Goal: Task Accomplishment & Management: Use online tool/utility

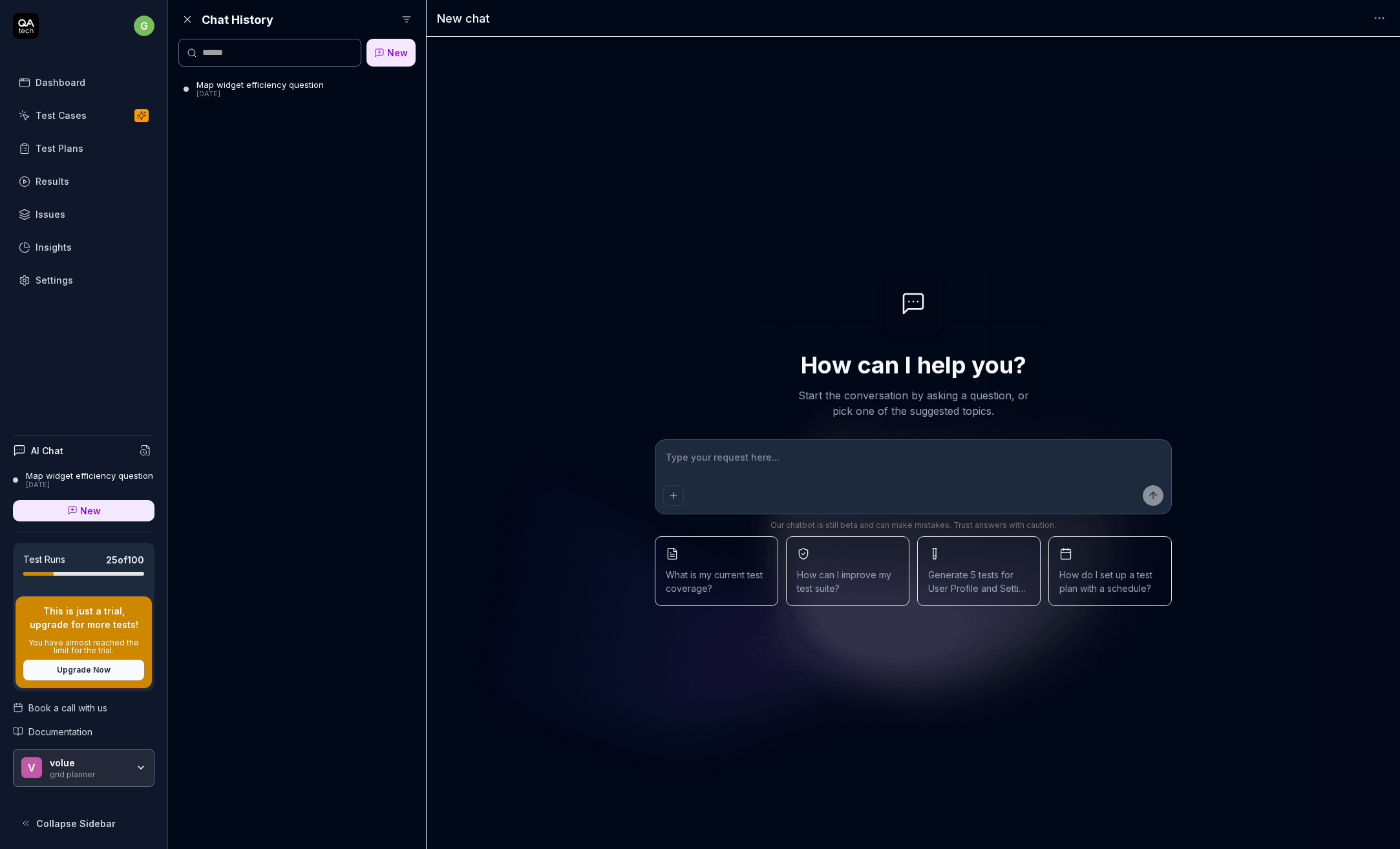
click at [130, 765] on div "volue grid planner" at bounding box center [93, 768] width 86 height 22
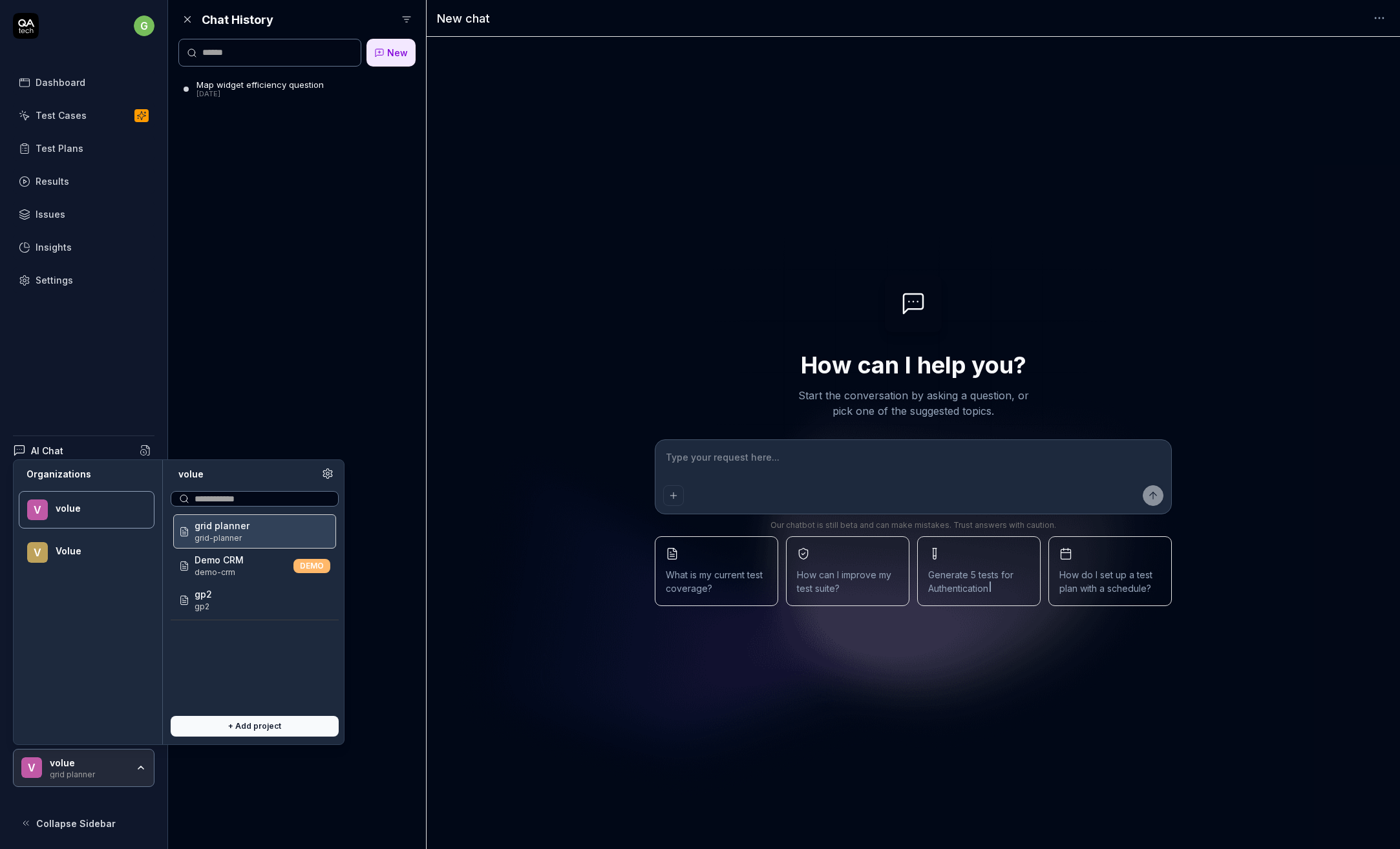
click at [235, 529] on span "grid planner" at bounding box center [222, 526] width 55 height 14
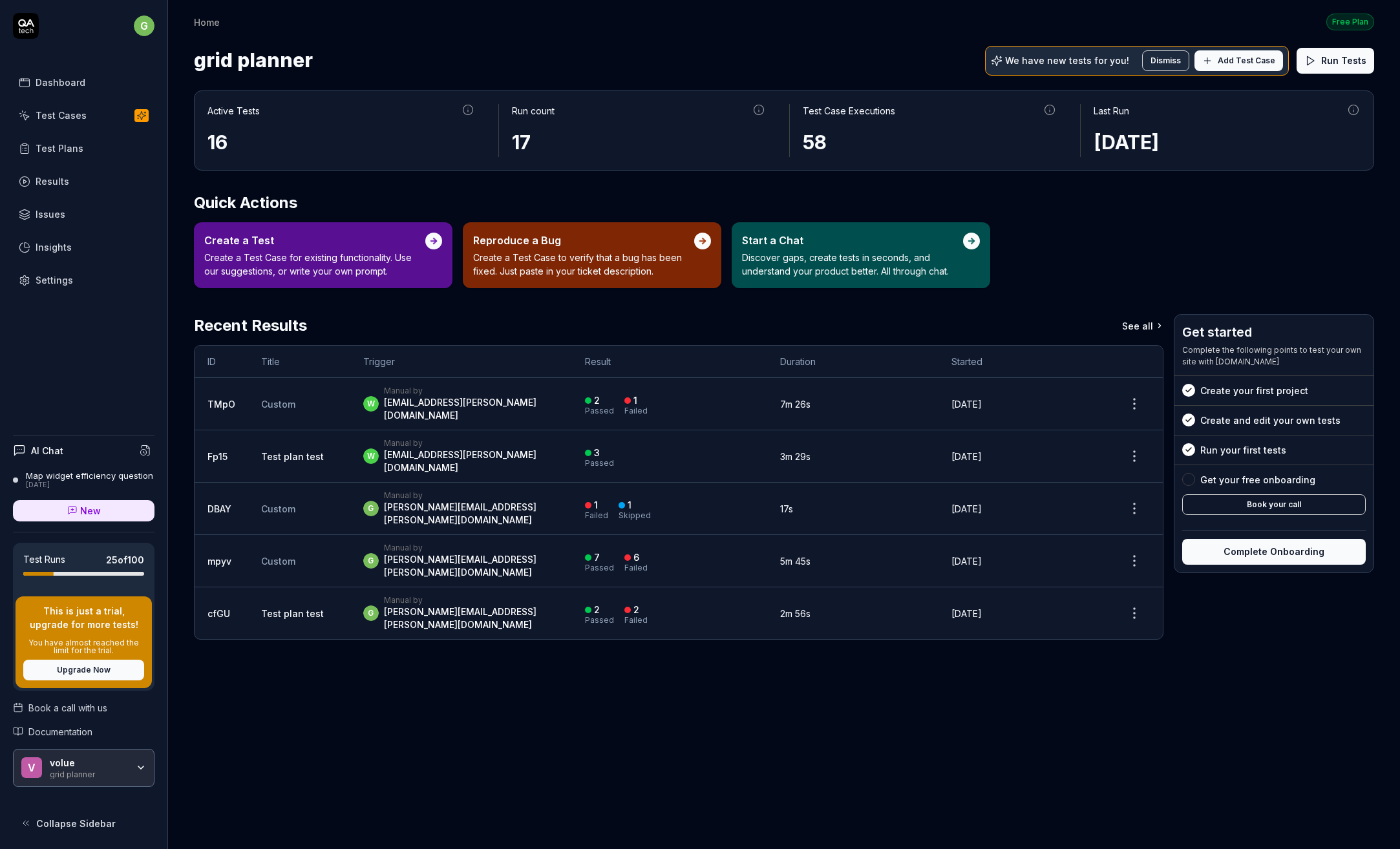
click at [71, 109] on div "Test Cases" at bounding box center [61, 116] width 51 height 14
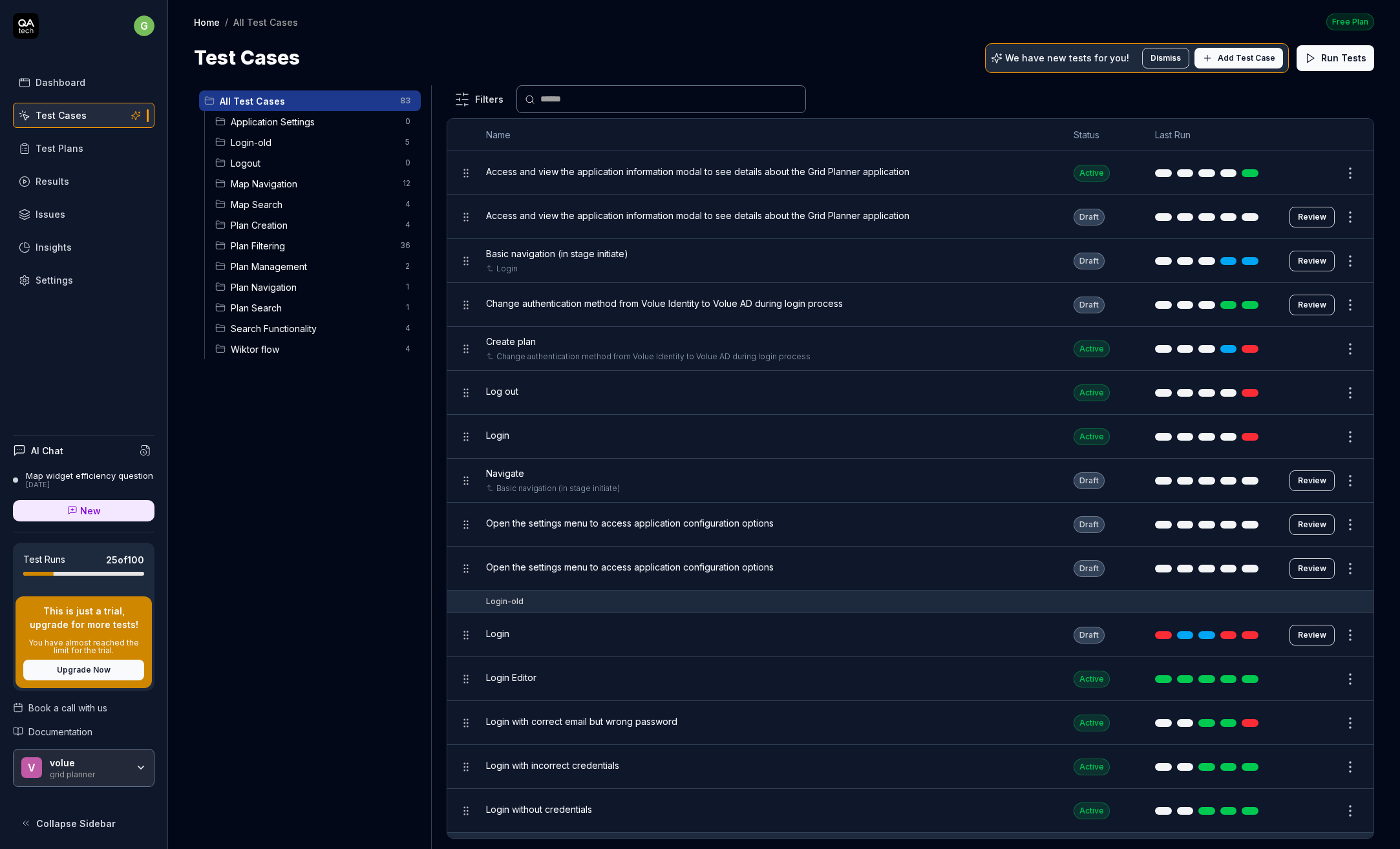
click at [303, 120] on span "Application Settings" at bounding box center [313, 122] width 167 height 14
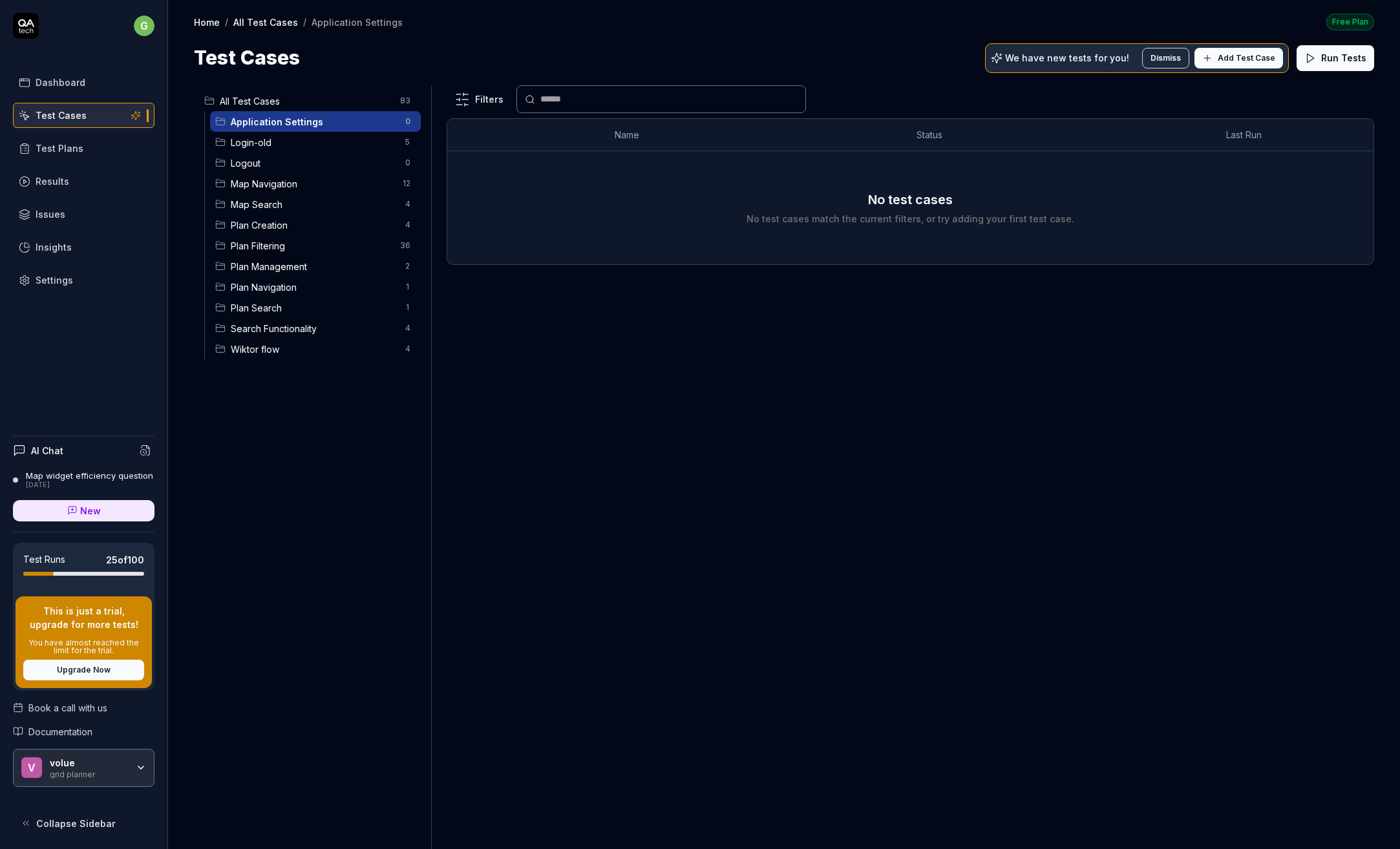
click at [270, 141] on span "Login-old" at bounding box center [313, 143] width 167 height 14
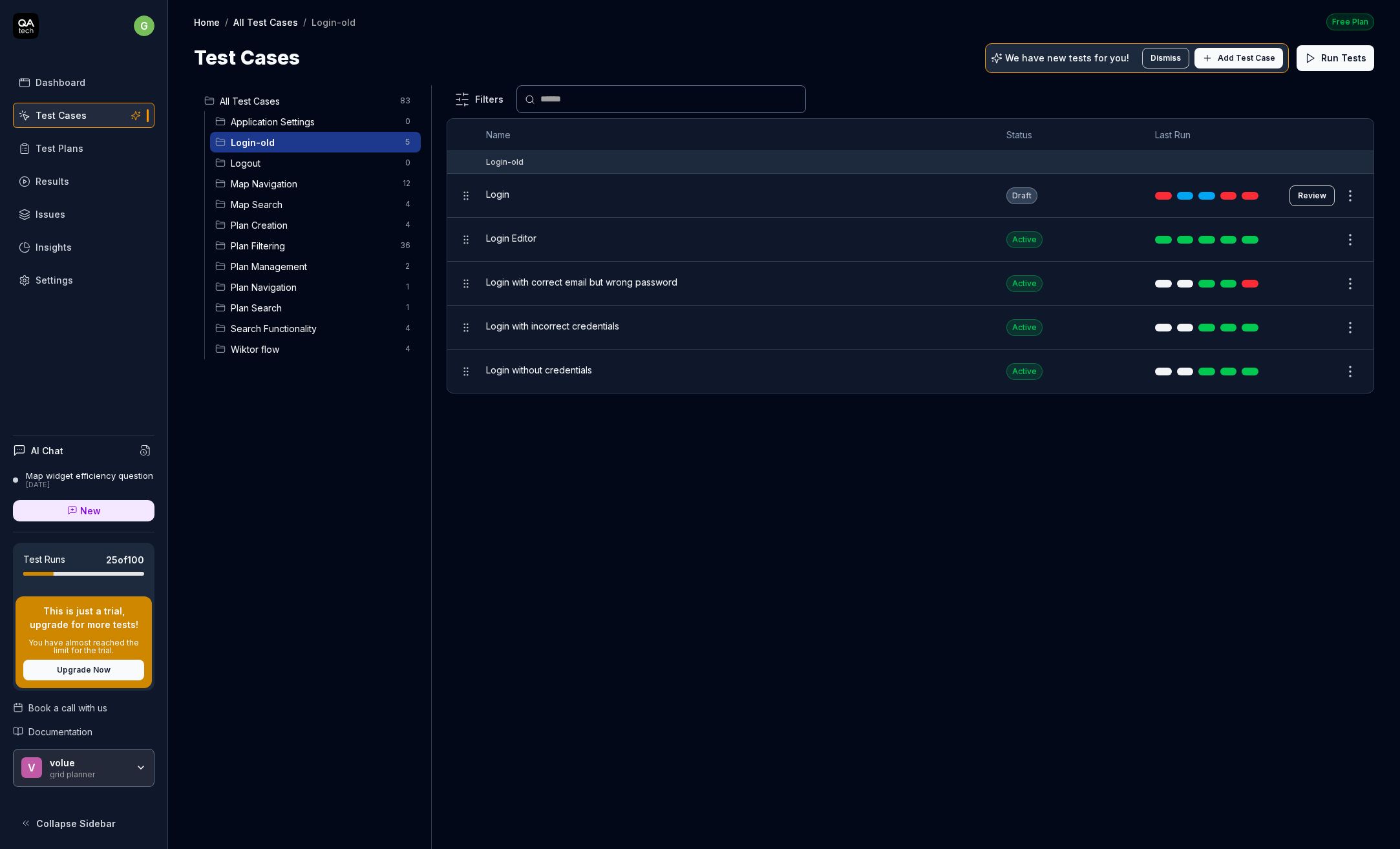
click at [142, 767] on icon "button" at bounding box center [141, 767] width 5 height 3
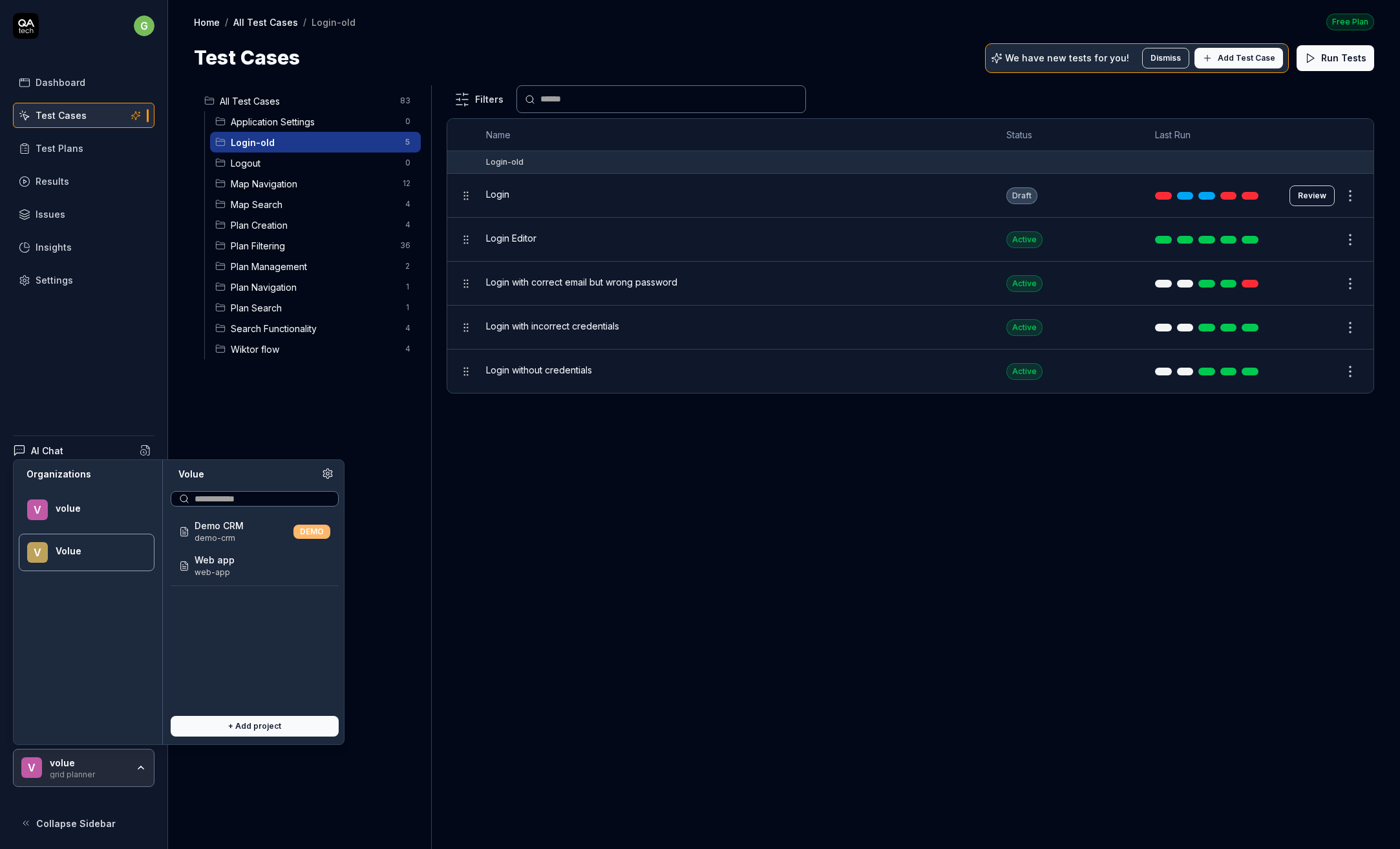
click at [104, 546] on div "Volue" at bounding box center [97, 552] width 82 height 12
click at [84, 511] on div "volue" at bounding box center [97, 509] width 82 height 12
click at [71, 557] on div "Volue" at bounding box center [97, 552] width 82 height 12
click at [221, 565] on span "Web app" at bounding box center [215, 560] width 40 height 14
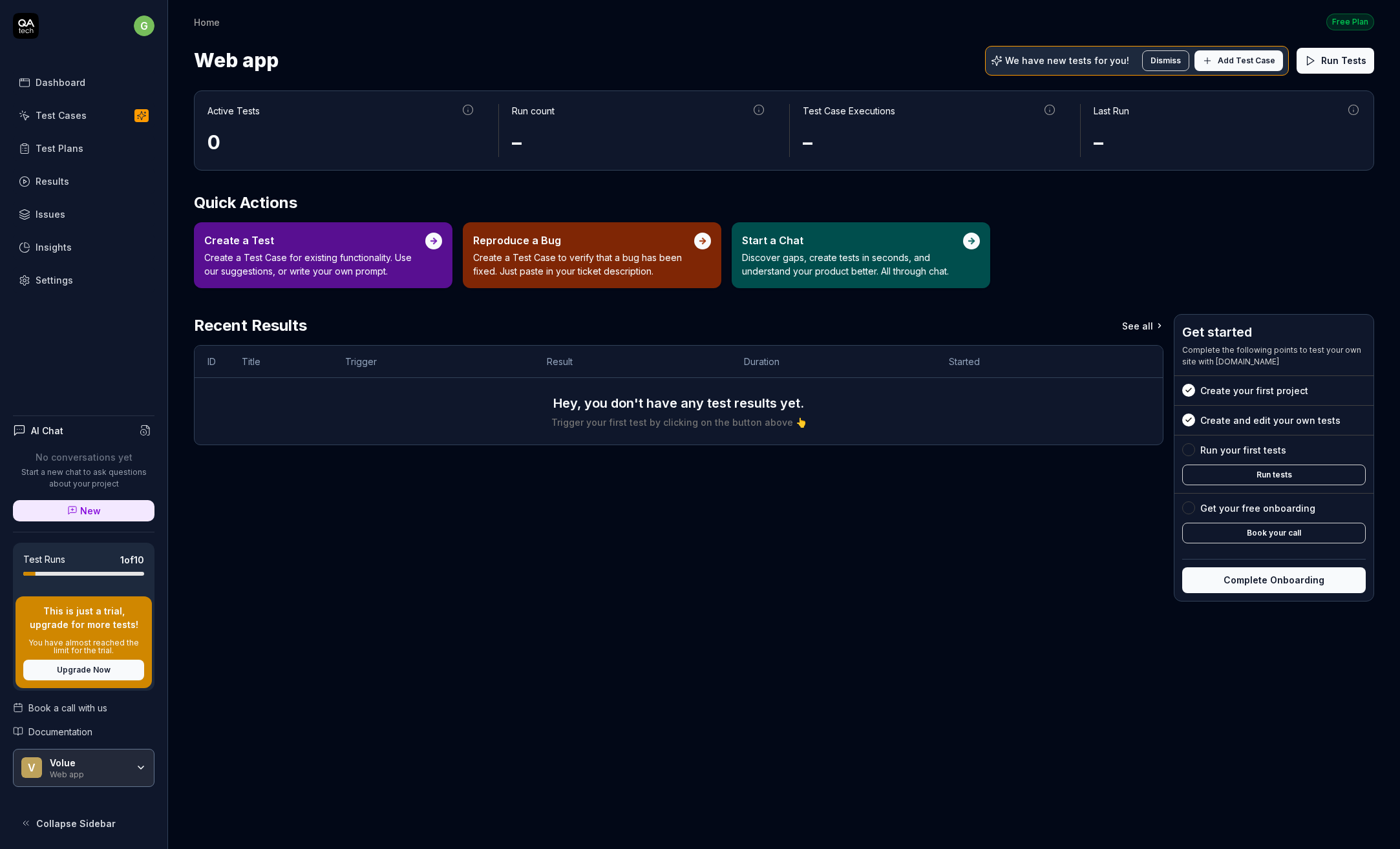
click at [93, 767] on div "Volue" at bounding box center [89, 763] width 78 height 12
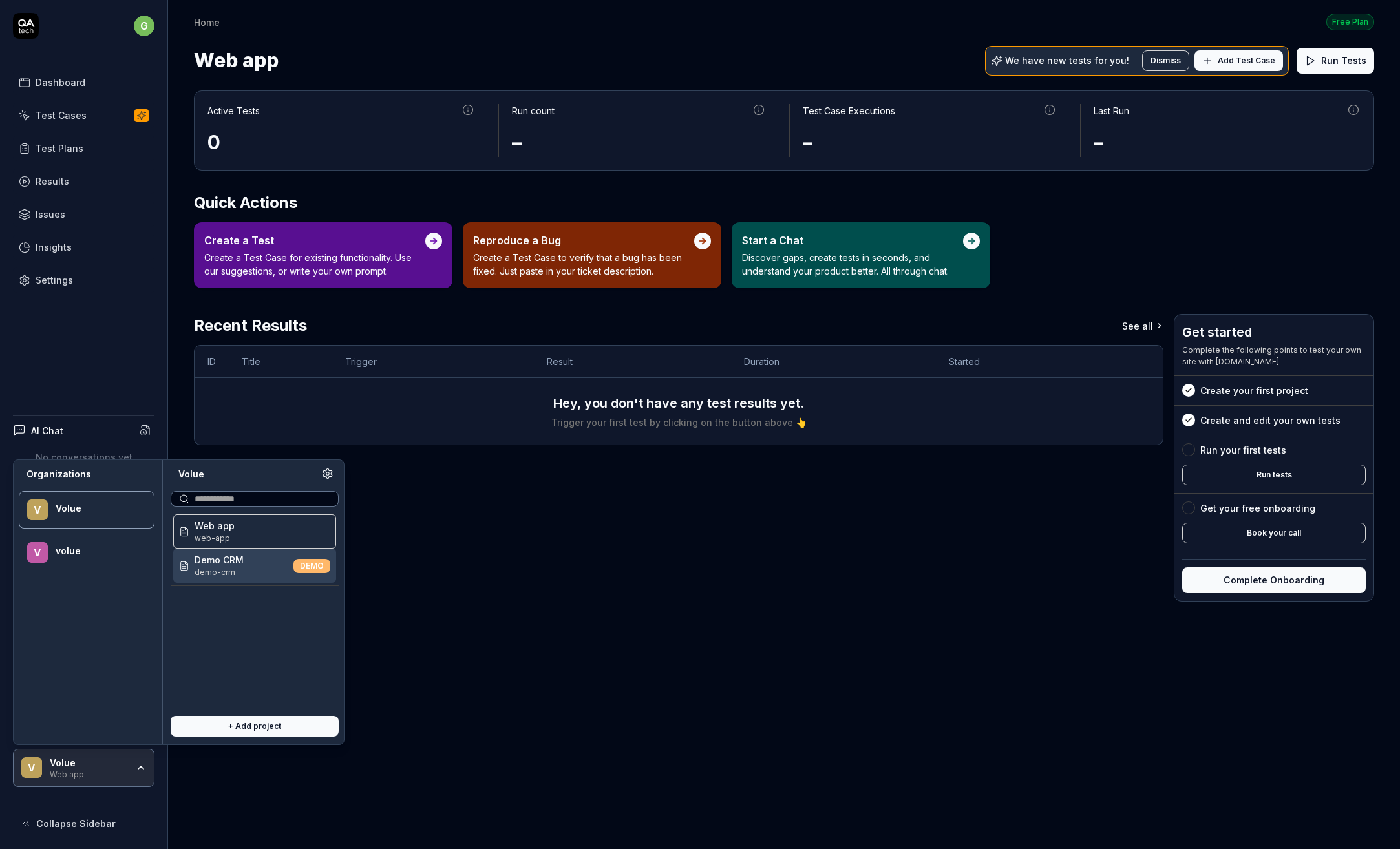
click at [231, 565] on span "Demo CRM" at bounding box center [219, 560] width 49 height 14
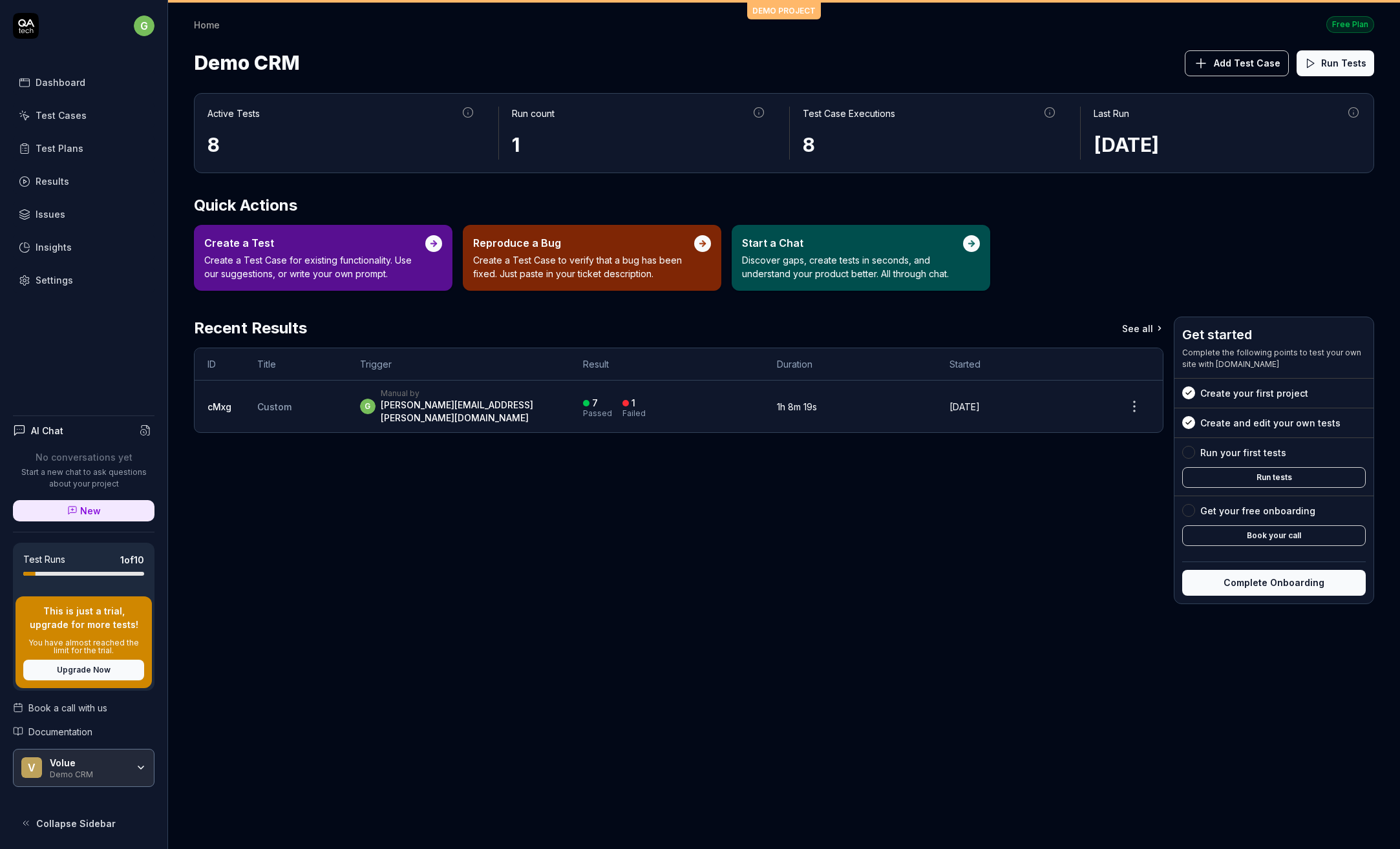
click at [60, 763] on div "Volue" at bounding box center [89, 763] width 78 height 12
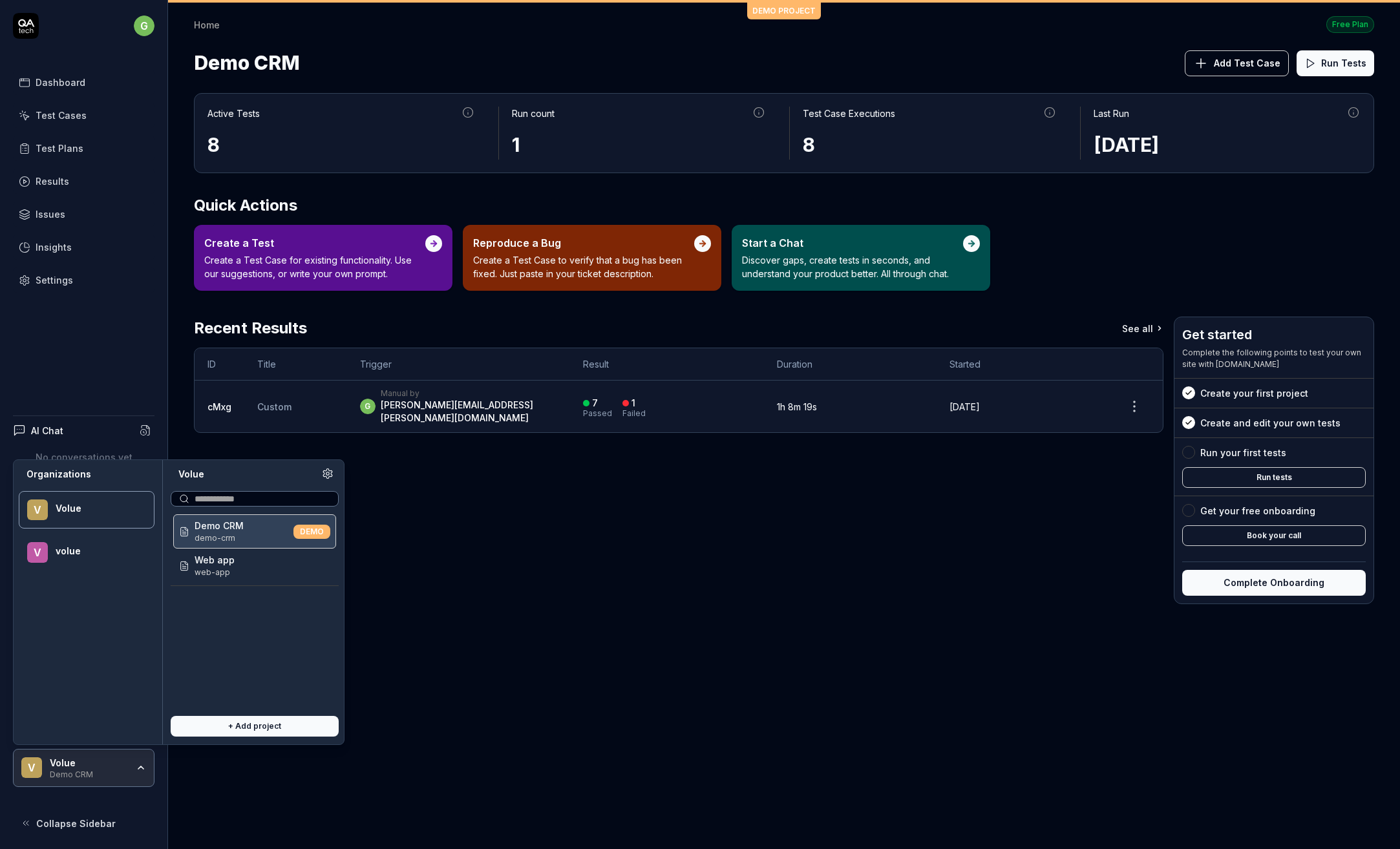
click at [73, 548] on div "volue" at bounding box center [97, 552] width 82 height 12
click at [233, 605] on span "grid-planner" at bounding box center [222, 607] width 55 height 12
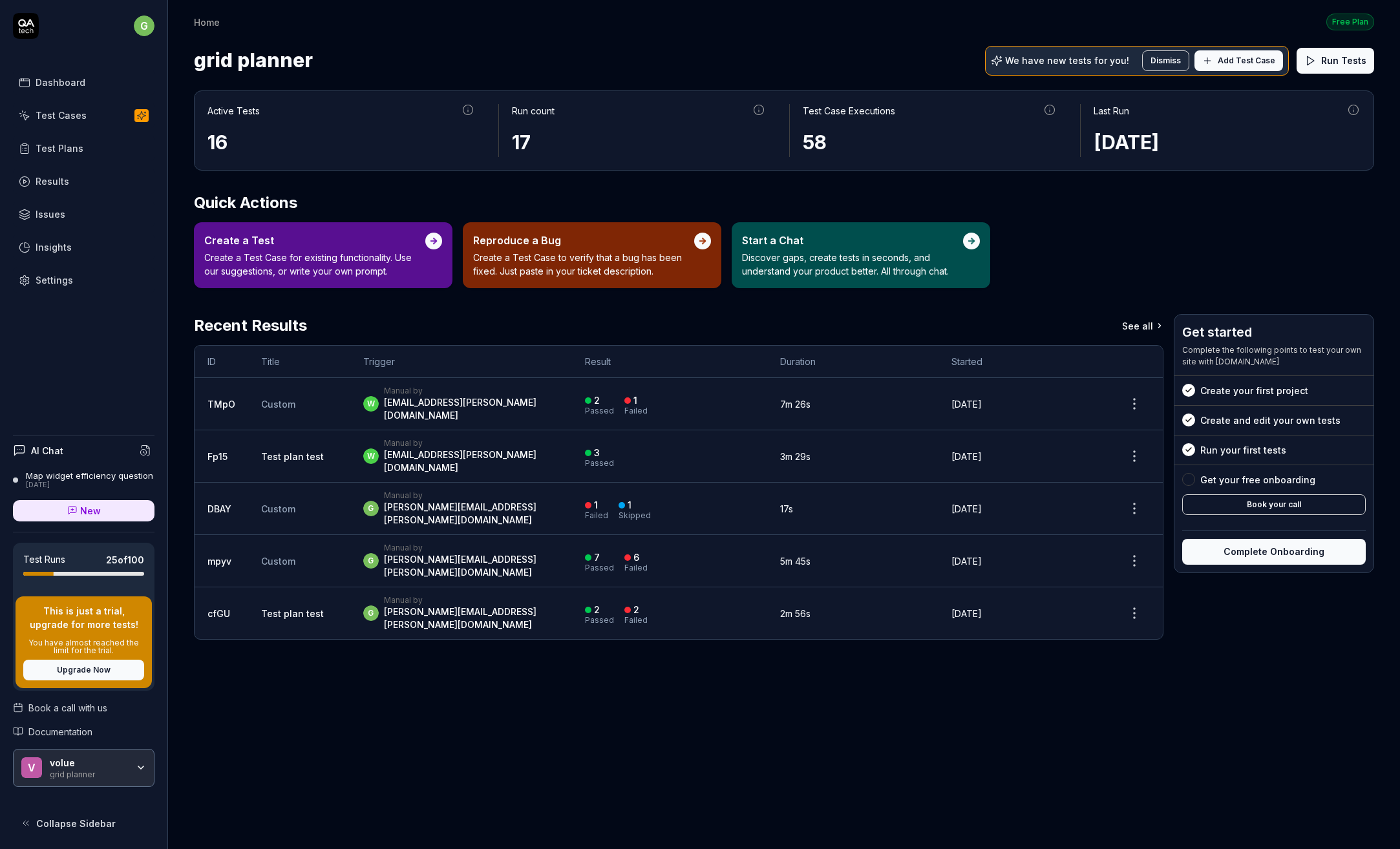
click at [71, 115] on div "Test Cases" at bounding box center [61, 116] width 51 height 14
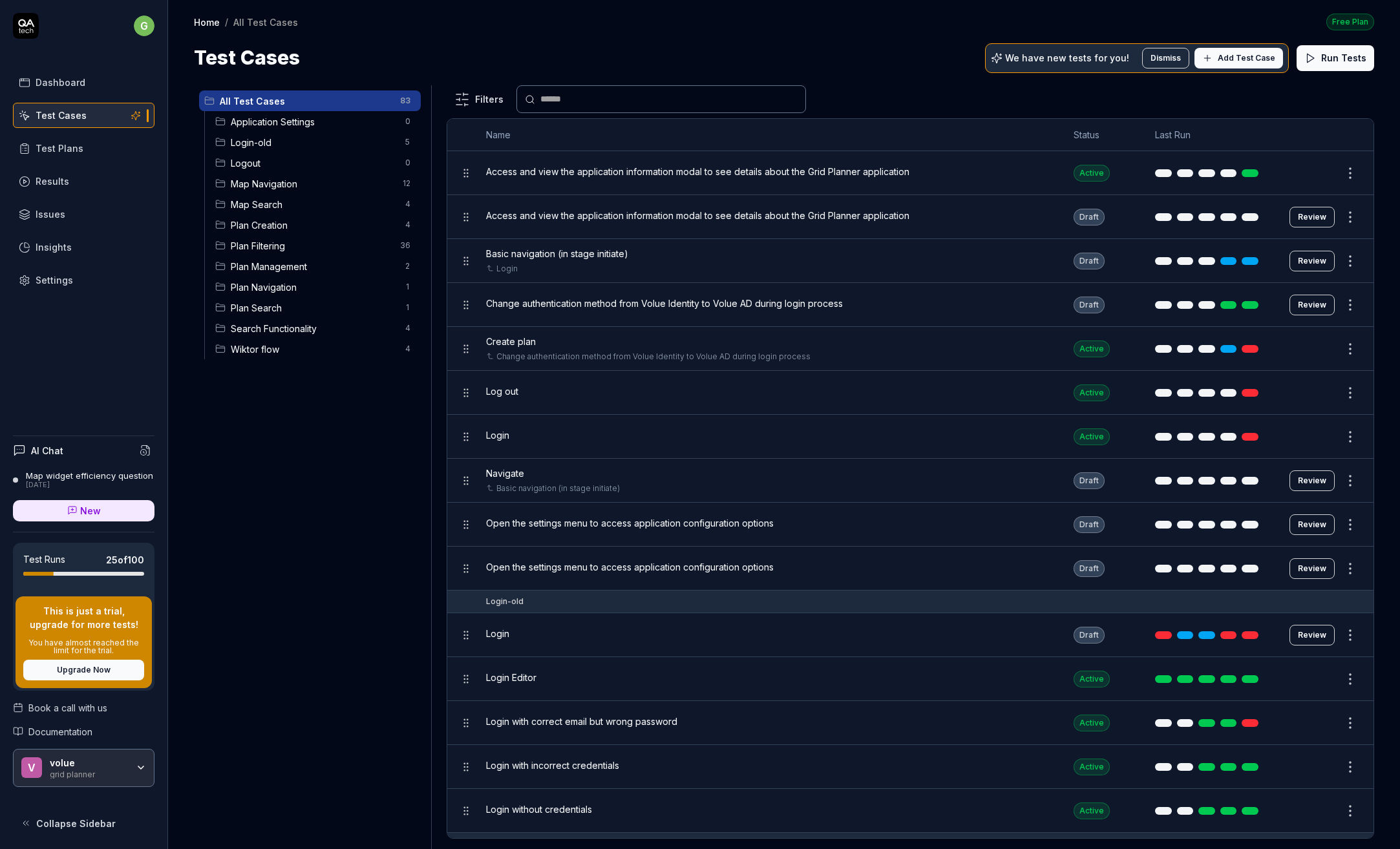
click at [252, 161] on span "Logout" at bounding box center [313, 164] width 167 height 14
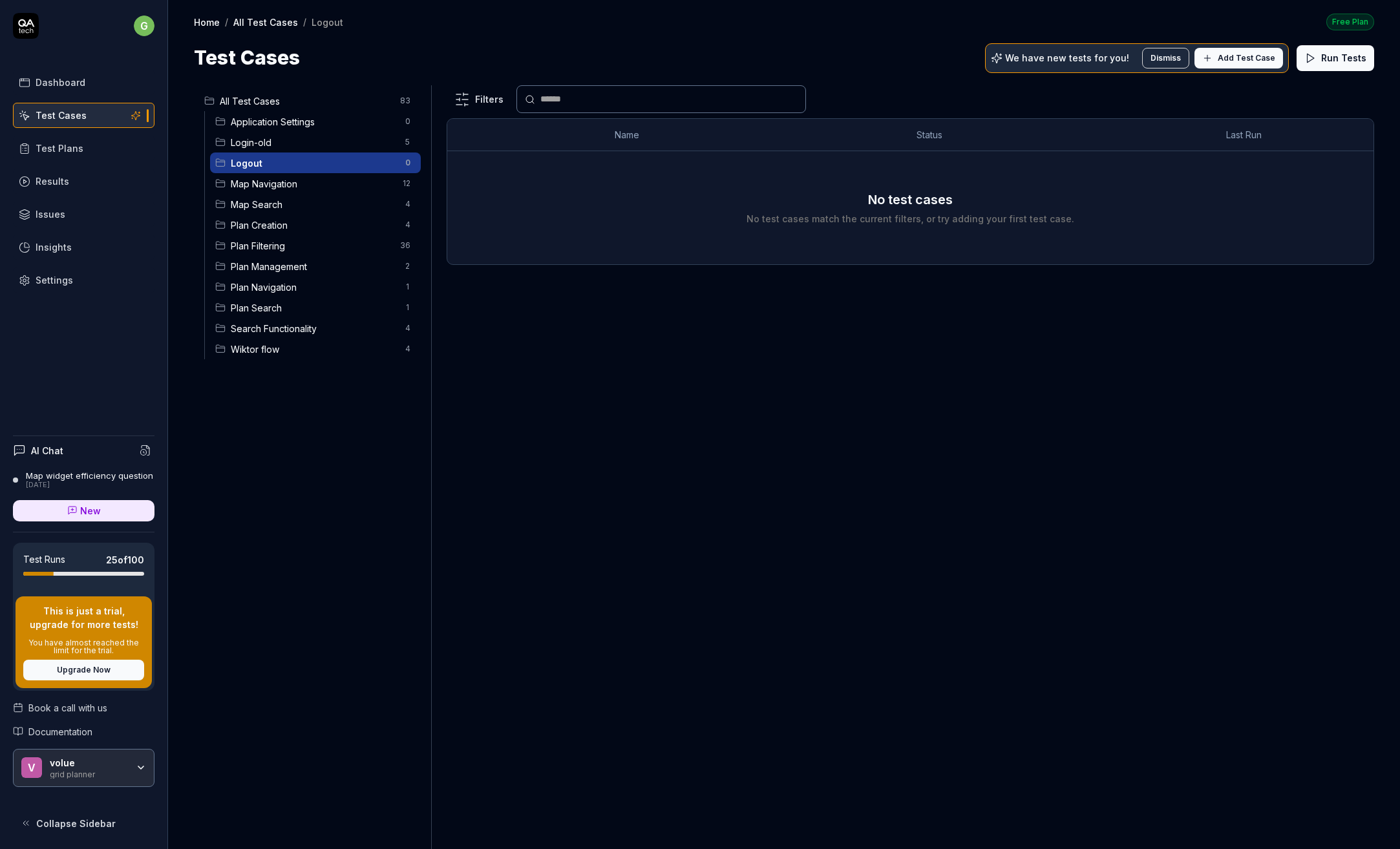
click at [1229, 60] on span "Add Test Case" at bounding box center [1246, 58] width 58 height 12
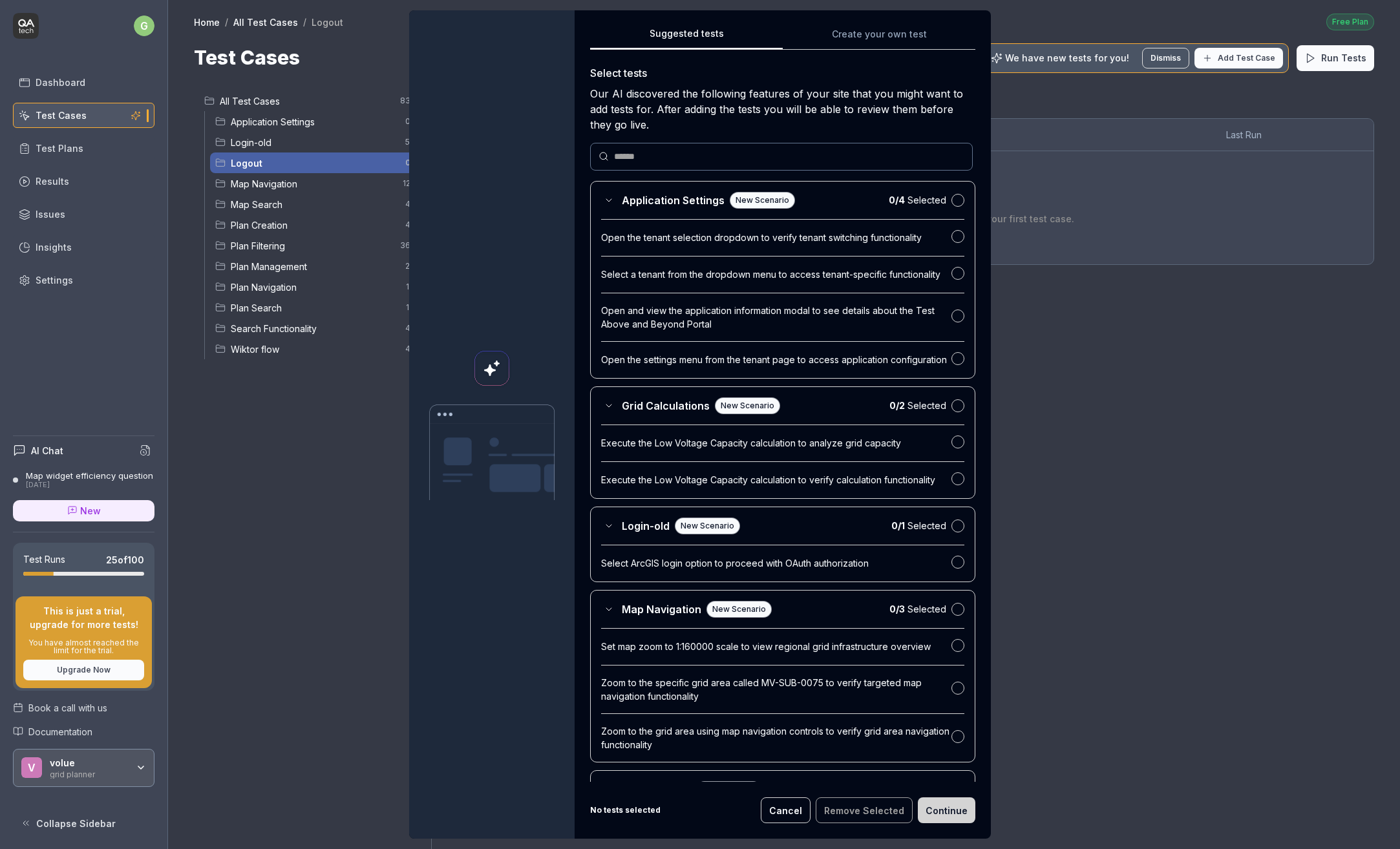
click at [783, 809] on button "Cancel" at bounding box center [785, 810] width 50 height 26
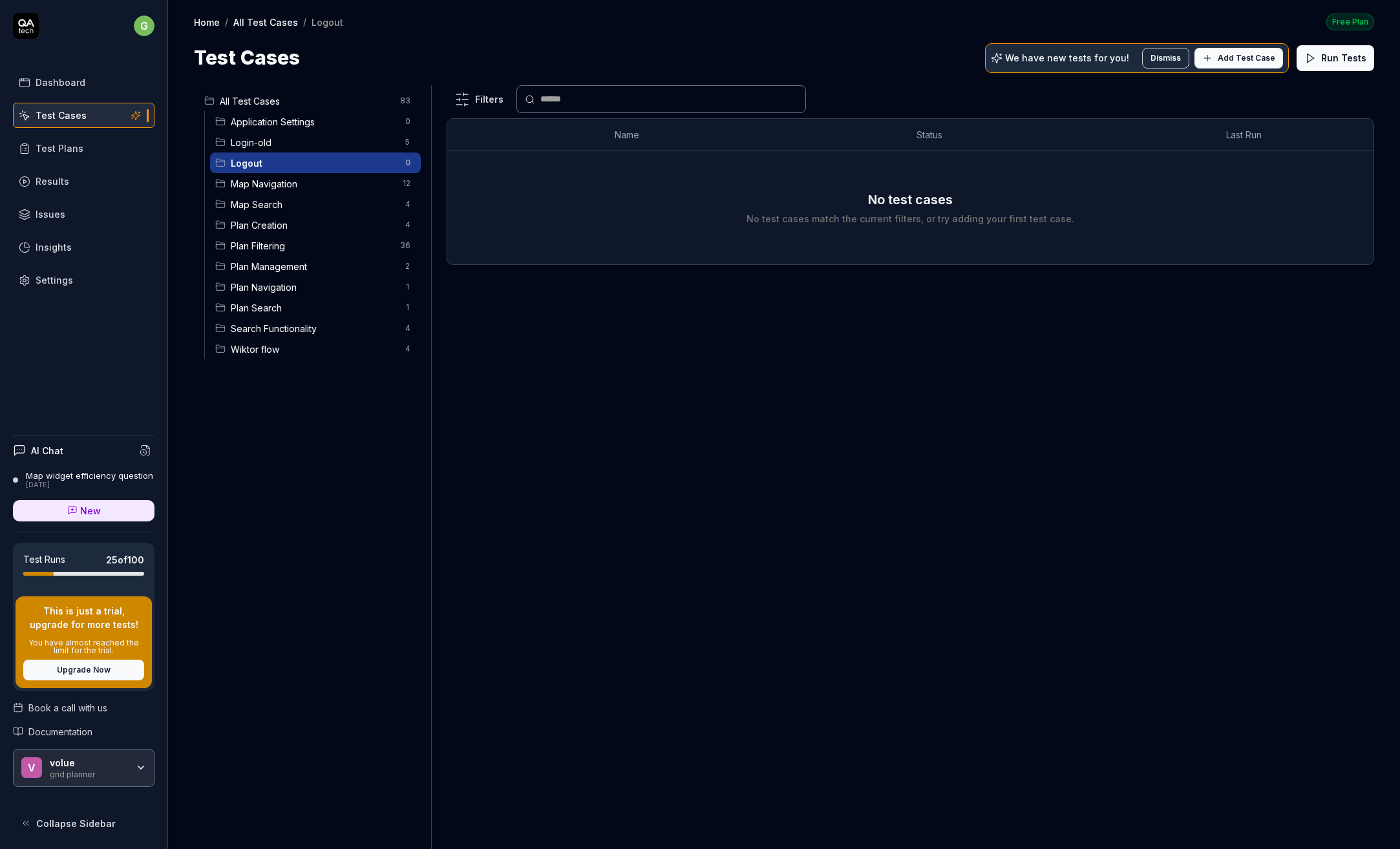
click at [300, 118] on span "Application Settings" at bounding box center [313, 122] width 167 height 14
click at [1241, 60] on span "Add Test Case" at bounding box center [1246, 58] width 58 height 12
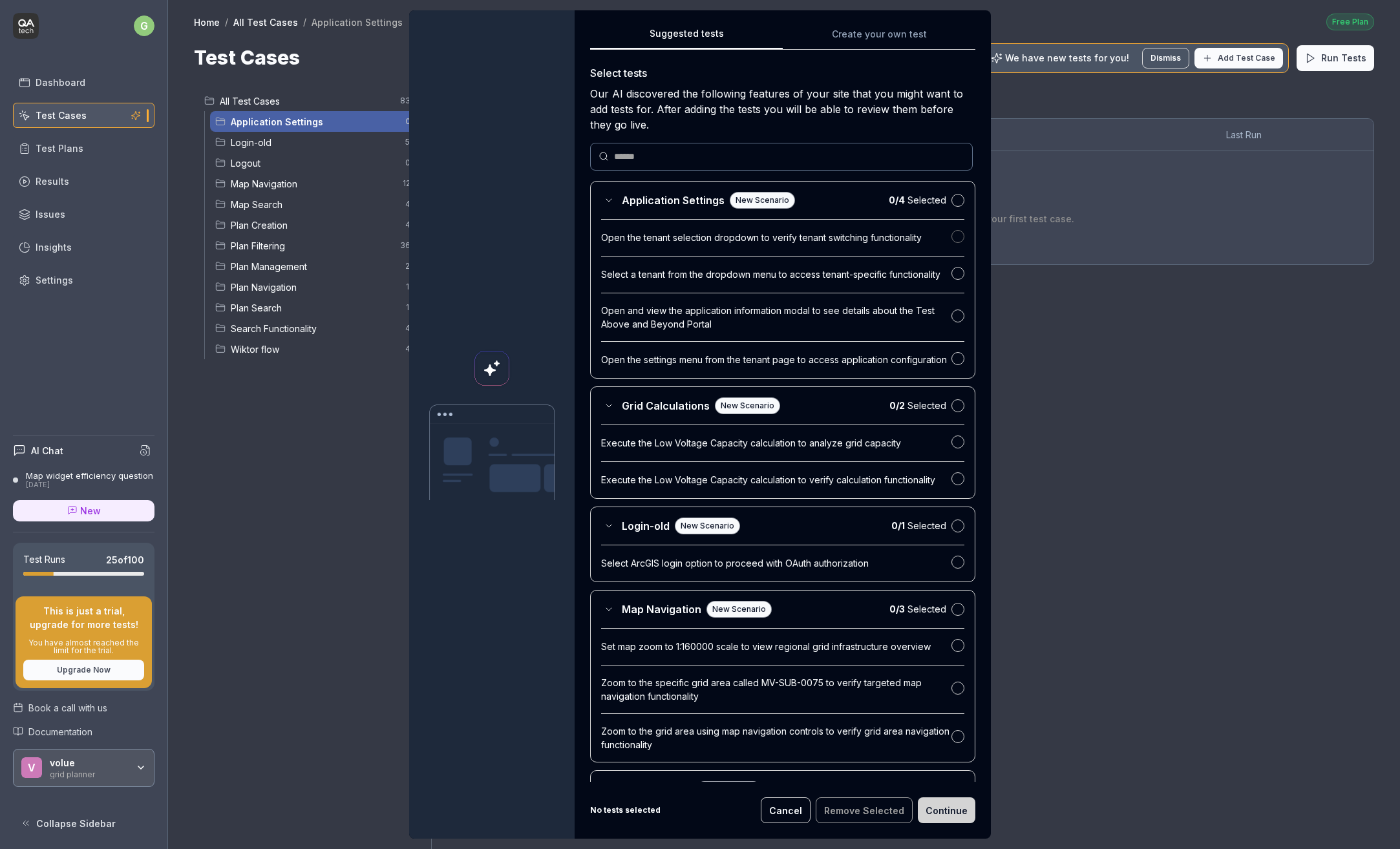
click at [951, 233] on button "button" at bounding box center [957, 236] width 13 height 13
click at [951, 198] on button "button" at bounding box center [957, 200] width 13 height 13
click at [949, 813] on button "Continue" at bounding box center [947, 810] width 58 height 26
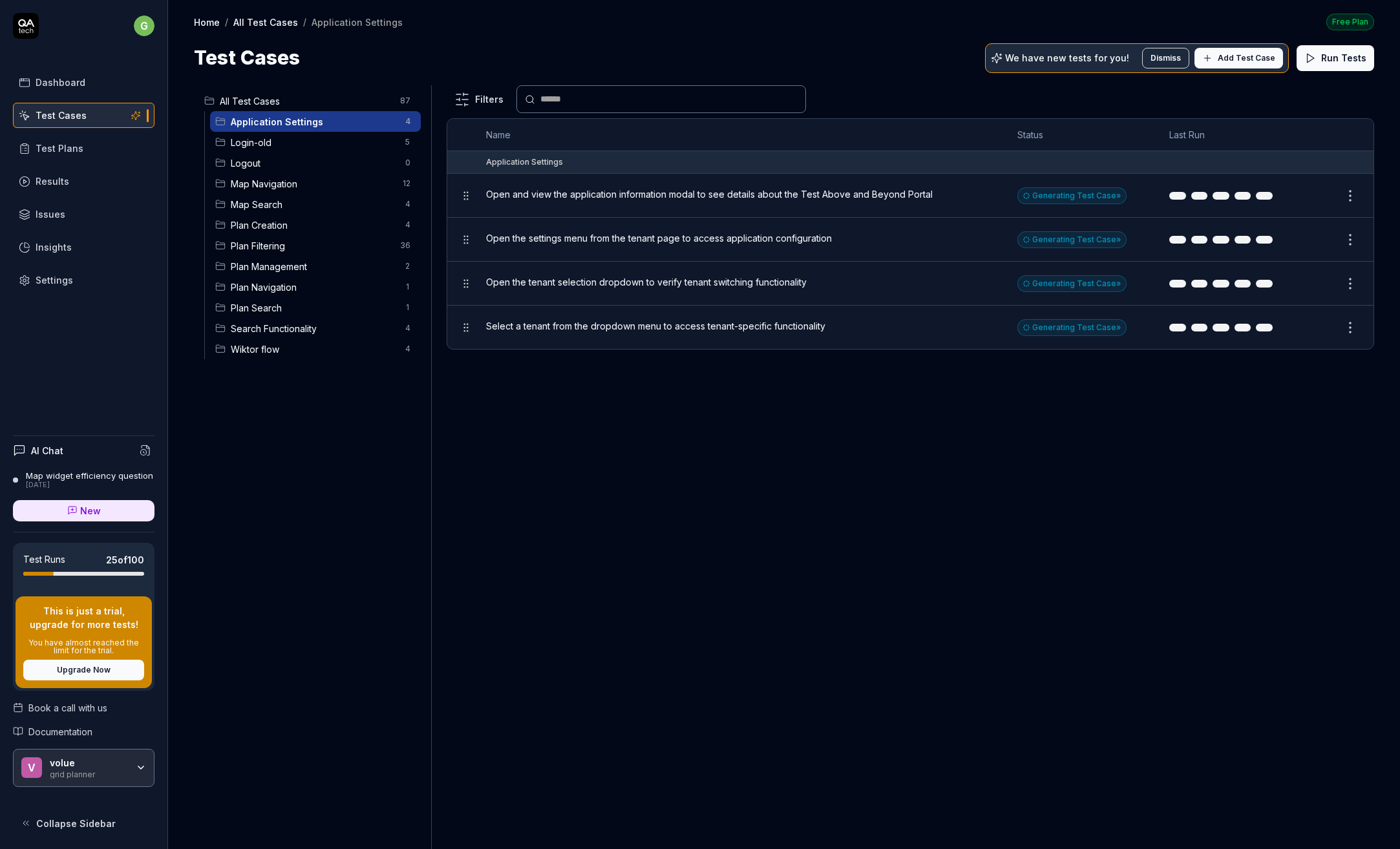
click at [265, 141] on span "Login-old" at bounding box center [313, 143] width 167 height 14
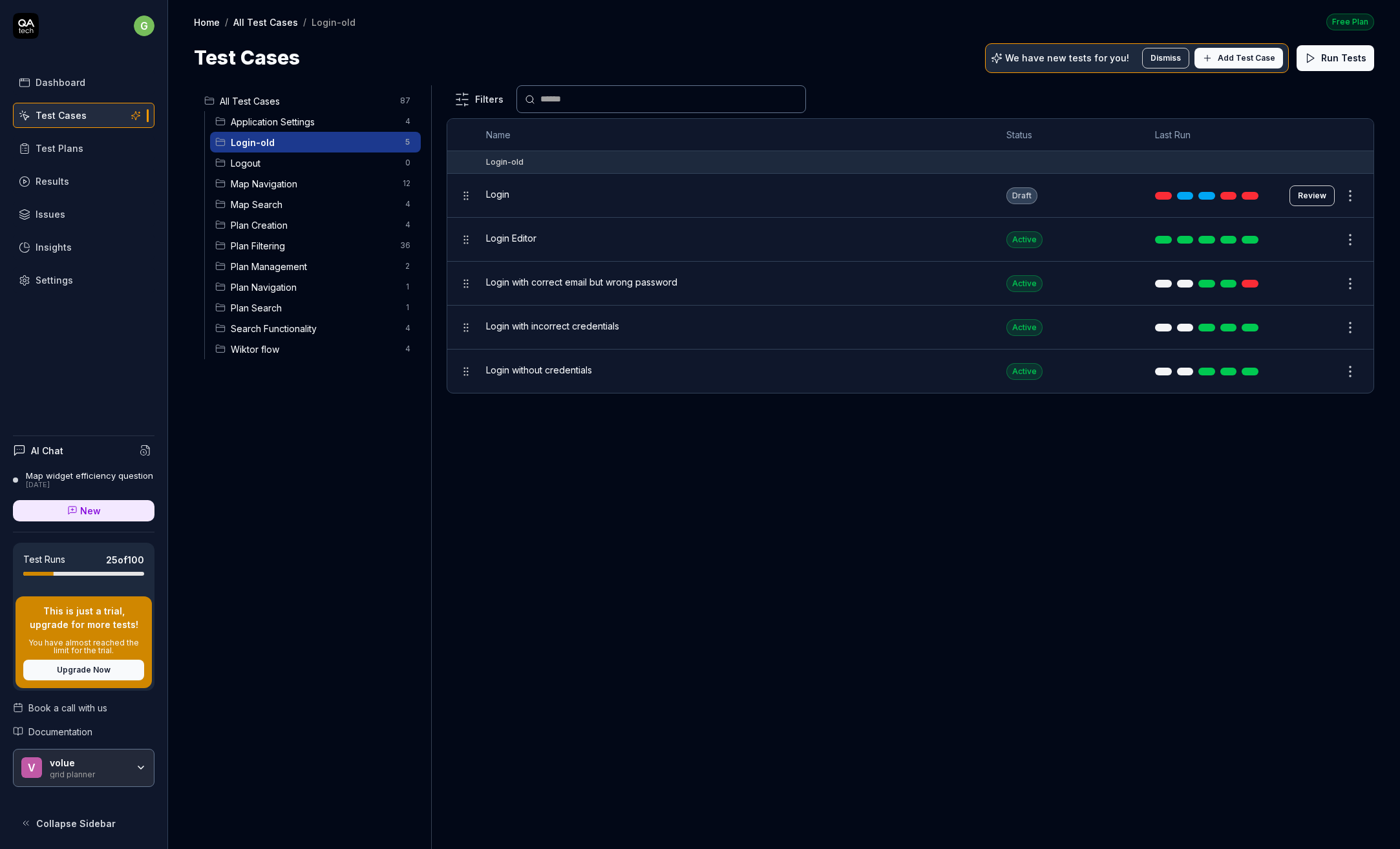
click at [537, 235] on div "Login Editor" at bounding box center [732, 238] width 494 height 14
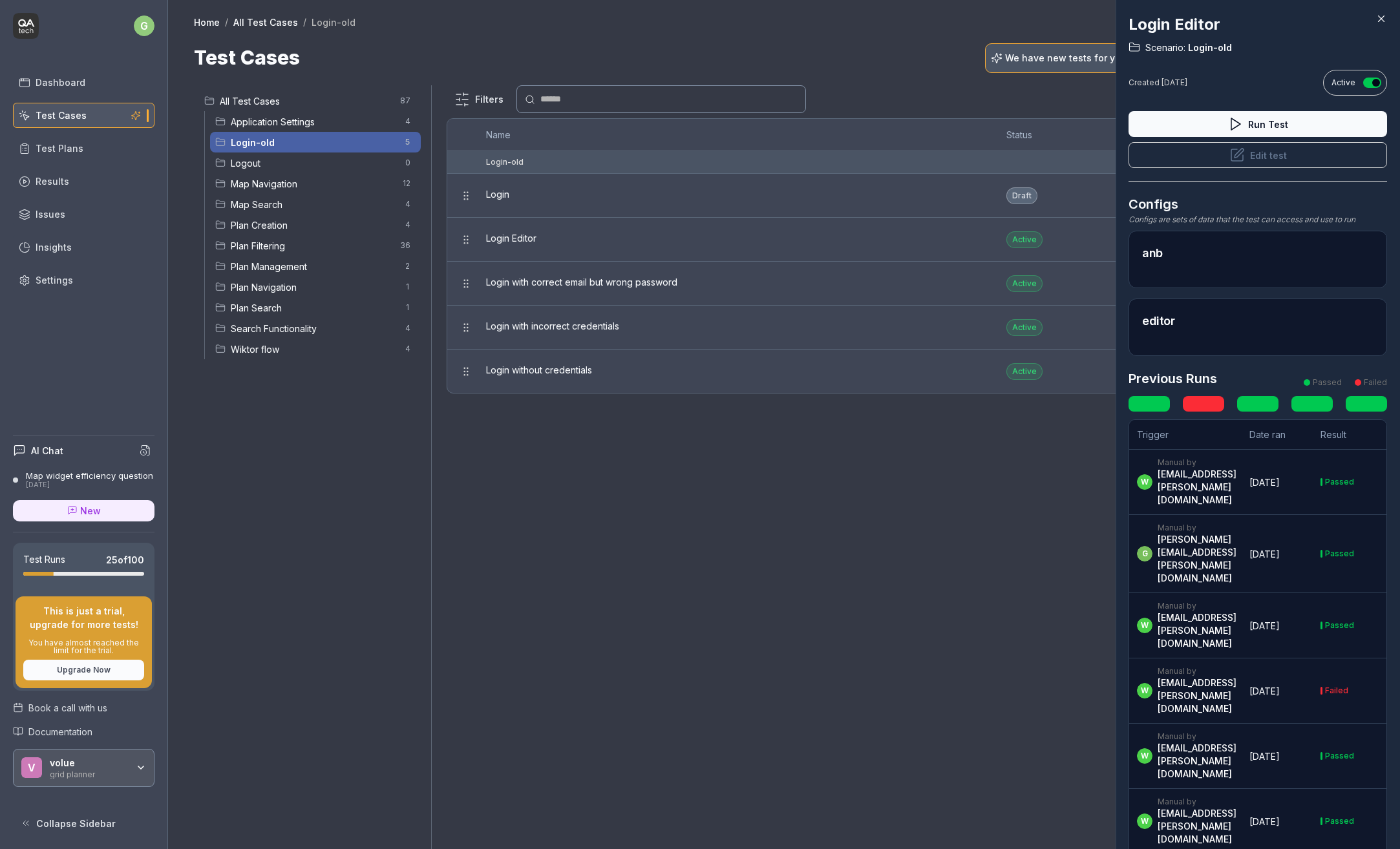
click at [494, 239] on div at bounding box center [700, 424] width 1400 height 849
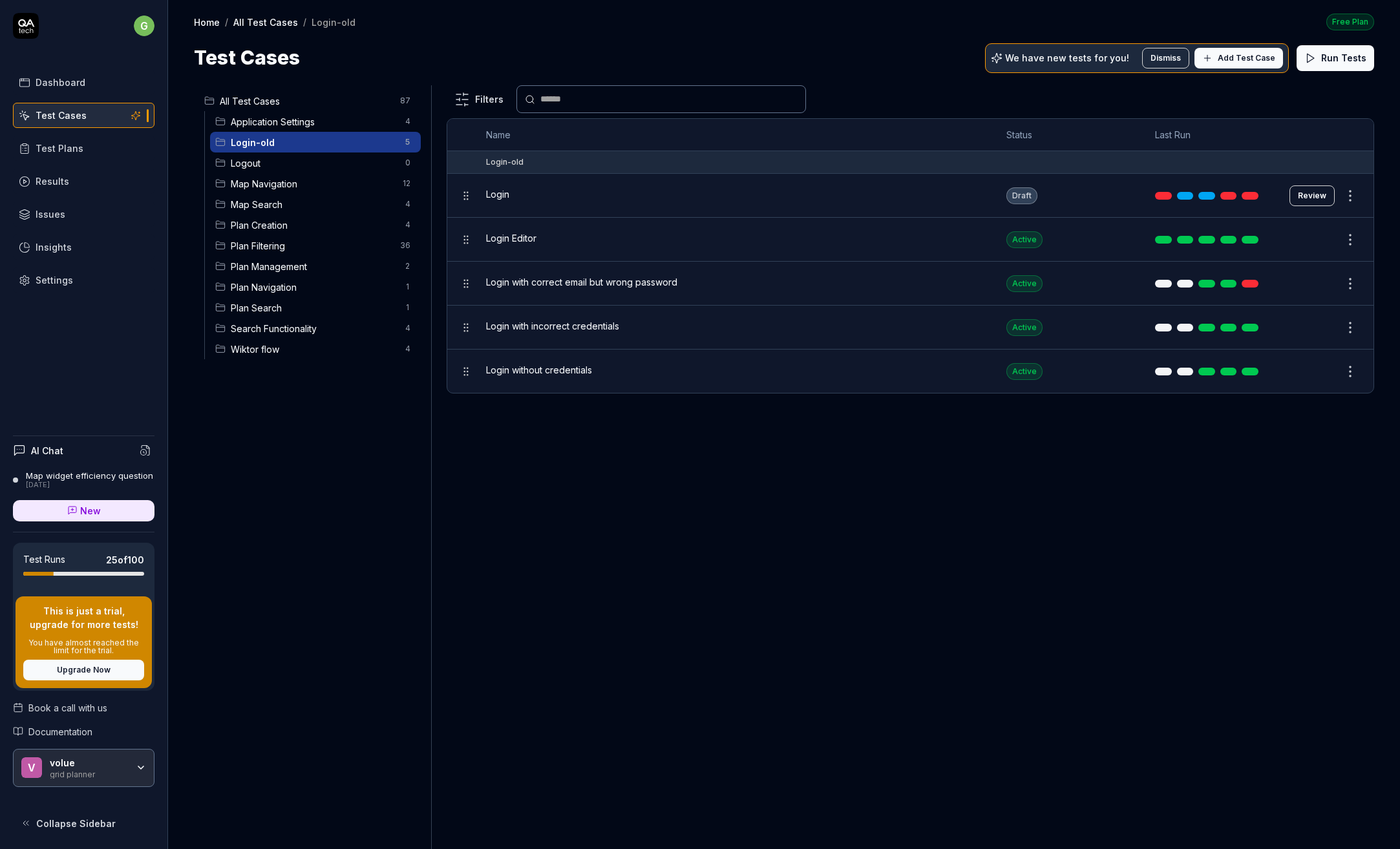
click at [1319, 236] on button "Edit" at bounding box center [1318, 239] width 31 height 21
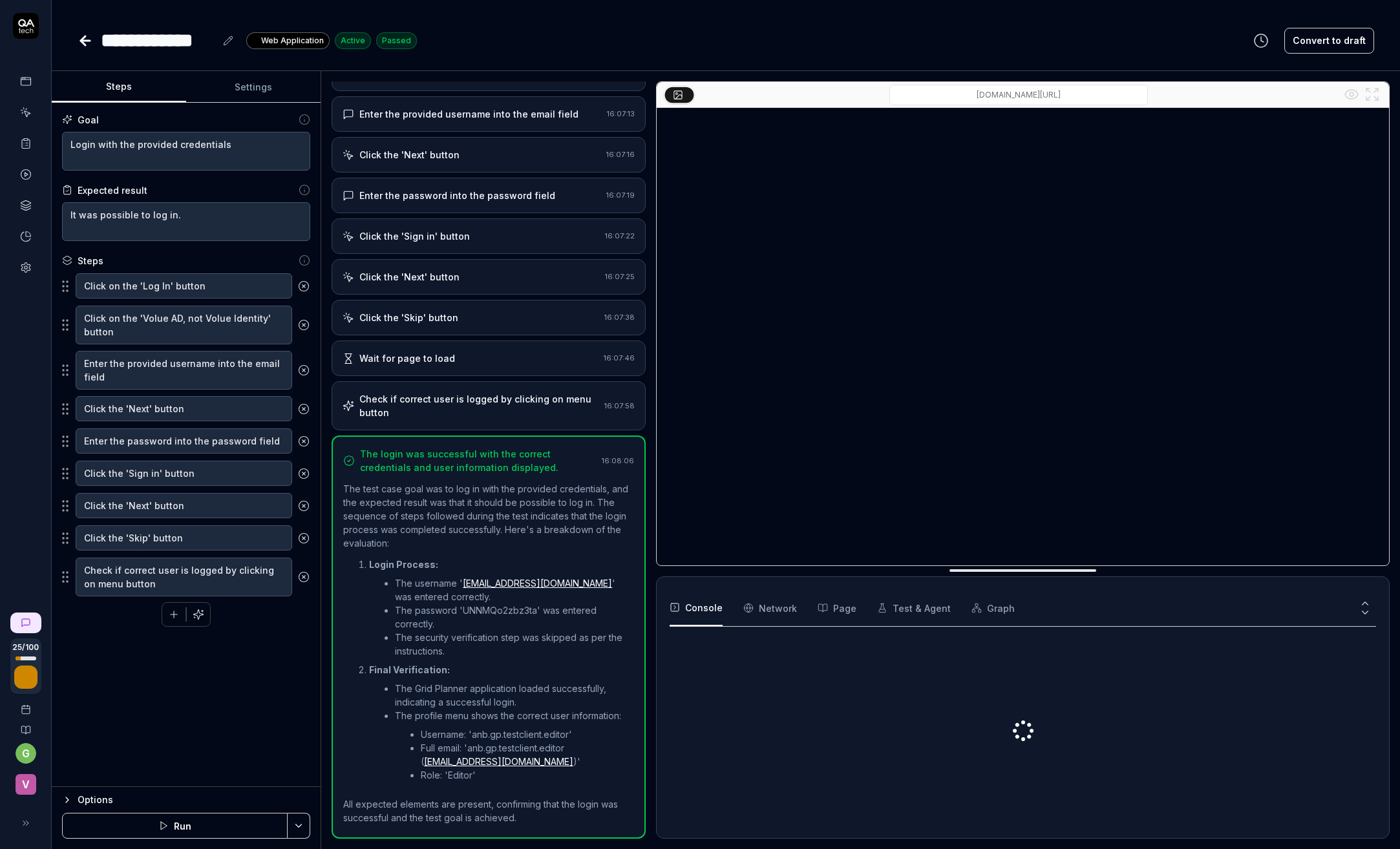
scroll to position [139, 0]
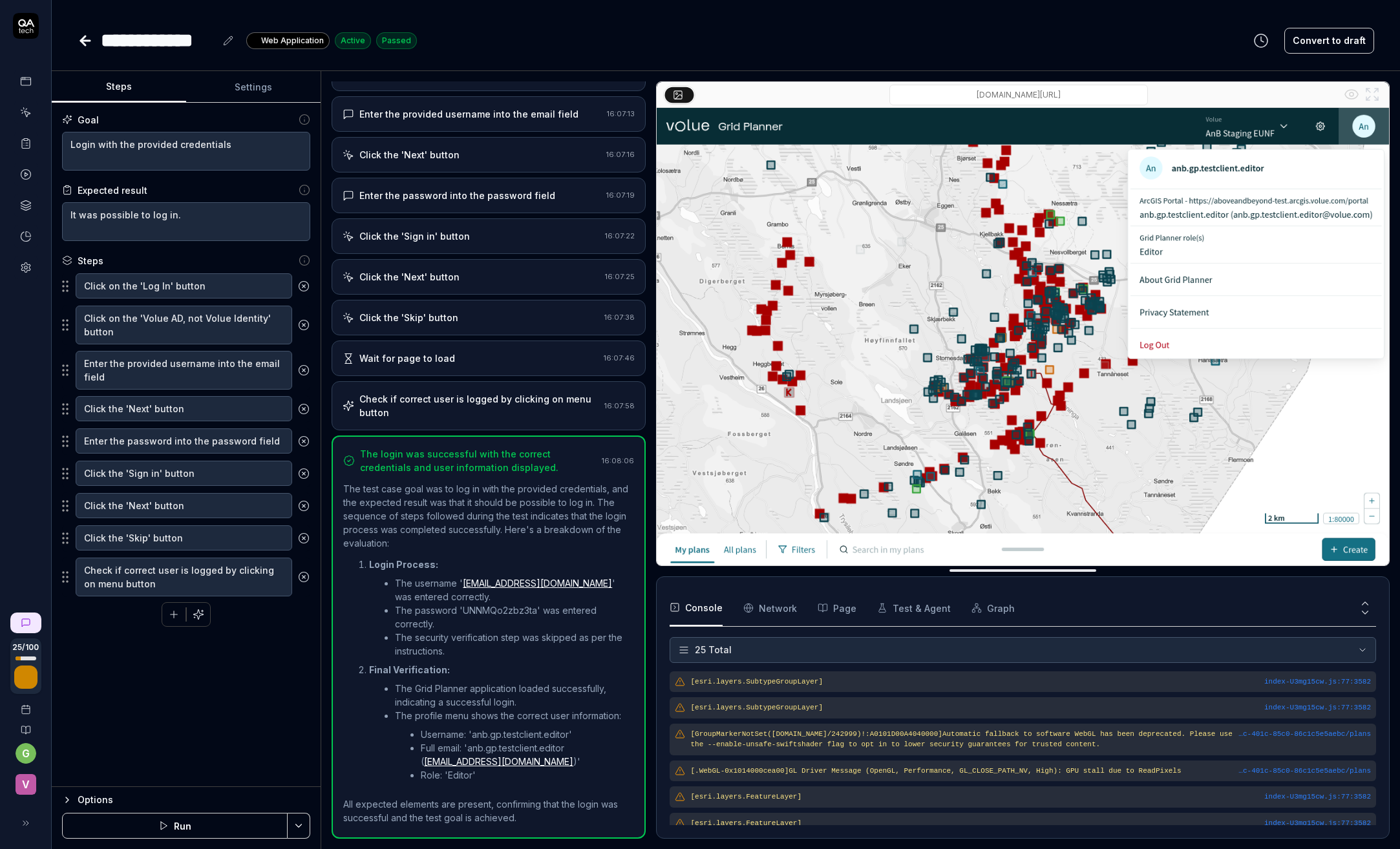
scroll to position [524, 0]
type textarea "*"
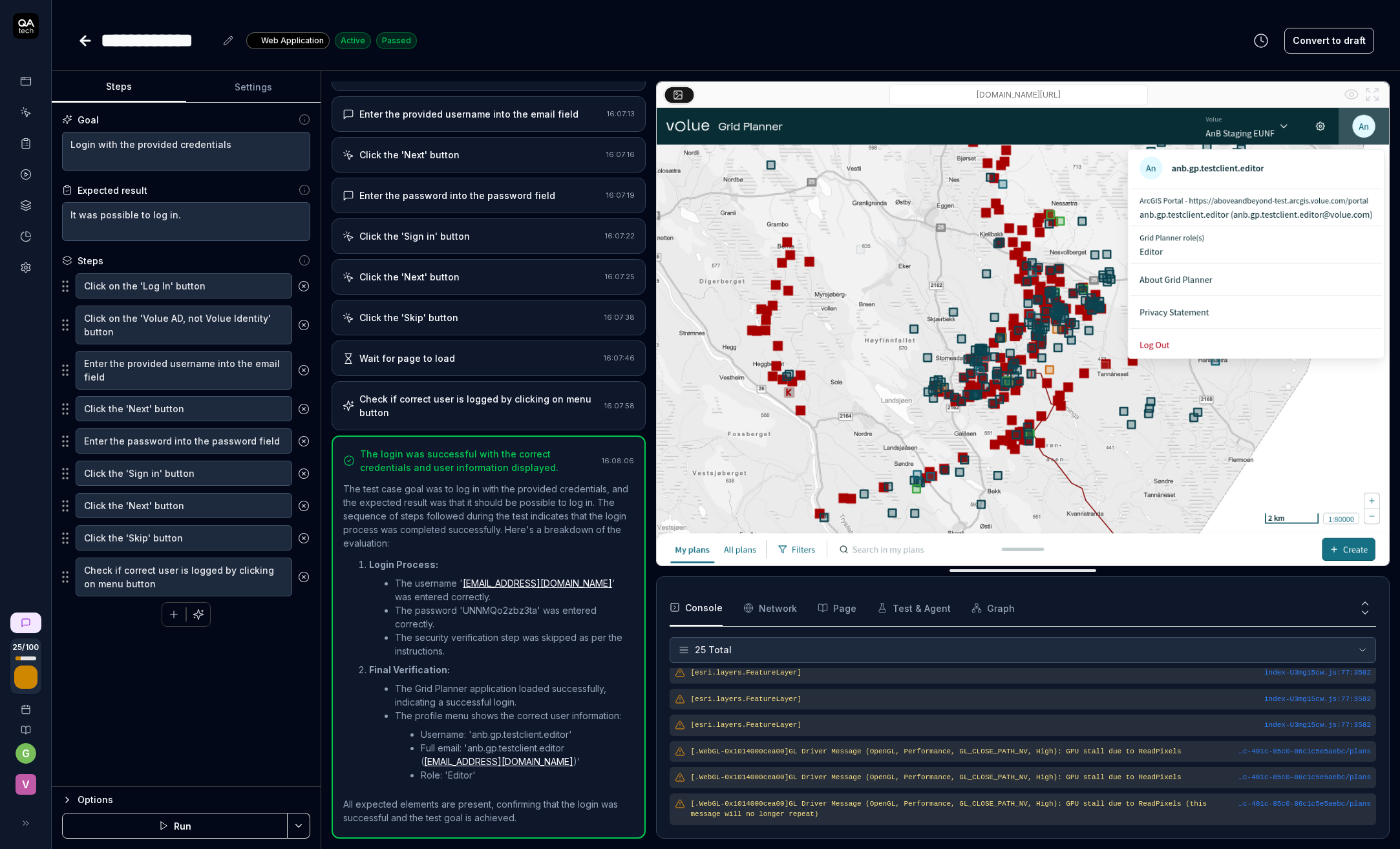
click at [474, 114] on div "Enter the provided username into the email field" at bounding box center [469, 115] width 220 height 14
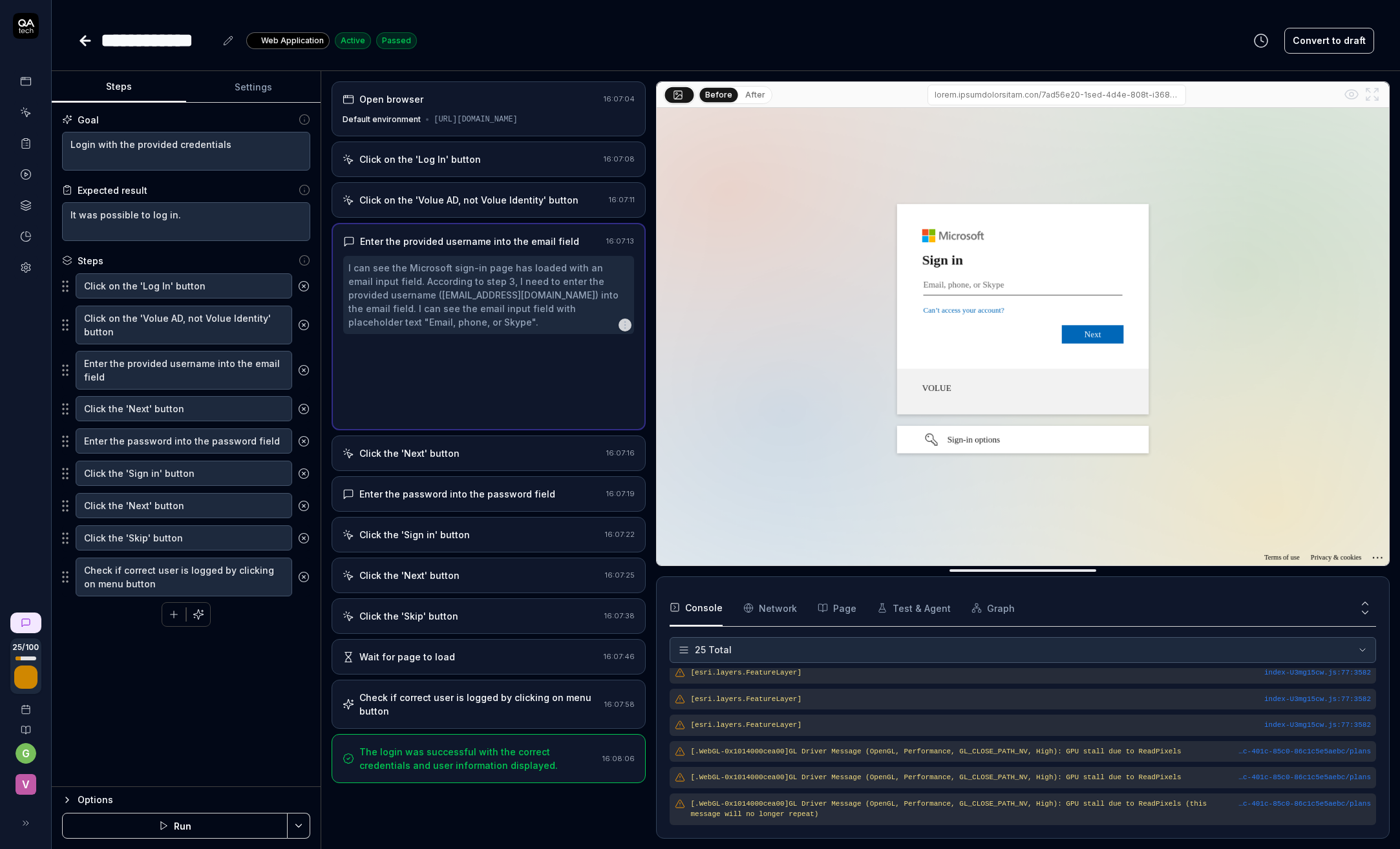
scroll to position [0, 0]
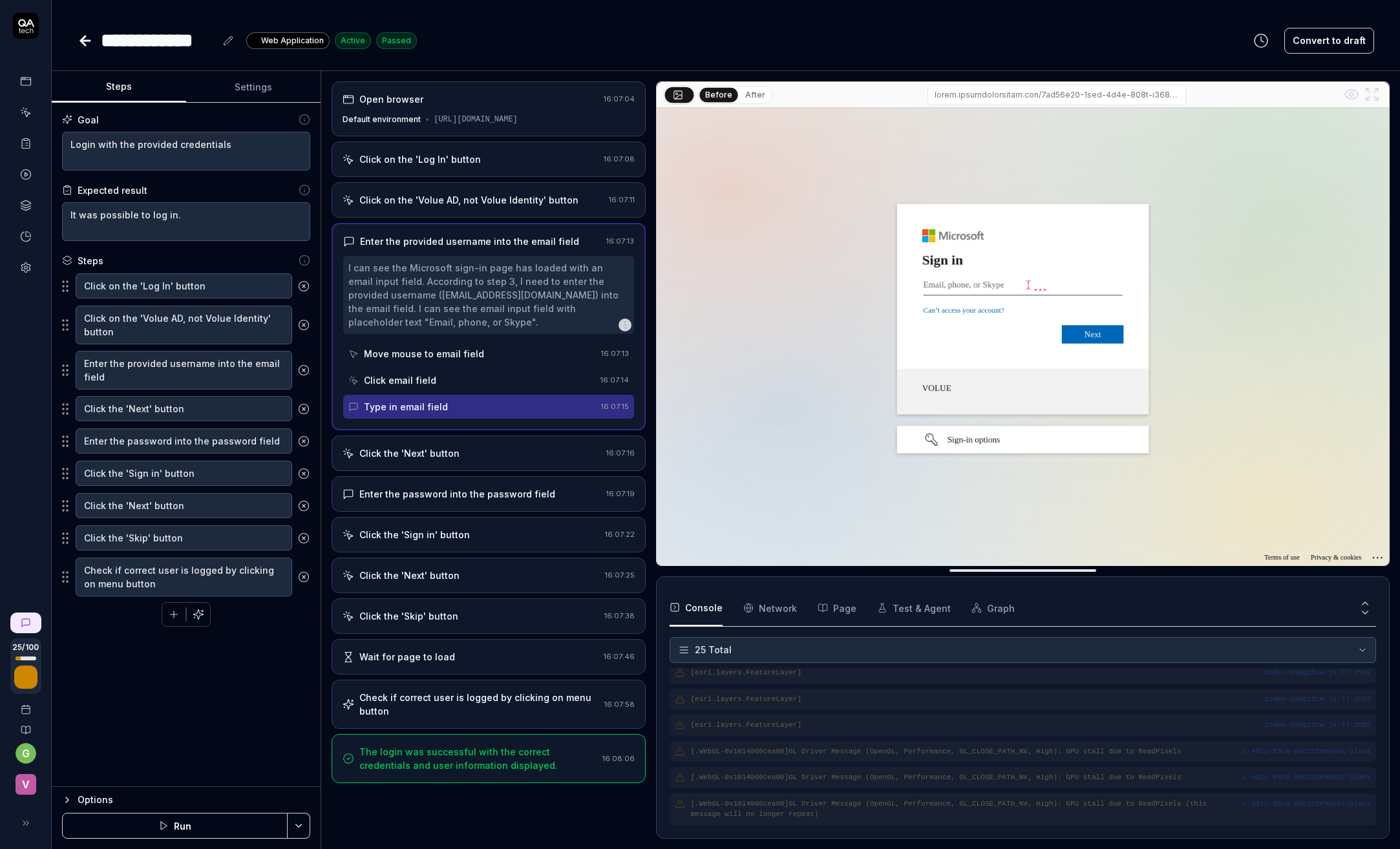
click at [446, 166] on div "Click on the 'Log In' button" at bounding box center [420, 160] width 122 height 14
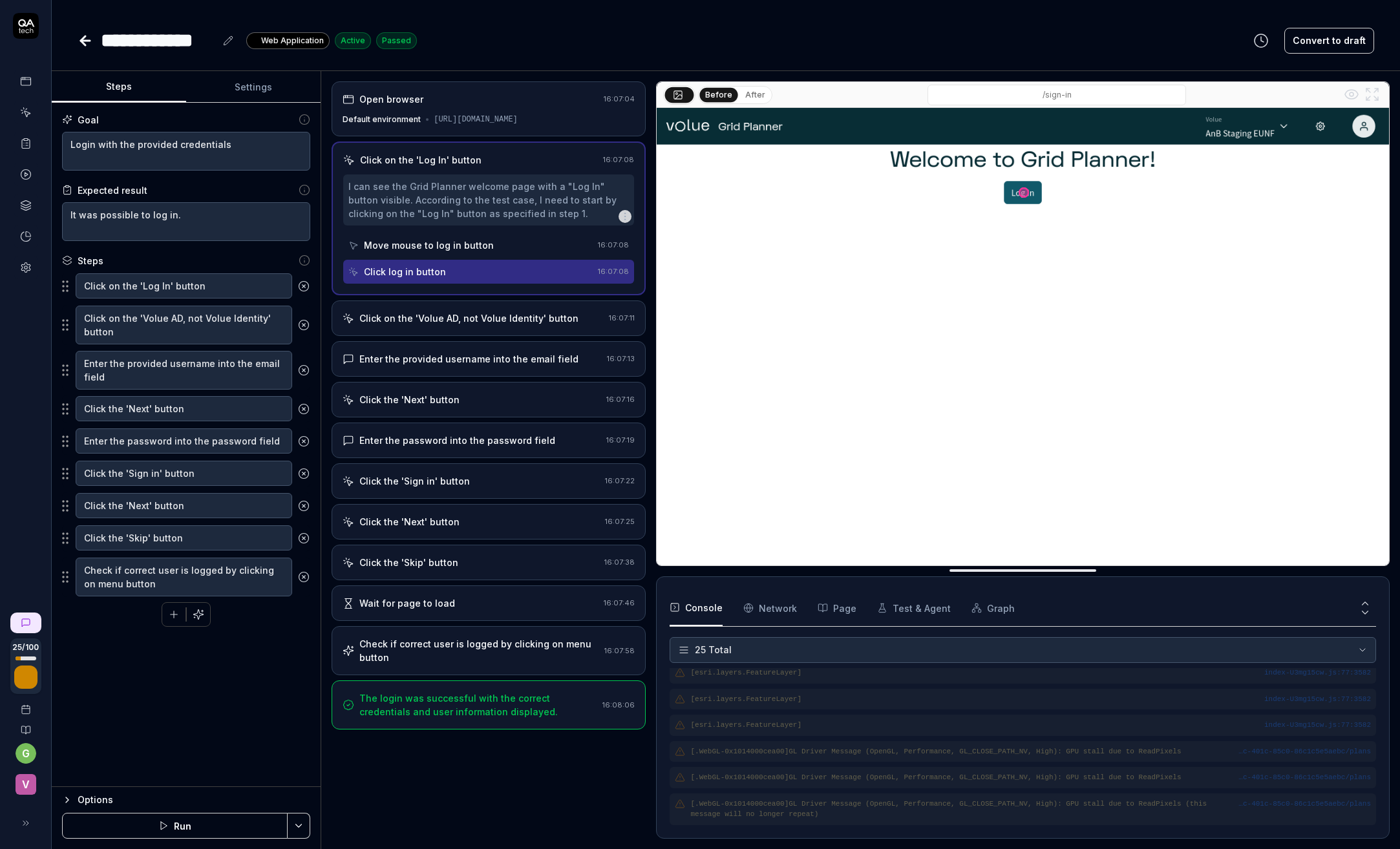
click at [460, 325] on div "Click on the 'Volue AD, not Volue Identity' button" at bounding box center [469, 318] width 220 height 14
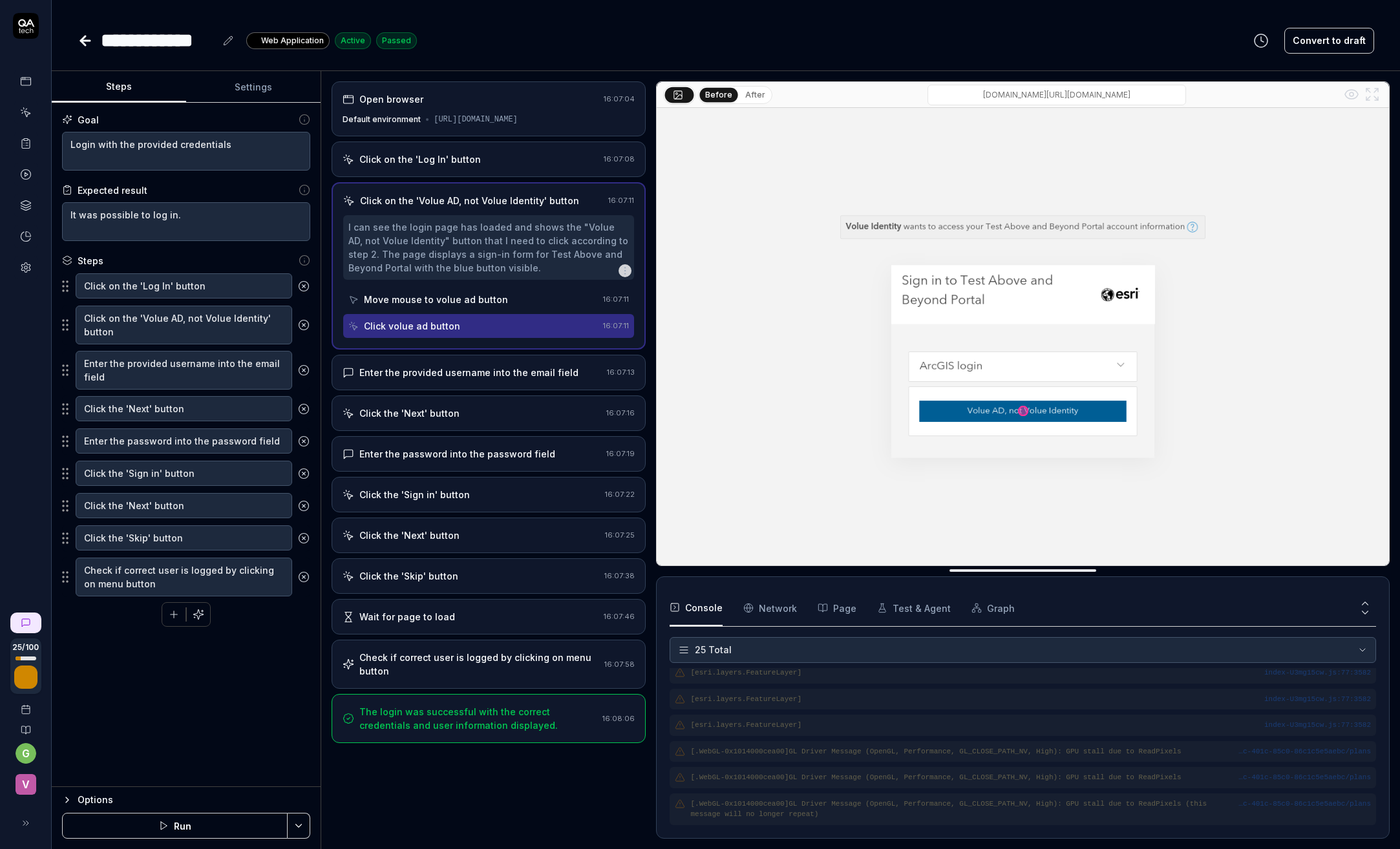
click at [448, 379] on div "Enter the provided username into the email field" at bounding box center [469, 373] width 220 height 14
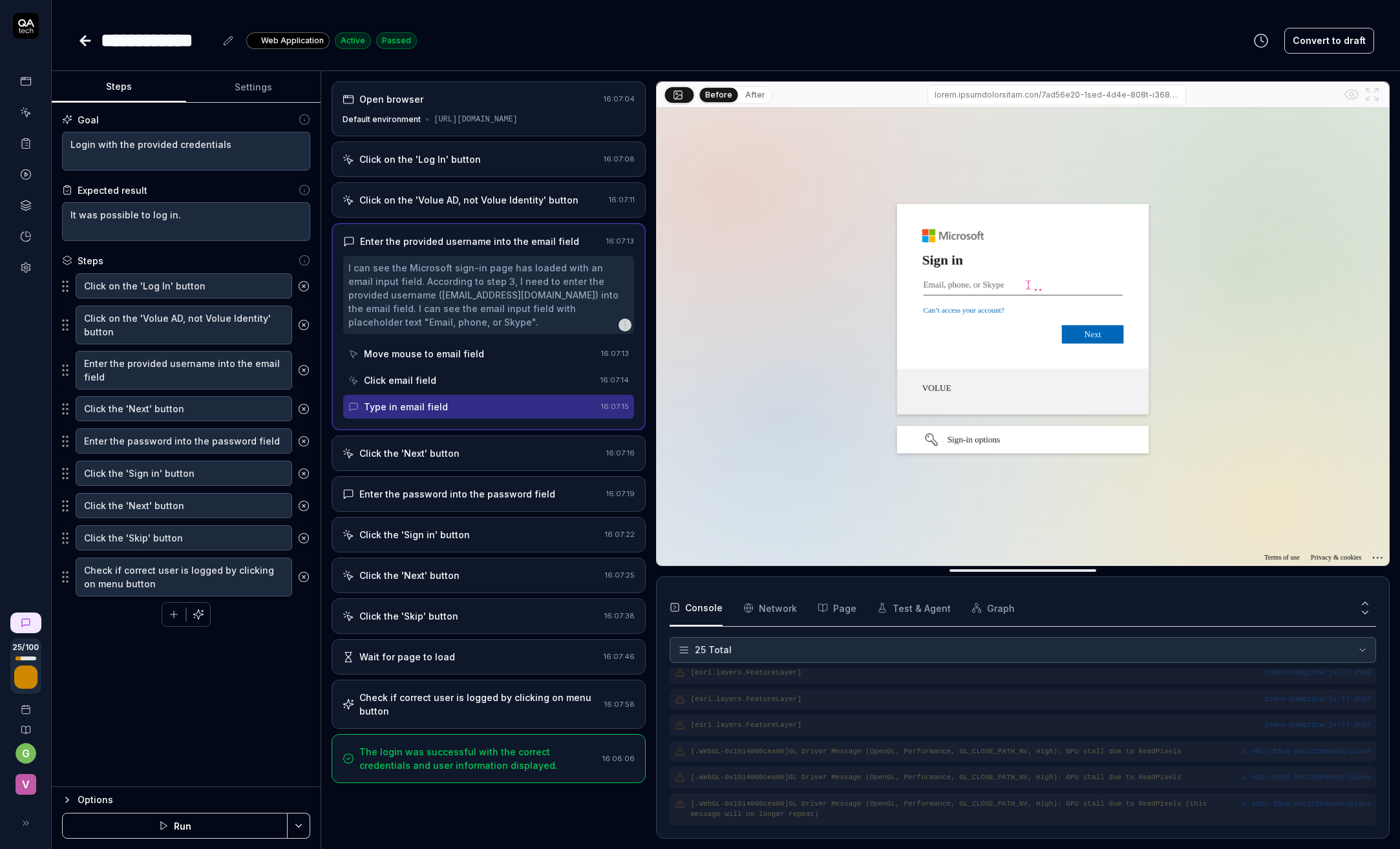
click at [440, 419] on div "Type in email field" at bounding box center [472, 407] width 247 height 24
click at [443, 460] on div "Click the 'Next' button" at bounding box center [409, 454] width 100 height 14
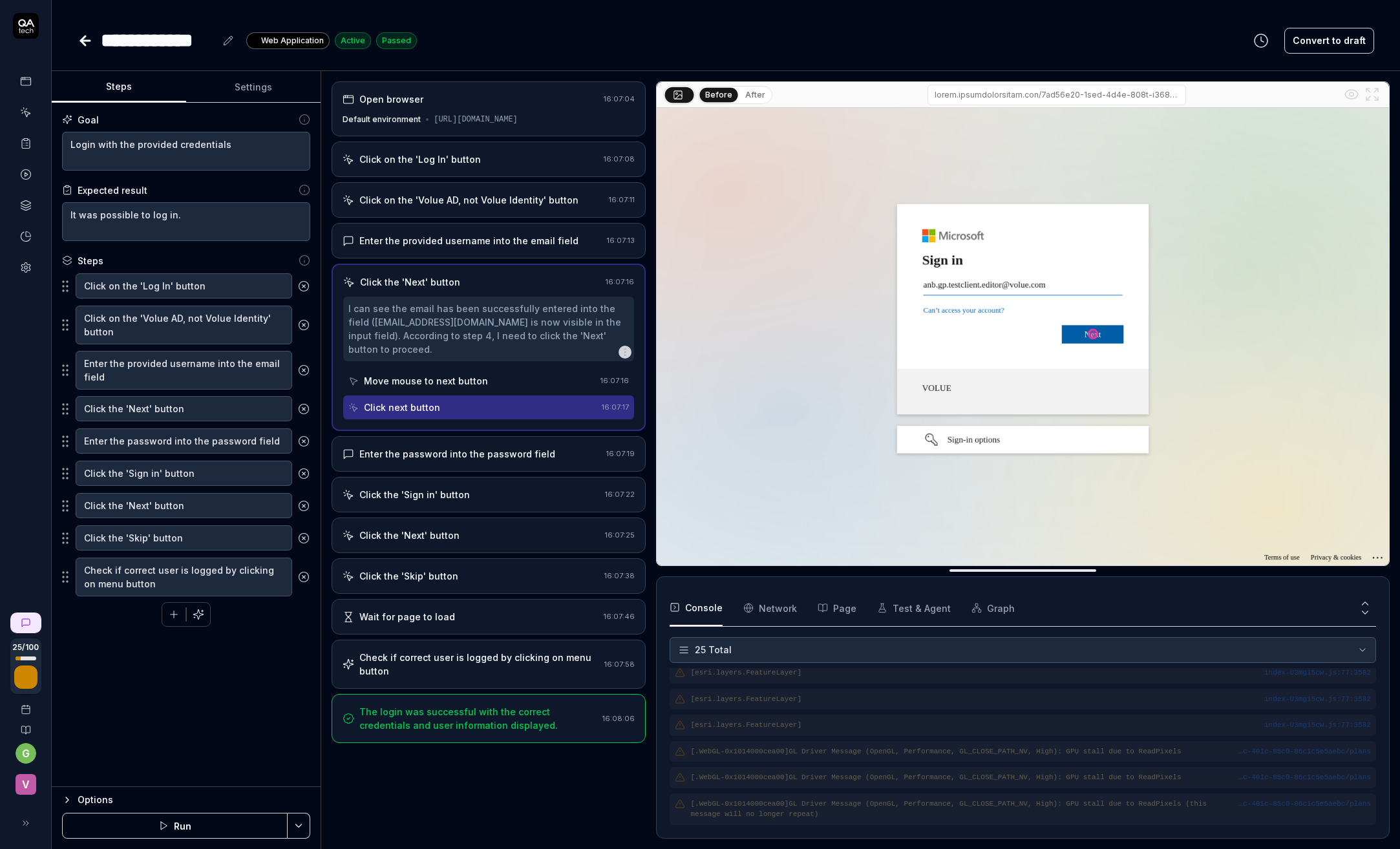
click at [477, 461] on div "Enter the password into the password field" at bounding box center [457, 454] width 196 height 14
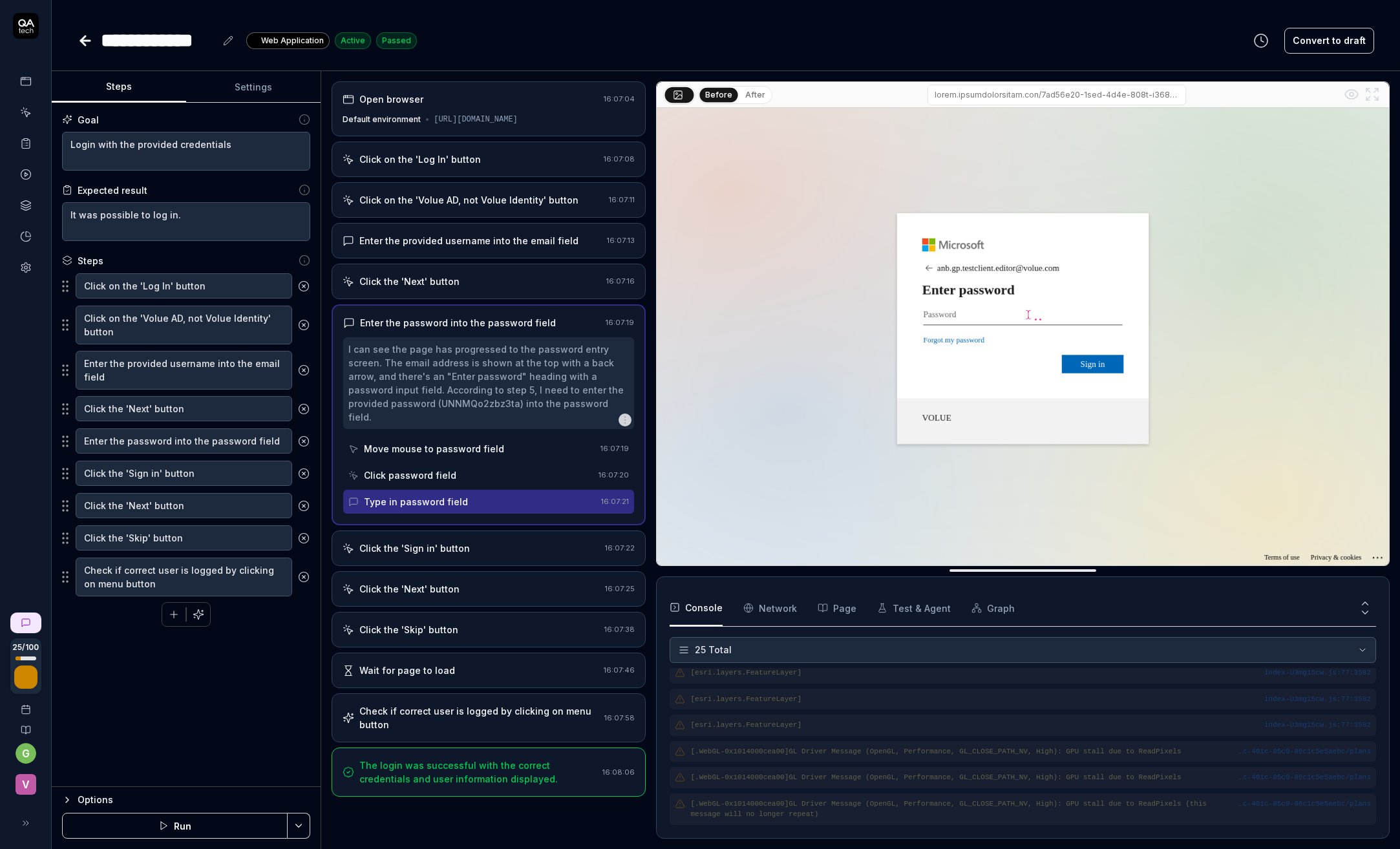
click at [441, 548] on div "Click the 'Sign in' button" at bounding box center [414, 549] width 111 height 14
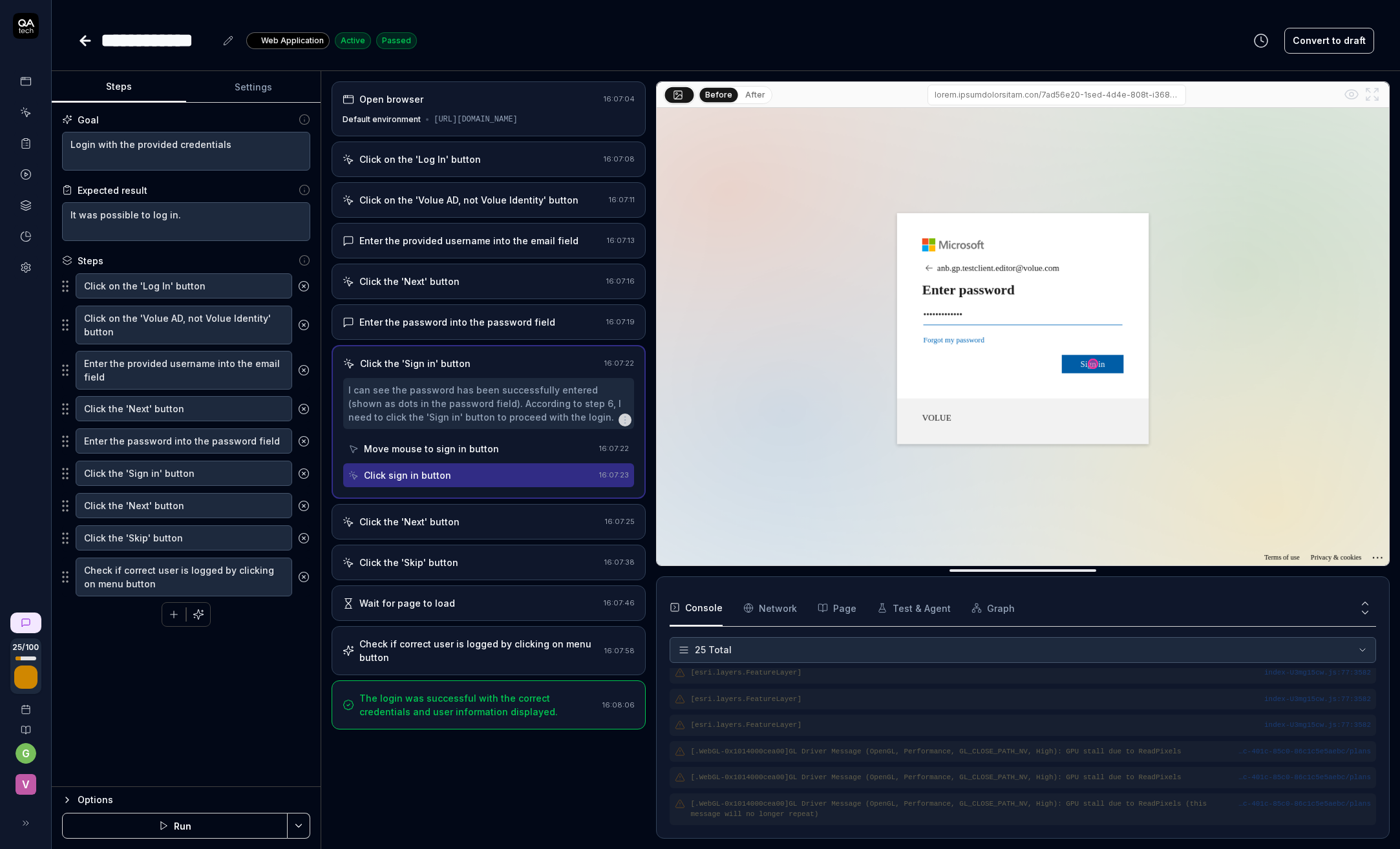
click at [441, 529] on div "Click the 'Next' button" at bounding box center [409, 522] width 100 height 14
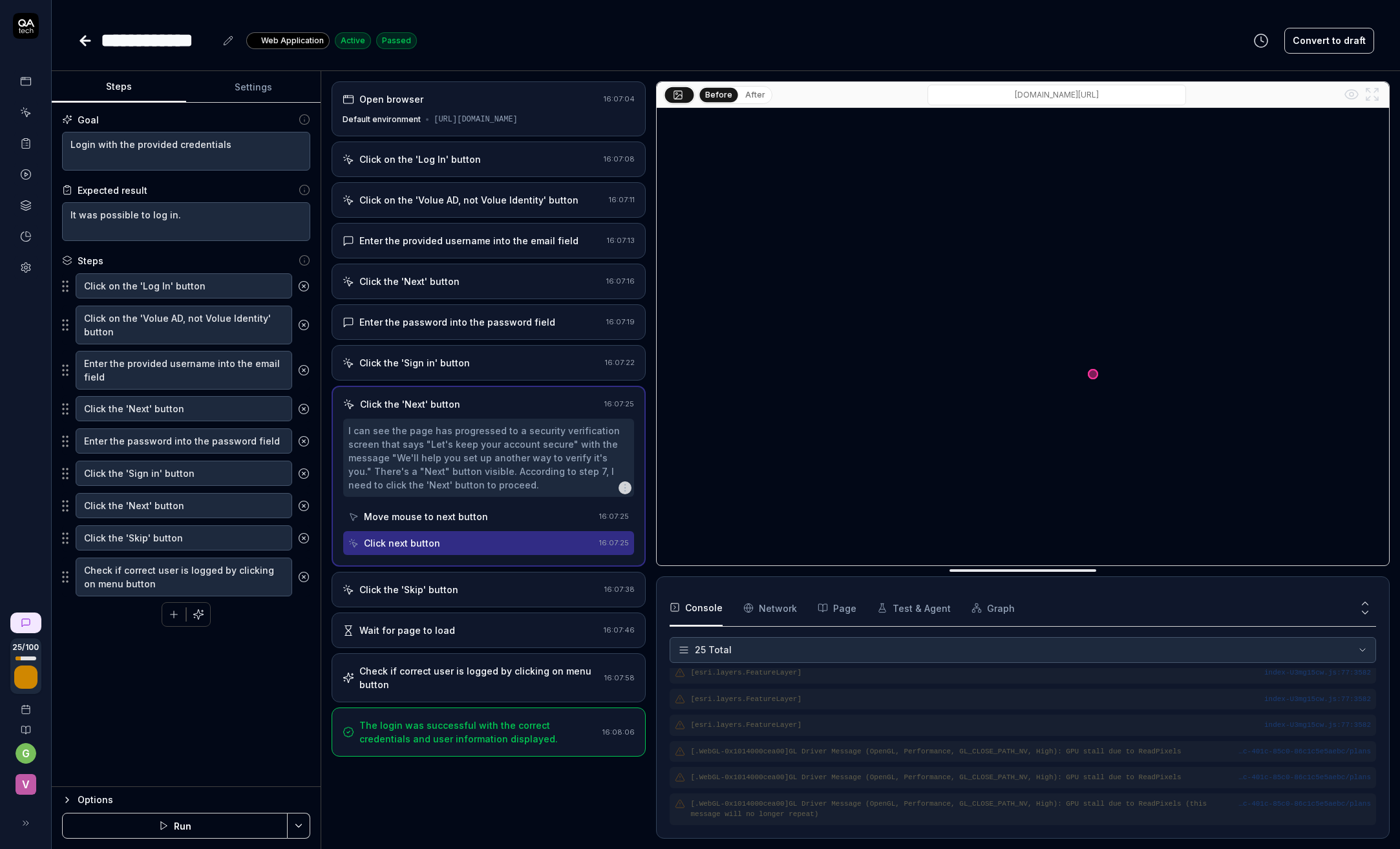
click at [425, 594] on div "Click the 'Skip' button 16:07:38" at bounding box center [488, 590] width 314 height 36
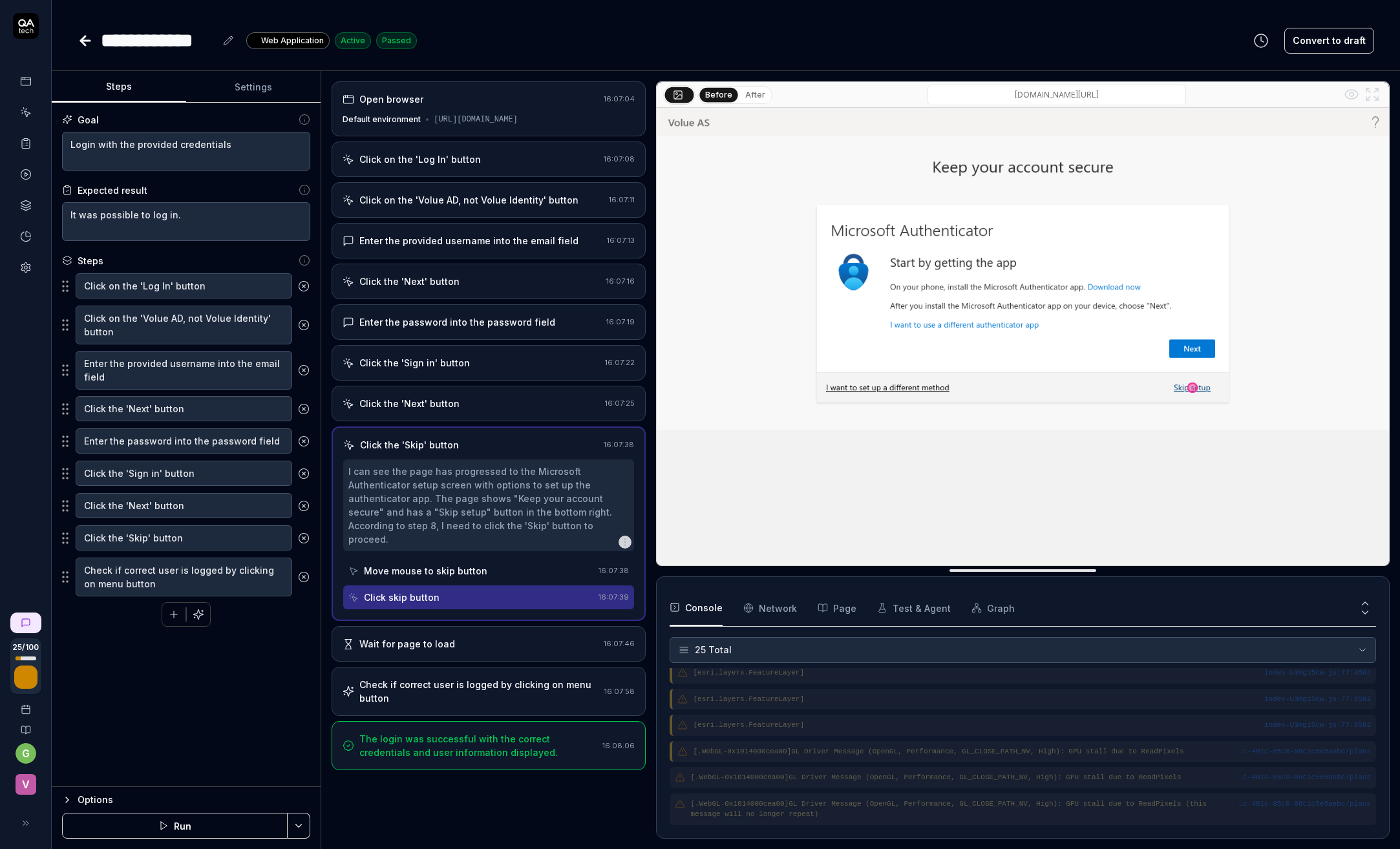
click at [425, 638] on div "Wait for page to load" at bounding box center [407, 644] width 96 height 14
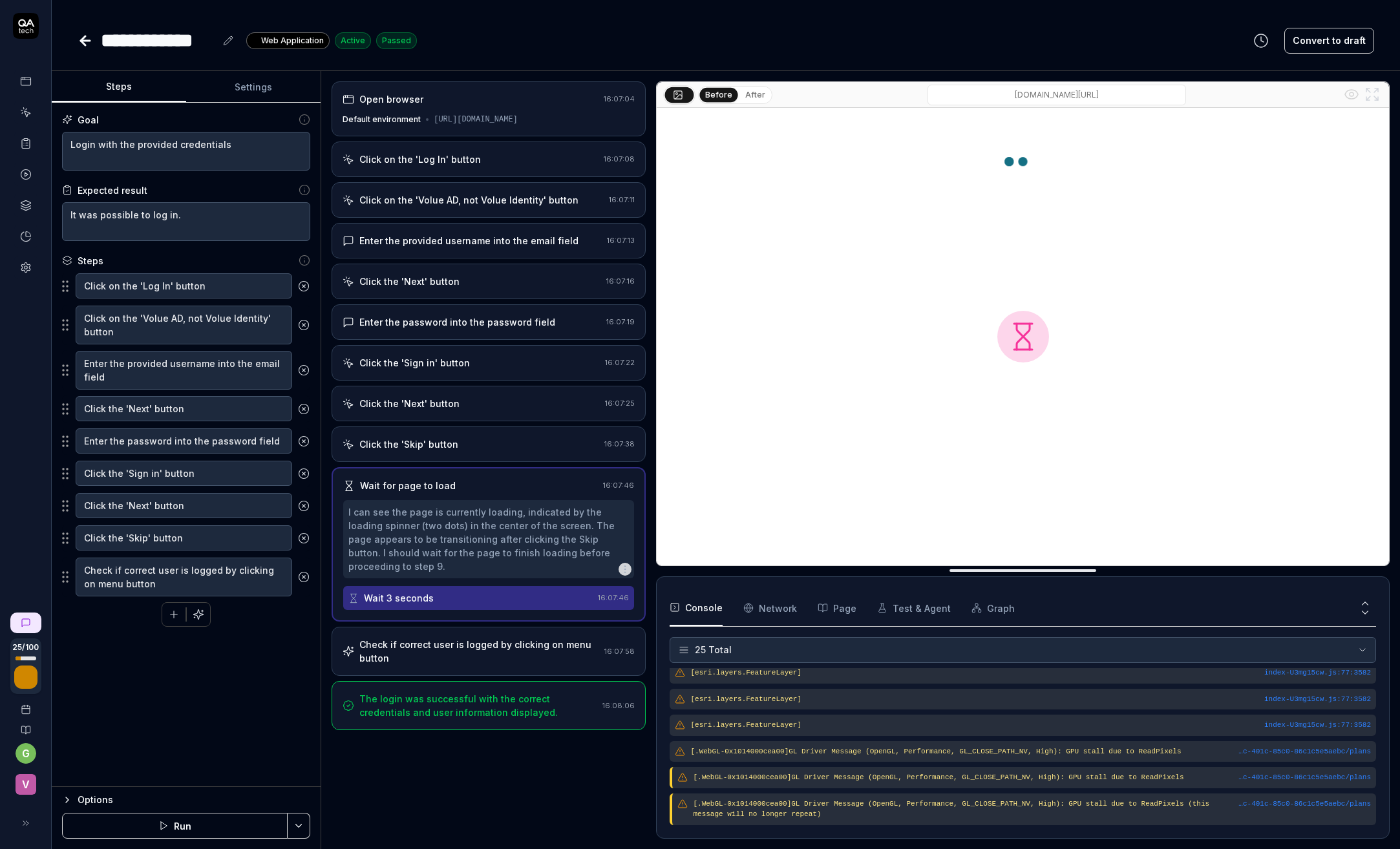
click at [434, 651] on div "Check if correct user is logged by clicking on menu button" at bounding box center [479, 650] width 239 height 27
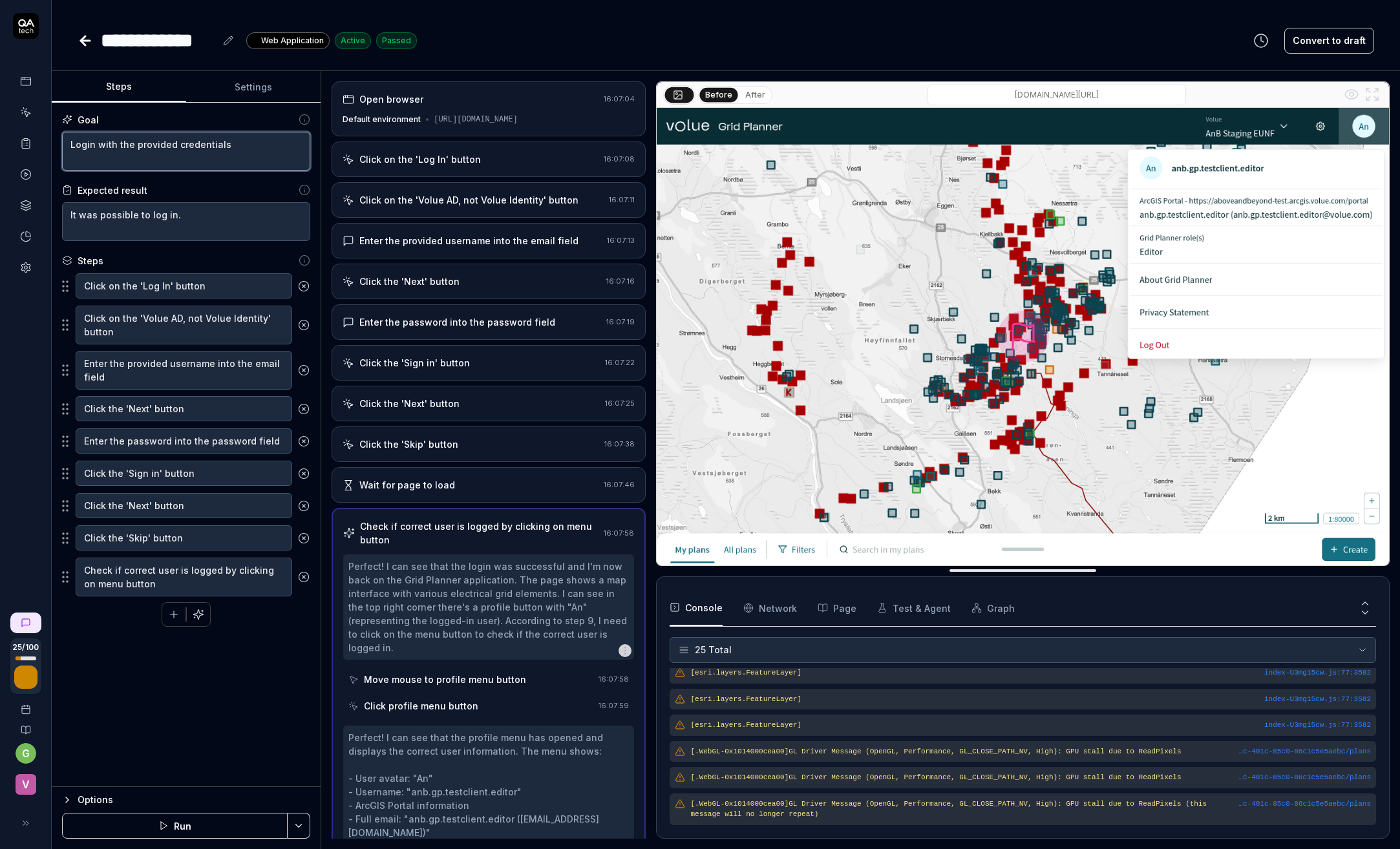
click at [109, 153] on textarea "Login with the provided credentials" at bounding box center [186, 151] width 248 height 39
click at [117, 82] on button "Steps" at bounding box center [119, 87] width 135 height 31
click at [87, 38] on icon at bounding box center [86, 41] width 16 height 16
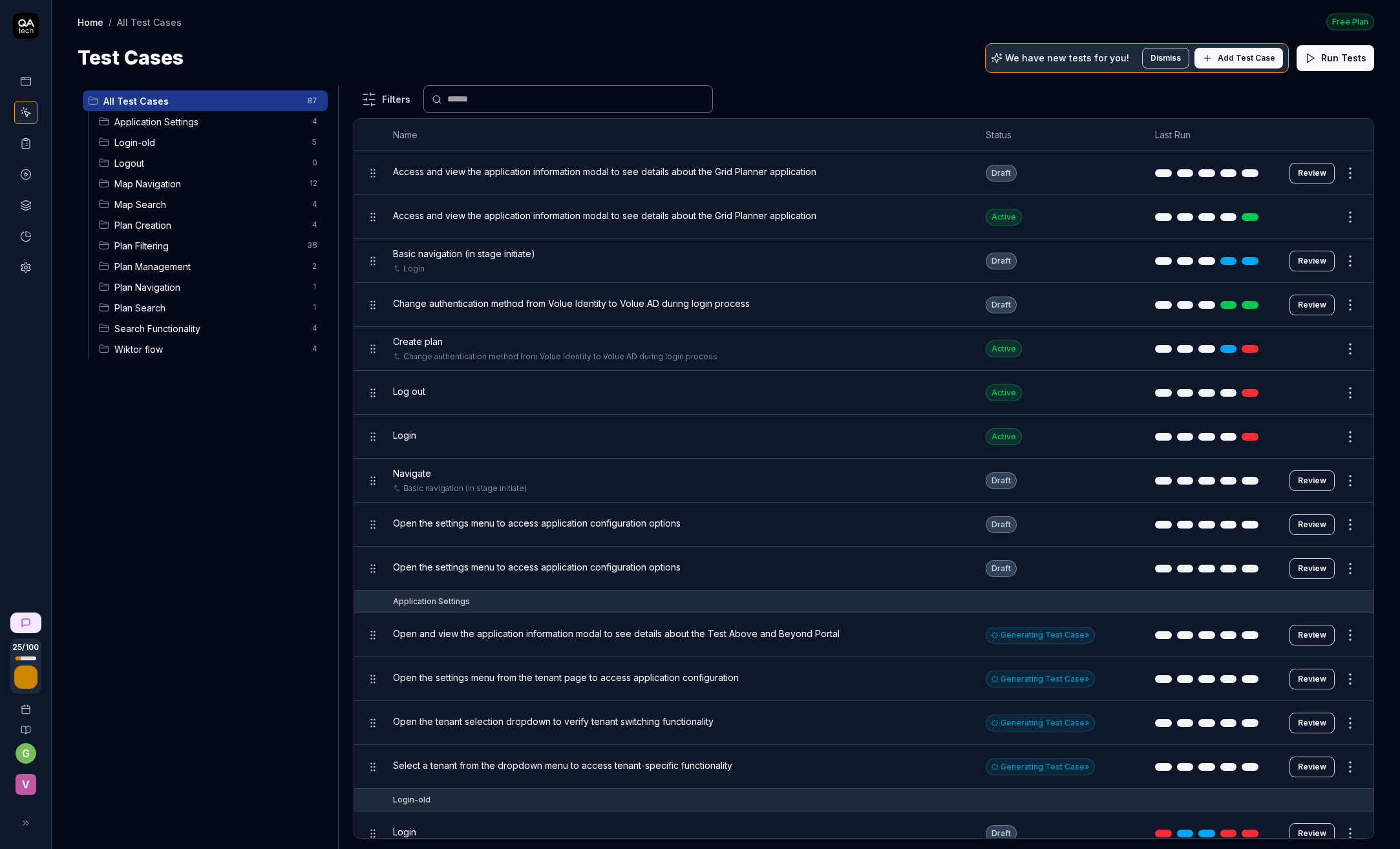
click at [159, 145] on span "Login-old" at bounding box center [210, 143] width 190 height 14
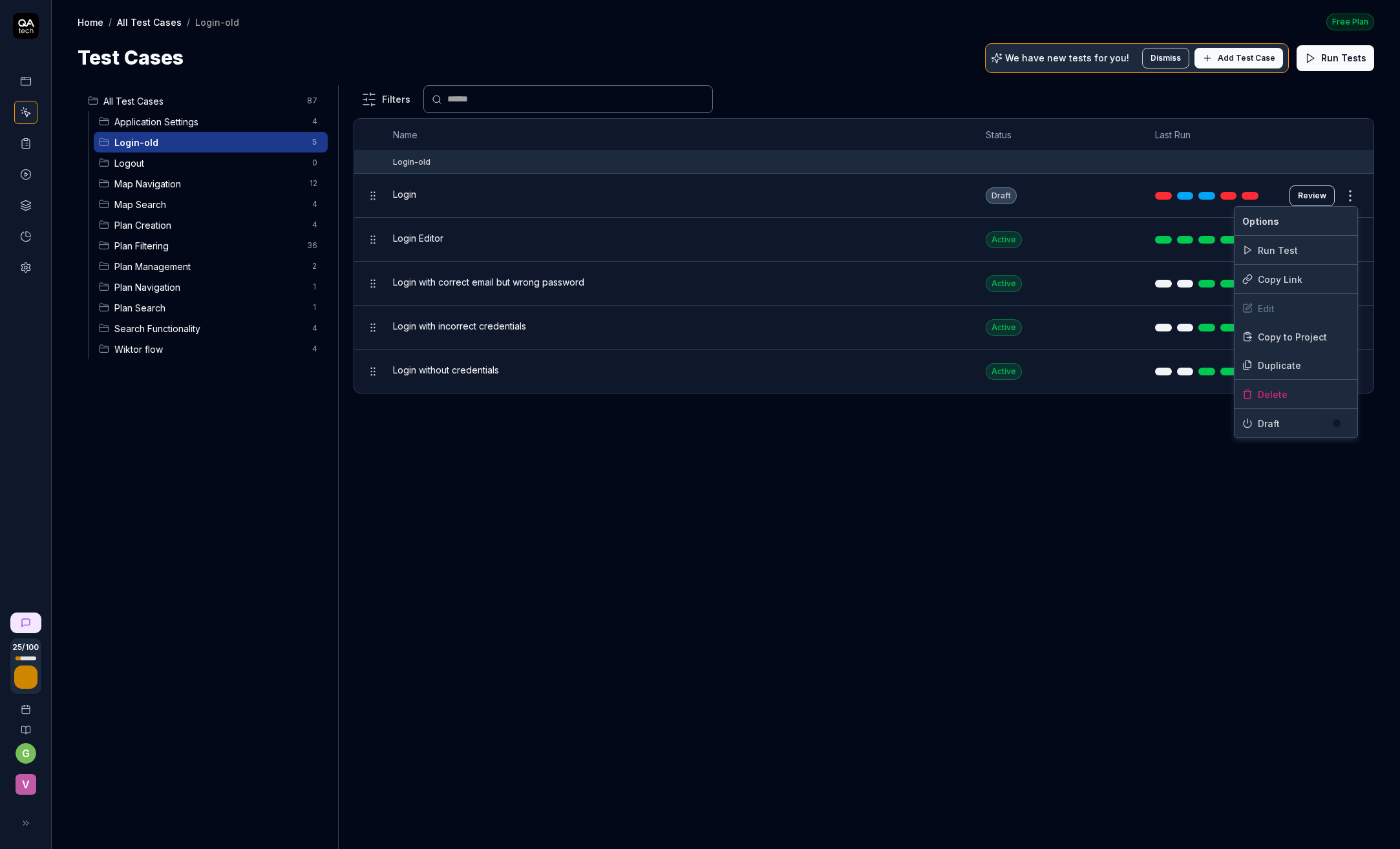
click at [1349, 191] on html "25 / 100 g v Home / All Test Cases / Login-old Free Plan Home / All Test Cases …" at bounding box center [700, 424] width 1400 height 849
click at [1285, 388] on div "Delete" at bounding box center [1295, 394] width 123 height 28
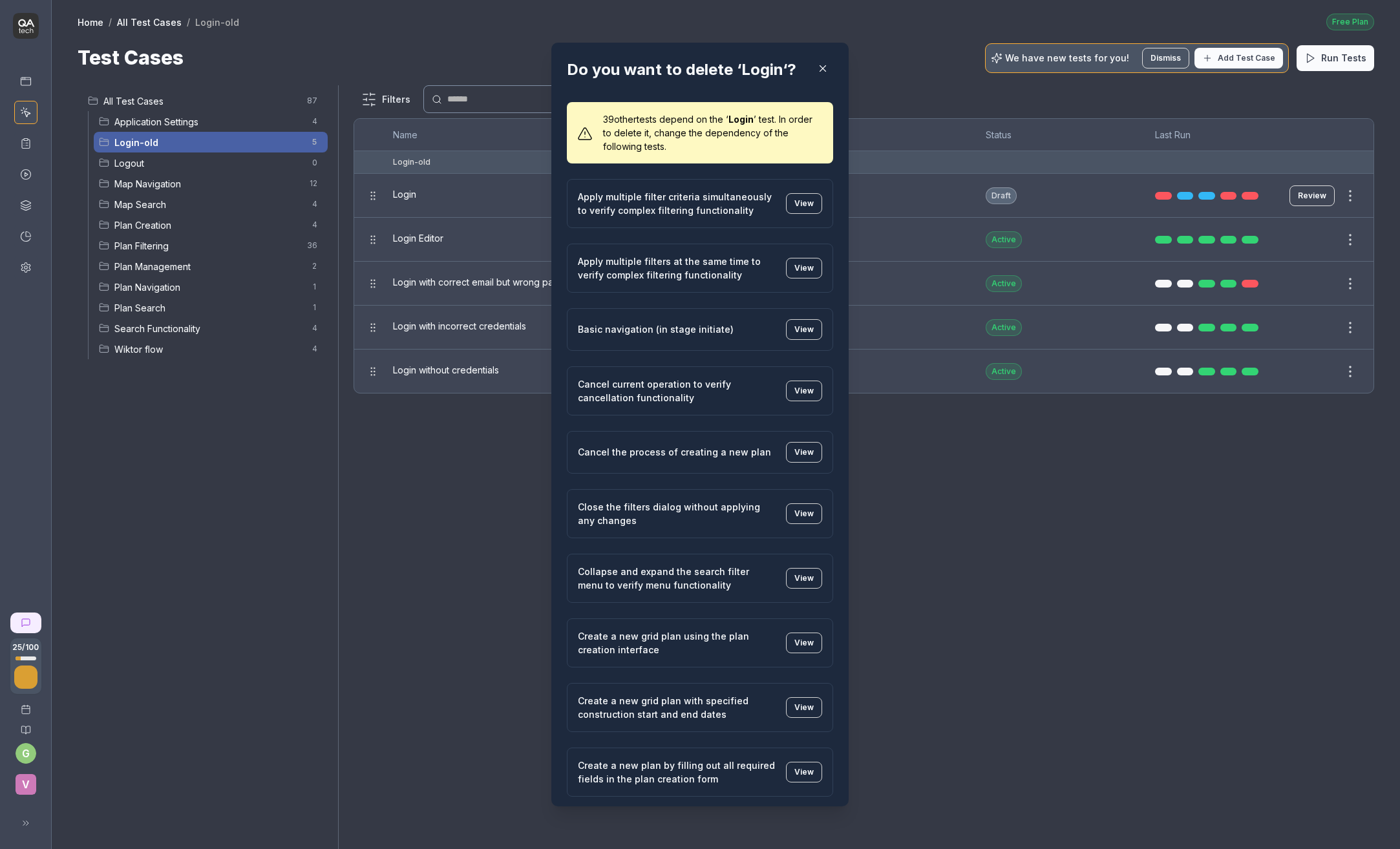
click at [748, 73] on h2 "Do you want to delete ‘Login‘?" at bounding box center [700, 69] width 266 height 23
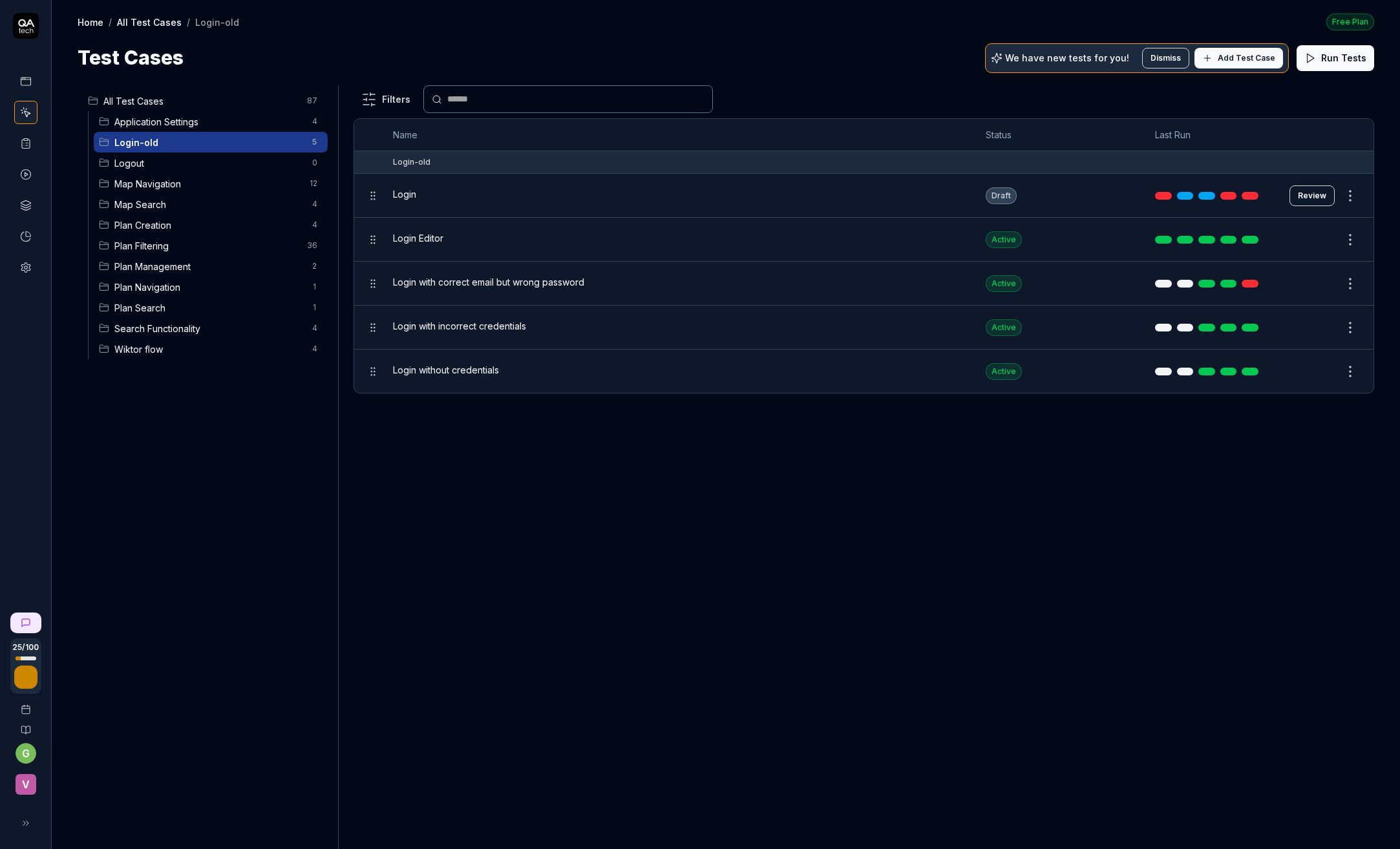
click at [1349, 193] on html "25 / 100 g v Home / All Test Cases / Login-old Free Plan Home / All Test Cases …" at bounding box center [700, 424] width 1400 height 849
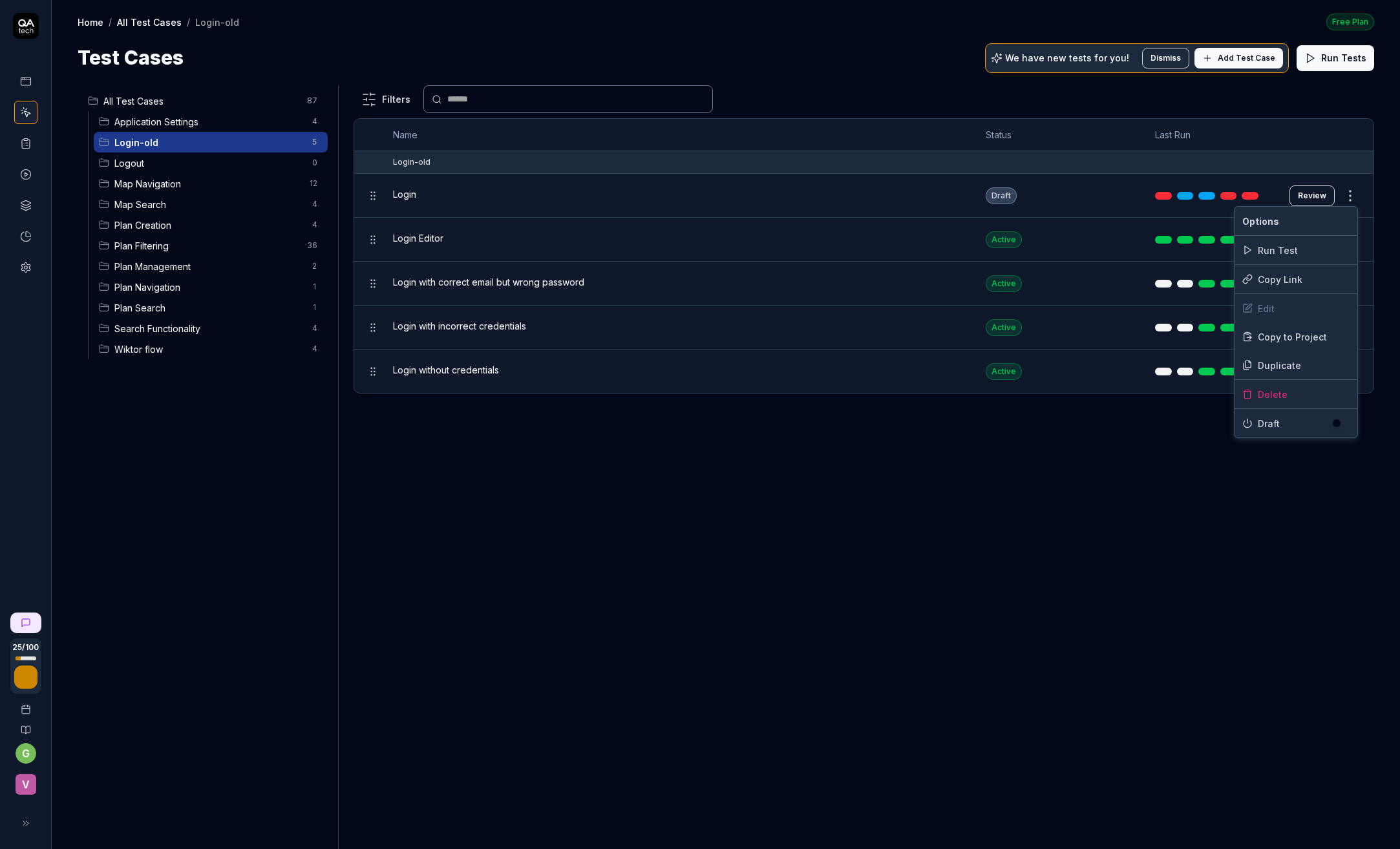
click at [1262, 426] on span "Draft" at bounding box center [1294, 424] width 74 height 14
click at [1341, 426] on button "button" at bounding box center [1340, 423] width 18 height 10
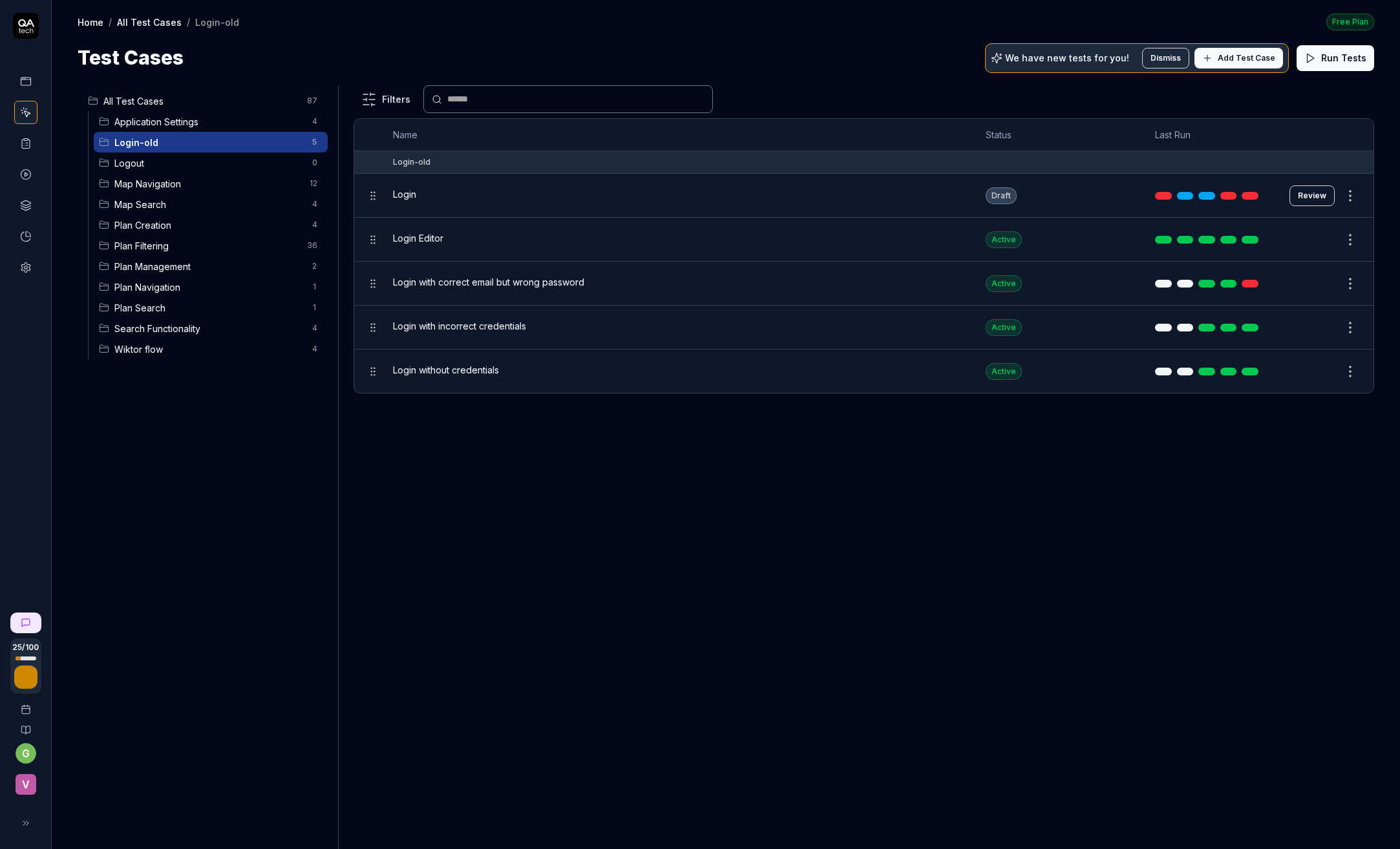
click at [155, 161] on html "25 / 100 g v Home / All Test Cases / Login-old Free Plan Home / All Test Cases …" at bounding box center [700, 424] width 1400 height 849
click at [122, 167] on span "Logout" at bounding box center [210, 164] width 190 height 14
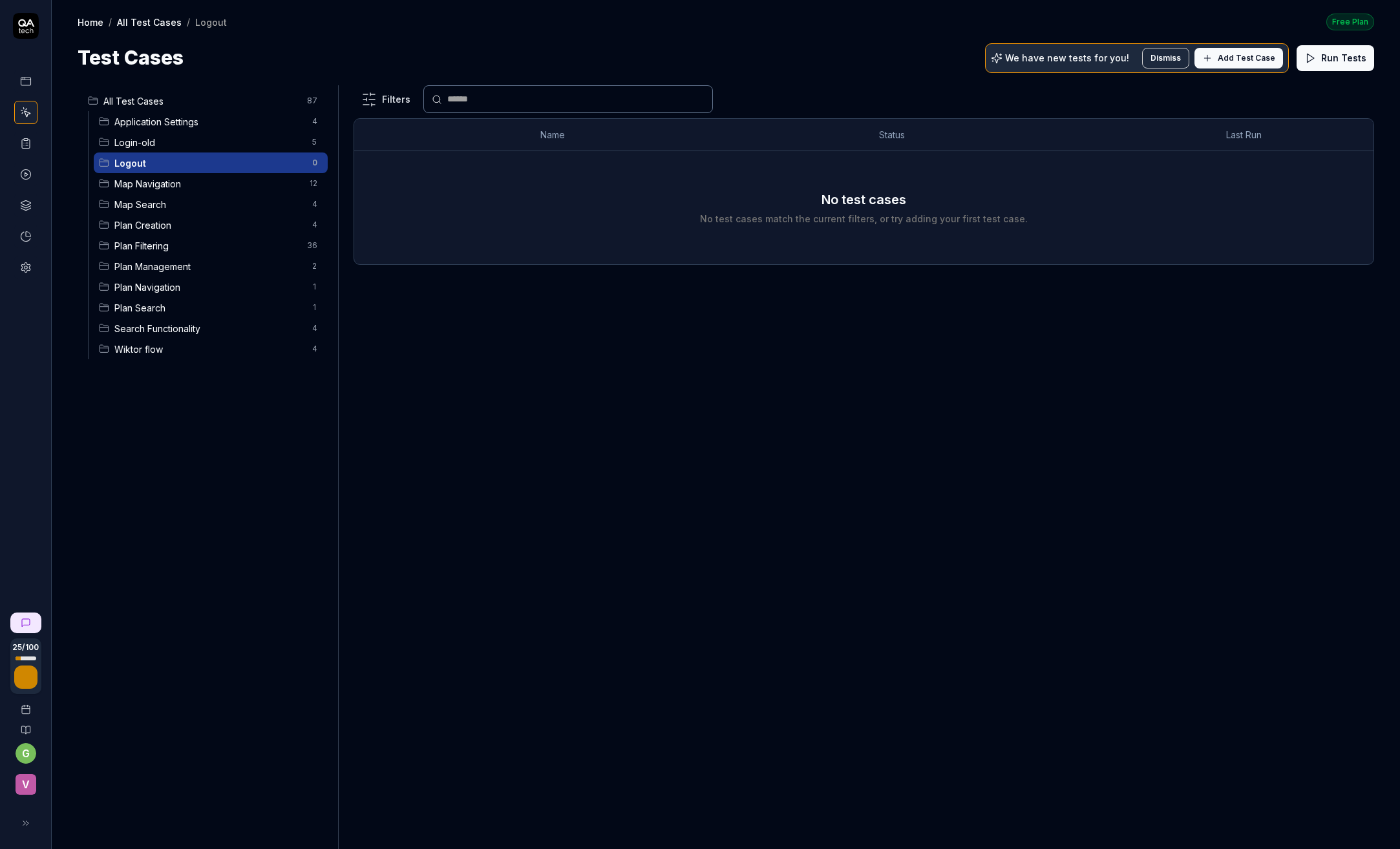
click at [1249, 60] on span "Add Test Case" at bounding box center [1246, 58] width 58 height 12
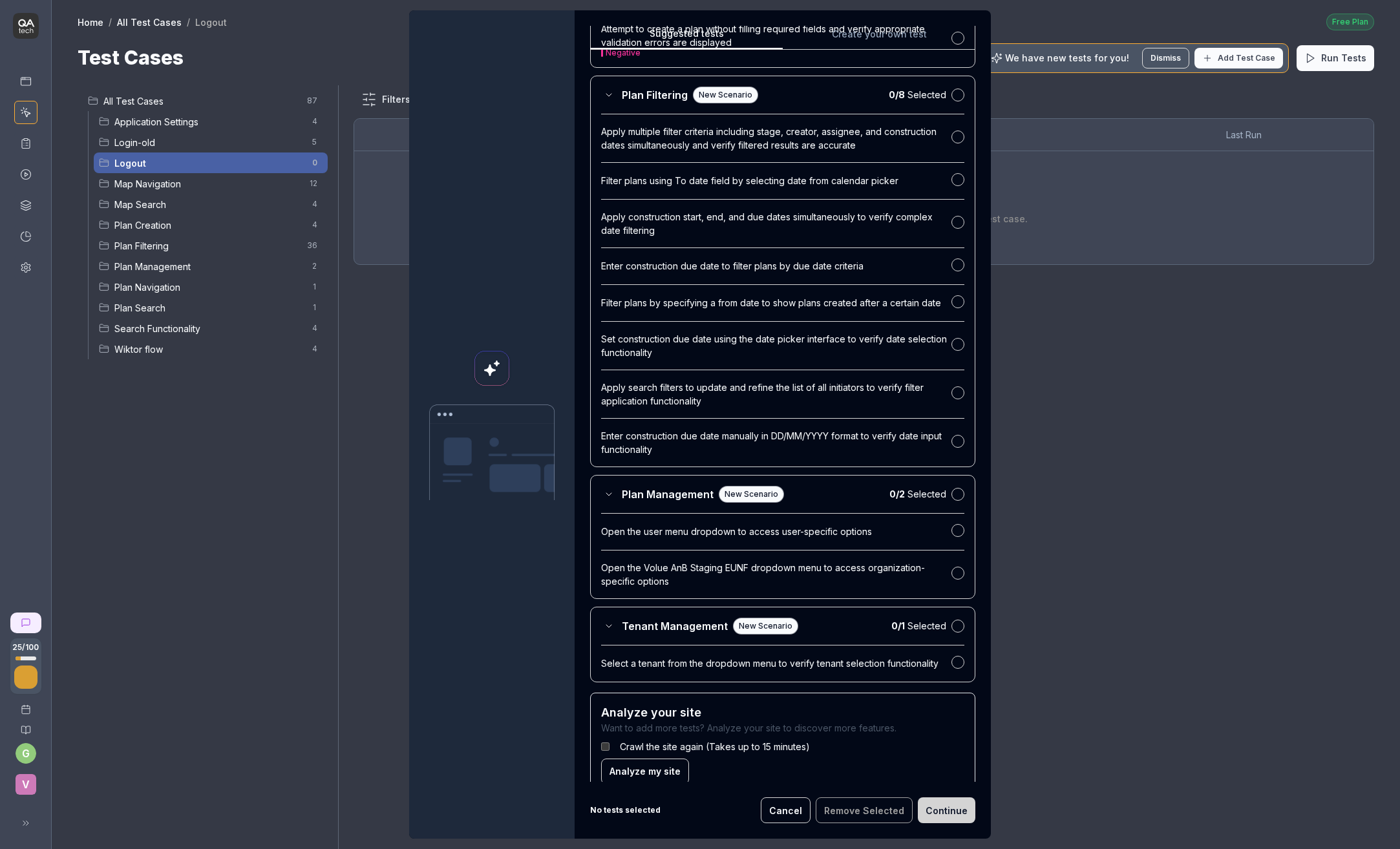
scroll to position [664, 0]
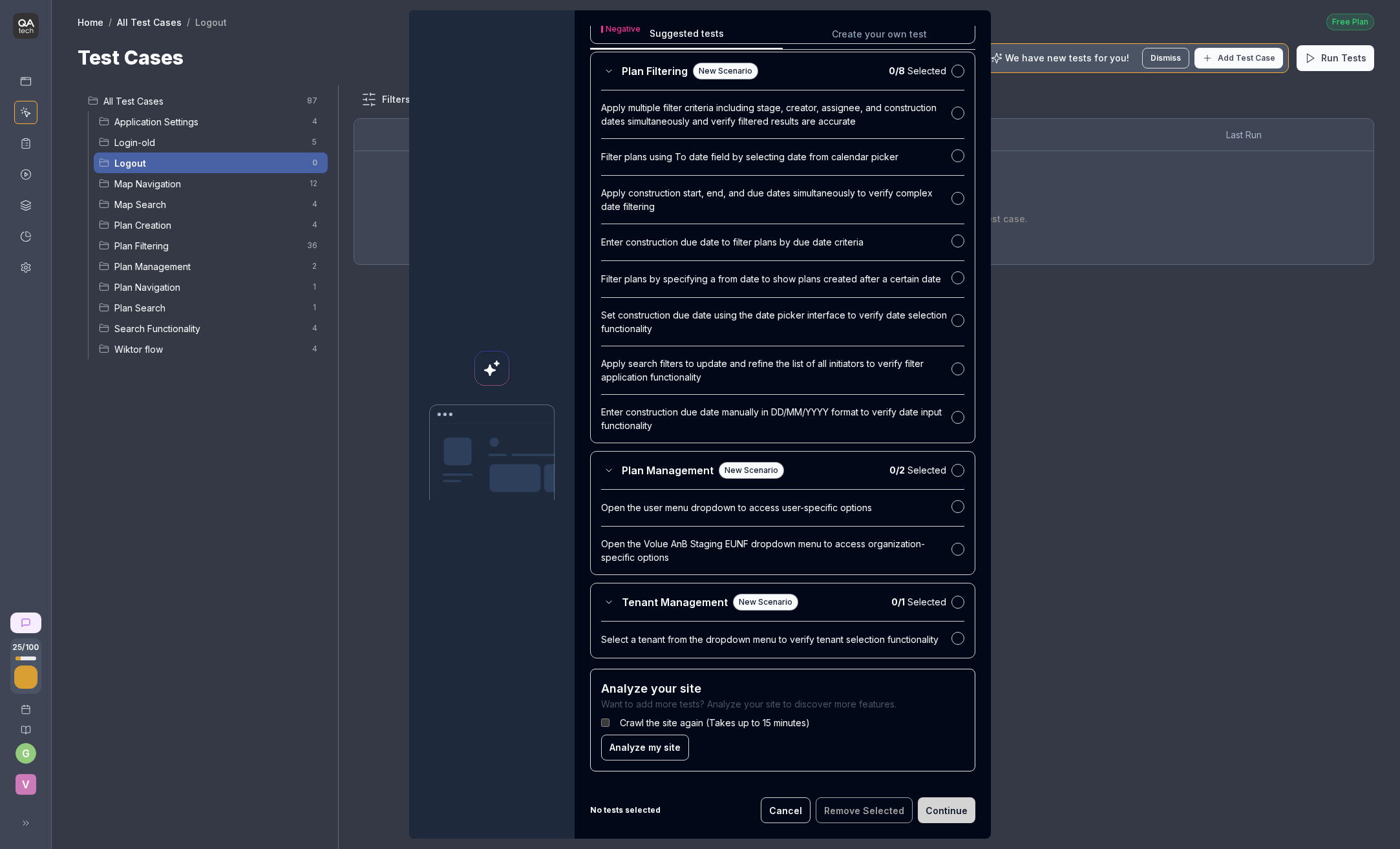
click at [790, 810] on button "Cancel" at bounding box center [785, 810] width 50 height 26
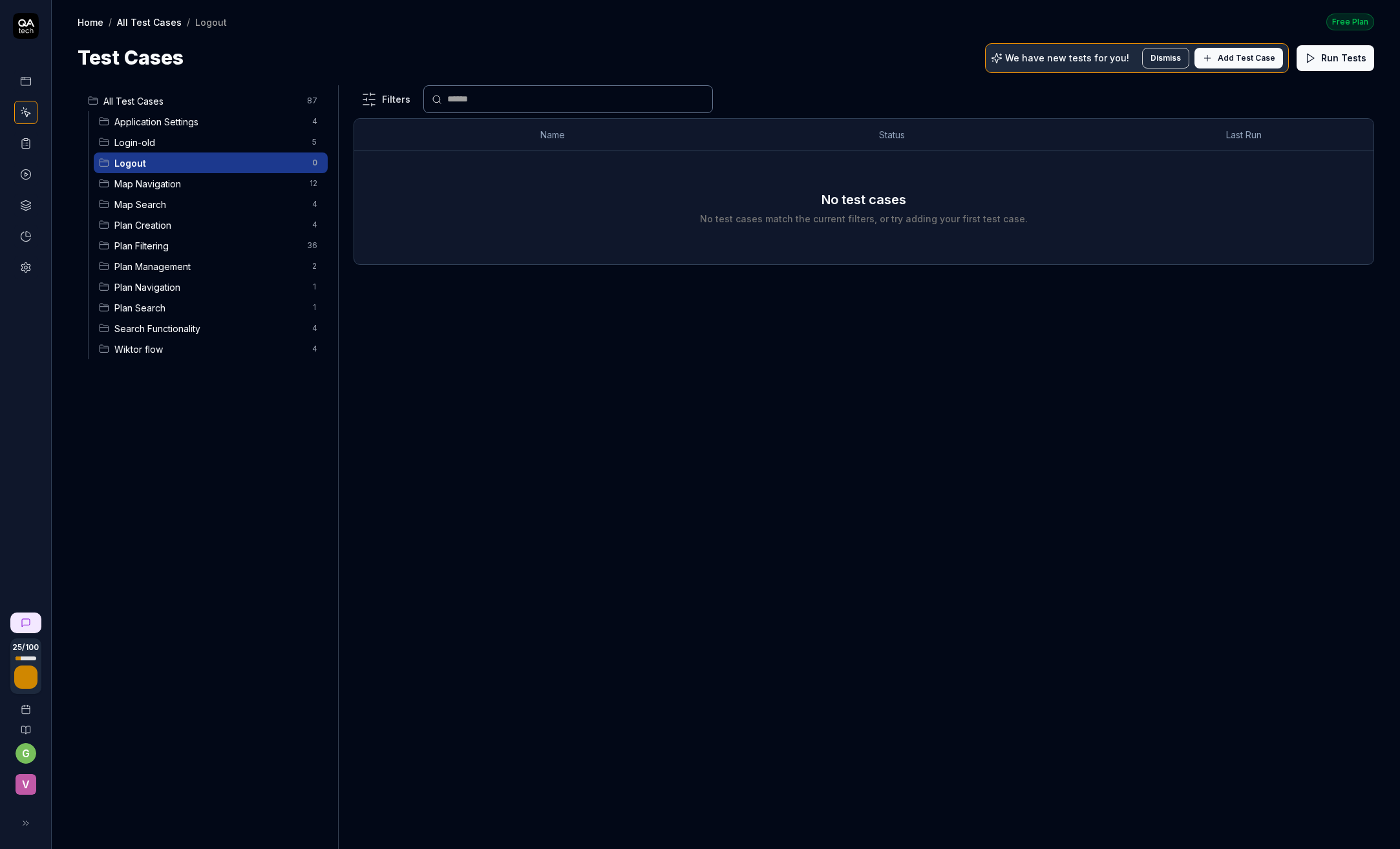
click at [1232, 54] on span "Add Test Case" at bounding box center [1246, 58] width 58 height 12
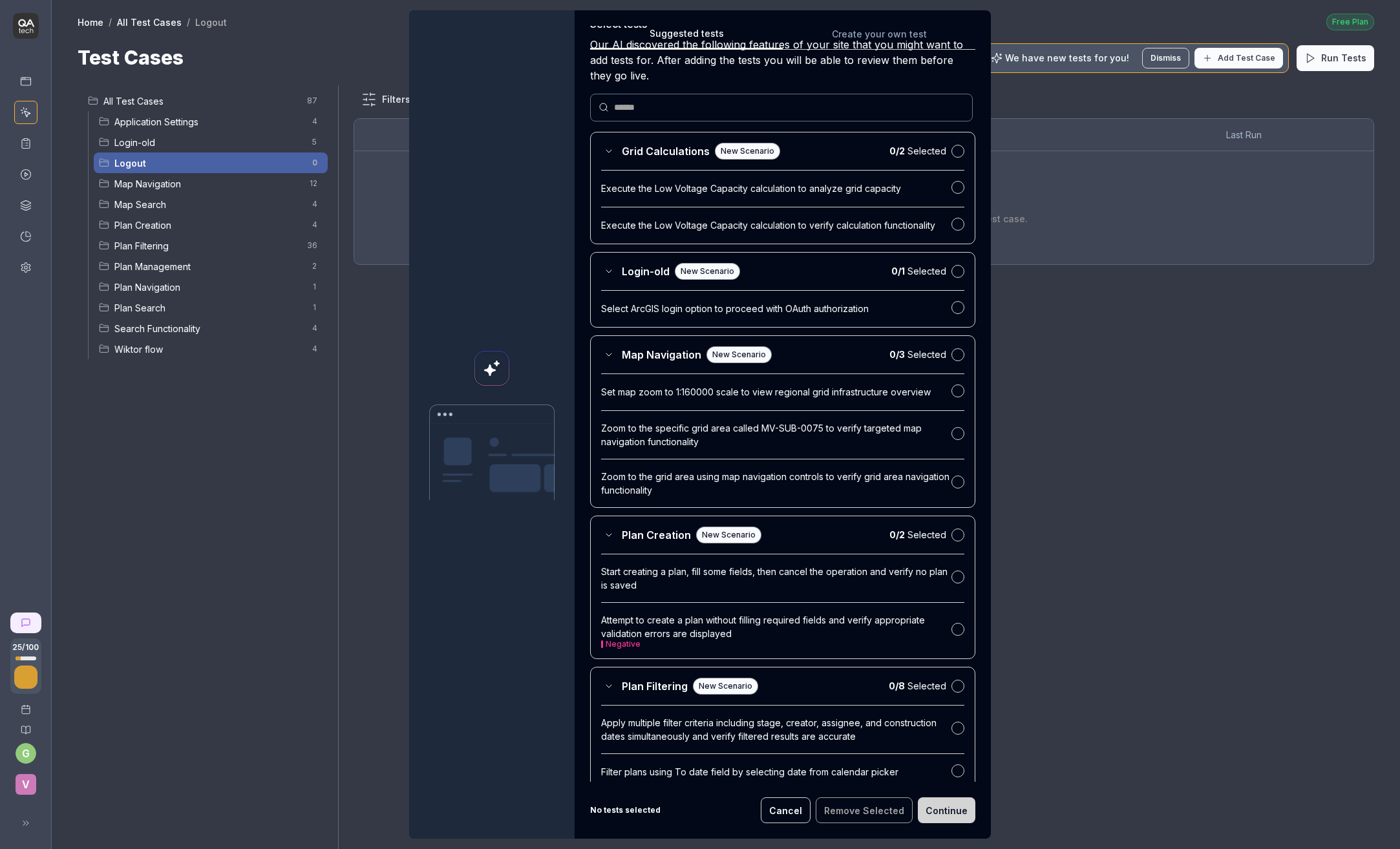
scroll to position [0, 0]
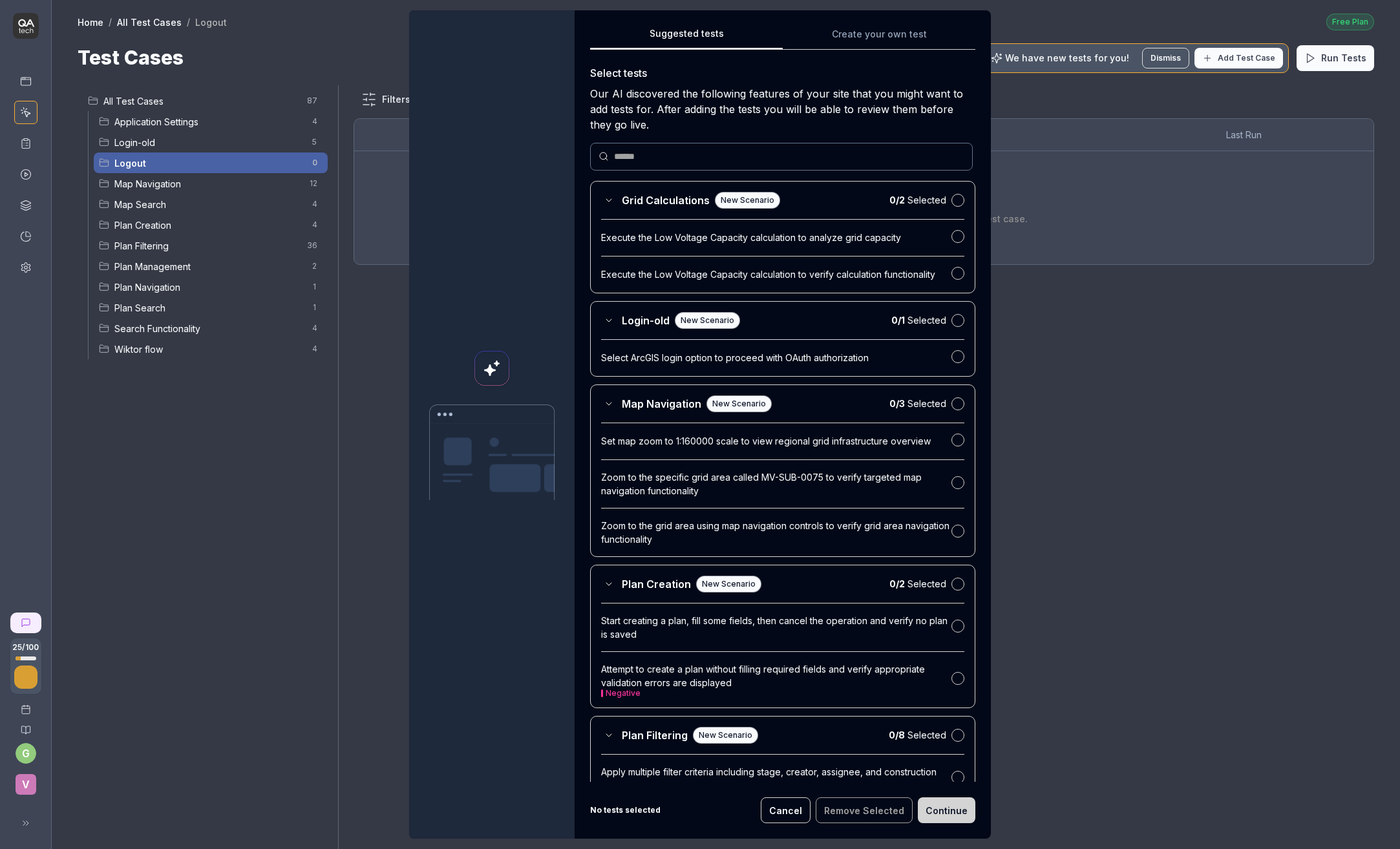
click at [880, 31] on div "Suggested tests Suggested tests Create your own test Select tests Our AI discov…" at bounding box center [700, 424] width 1400 height 849
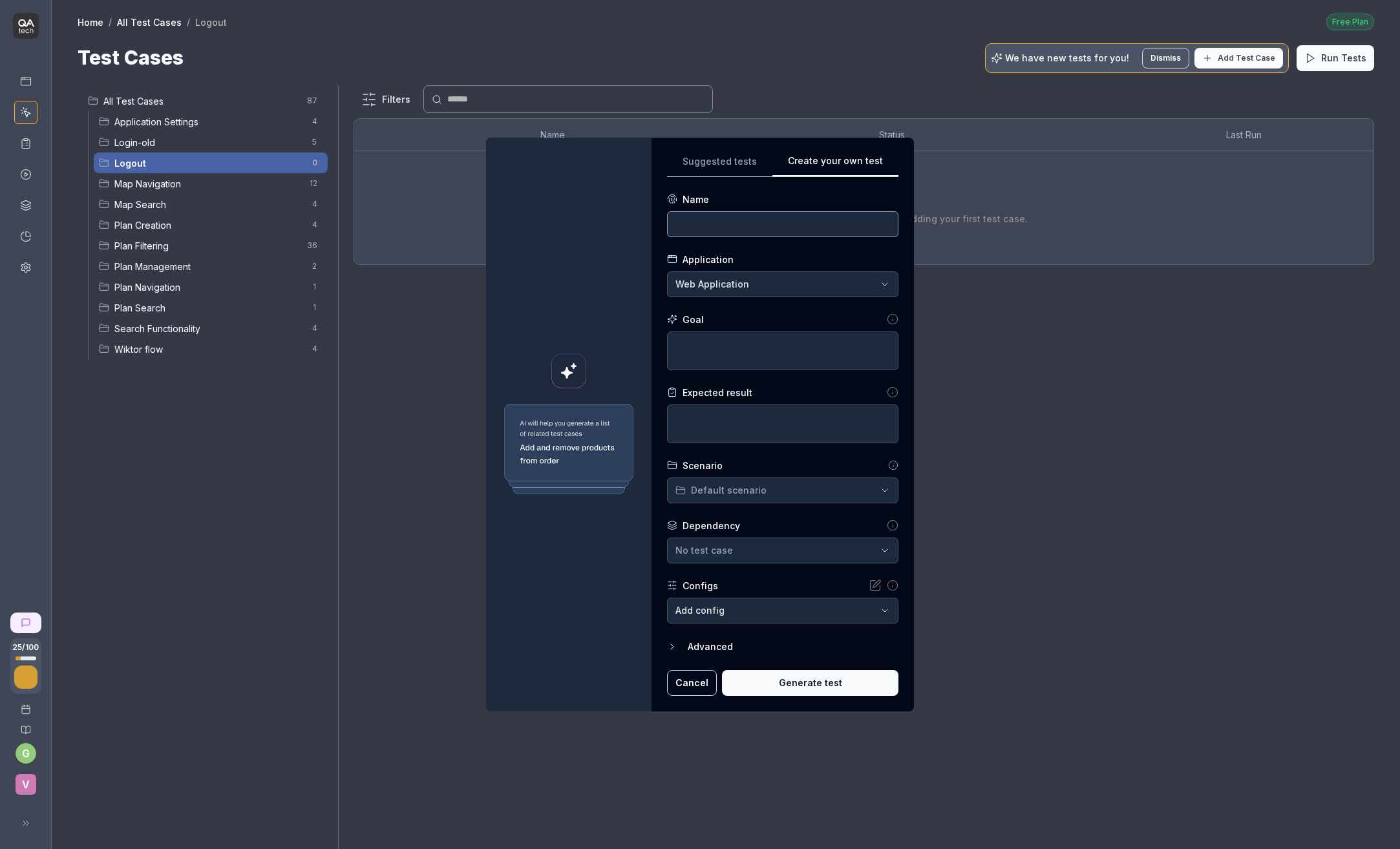
click at [721, 216] on input at bounding box center [782, 224] width 232 height 26
type input "Logout"
click at [728, 347] on textarea at bounding box center [782, 350] width 232 height 39
type textarea "*"
type textarea "L"
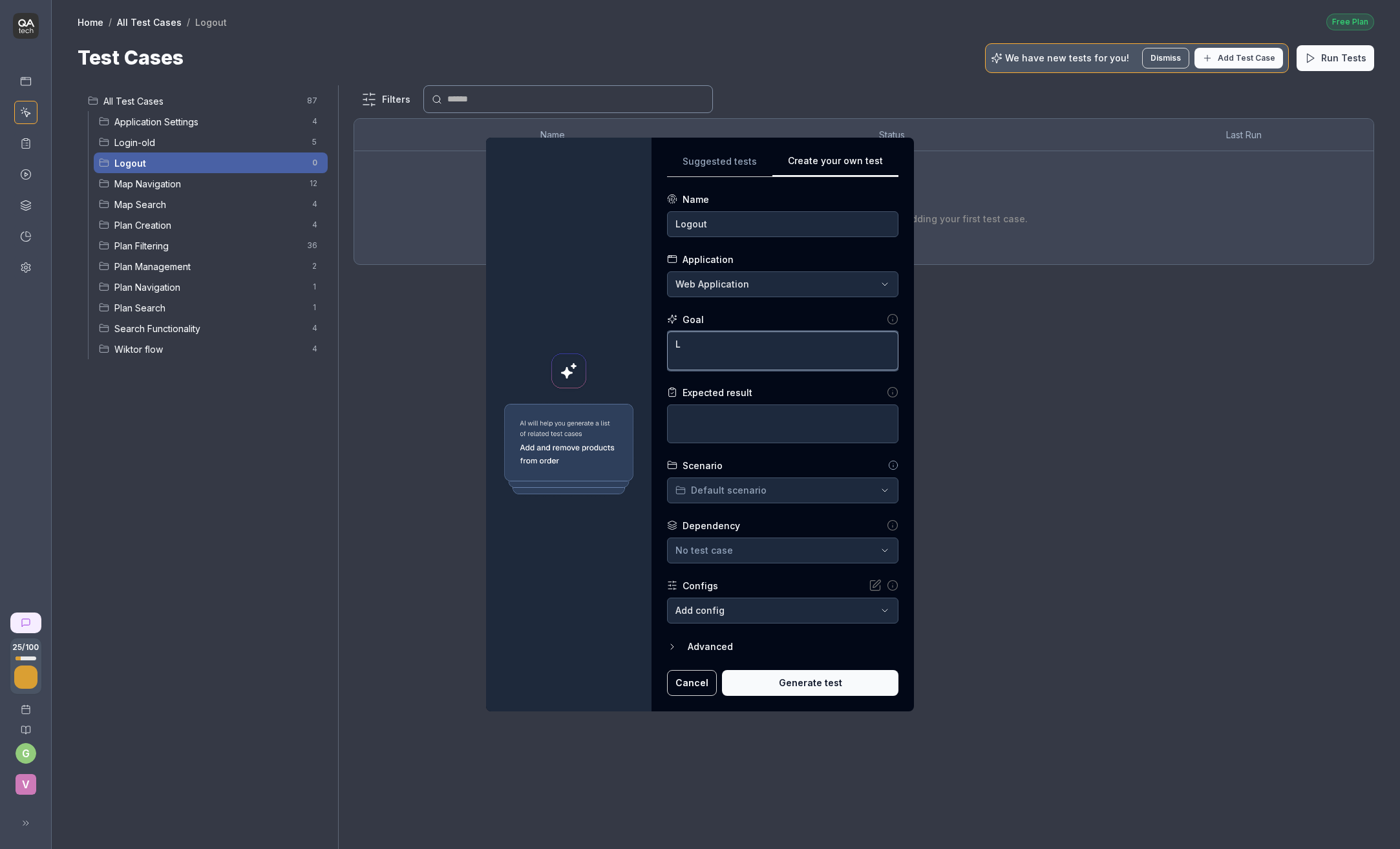
type textarea "*"
type textarea "Lo"
type textarea "*"
type textarea "Log"
type textarea "*"
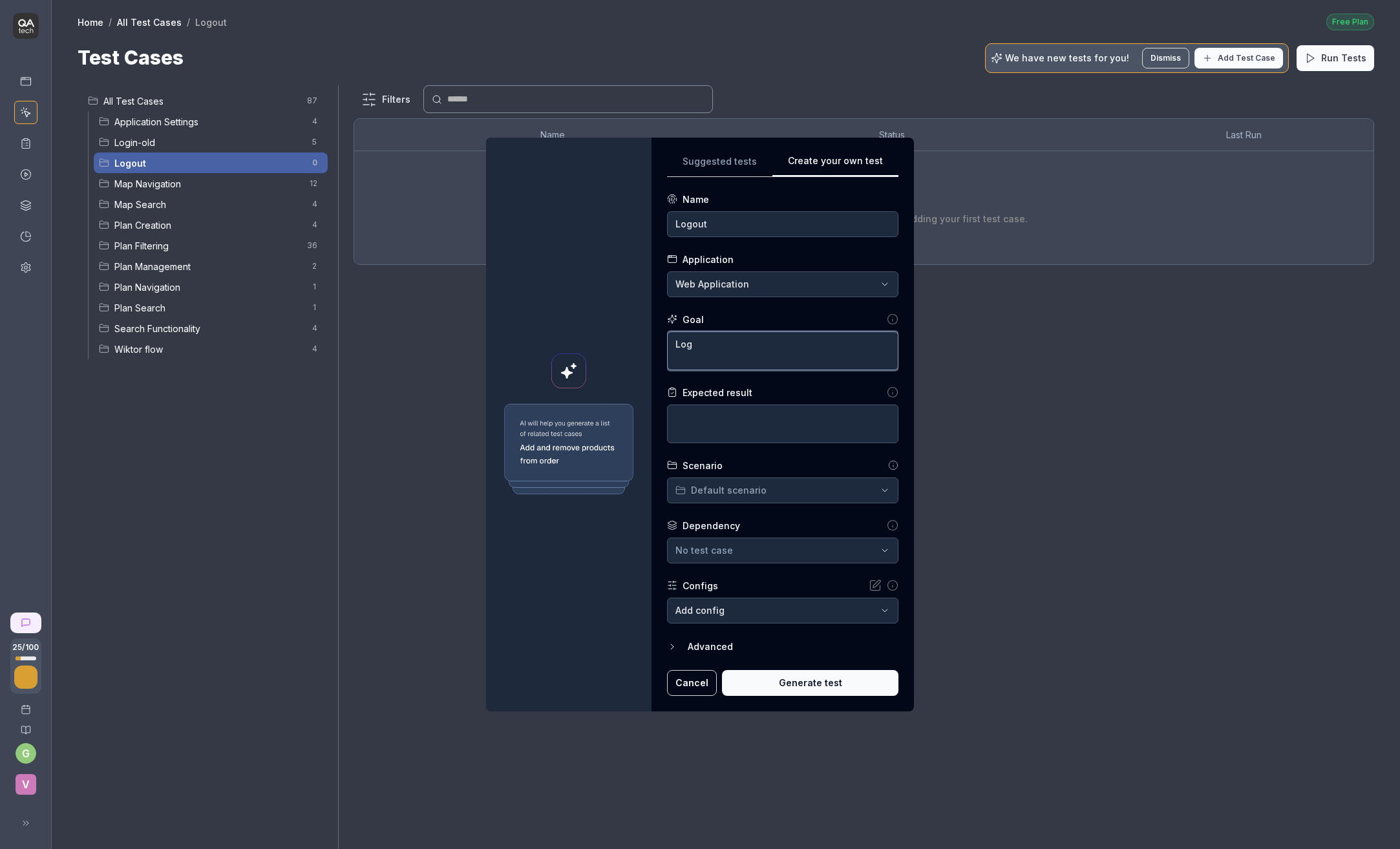
type textarea "Log"
type textarea "*"
type textarea "Log o"
type textarea "*"
type textarea "Log ou"
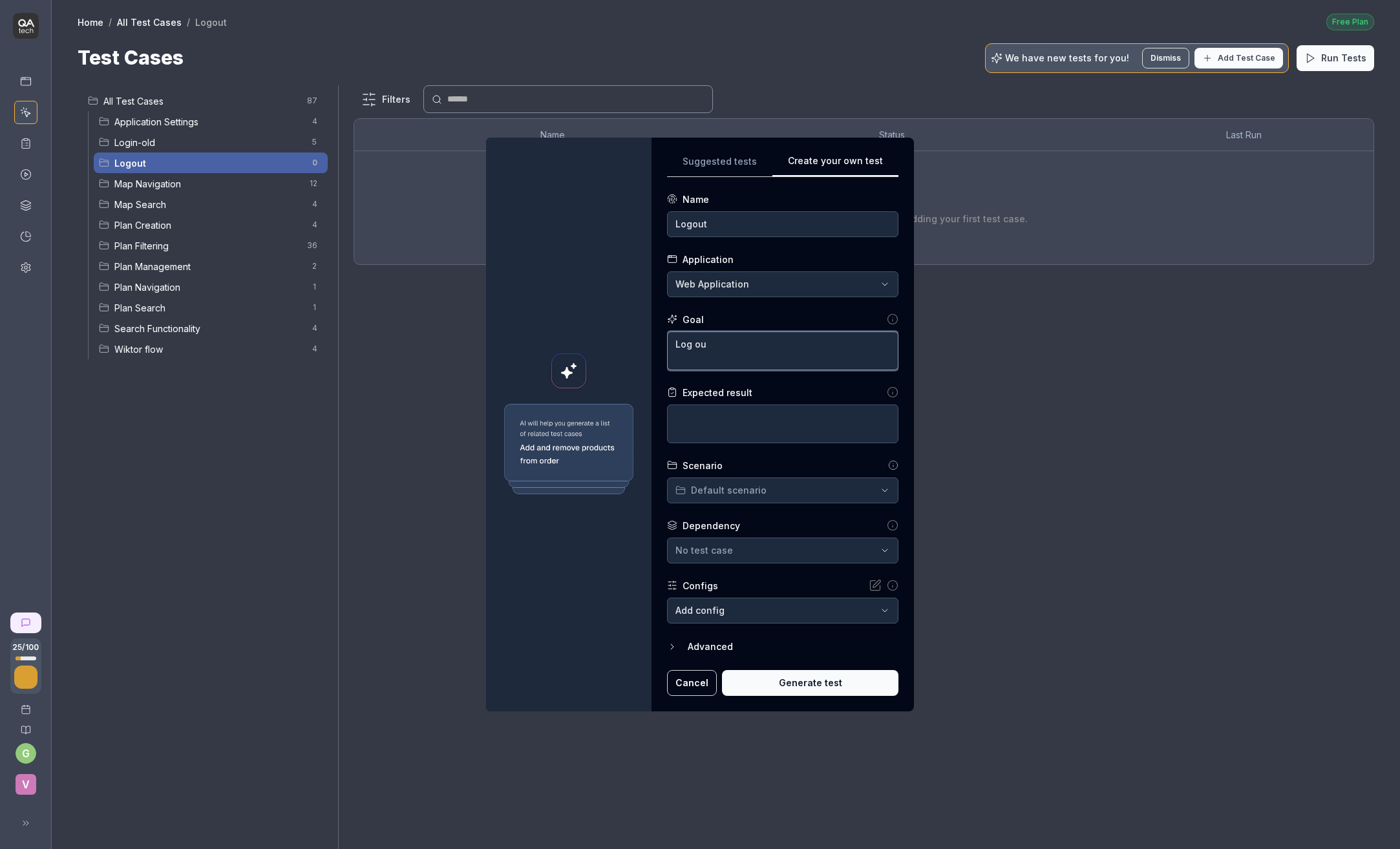
type textarea "*"
type textarea "Log out"
type textarea "*"
type textarea "Log out"
type textarea "*"
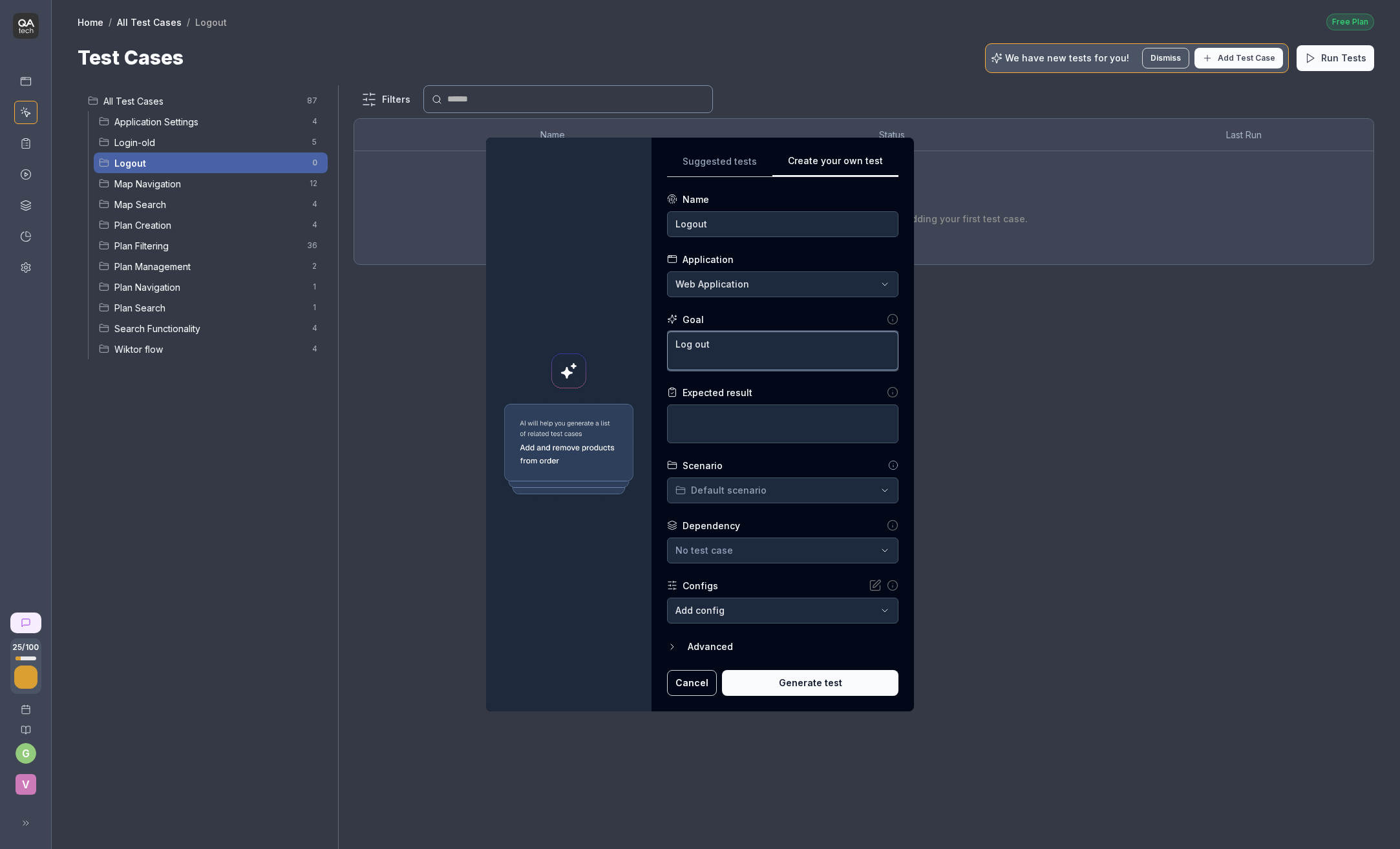
type textarea "Log out f"
type textarea "*"
type textarea "Log out fr"
type textarea "*"
type textarea "Log out fro"
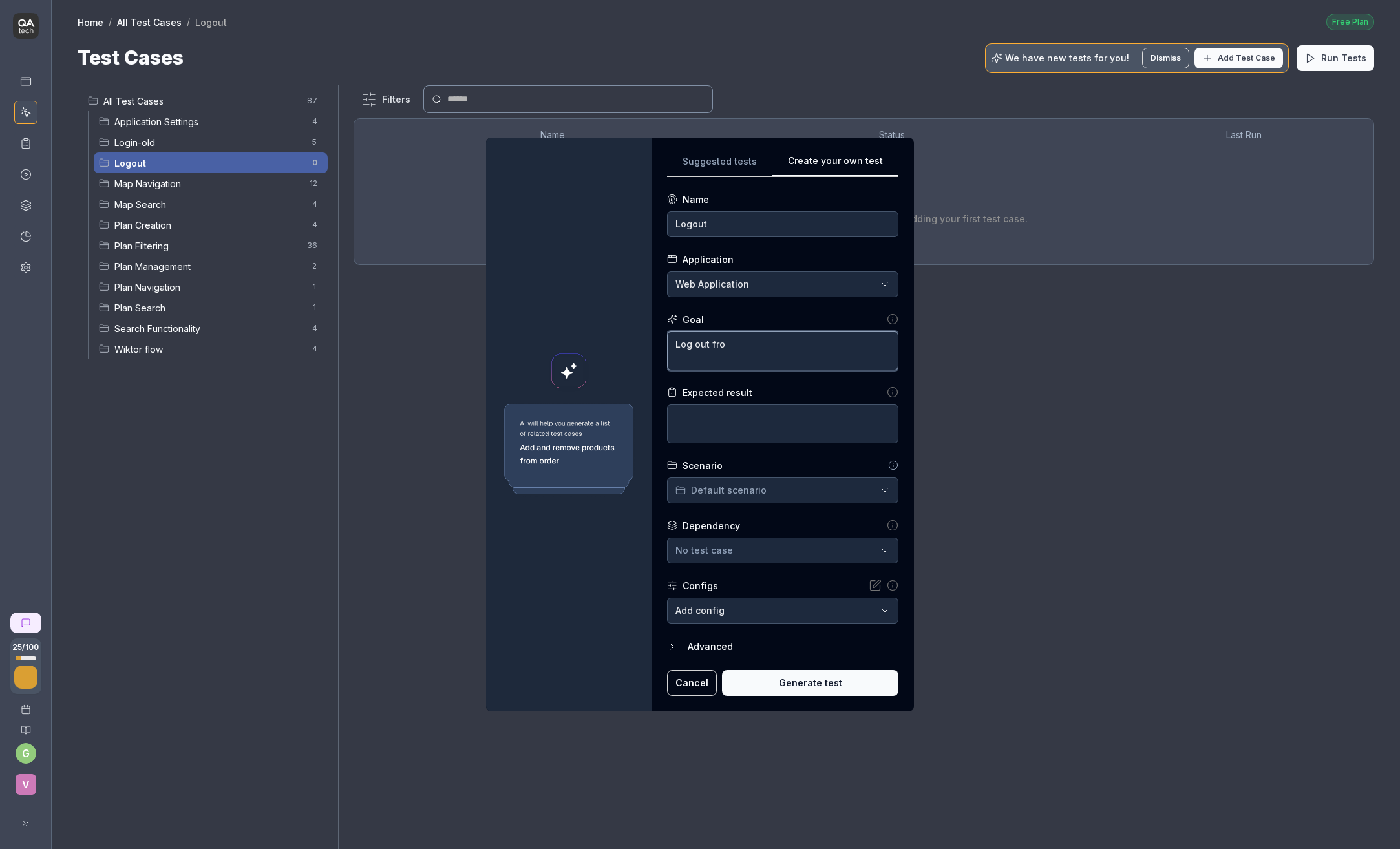
type textarea "*"
type textarea "Log out from"
type textarea "*"
type textarea "Log out from"
type textarea "*"
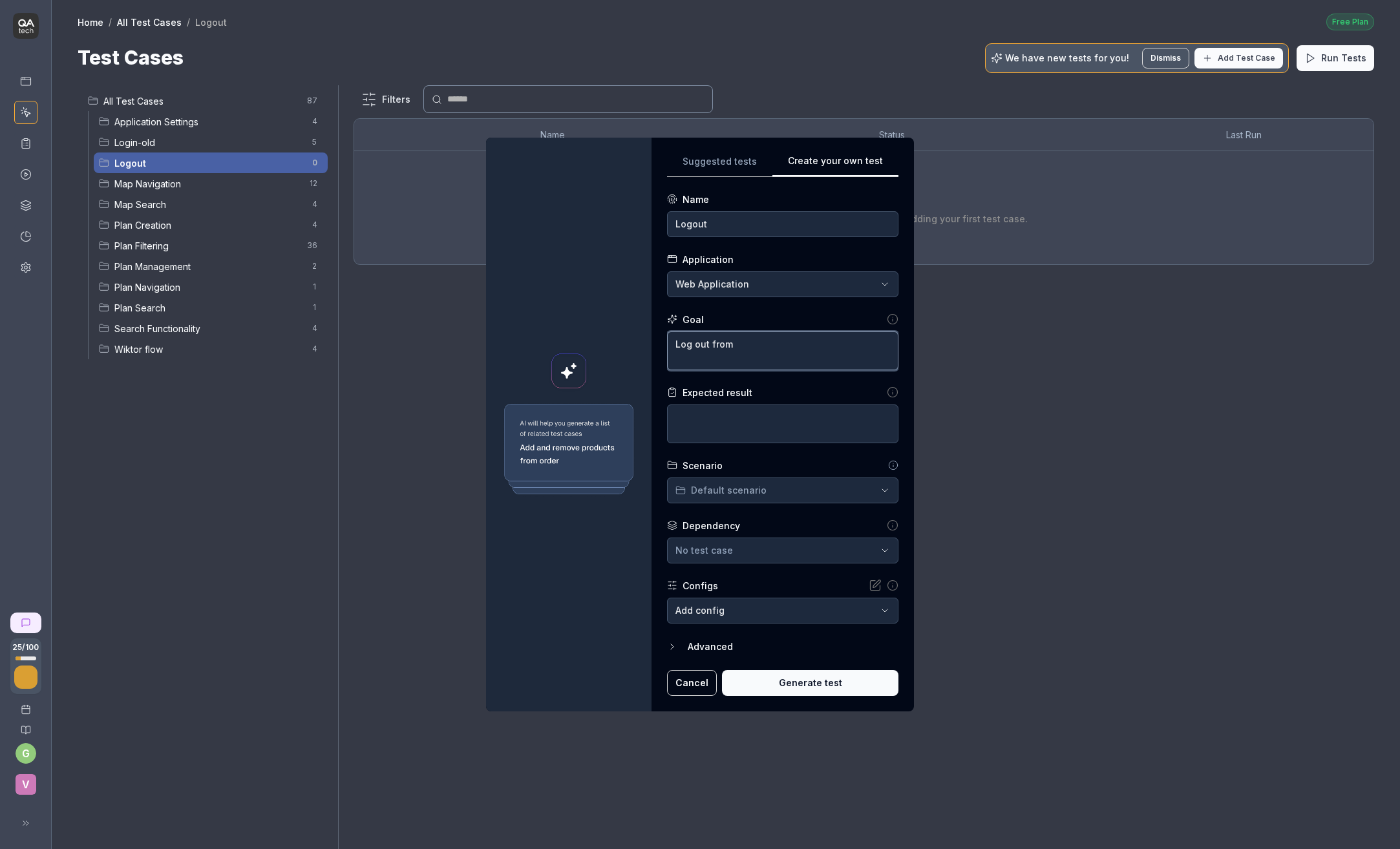
type textarea "Log out from G"
type textarea "*"
type textarea "Log out from Gr"
type textarea "*"
type textarea "Log out from Gri"
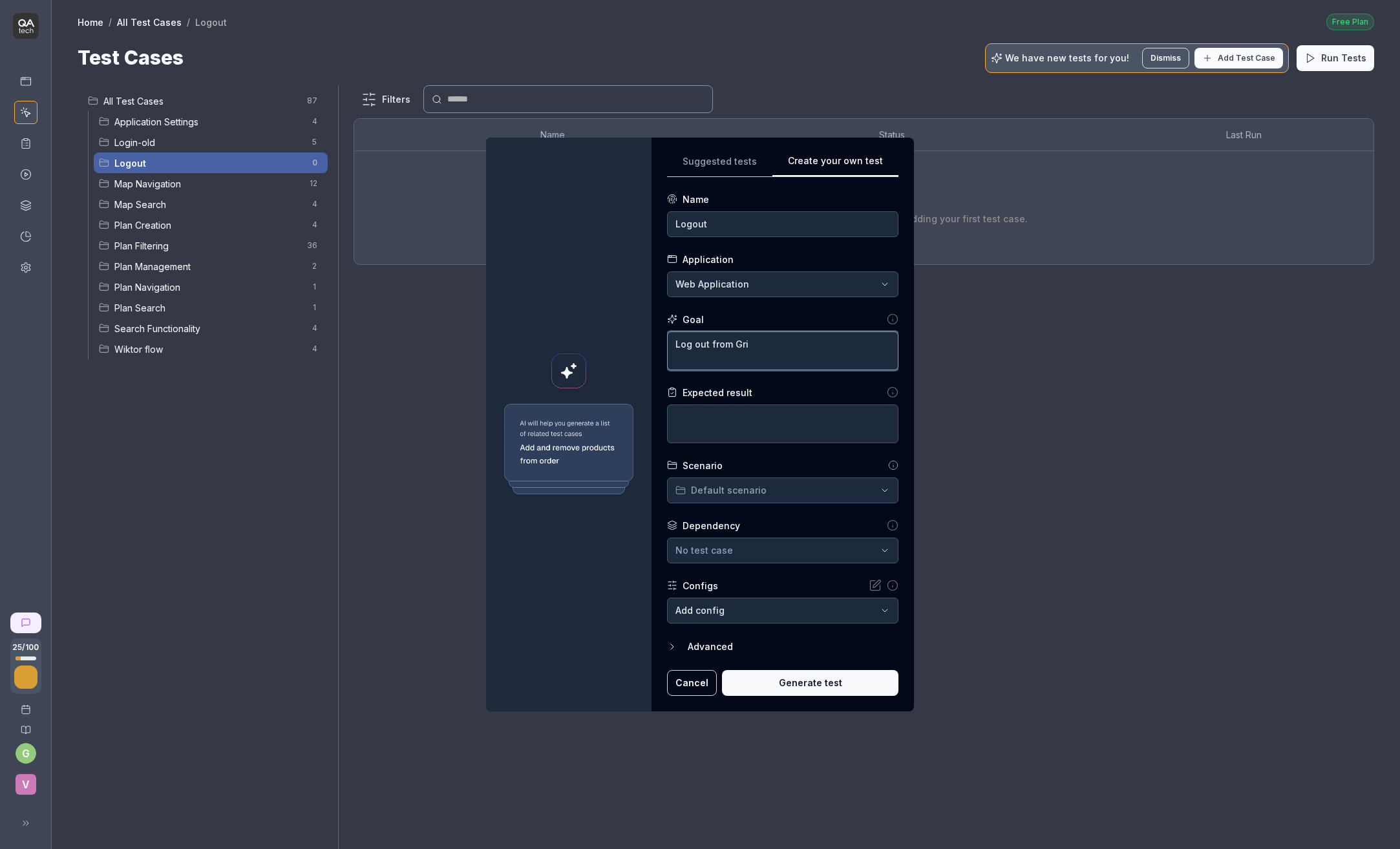
type textarea "*"
type textarea "Log out from Grid"
type textarea "*"
type textarea "Log out from GridP"
type textarea "*"
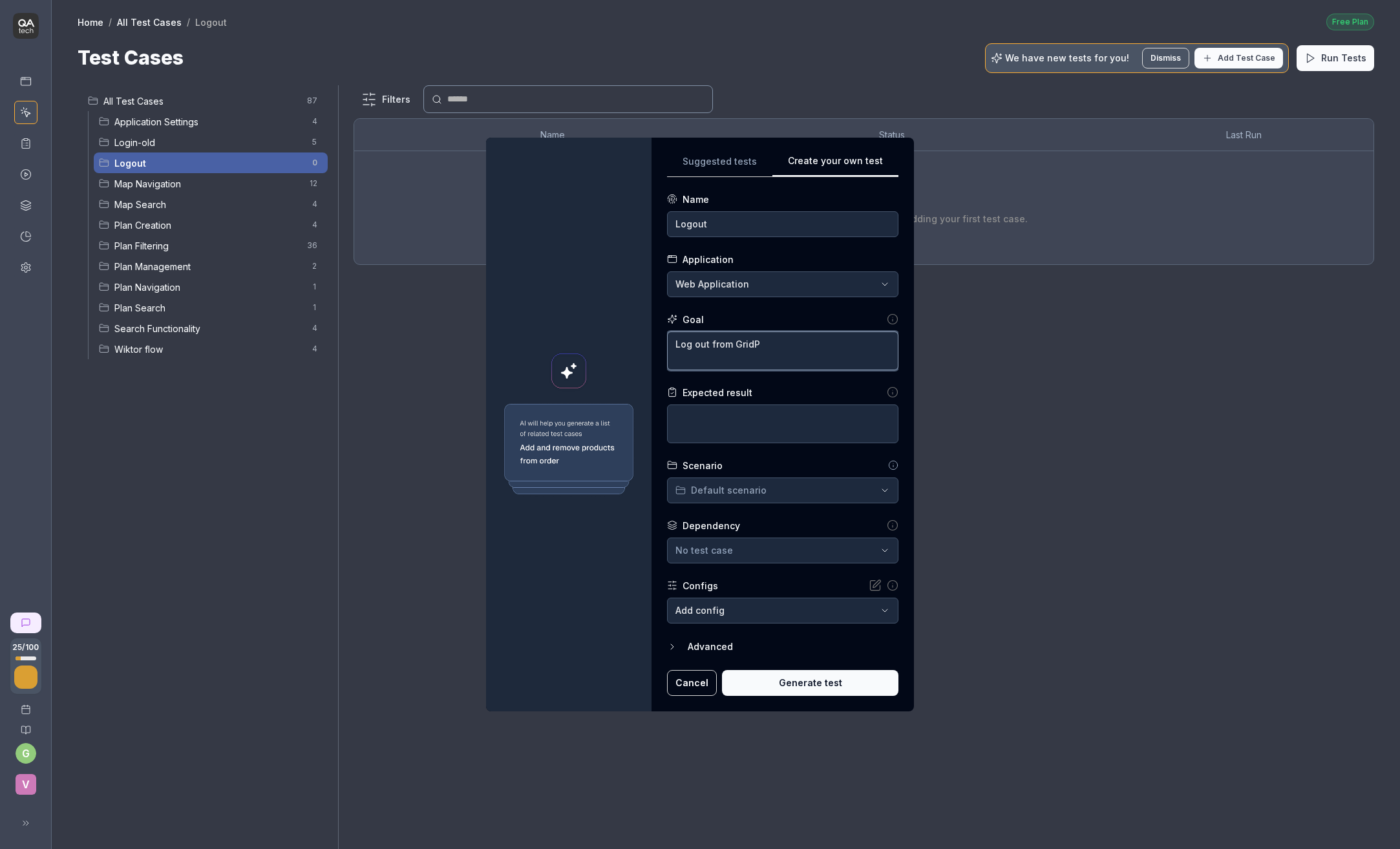
type textarea "Log out from GridPl"
type textarea "*"
type textarea "Log out from GridPla"
type textarea "*"
type textarea "Log out from GridPlan"
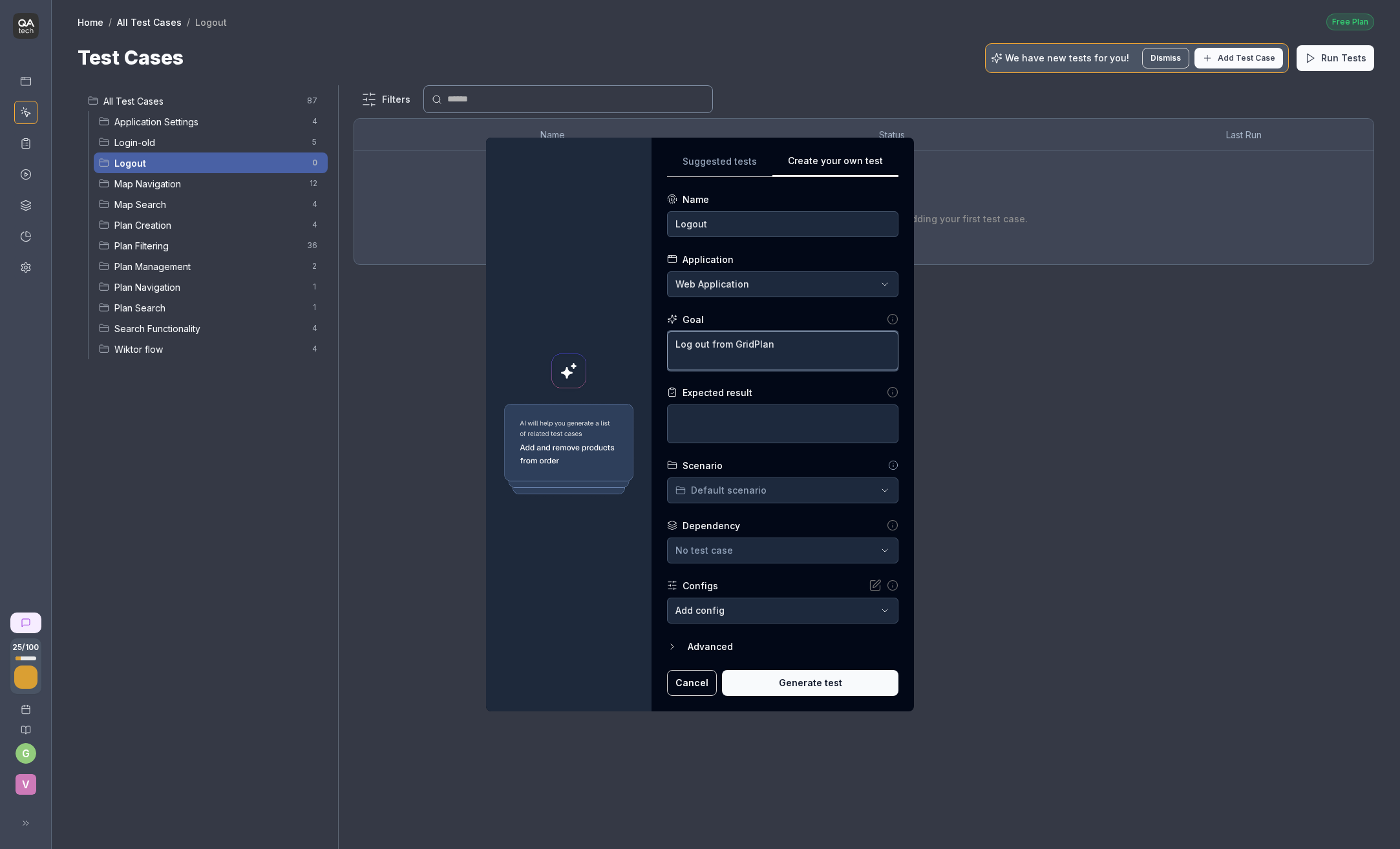
type textarea "*"
type textarea "Log out from GridPlann"
type textarea "*"
type textarea "Log out from GridPlanne"
type textarea "*"
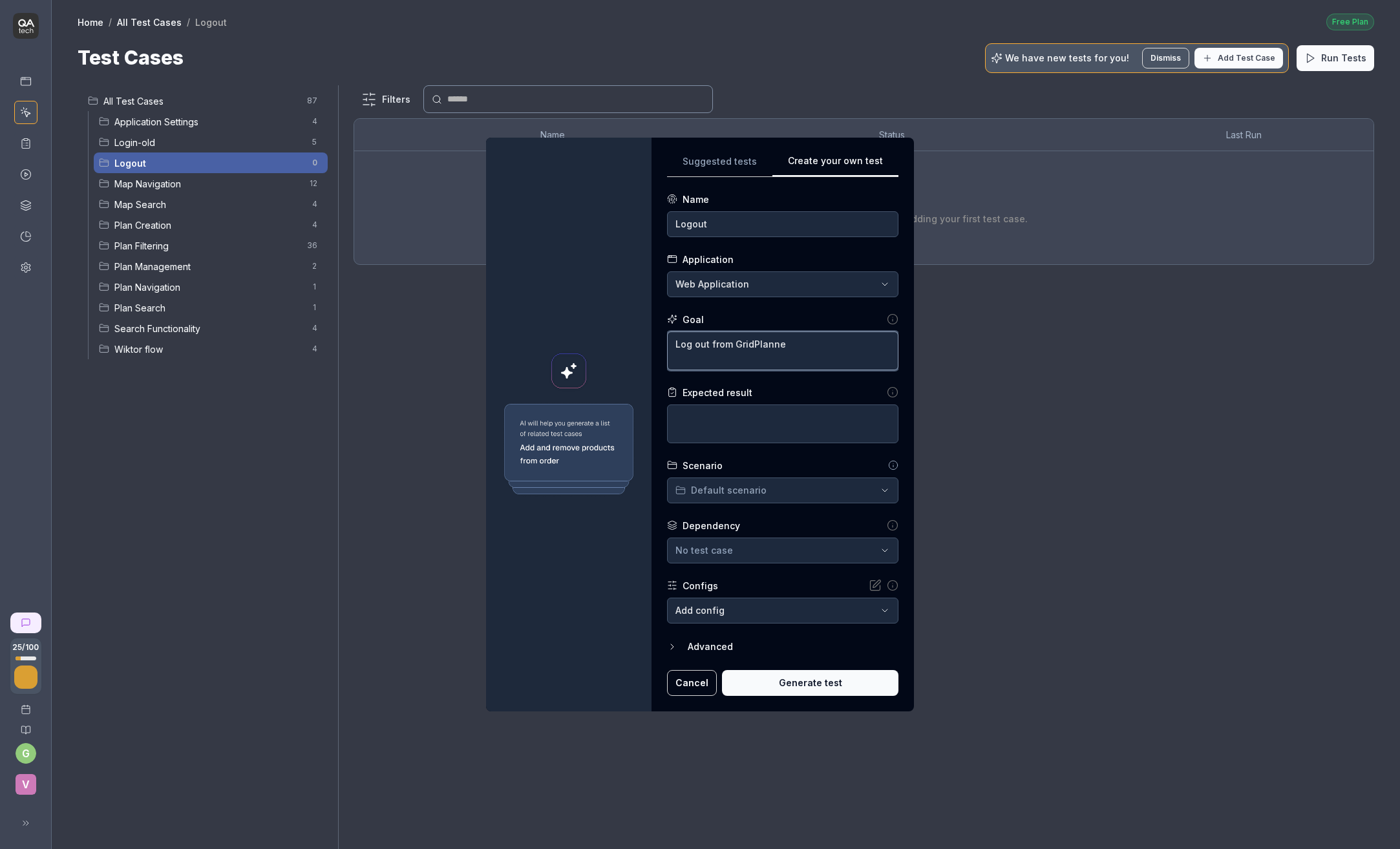
type textarea "Log out from GridPlanner"
type textarea "*"
type textarea "Log out from GridPlanner"
type textarea "*"
type textarea "Log out from GridPlanner W"
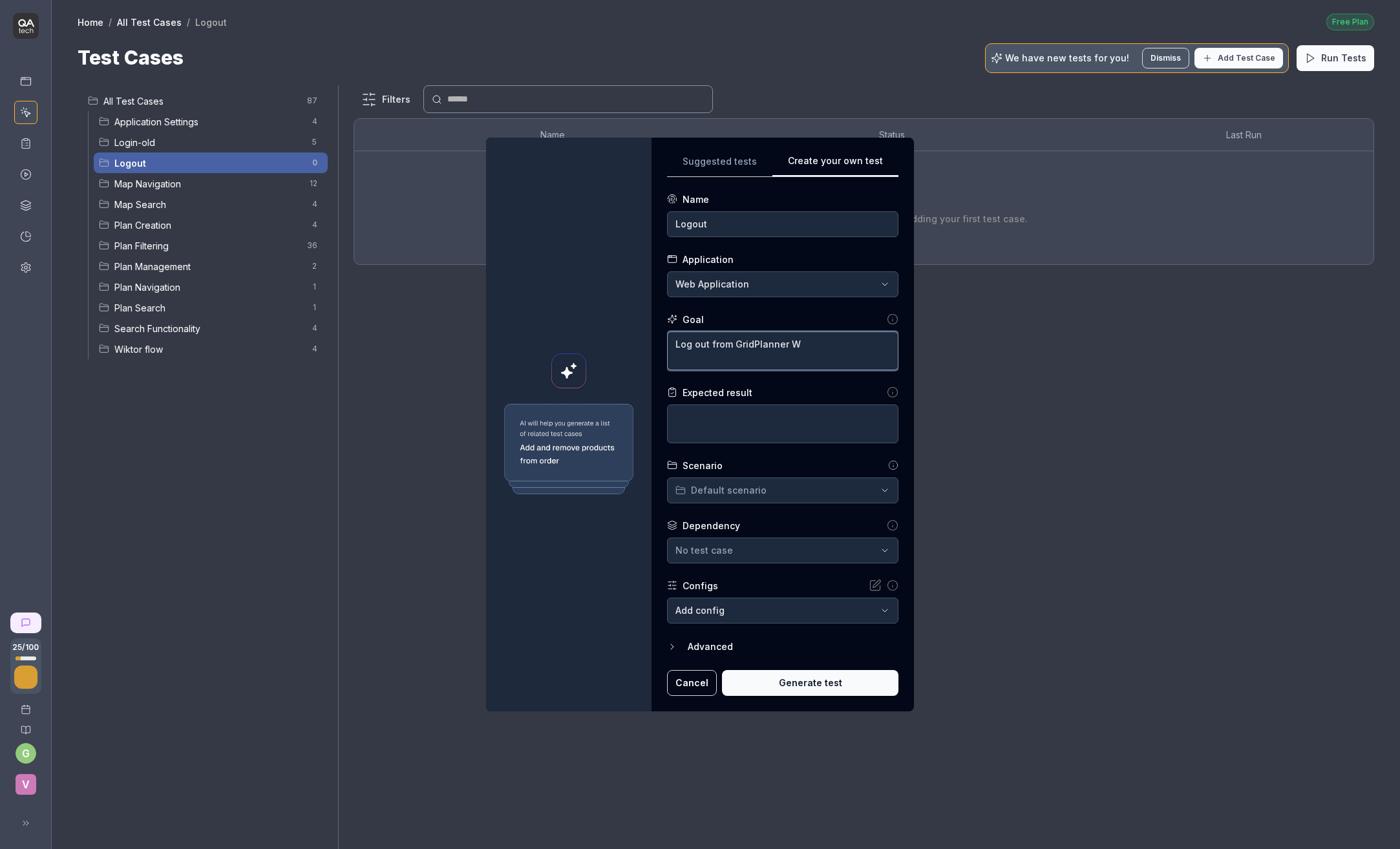
type textarea "*"
type textarea "Log out from GridPlanner We"
type textarea "*"
type textarea "Log out from GridPlanner Web"
type textarea "*"
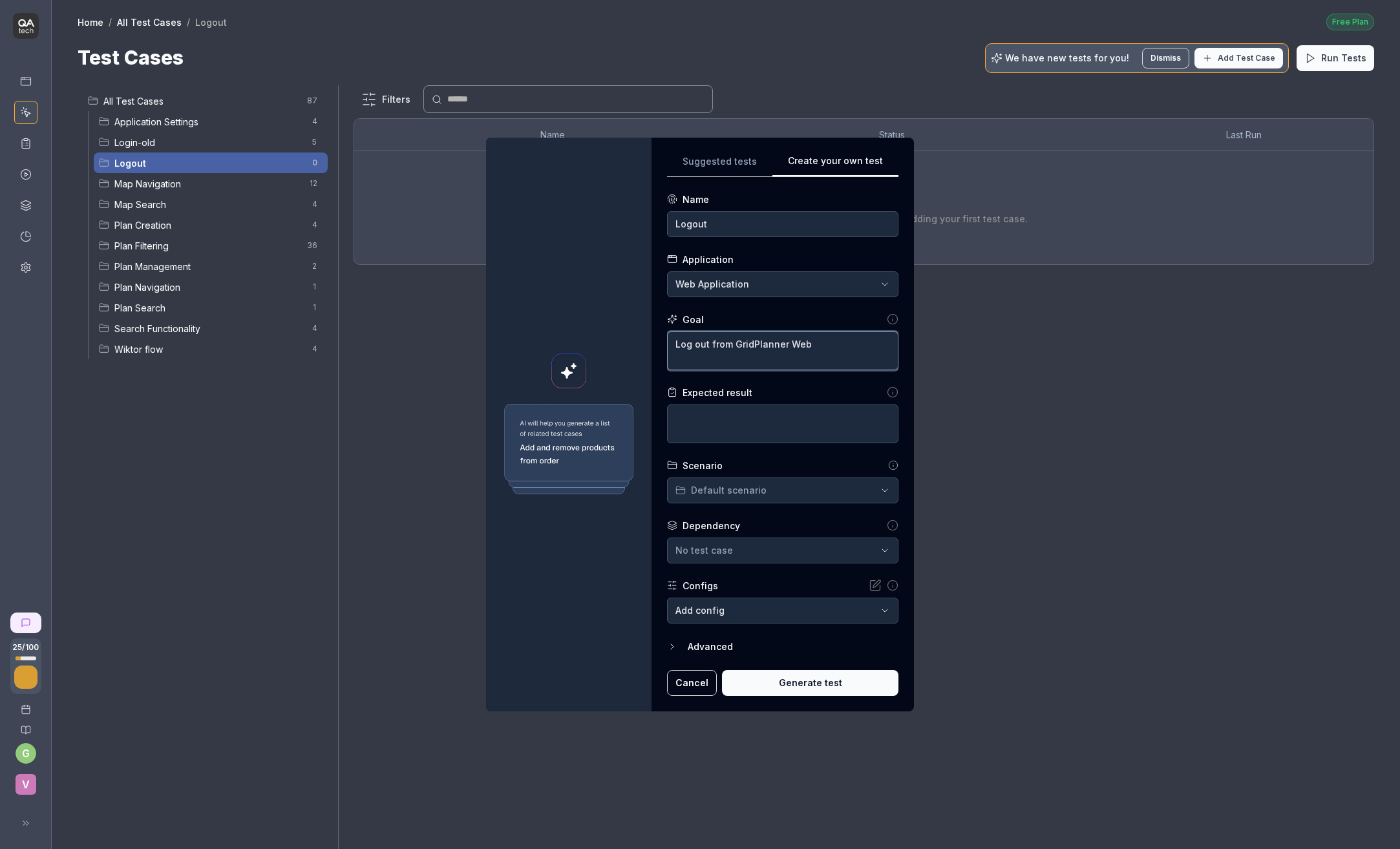
type textarea "Log out from GridPlanner Web"
type textarea "*"
type textarea "Log out from GridPlanner Web A"
type textarea "*"
type textarea "Log out from GridPlanner Web Ap"
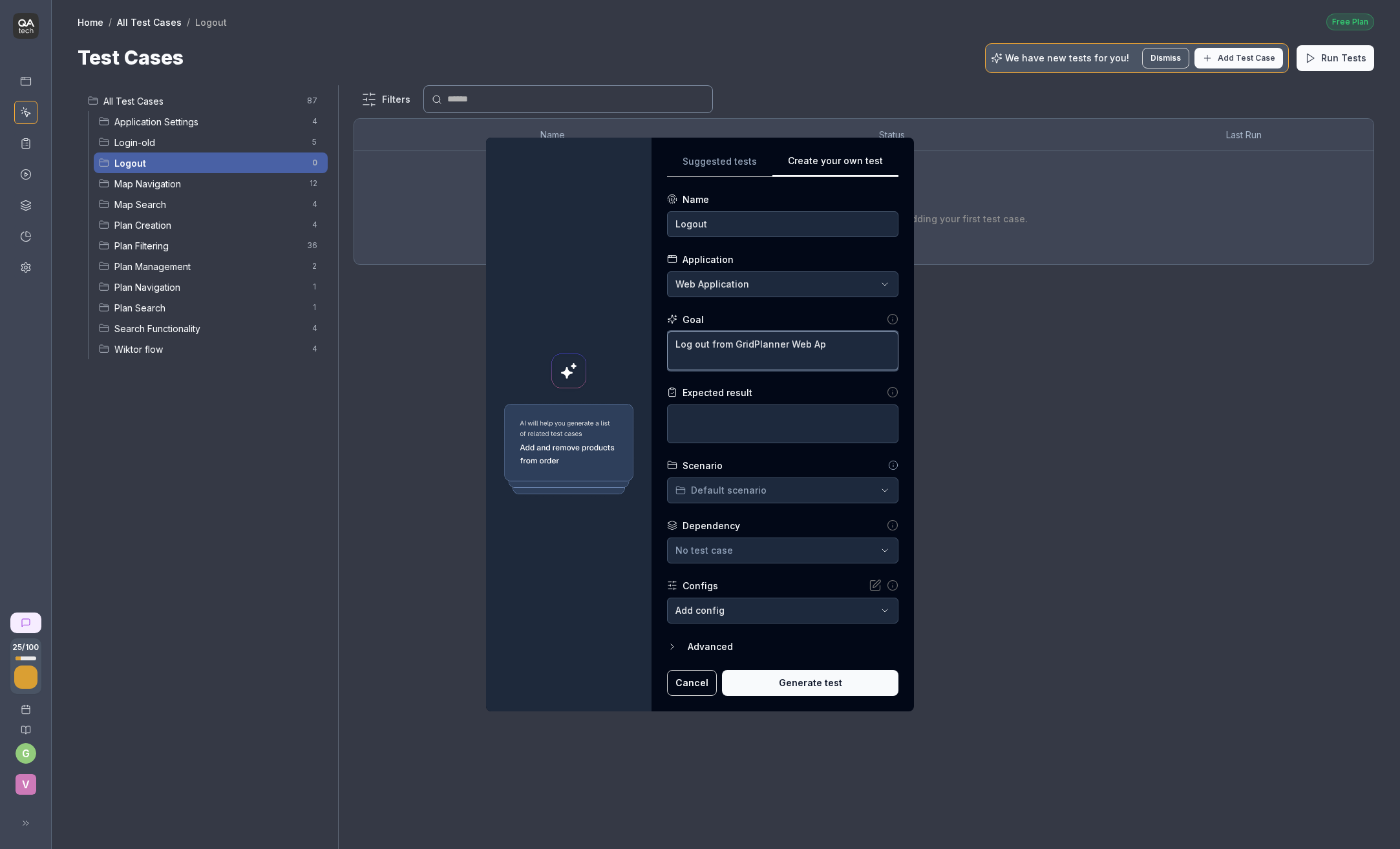
type textarea "*"
type textarea "Log out from GridPlanner Web App"
click at [691, 417] on textarea at bounding box center [782, 423] width 232 height 39
type textarea "*"
type textarea "L"
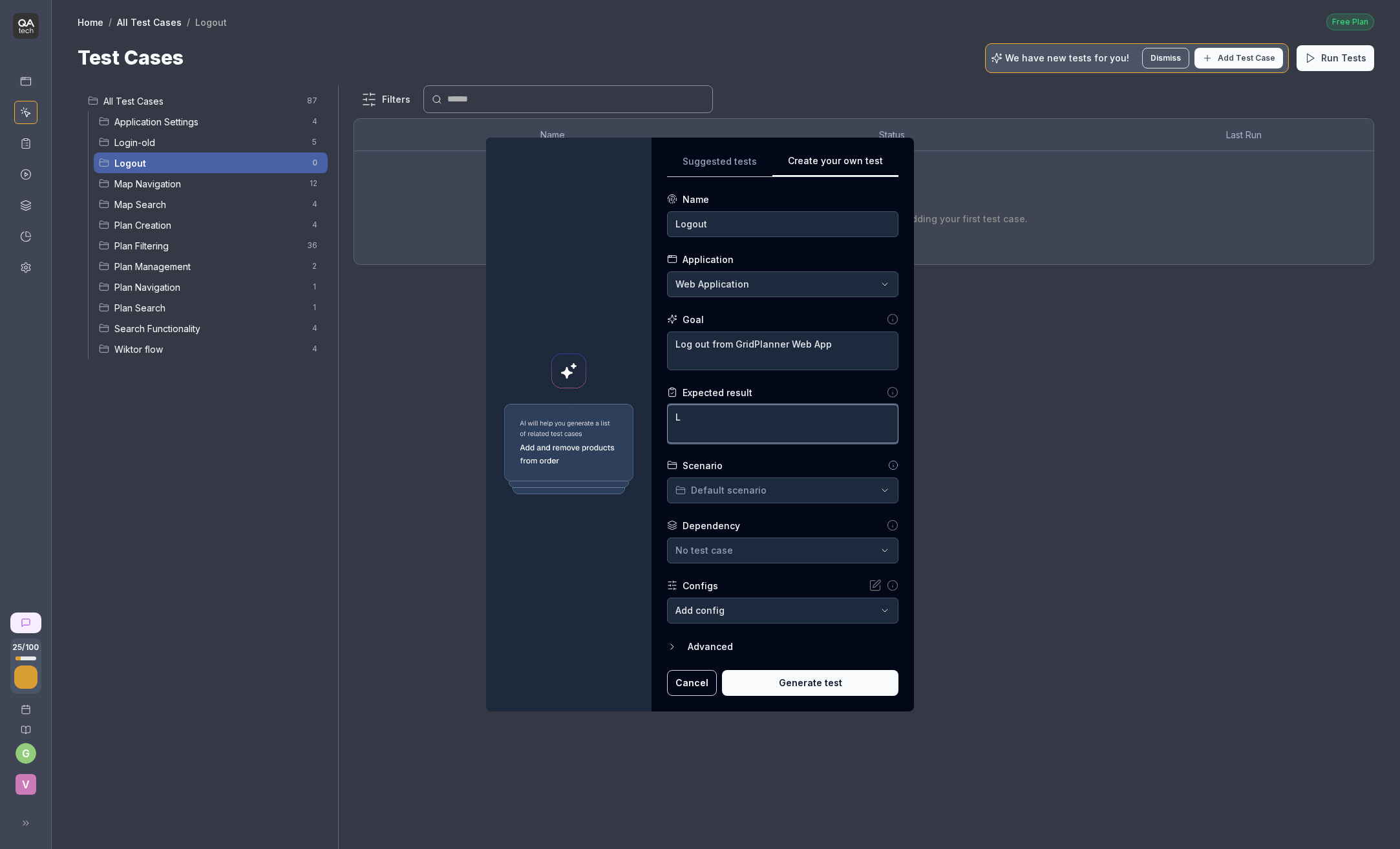
type textarea "*"
type textarea "Lo"
type textarea "*"
type textarea "Log"
type textarea "*"
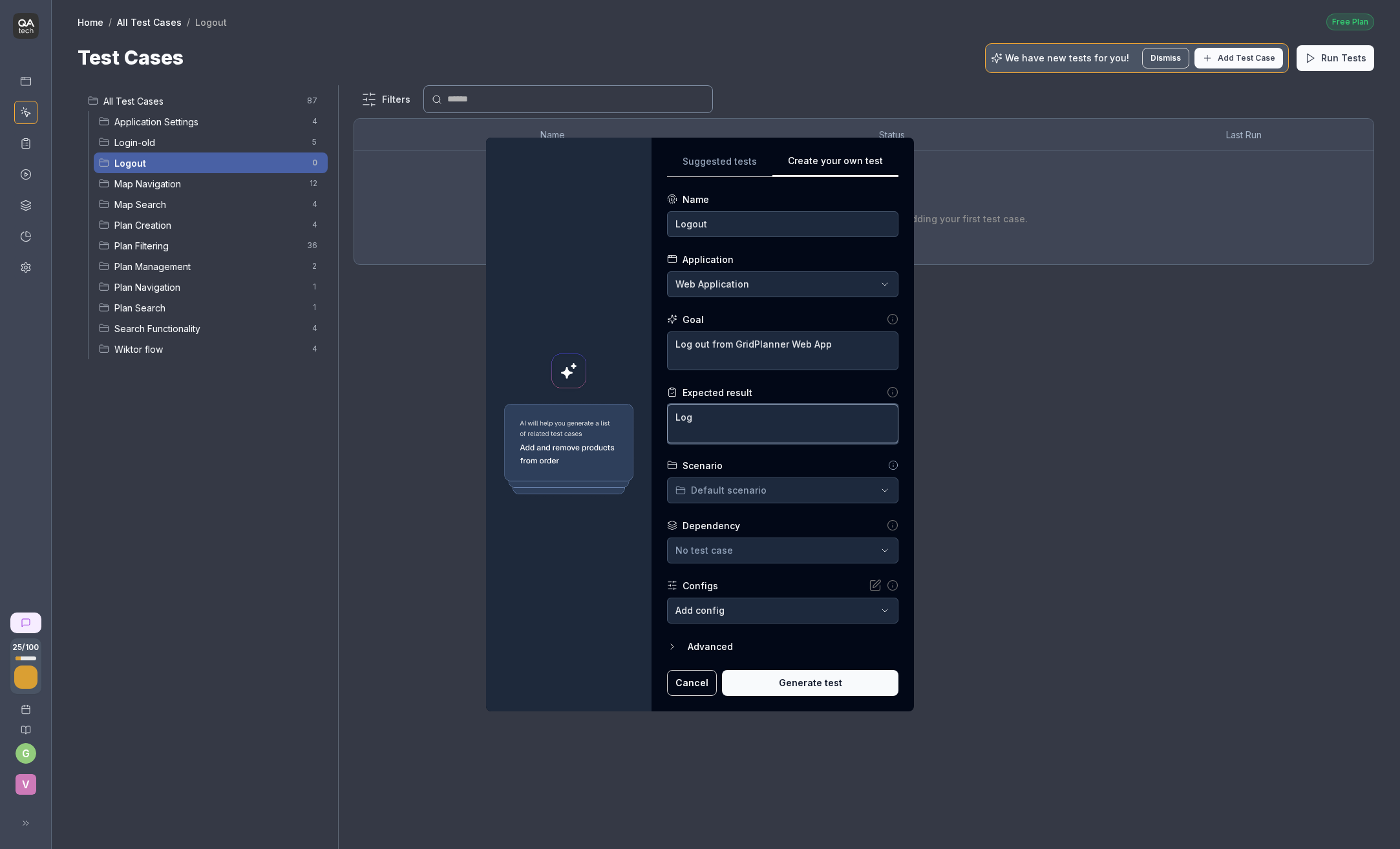
type textarea "Log"
type textarea "*"
type textarea "Log o"
type textarea "*"
type textarea "Log ou"
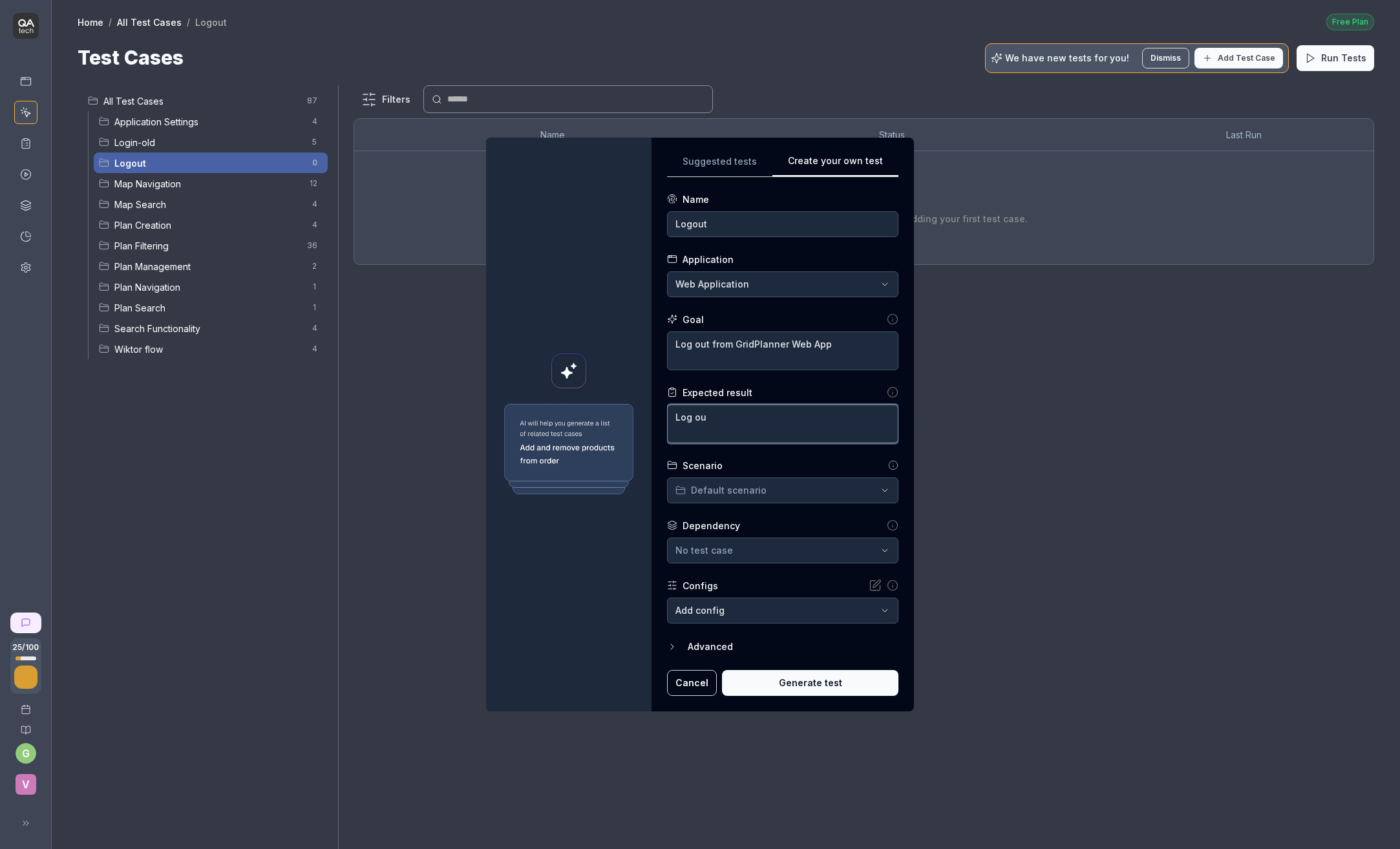
type textarea "*"
type textarea "Log out"
type textarea "*"
type textarea "Log out"
type textarea "*"
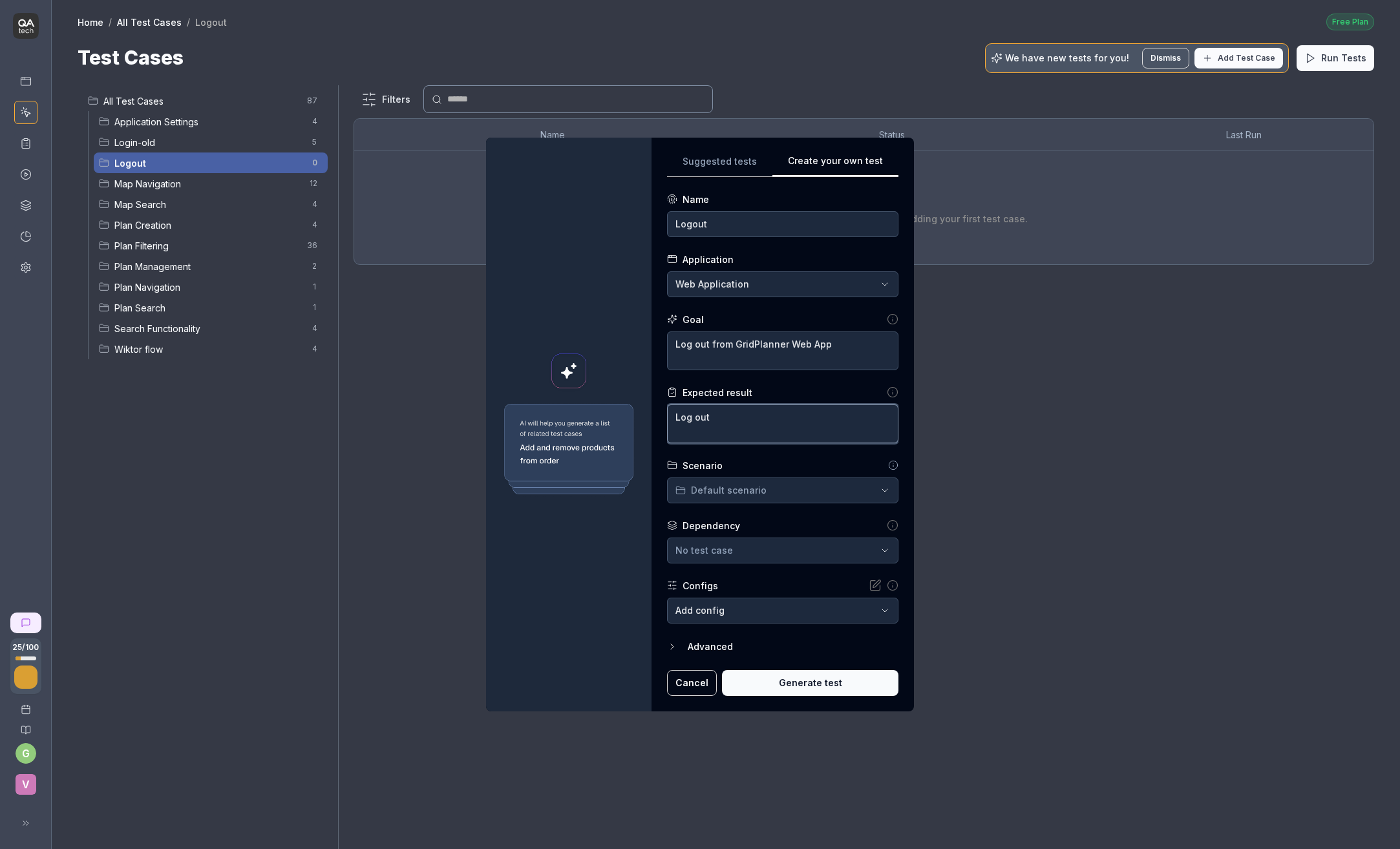
type textarea "Log out p"
type textarea "*"
type textarea "Log out pe"
type textarea "*"
type textarea "Log out per"
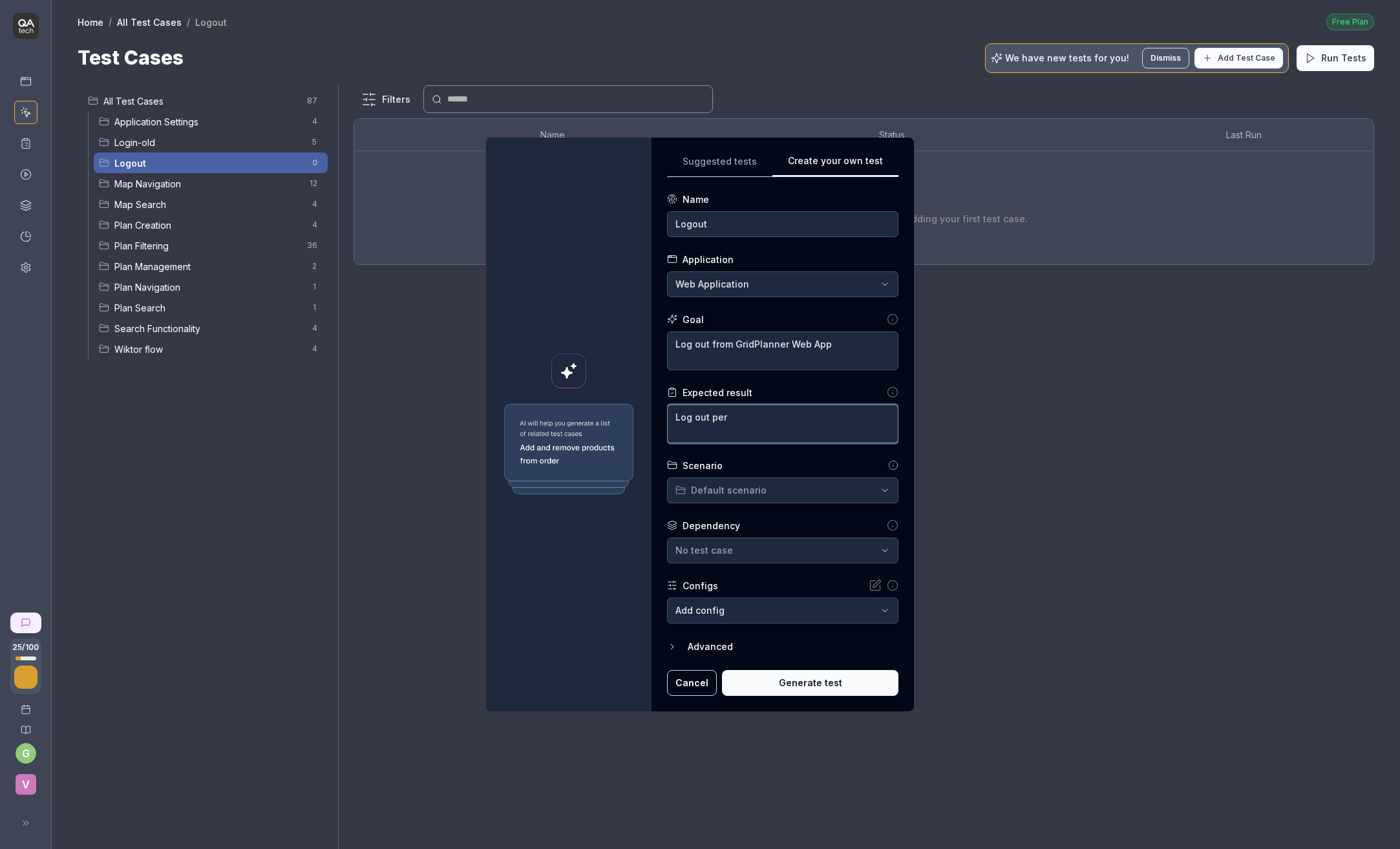
type textarea "*"
type textarea "Log out perf"
type textarea "*"
type textarea "Log out perfo"
type textarea "*"
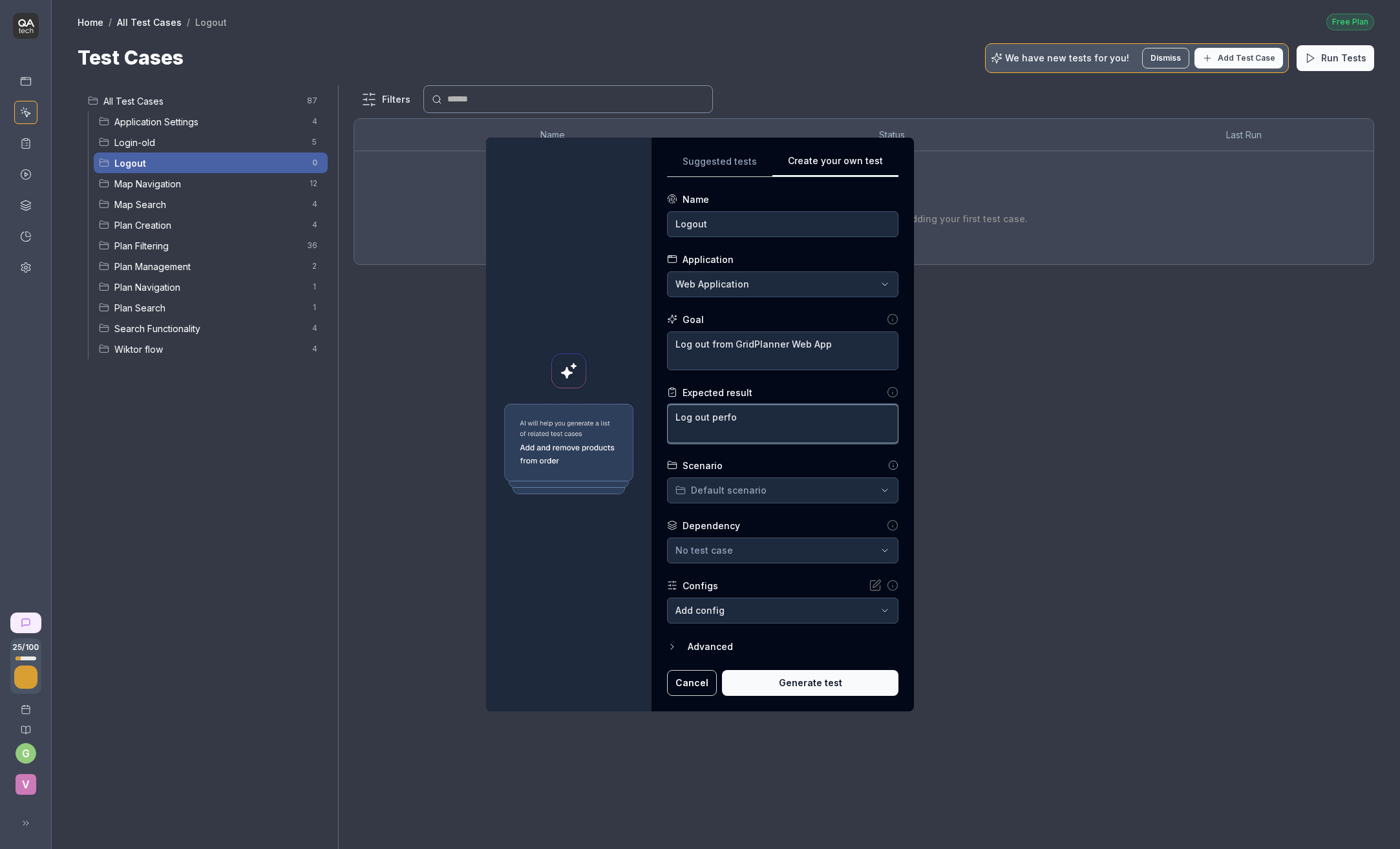
type textarea "Log out perfor"
type textarea "*"
type textarea "Log out perform"
type textarea "*"
type textarea "Log out performe"
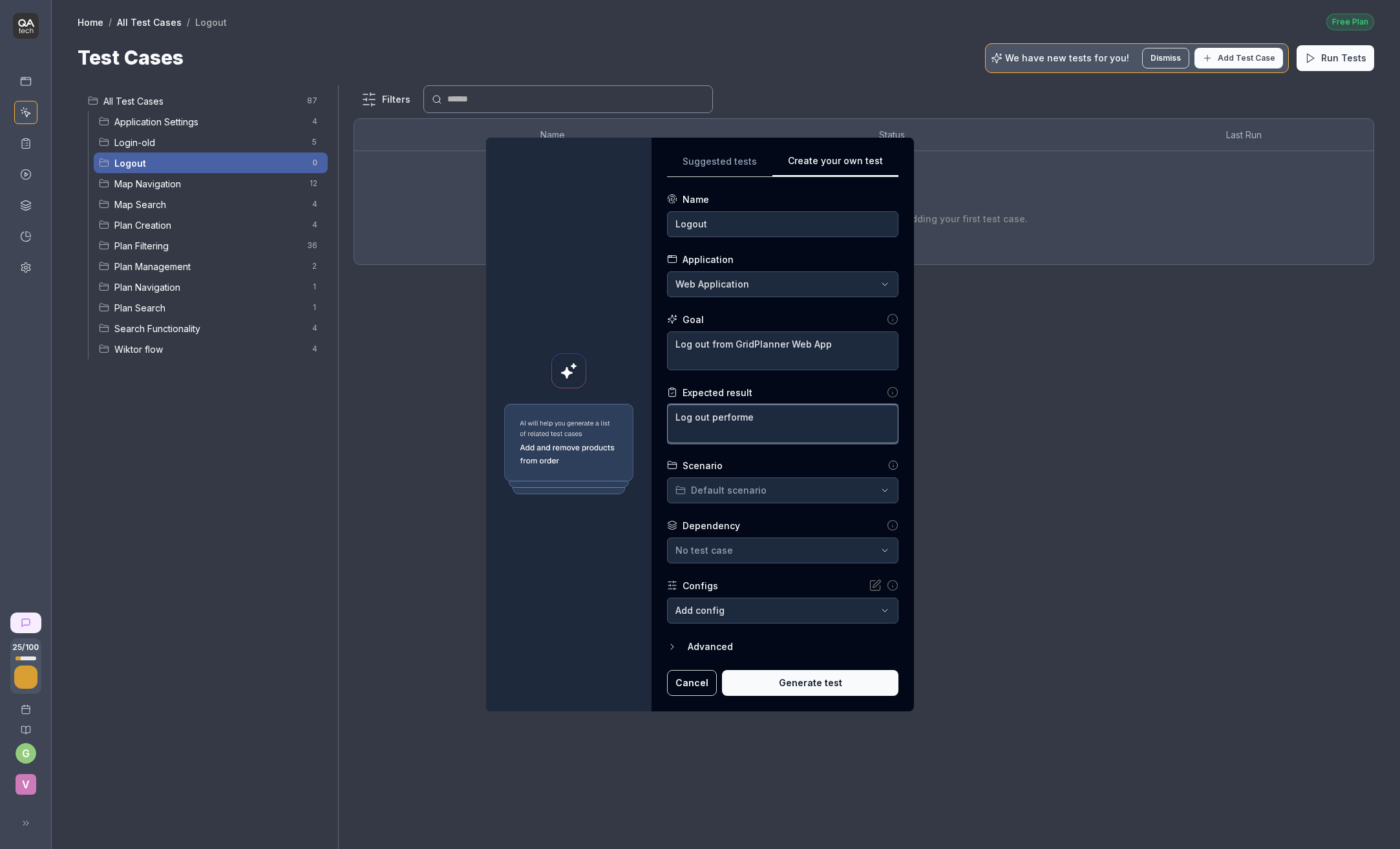
type textarea "*"
type textarea "Log out performed"
click at [844, 342] on textarea "Log out from GridPlanner Web App" at bounding box center [782, 350] width 232 height 39
type textarea "*"
type textarea "Log out from GridPlanner Web App"
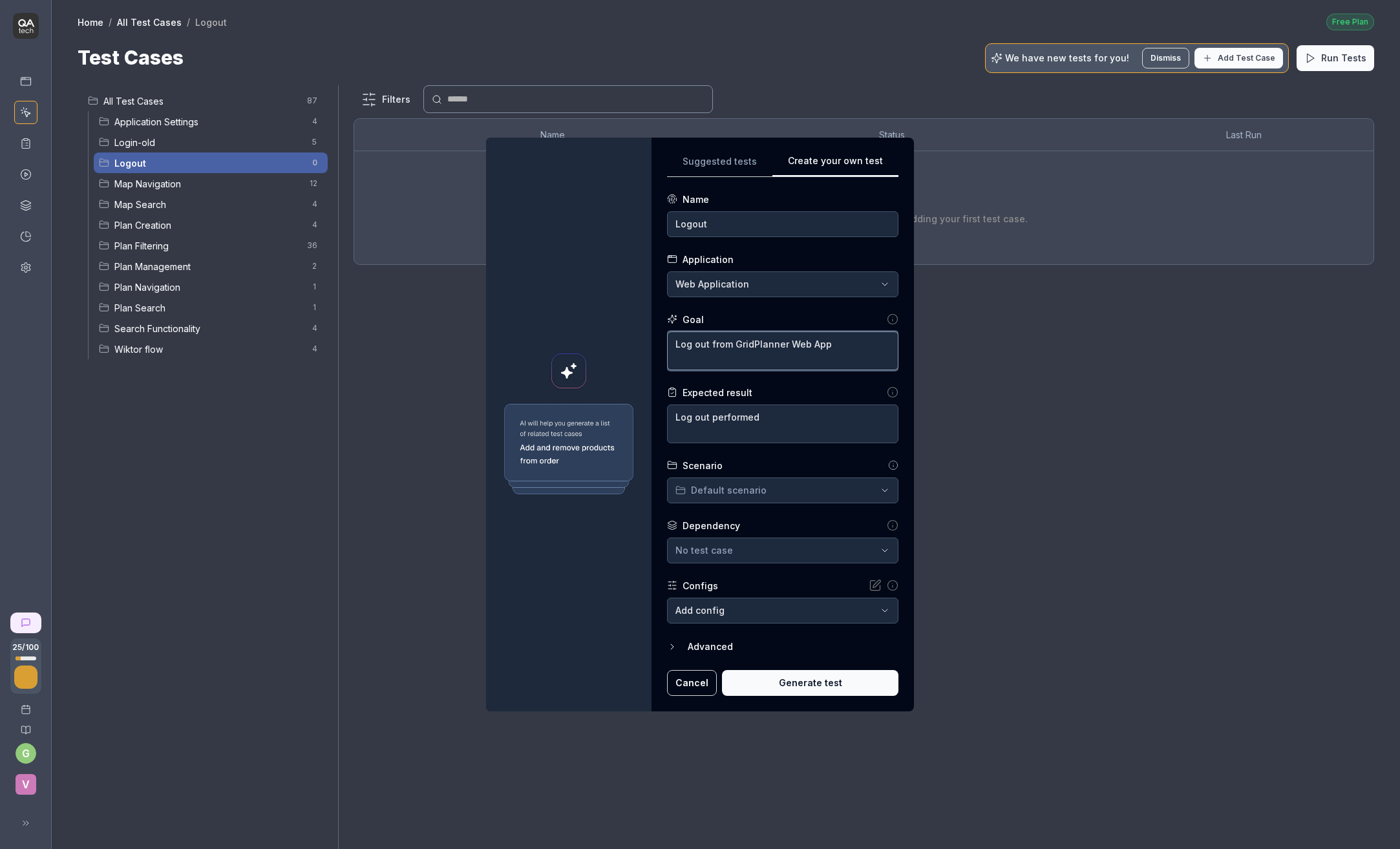
type textarea "*"
type textarea "Log out from GridPlanner Web App b"
type textarea "*"
type textarea "Log out from GridPlanner Web App by"
type textarea "*"
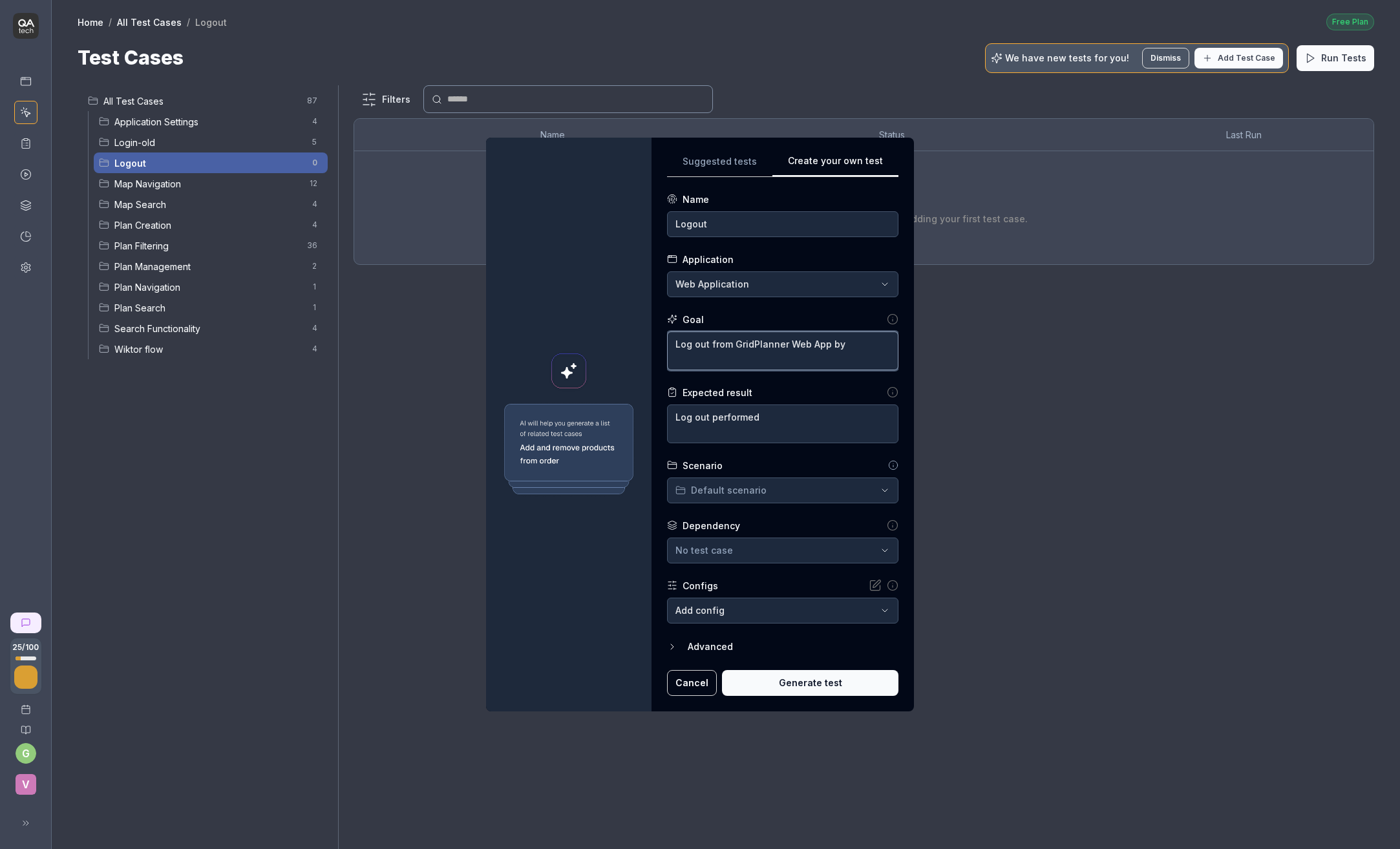
type textarea "Log out from GridPlanner Web App by"
type textarea "*"
type textarea "Log out from GridPlanner Web App by c"
type textarea "*"
type textarea "Log out from GridPlanner Web App by cl"
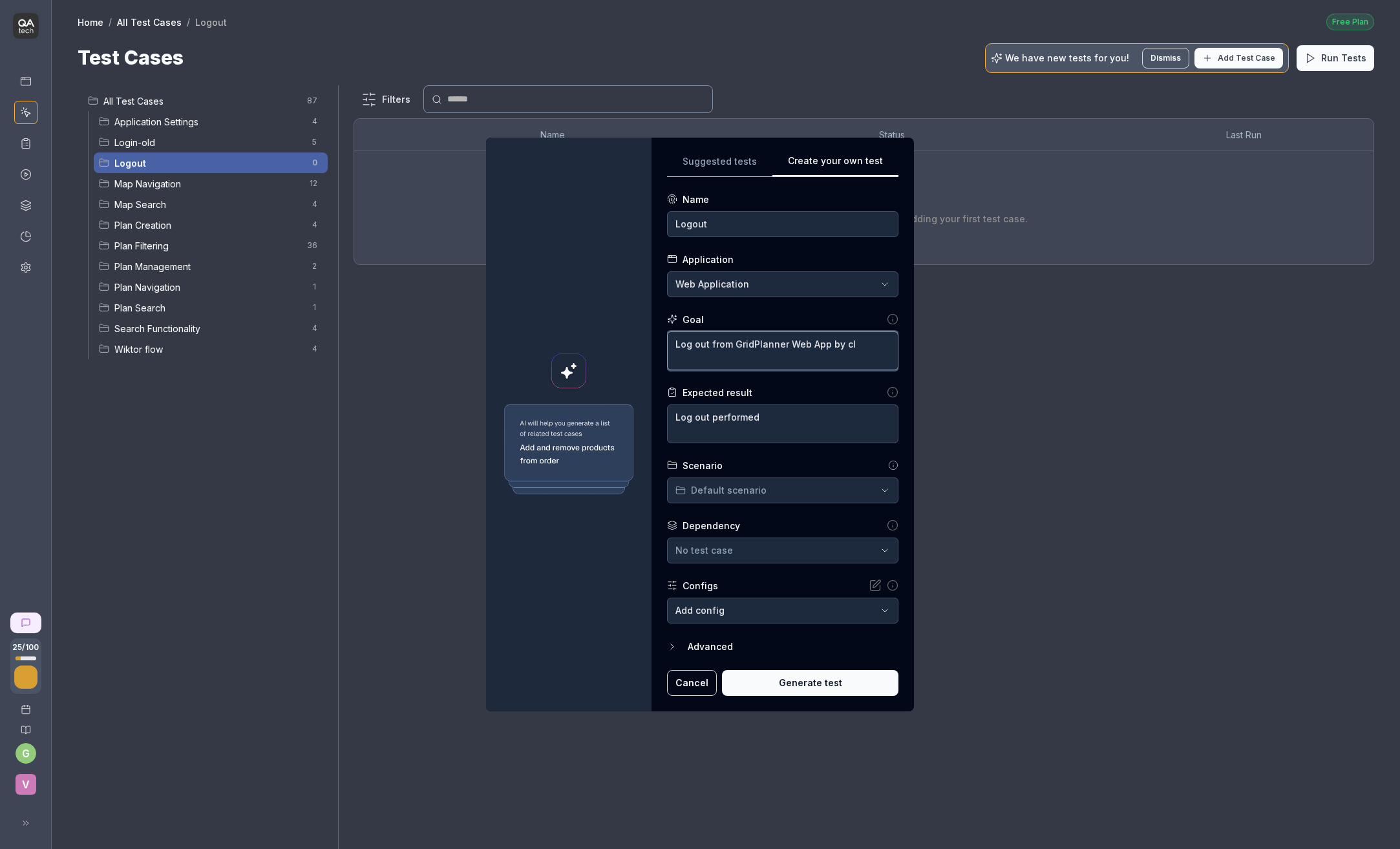
type textarea "*"
type textarea "Log out from GridPlanner Web App by cli"
type textarea "*"
type textarea "Log out from GridPlanner Web App by clic"
type textarea "*"
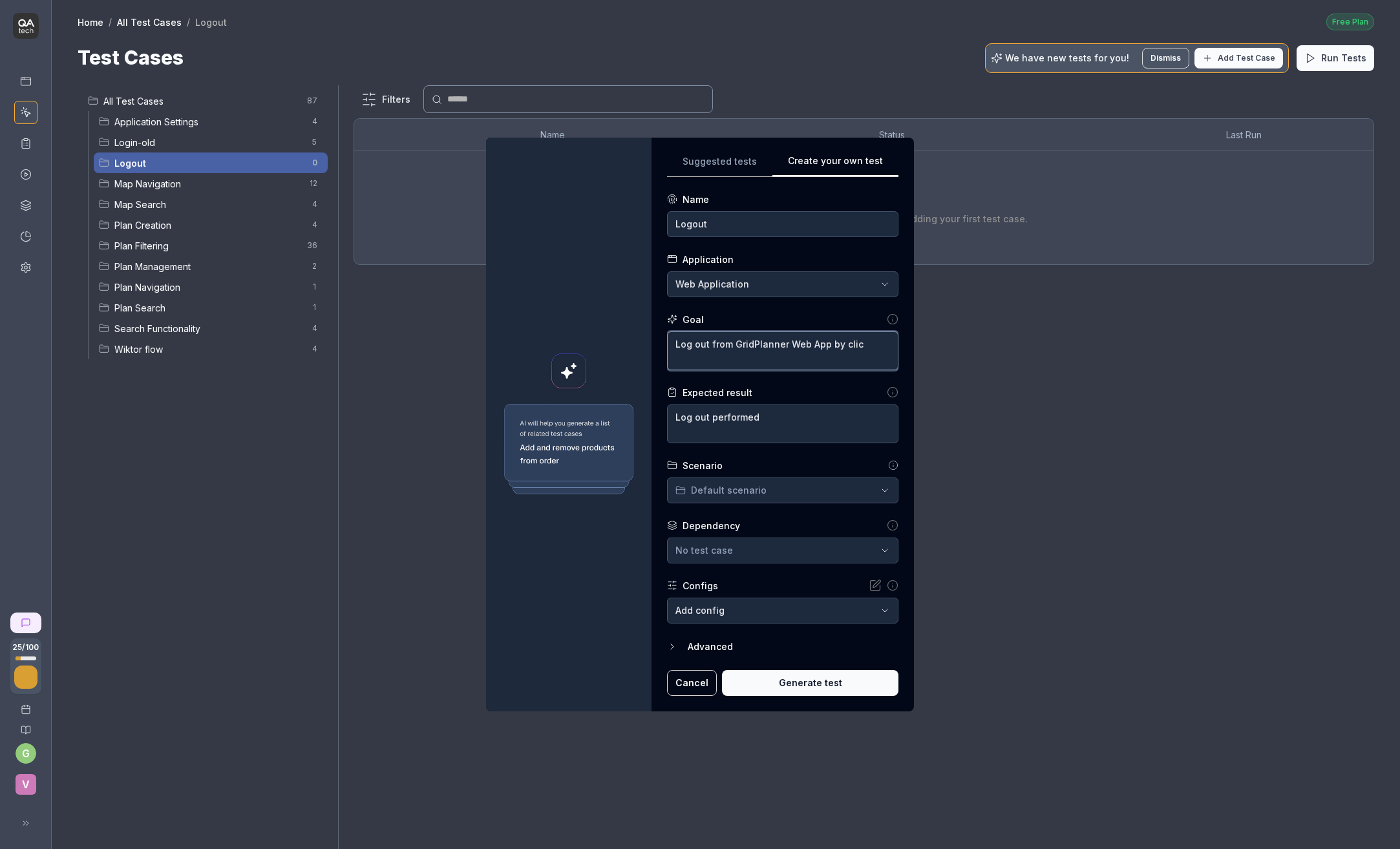
type textarea "Log out from GridPlanner Web App by click"
type textarea "*"
type textarea "Log out from GridPlanner Web App by click"
type textarea "*"
type textarea "Log out from GridPlanner Web App by click o"
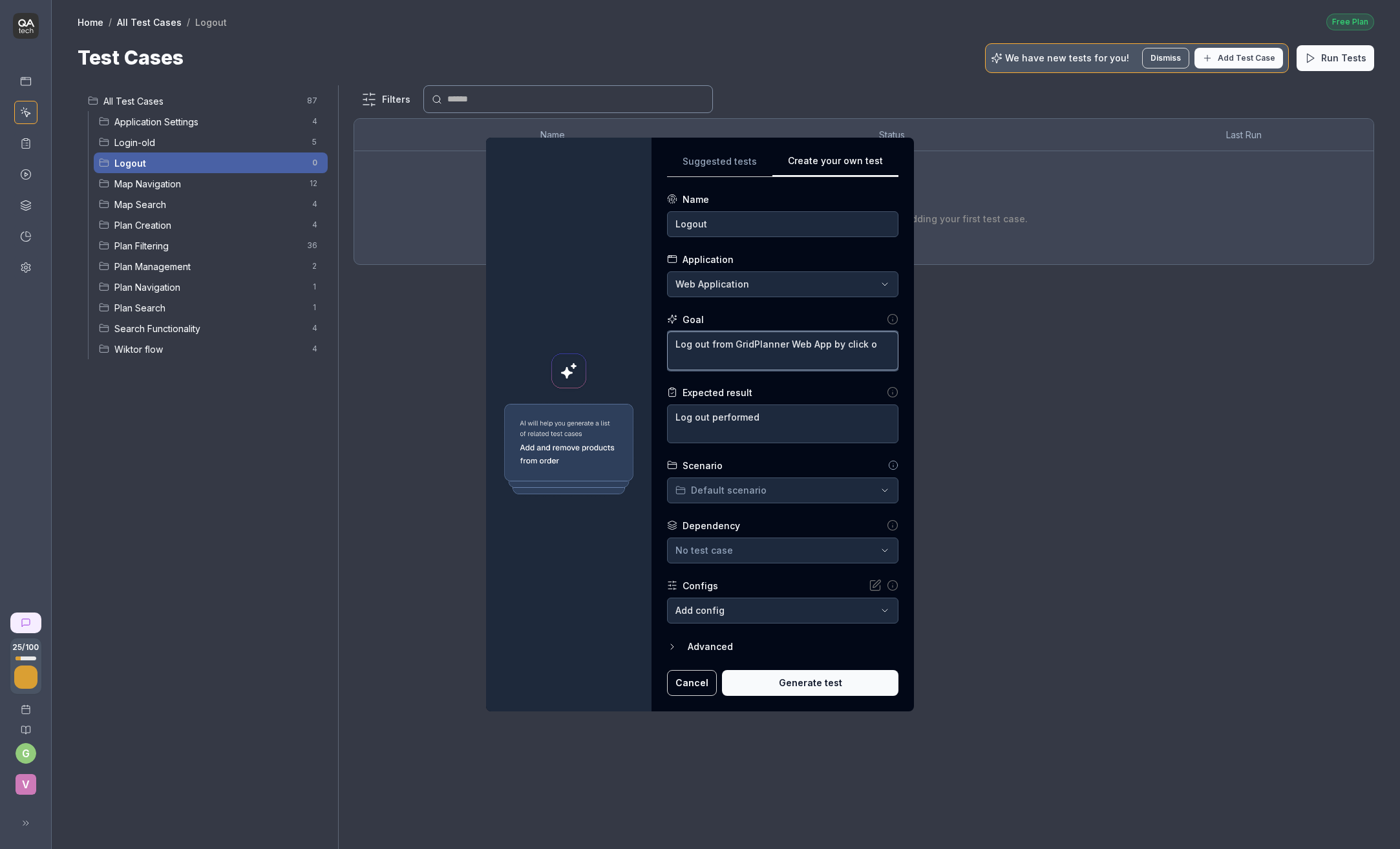
type textarea "*"
type textarea "Log out from GridPlanner Web App by click on"
type textarea "*"
type textarea "Log out from GridPlanner Web App by click on"
type textarea "*"
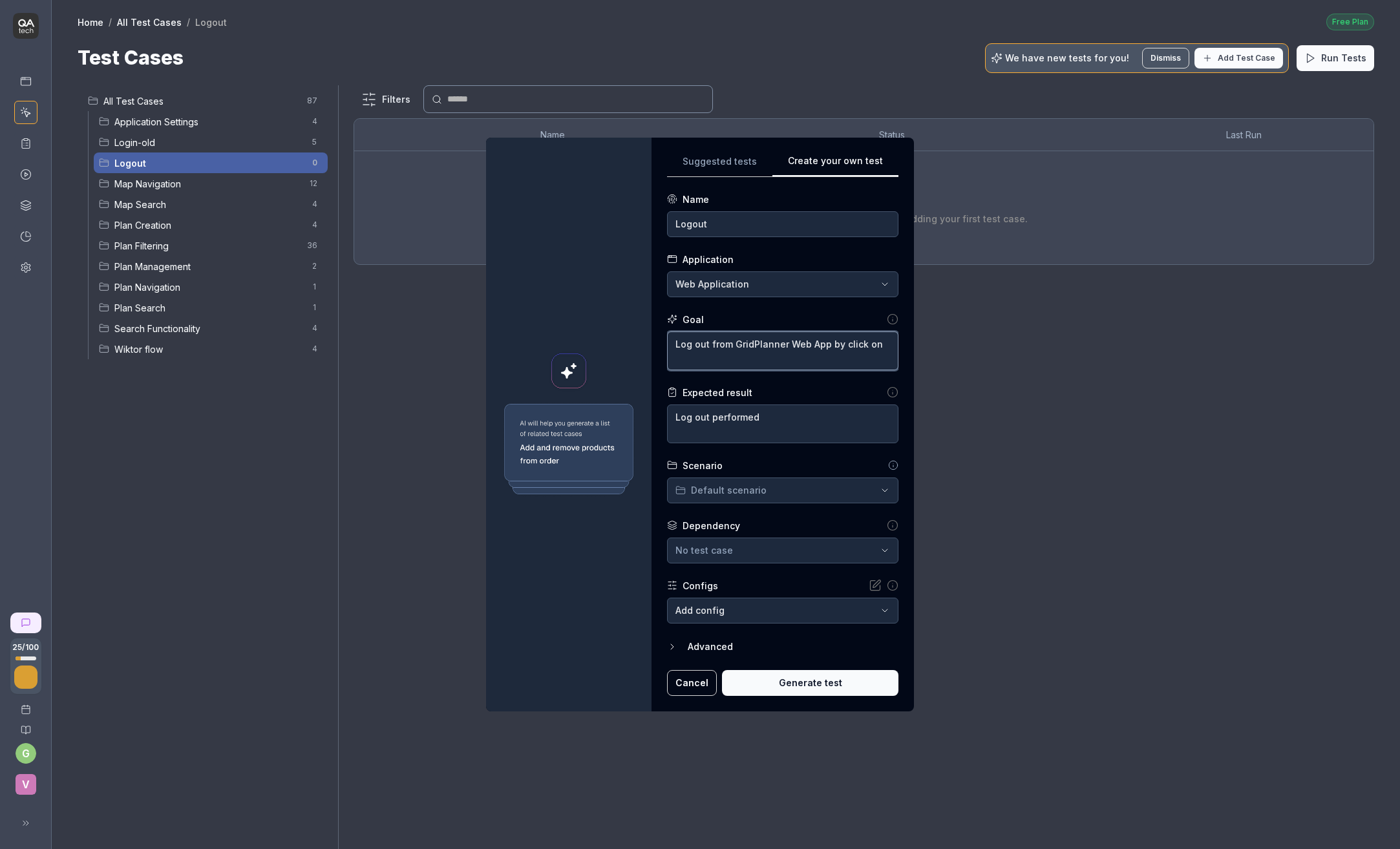
type textarea "Log out from GridPlanner Web App by click on P"
type textarea "*"
type textarea "Log out from GridPlanner Web App by click on Pr"
type textarea "*"
type textarea "Log out from GridPlanner Web App by click on Pro"
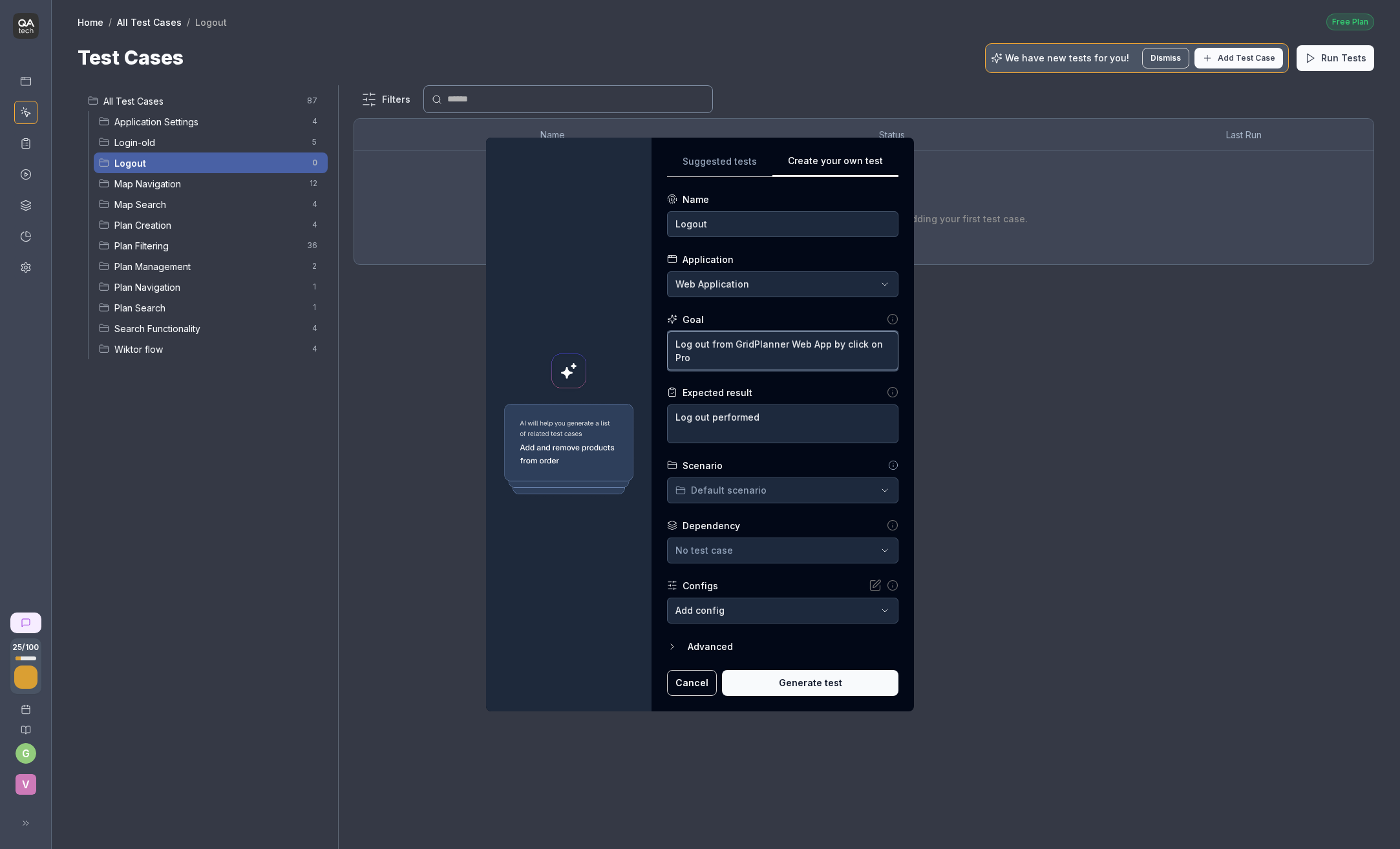
type textarea "*"
type textarea "Log out from GridPlanner Web App by click on Prof"
type textarea "*"
type textarea "Log out from GridPlanner Web App by click on Profi"
type textarea "*"
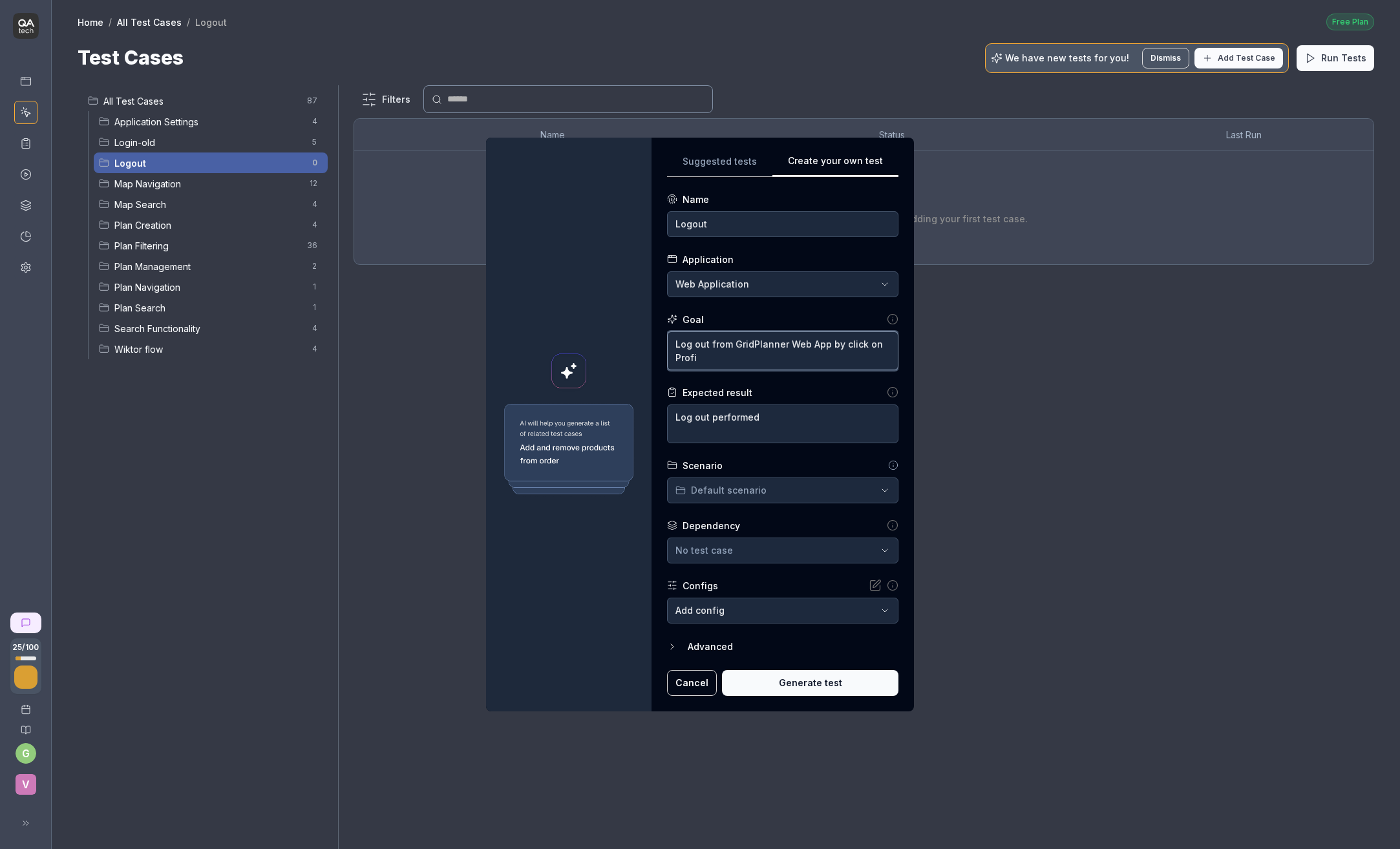
type textarea "Log out from GridPlanner Web App by click on Profil"
type textarea "*"
type textarea "Log out from GridPlanner Web App by click on Profile"
type textarea "*"
type textarea "Log out from GridPlanner Web App by click on Profile"
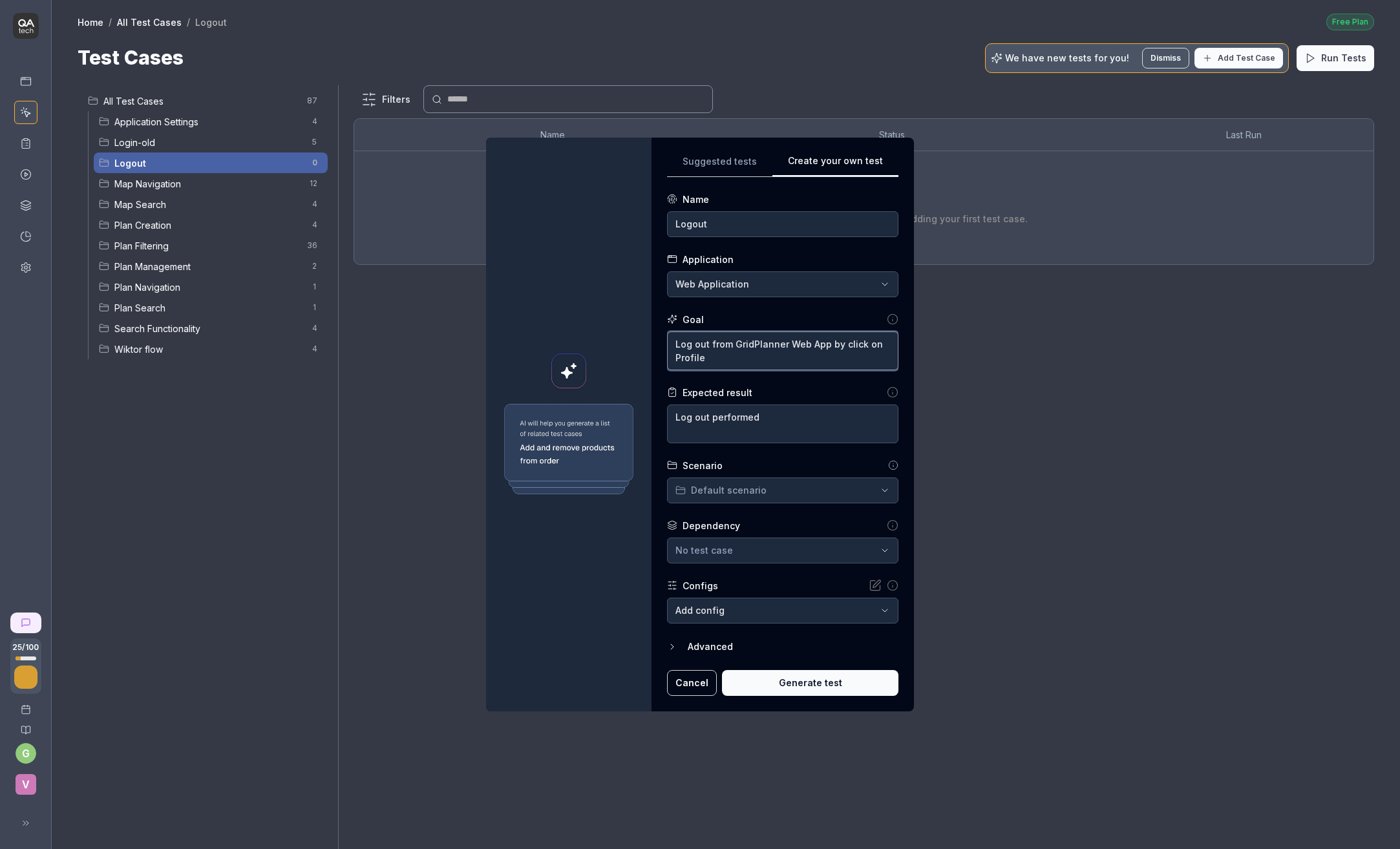
type textarea "*"
type textarea "Log out from GridPlanner Web App by click on Profile o"
type textarea "*"
type textarea "Log out from GridPlanner Web App by click on Profile on"
type textarea "*"
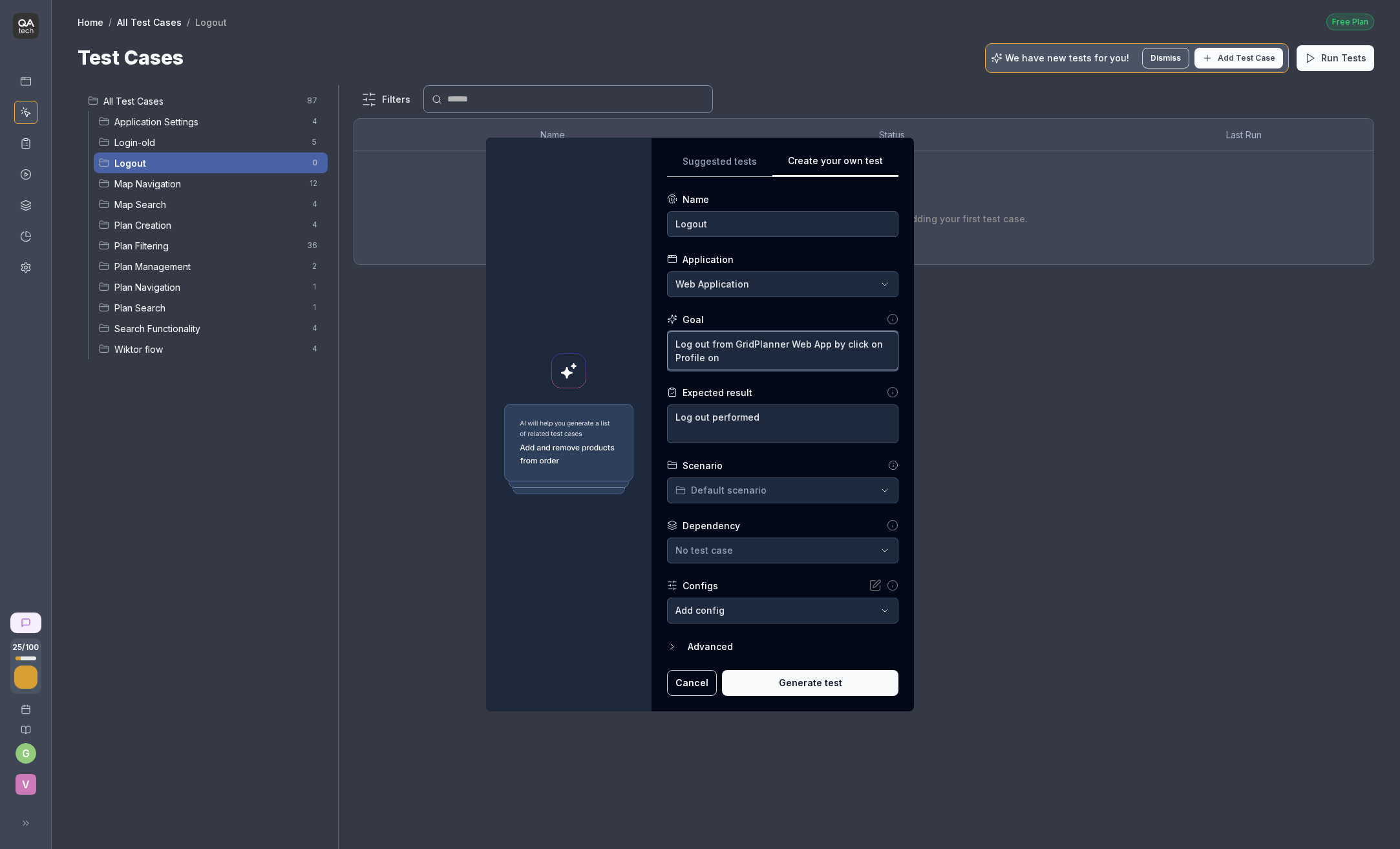
type textarea "Log out from GridPlanner Web App by click on Profile on"
type textarea "*"
type textarea "Log out from GridPlanner Web App by click on Profile on s"
type textarea "*"
type textarea "Log out from GridPlanner Web App by click on Profile on st"
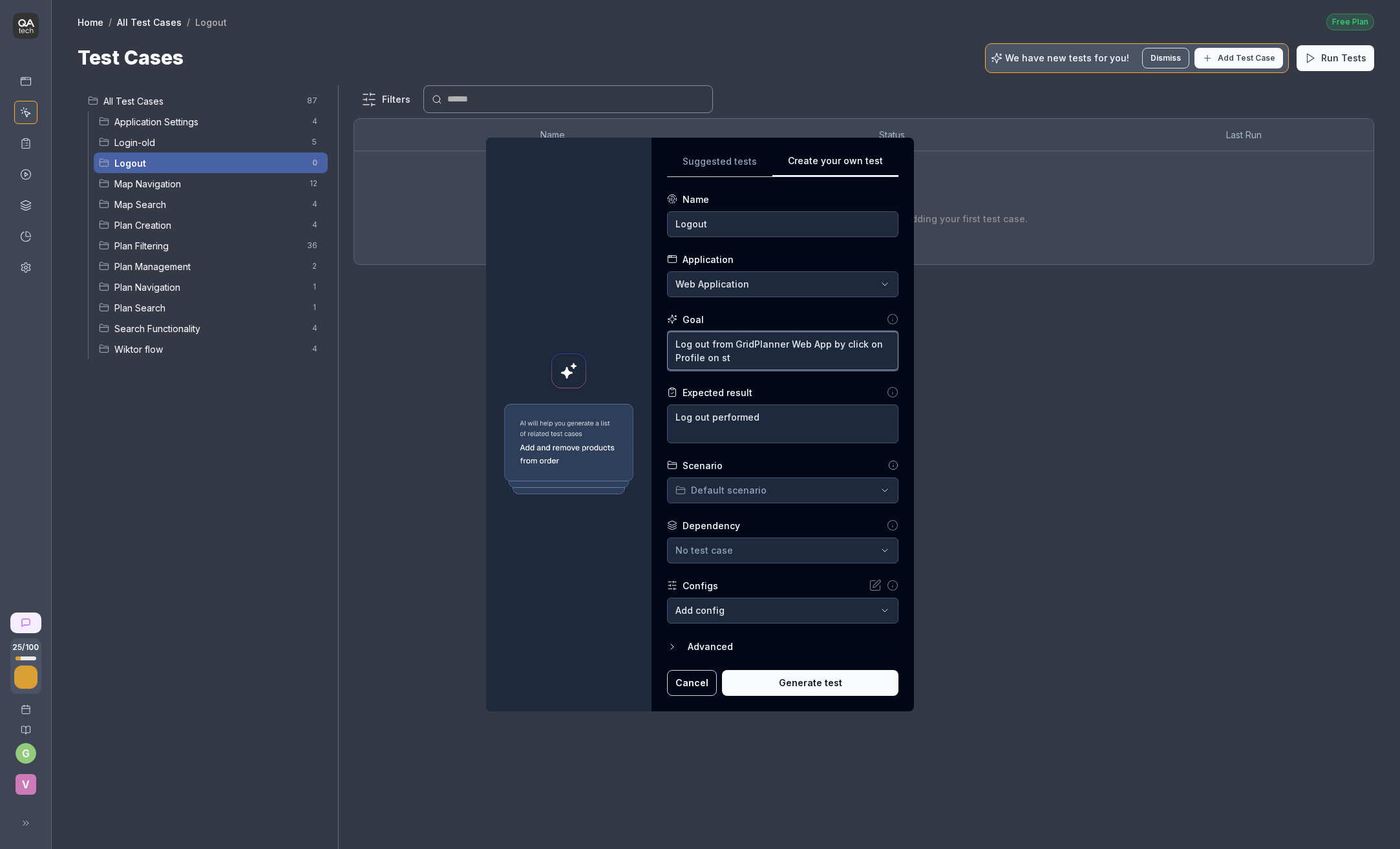
type textarea "*"
type textarea "Log out from GridPlanner Web App by click on Profile on sta"
type textarea "*"
type textarea "Log out from GridPlanner Web App by click on Profile on star"
type textarea "*"
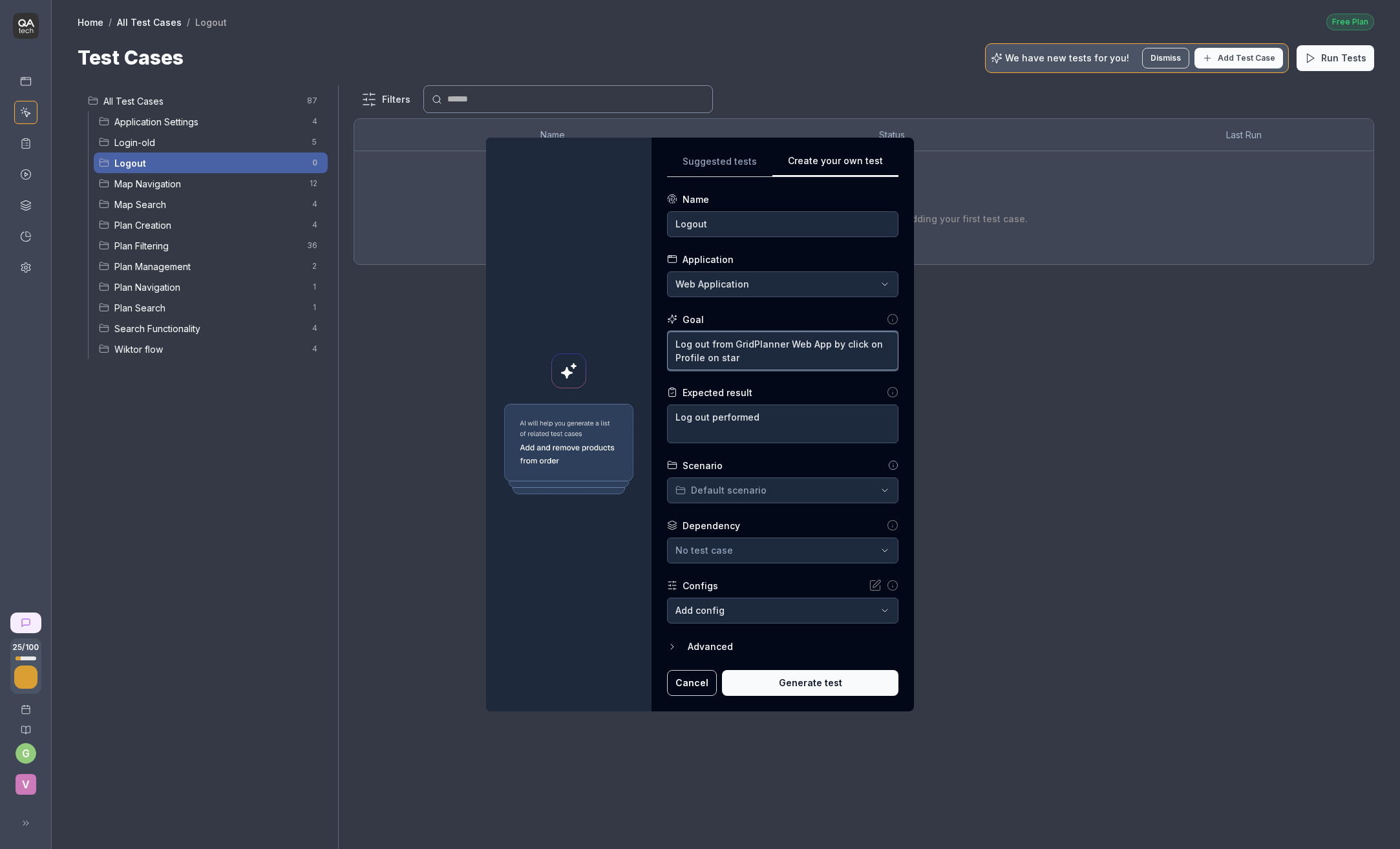
type textarea "Log out from GridPlanner Web App by click on Profile on start"
type textarea "*"
type textarea "Log out from GridPlanner Web App by click on Profile on startp"
type textarea "*"
type textarea "Log out from GridPlanner Web App by click on Profile on startpa"
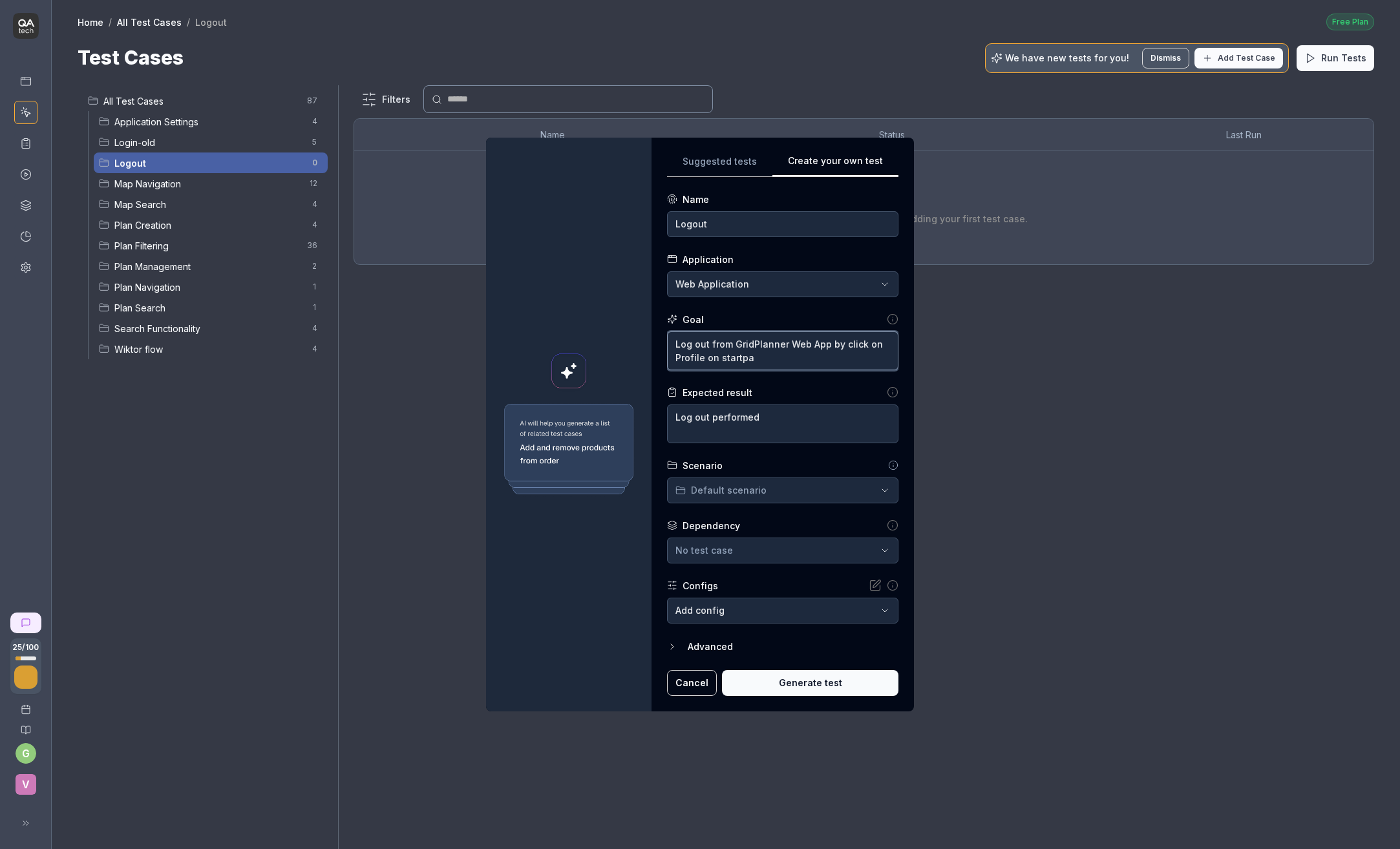
type textarea "*"
type textarea "Log out from GridPlanner Web App by click on Profile on startpag"
type textarea "*"
type textarea "Log out from GridPlanner Web App by click on Profile on startpage"
click at [800, 680] on button "Generate test" at bounding box center [809, 683] width 177 height 26
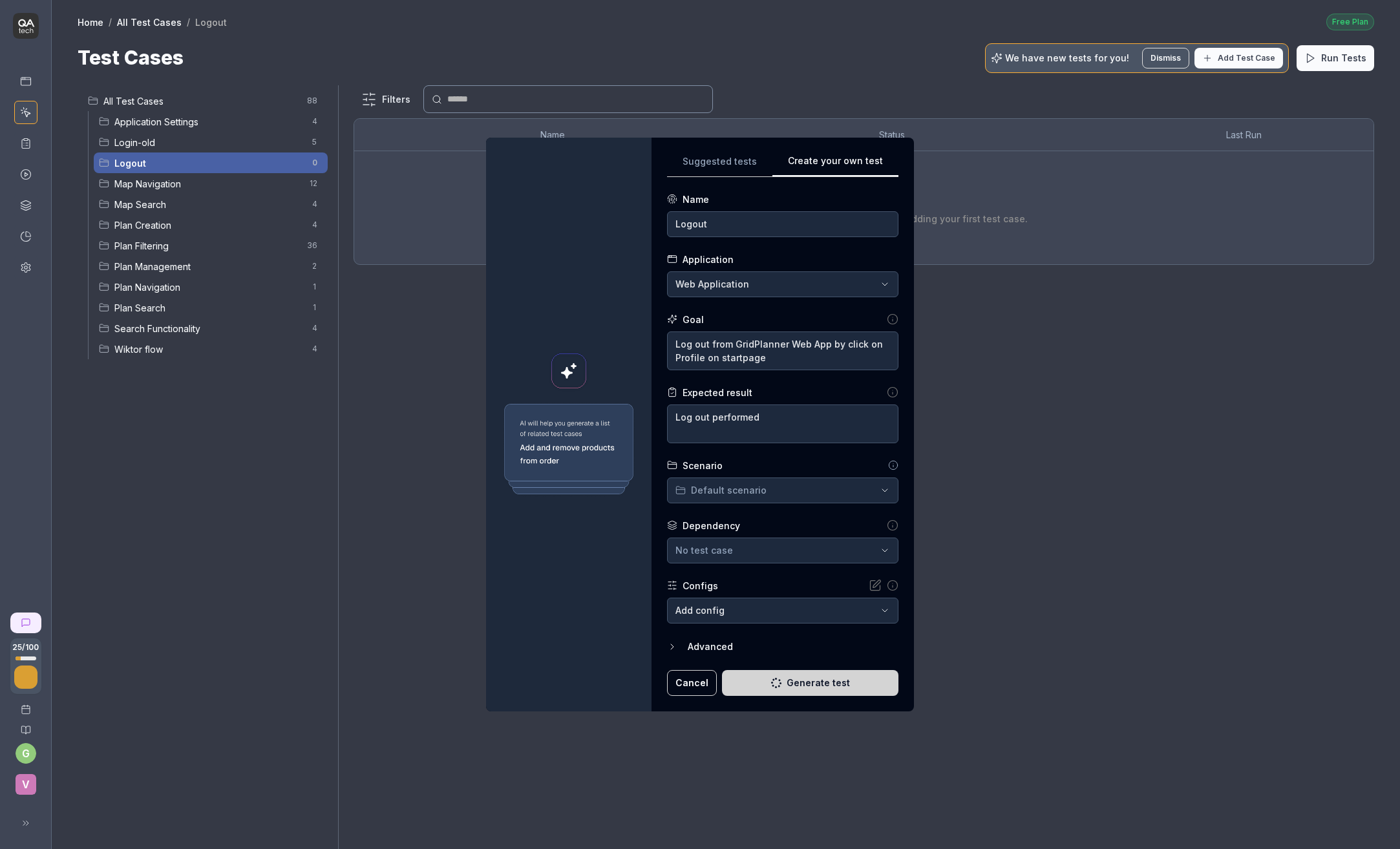
type textarea "*"
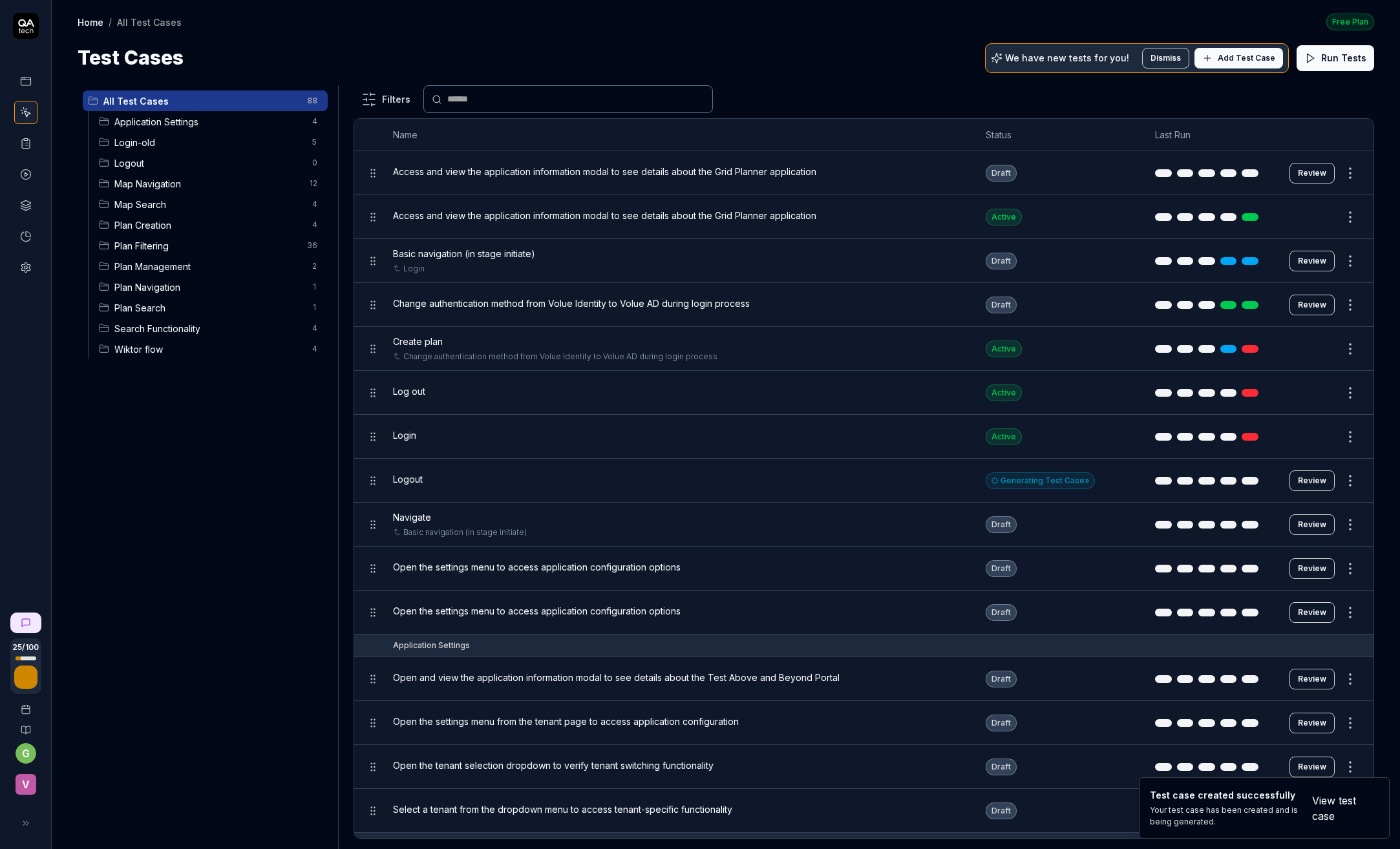
click at [161, 165] on span "Logout" at bounding box center [210, 164] width 190 height 14
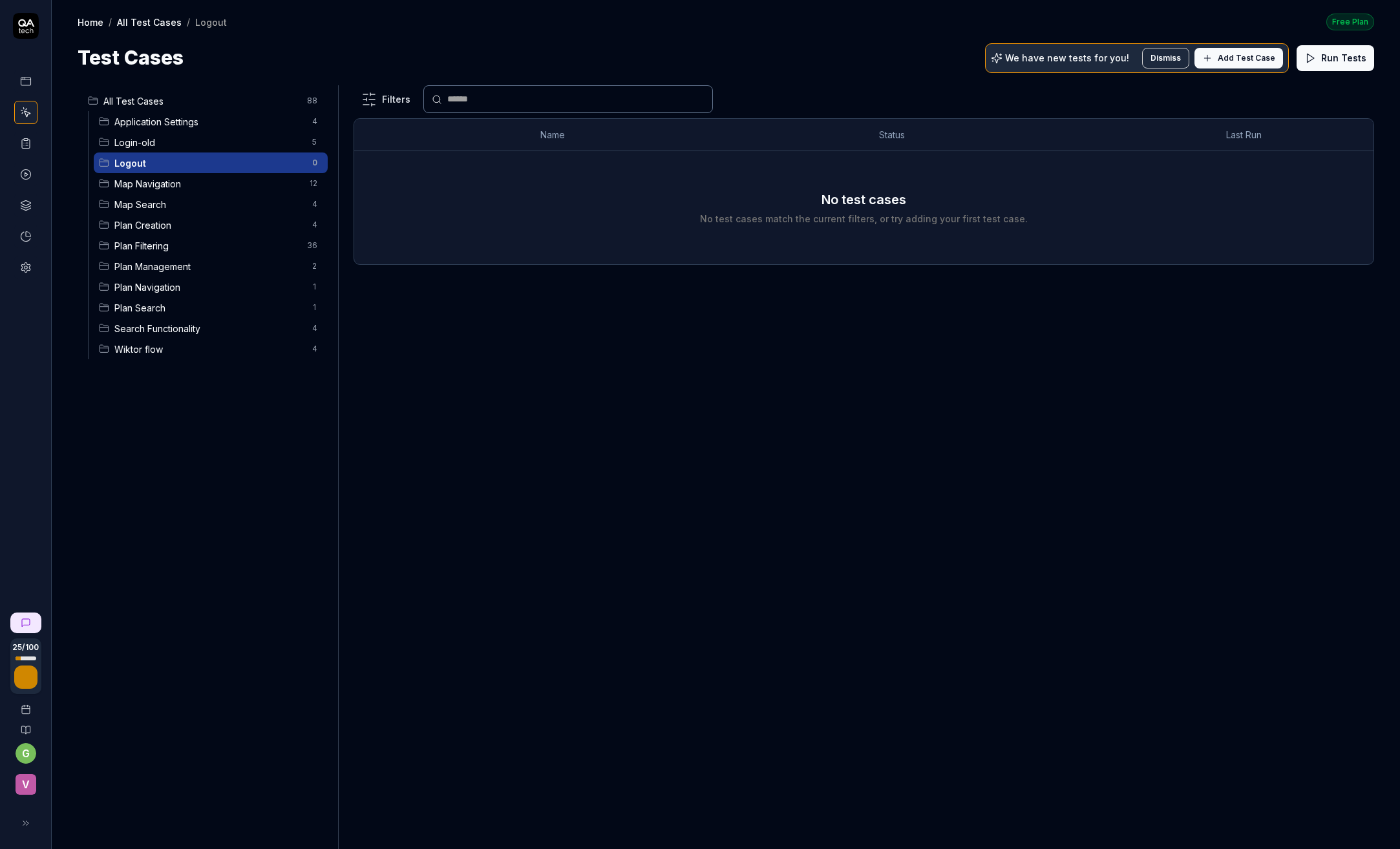
click at [1258, 58] on span "Add Test Case" at bounding box center [1246, 58] width 58 height 12
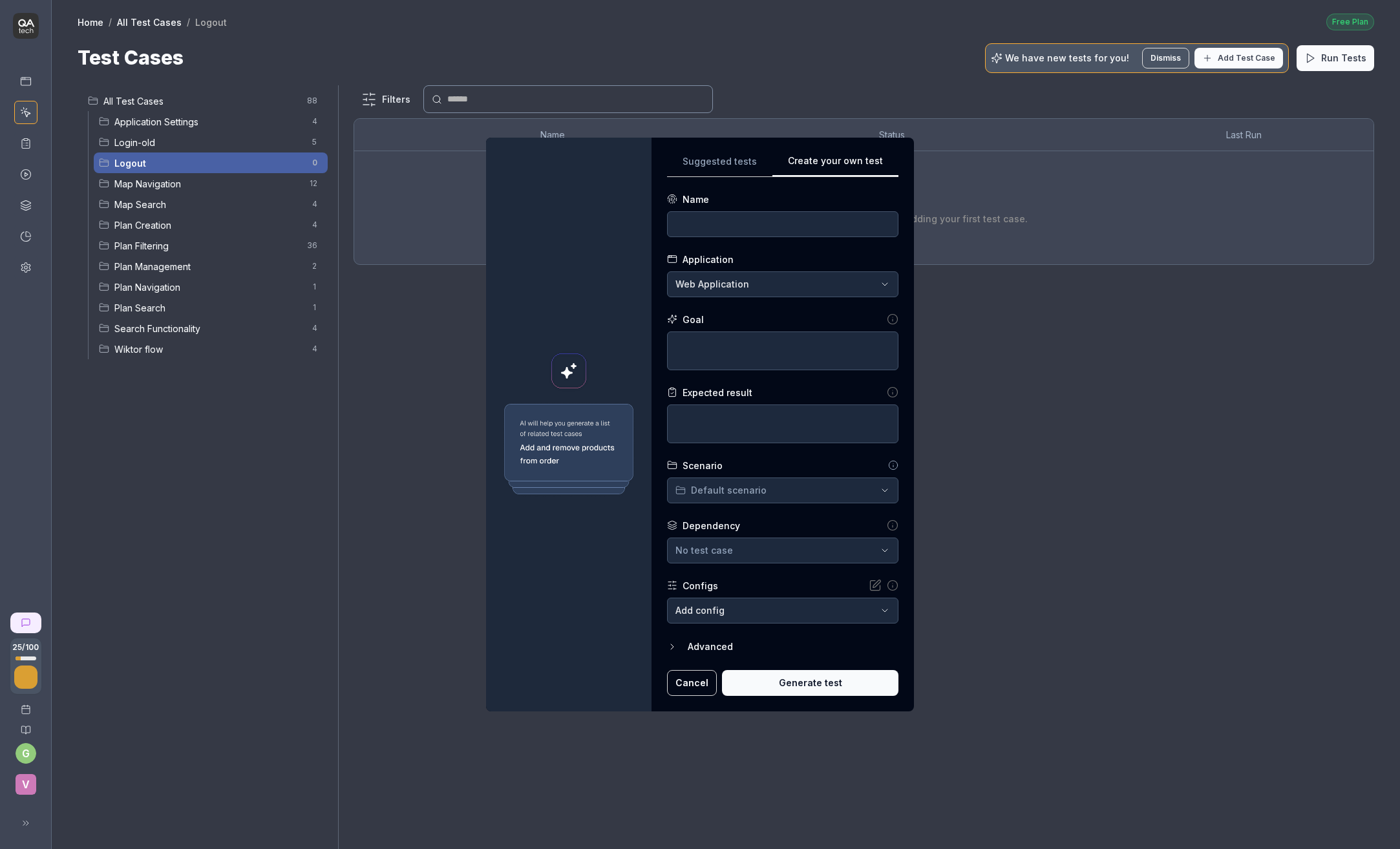
click at [692, 686] on button "Cancel" at bounding box center [692, 683] width 50 height 26
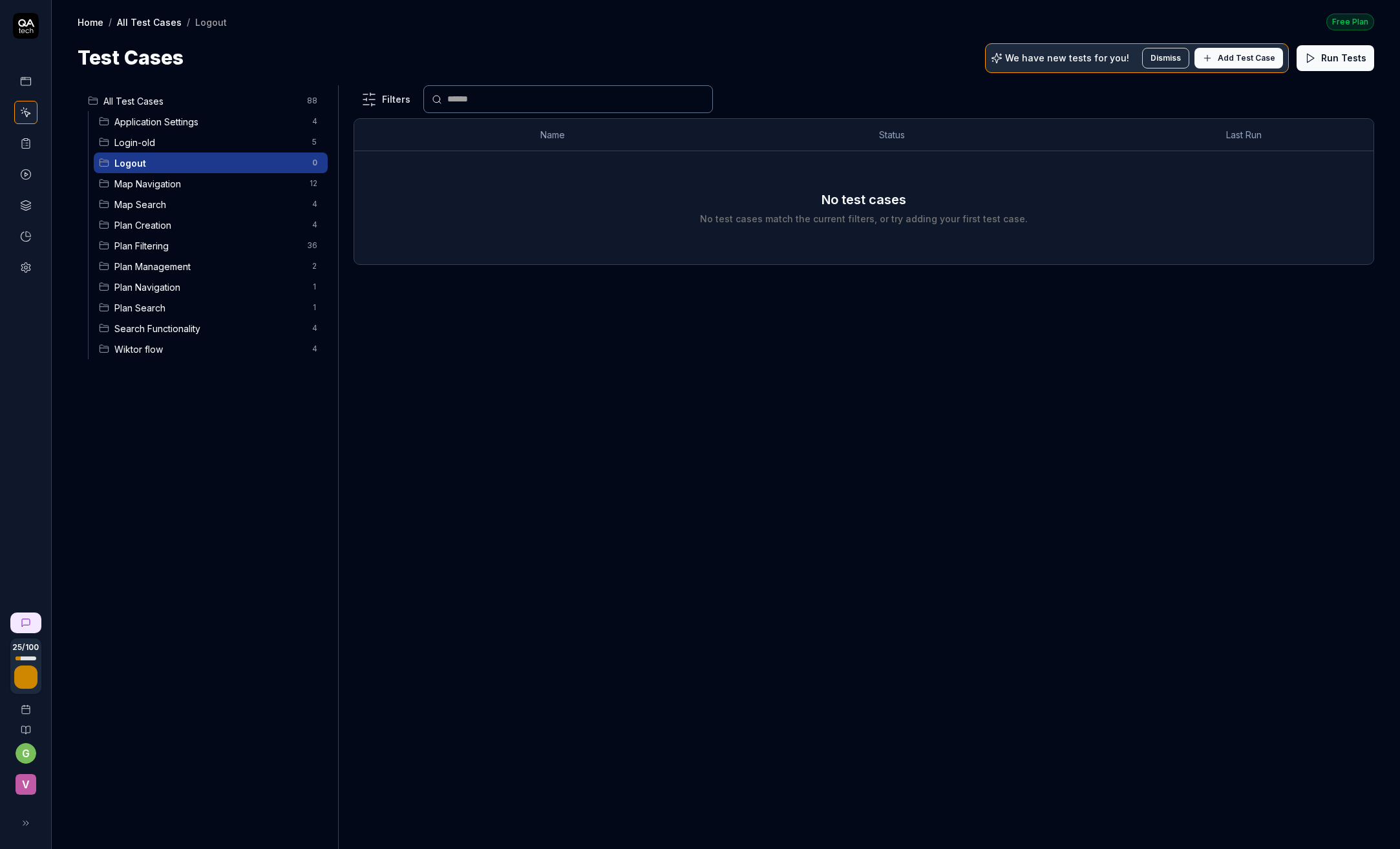
click at [450, 97] on input "text" at bounding box center [576, 100] width 257 height 14
click at [465, 97] on input "*******" at bounding box center [576, 100] width 257 height 14
type input "******"
click at [534, 212] on div "No test cases No test cases match the current filters, or try adding your first…" at bounding box center [863, 208] width 993 height 36
click at [1045, 54] on p "We have new tests for you!" at bounding box center [1067, 58] width 124 height 9
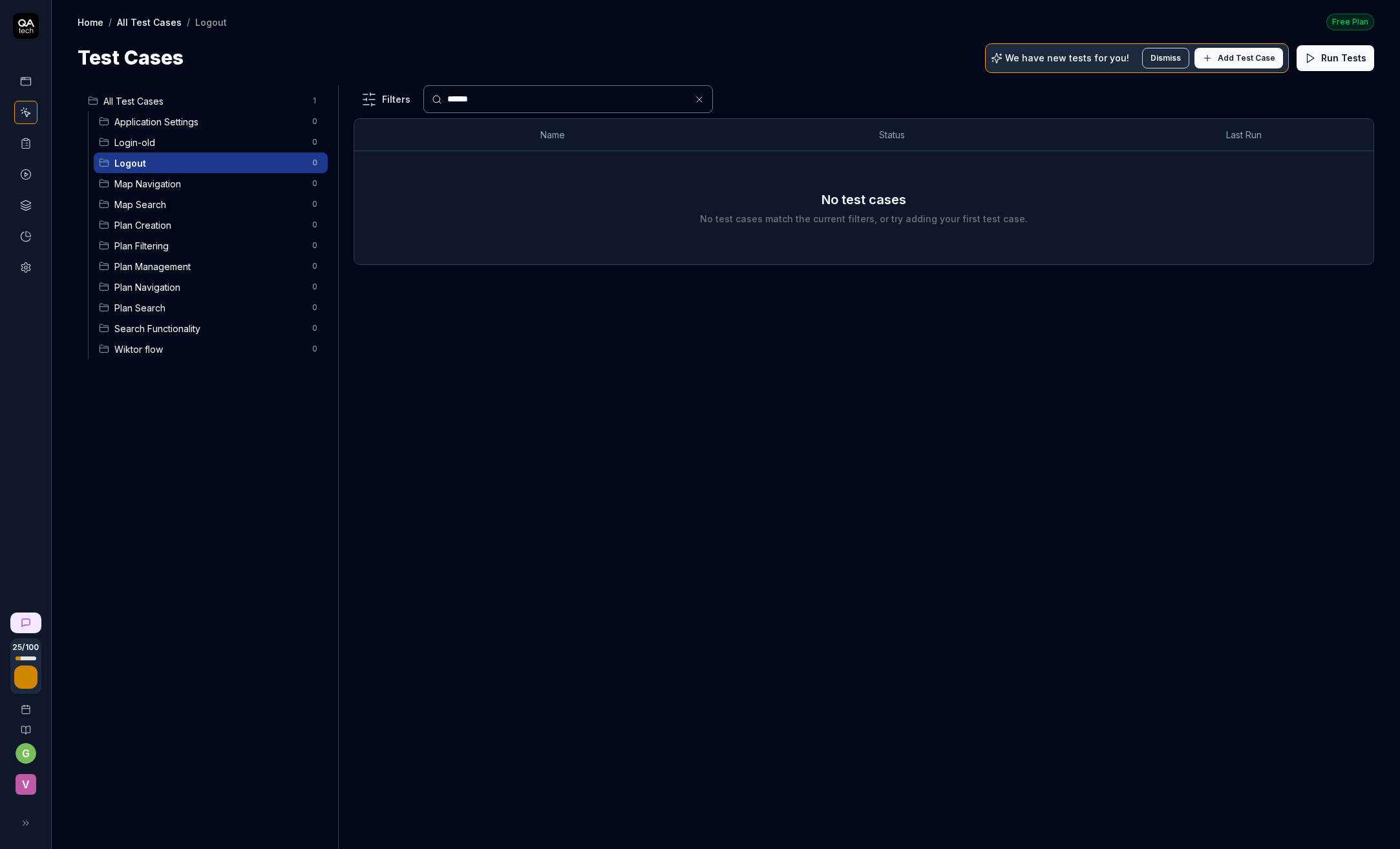
click at [1257, 56] on span "Add Test Case" at bounding box center [1246, 58] width 58 height 12
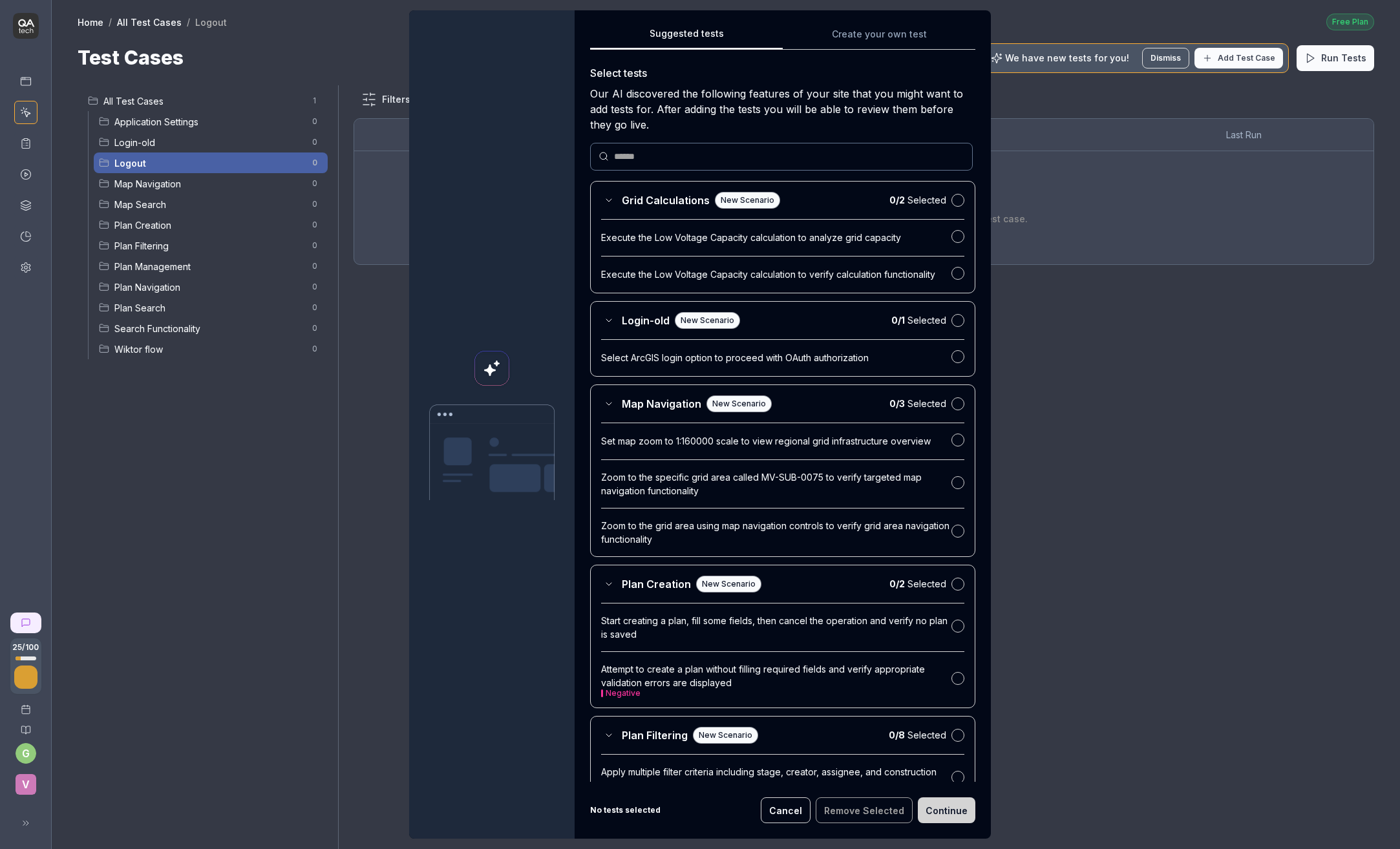
click at [725, 159] on div "Suggested tests Create your own test Select tests Our AI discovered the followi…" at bounding box center [782, 404] width 385 height 756
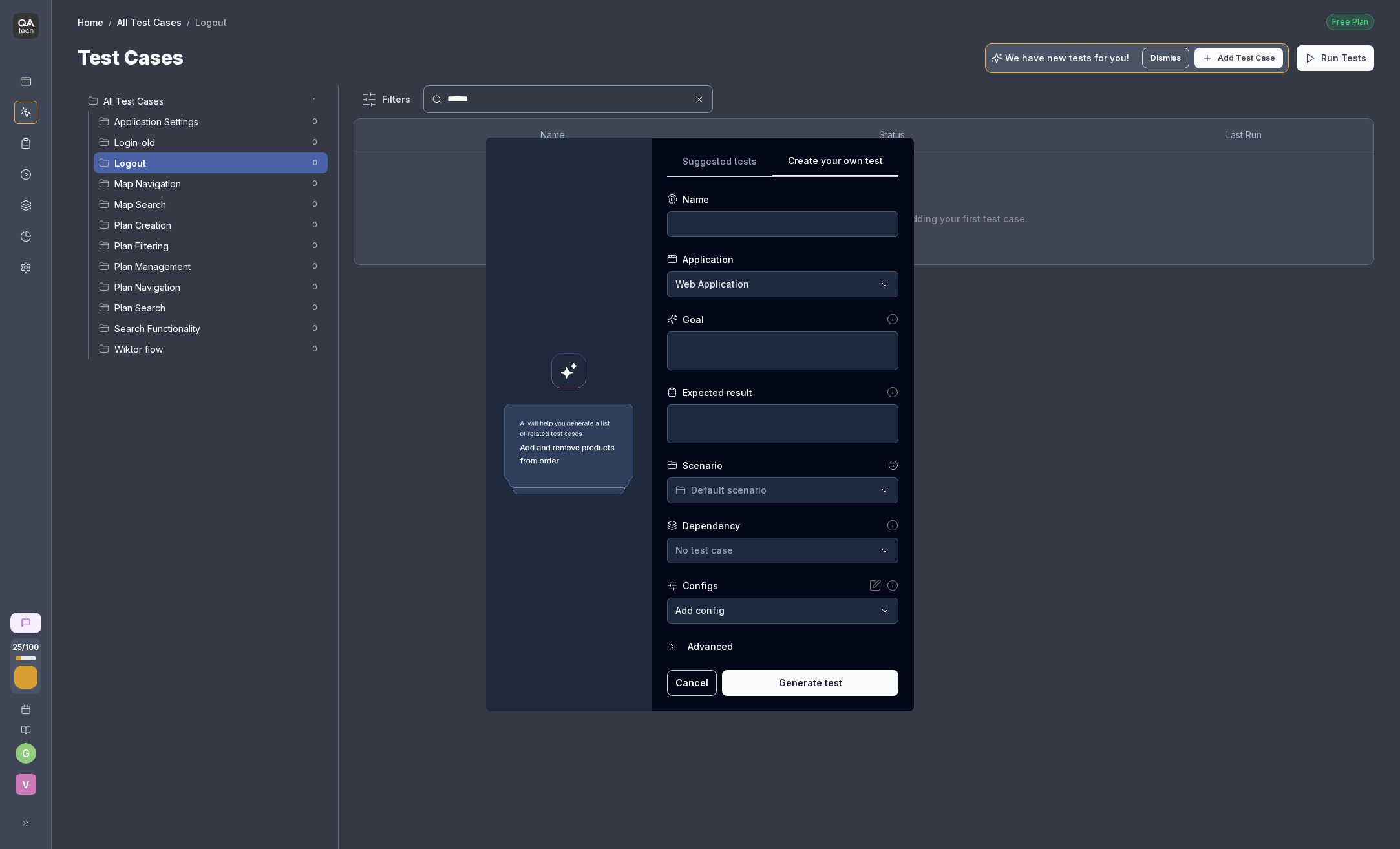
click at [884, 35] on div "**********" at bounding box center [700, 424] width 1400 height 849
click at [537, 448] on img at bounding box center [569, 449] width 135 height 95
click at [581, 448] on img at bounding box center [569, 449] width 135 height 95
click at [802, 685] on button "Generate test" at bounding box center [809, 683] width 177 height 26
click at [698, 340] on textarea at bounding box center [782, 350] width 232 height 39
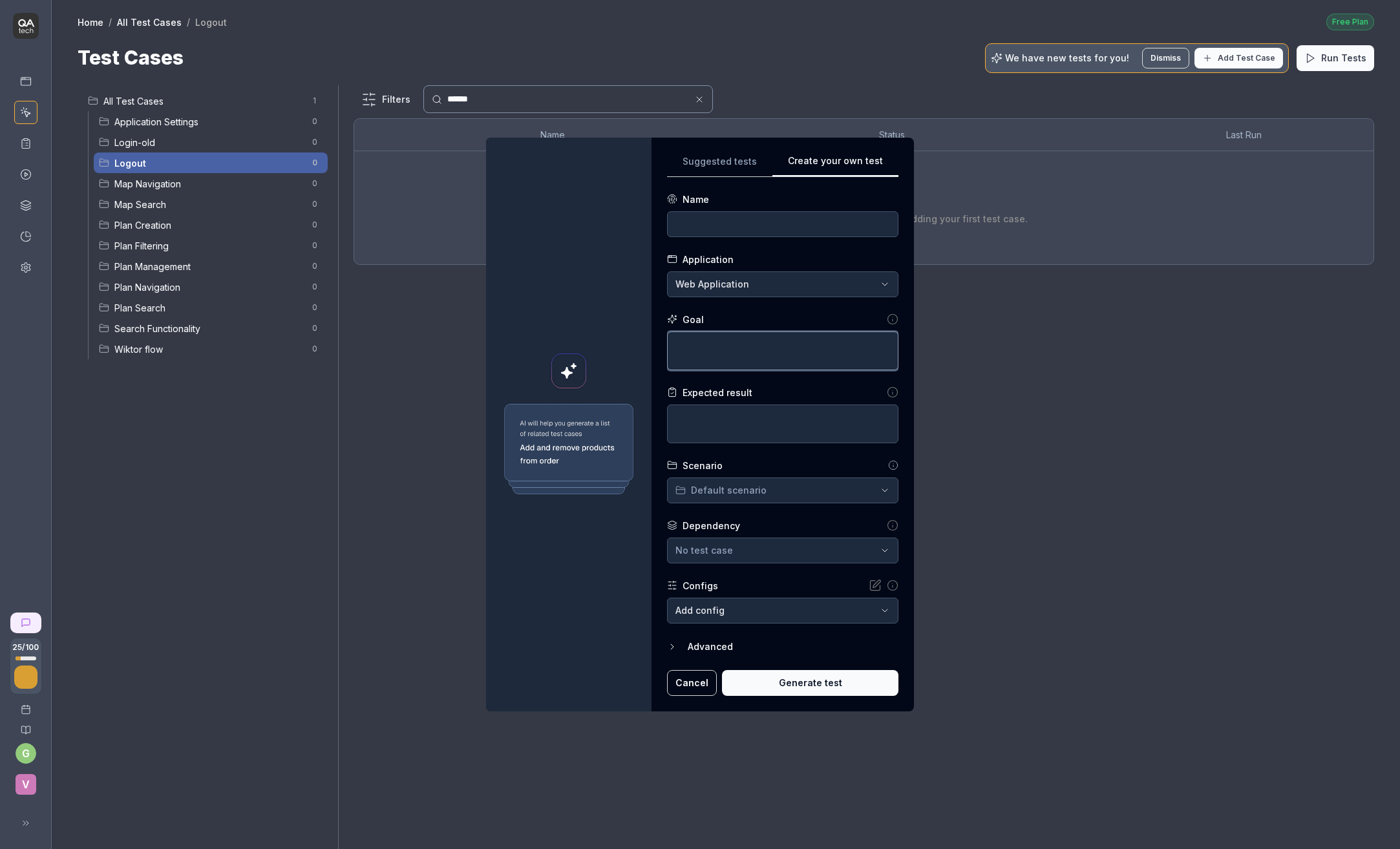
type textarea "*"
type textarea "S"
type textarea "*"
type textarea "Su"
type textarea "*"
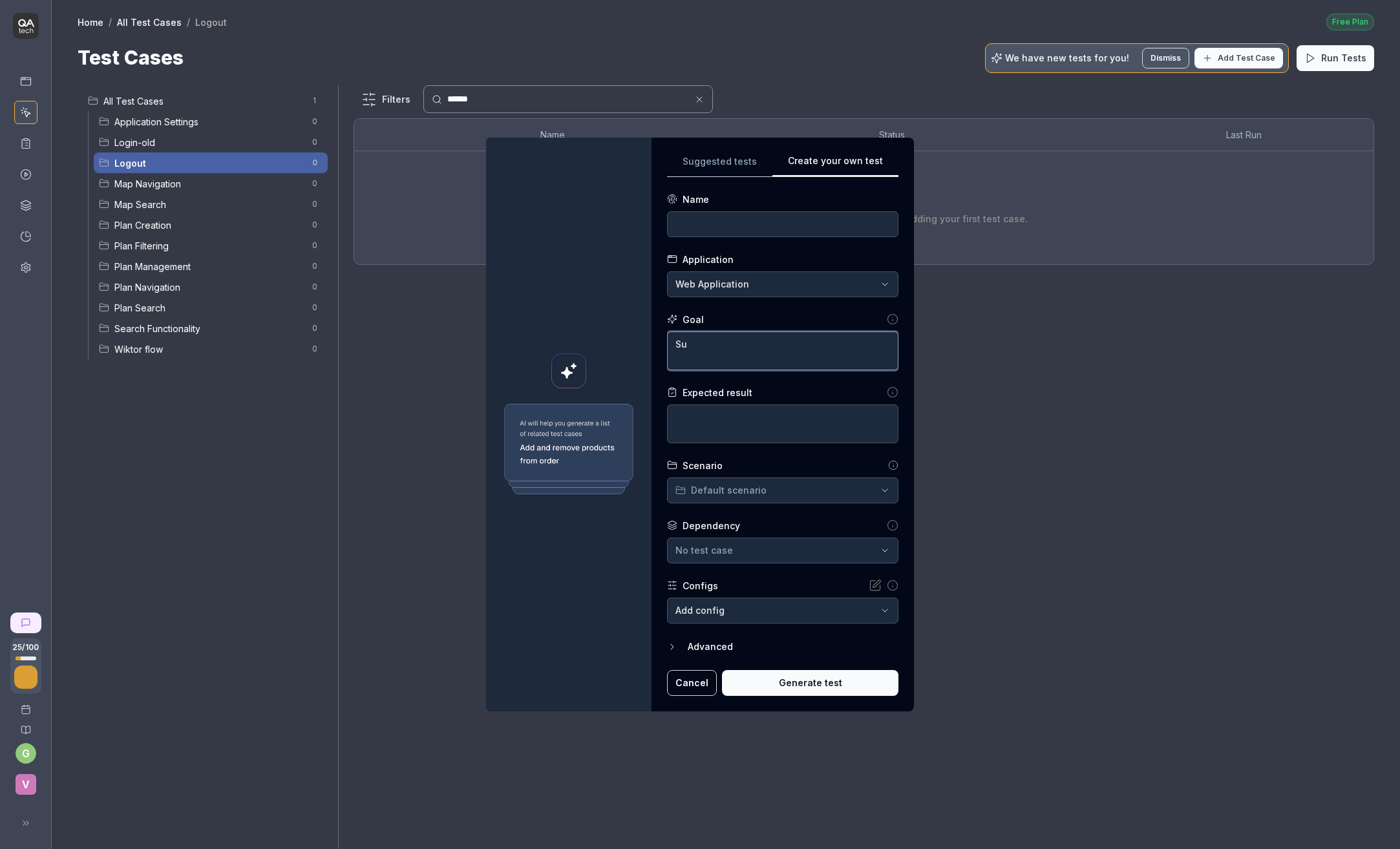
type textarea "Suc"
type textarea "*"
type textarea "Succ"
type textarea "*"
type textarea "Succe"
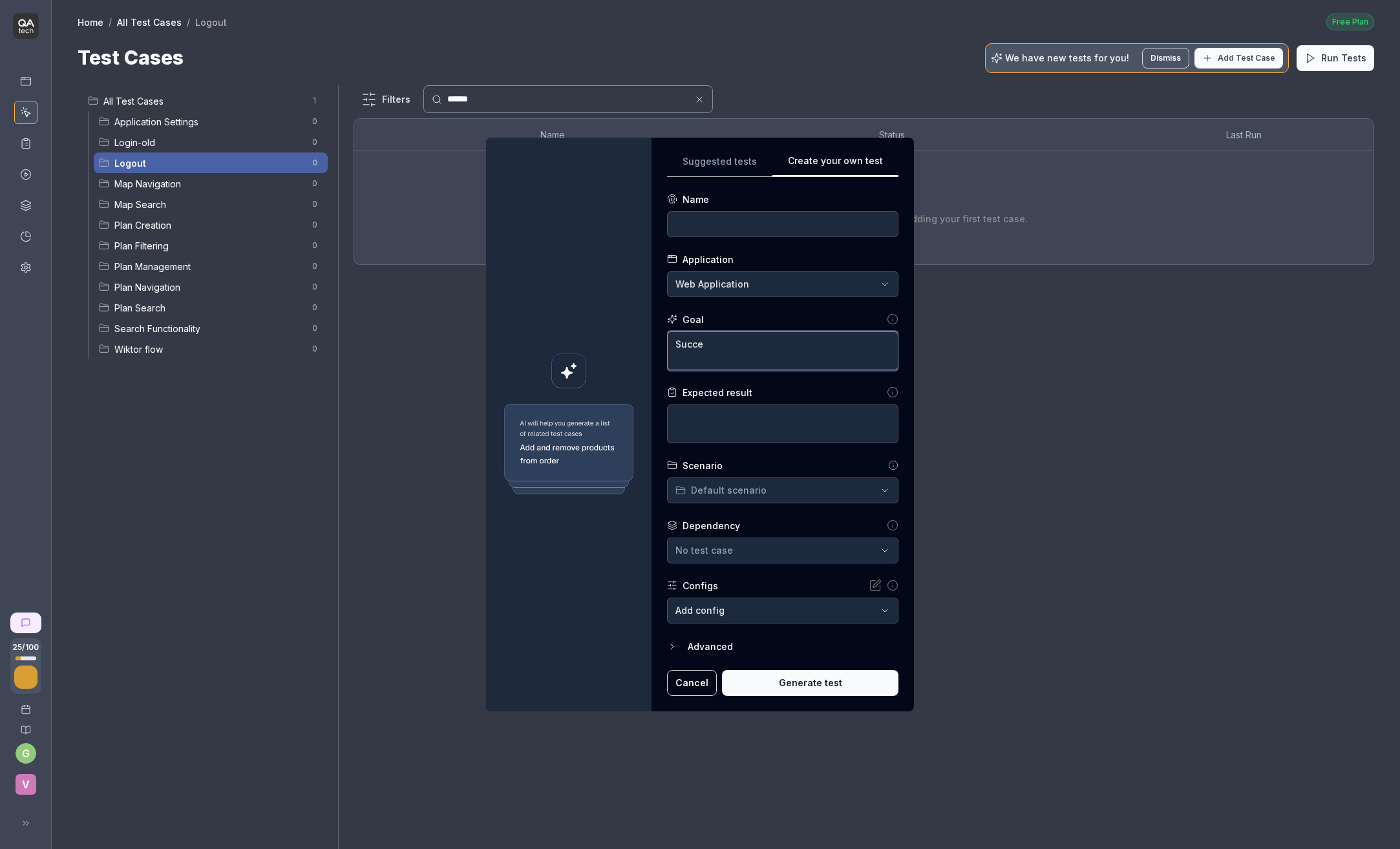
type textarea "*"
type textarea "Succes"
type textarea "*"
type textarea "Succesf"
type textarea "*"
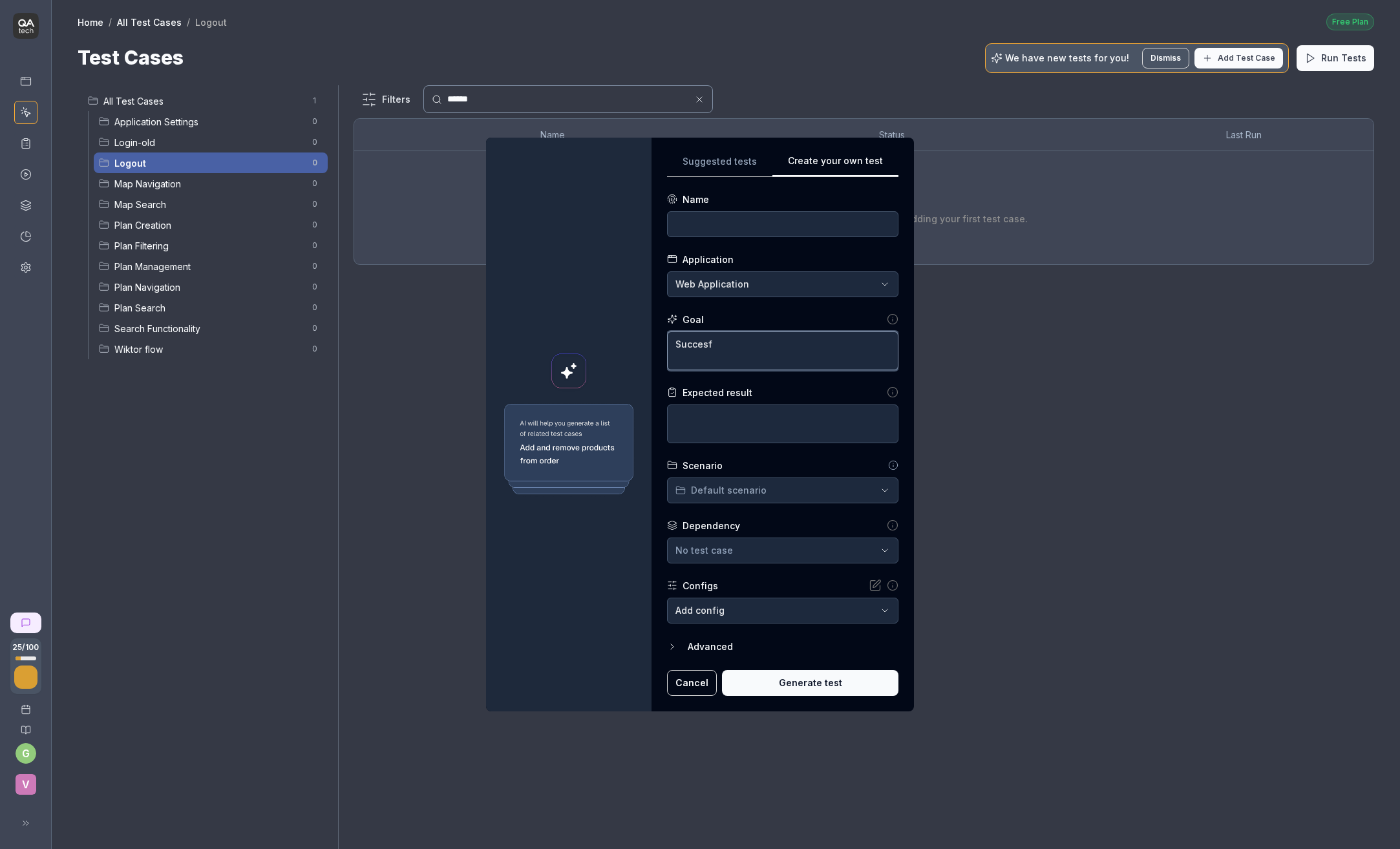
type textarea "Succesfu"
type textarea "*"
type textarea "Succesful"
type textarea "*"
type textarea "Succesful"
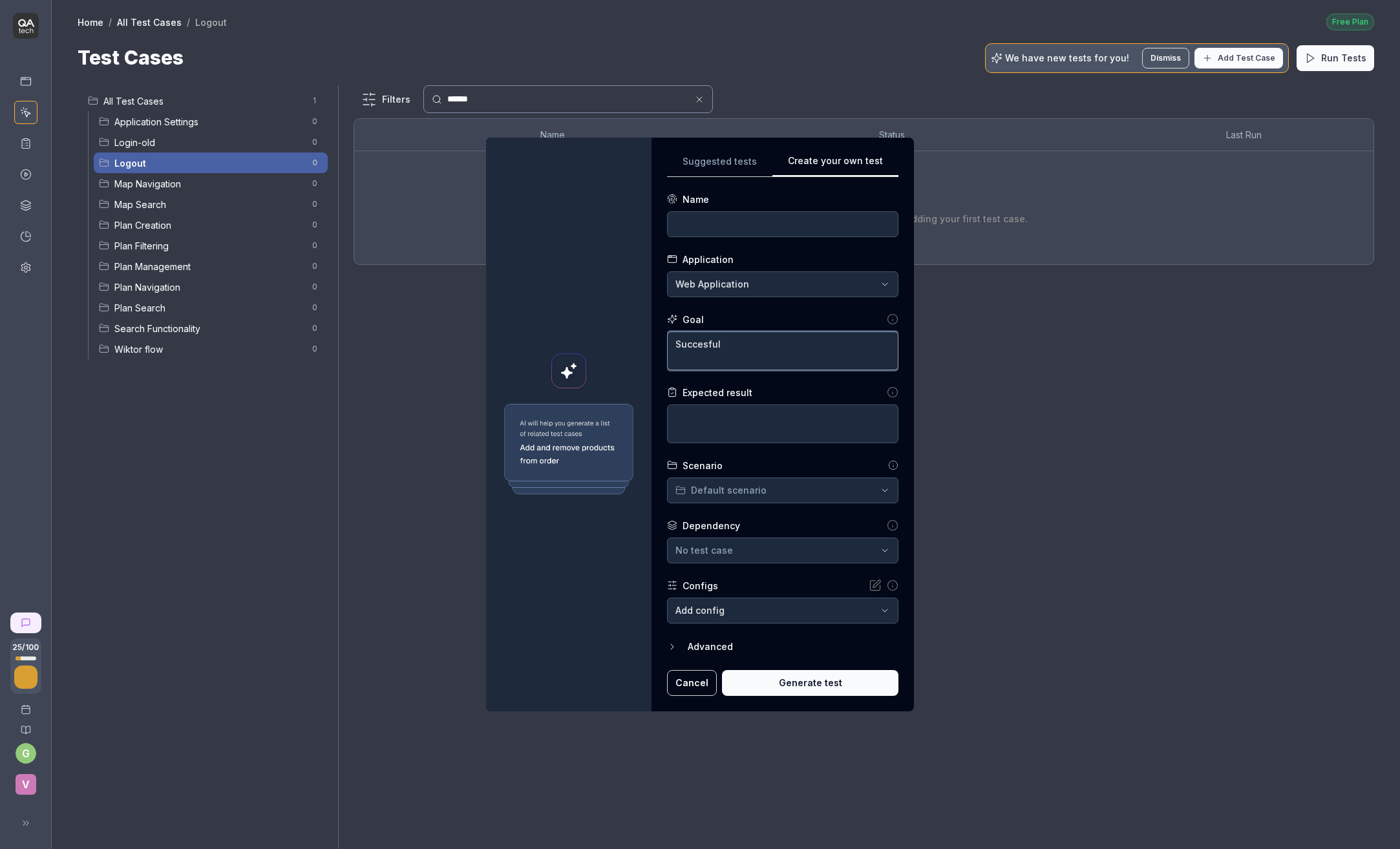
type textarea "*"
type textarea "Succesful L"
type textarea "*"
type textarea "Succesful Lo"
type textarea "*"
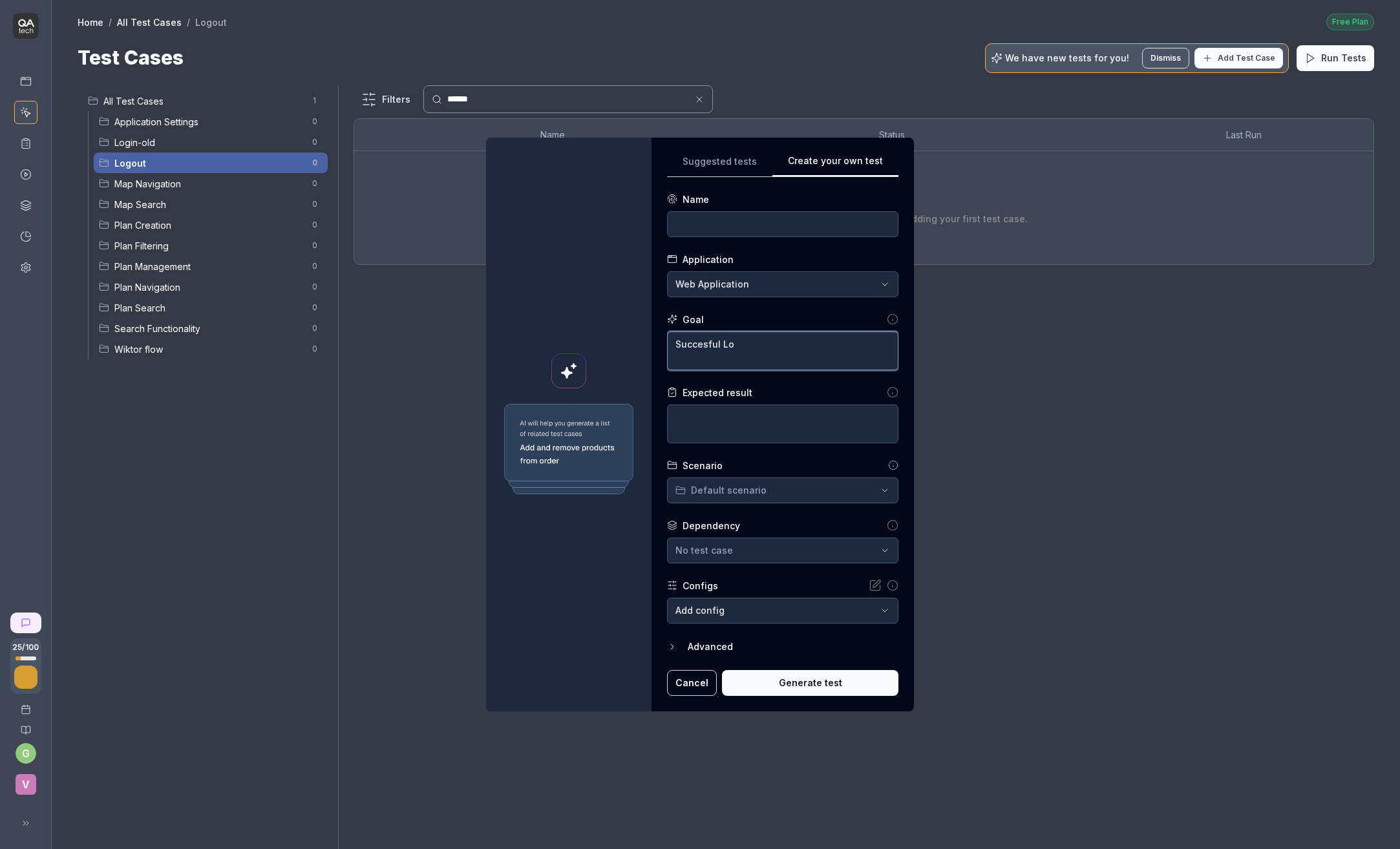
type textarea "Succesful Log"
type textarea "*"
type textarea "Succesful Logo"
type textarea "*"
type textarea "Succesful Logou"
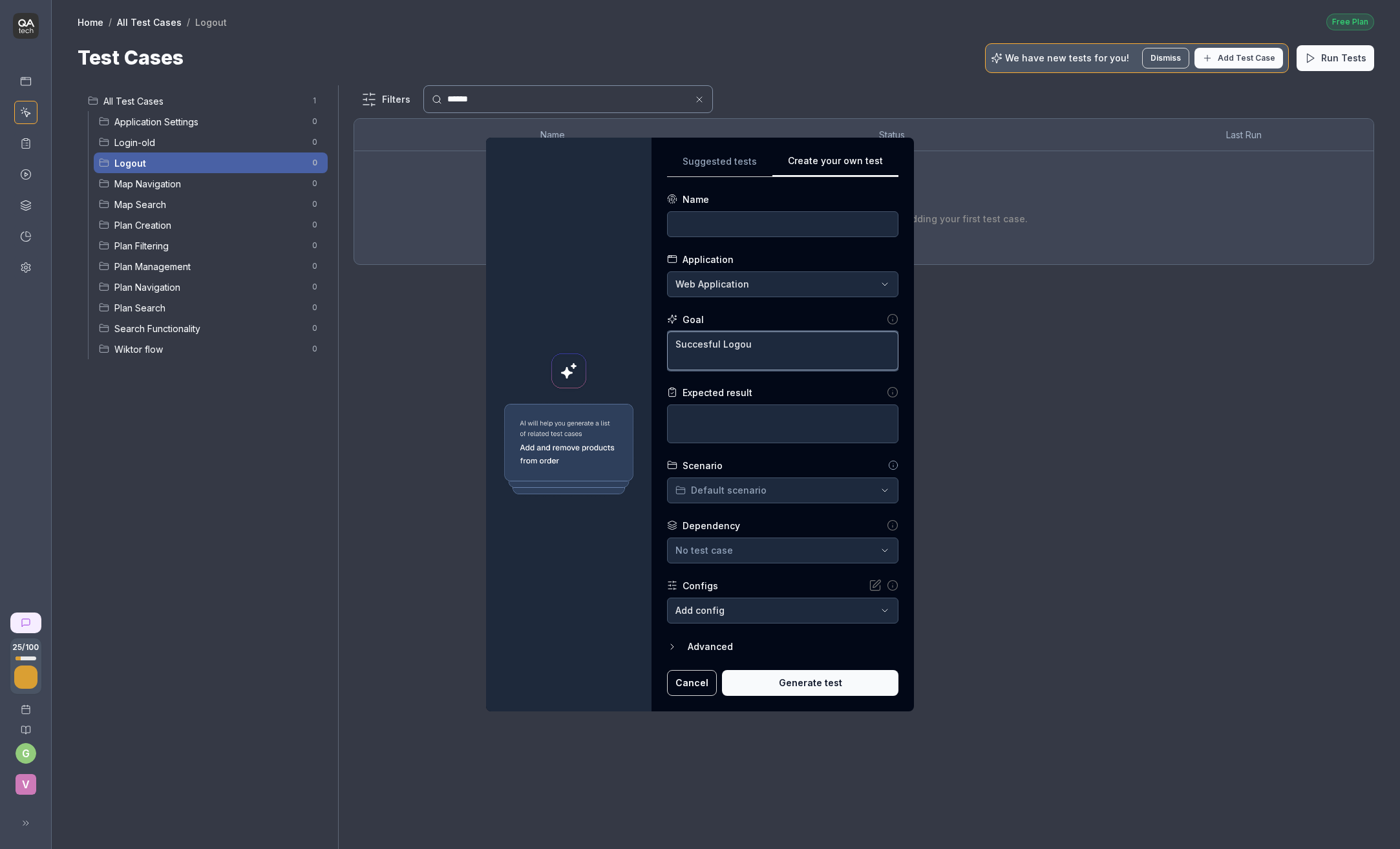
type textarea "*"
type textarea "Succesful Logout"
drag, startPoint x: 829, startPoint y: 341, endPoint x: 752, endPoint y: 340, distance: 77.0
click at [752, 340] on textarea "Succesful Logout from start page" at bounding box center [782, 350] width 232 height 39
click at [746, 419] on textarea at bounding box center [782, 423] width 232 height 39
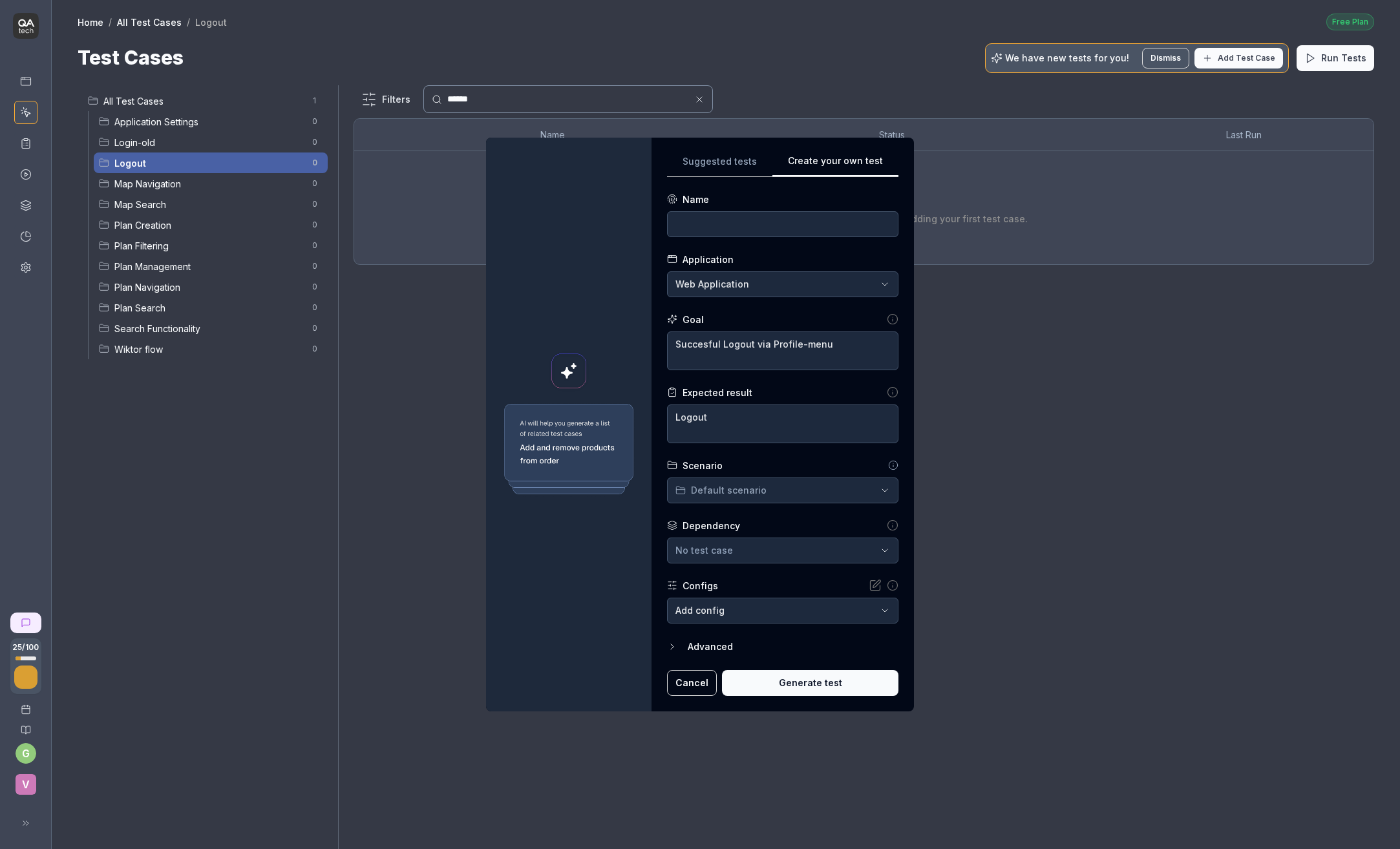
click at [795, 679] on button "Generate test" at bounding box center [809, 683] width 177 height 26
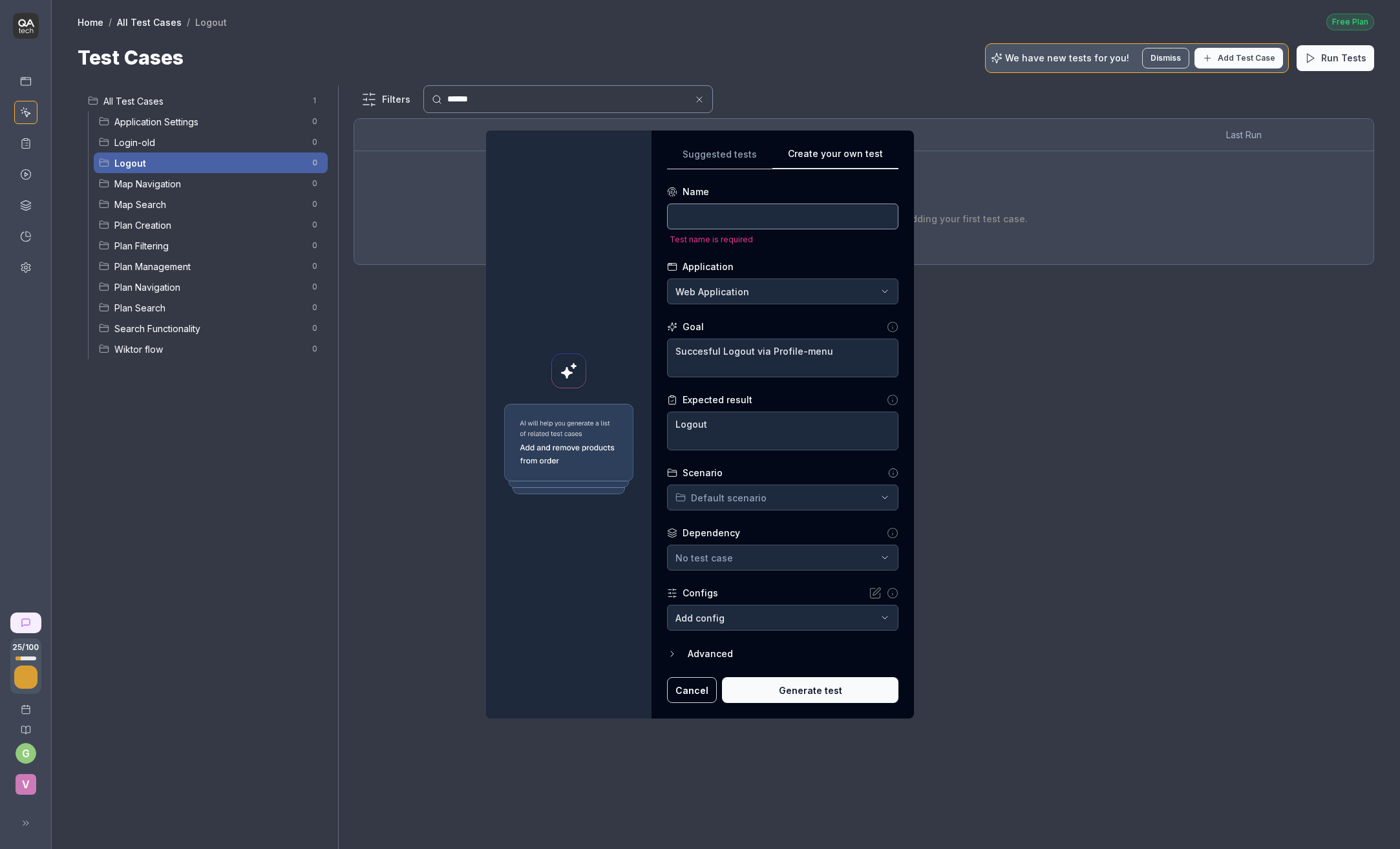
click at [689, 217] on input at bounding box center [782, 216] width 232 height 26
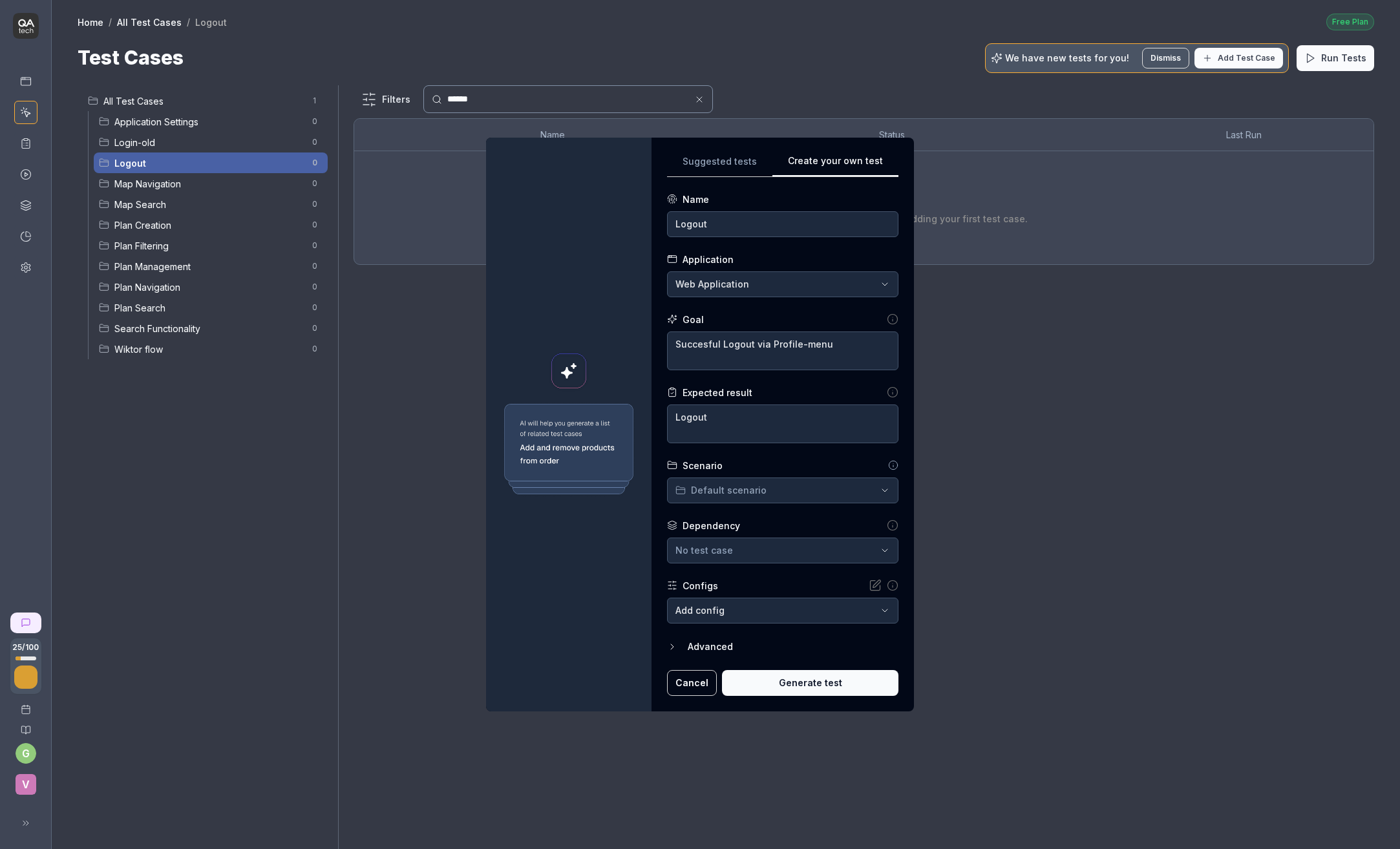
click at [790, 681] on button "Generate test" at bounding box center [809, 683] width 177 height 26
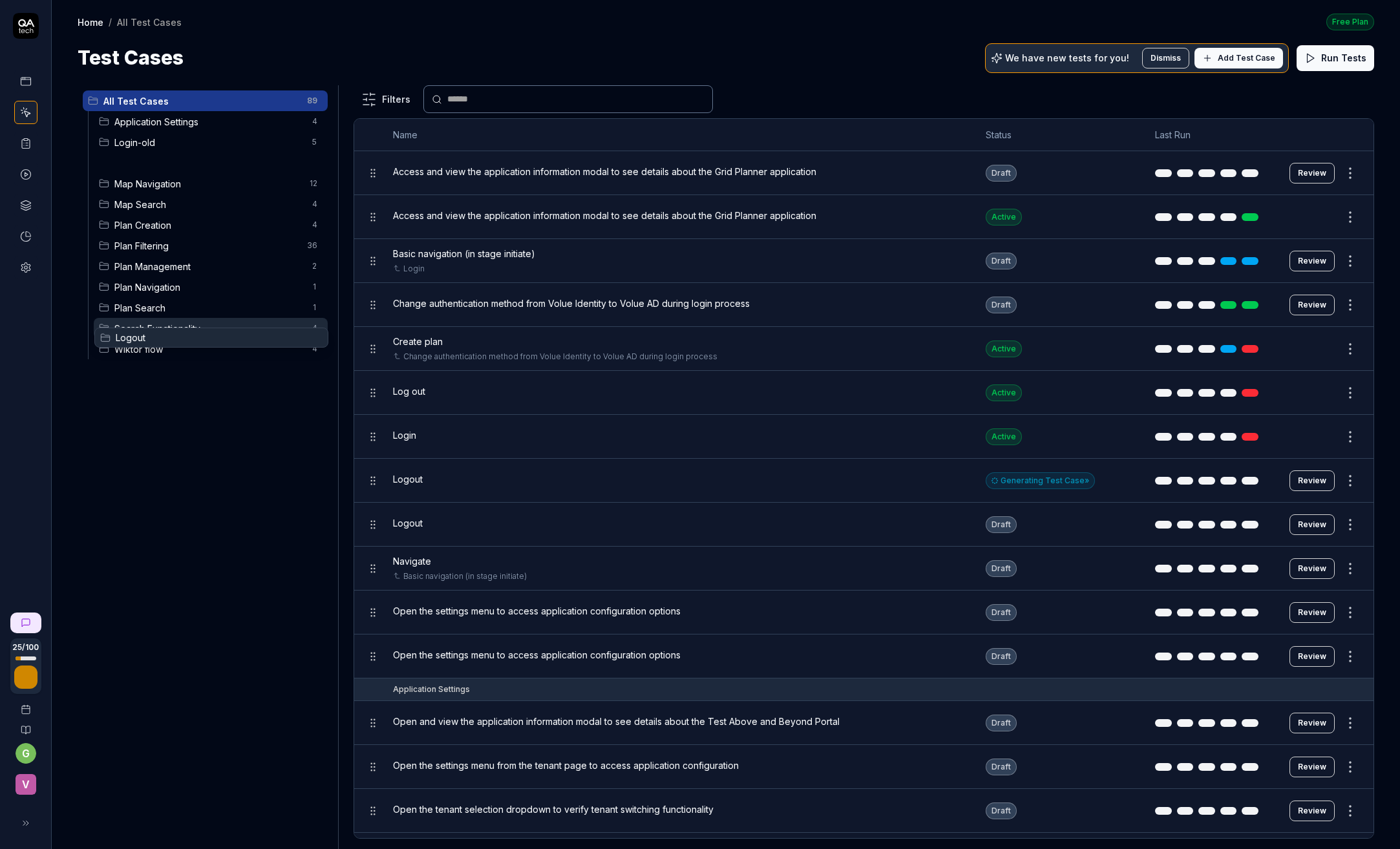
drag, startPoint x: 105, startPoint y: 166, endPoint x: 106, endPoint y: 340, distance: 174.0
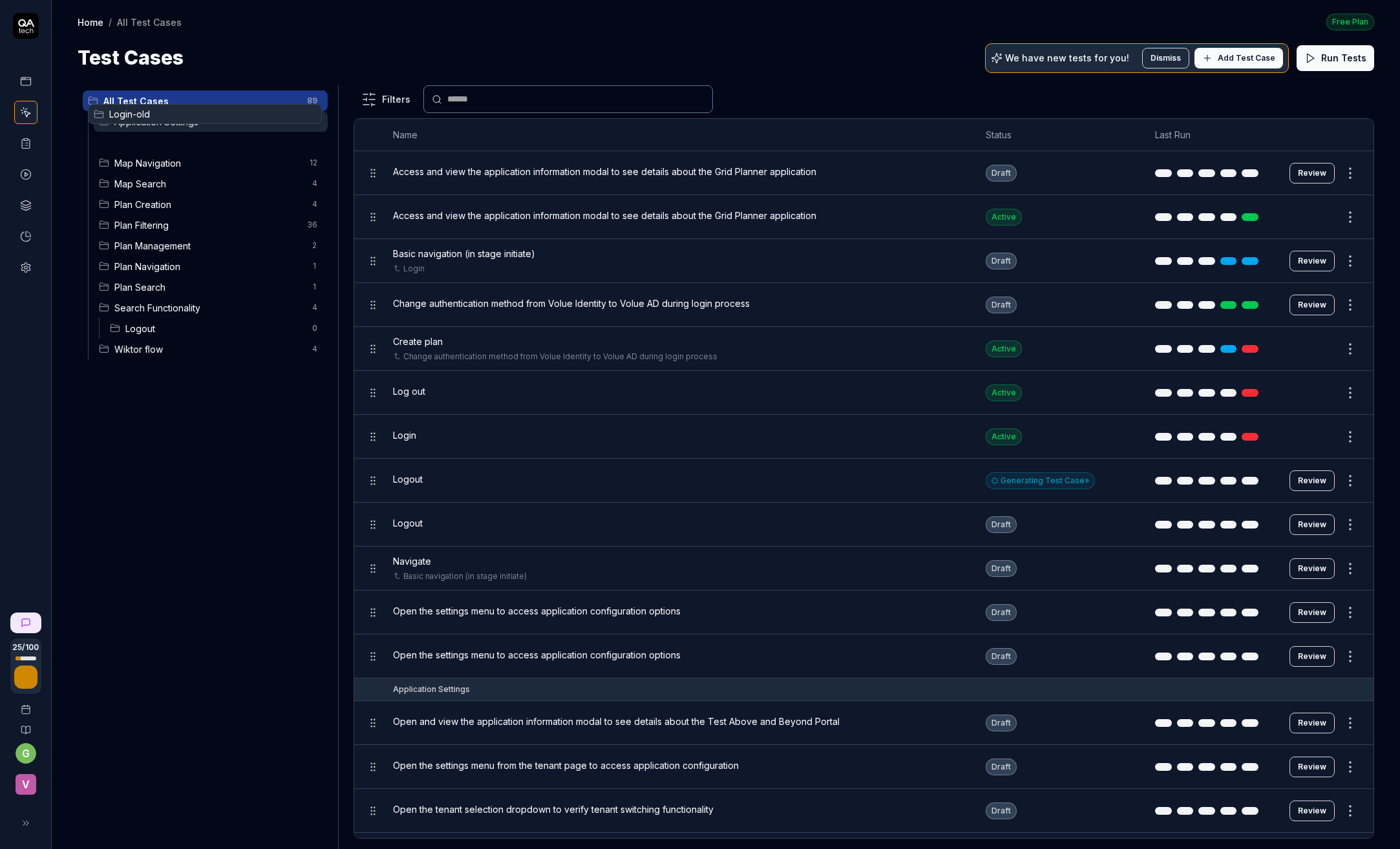
drag, startPoint x: 106, startPoint y: 146, endPoint x: 100, endPoint y: 119, distance: 27.7
drag, startPoint x: 115, startPoint y: 142, endPoint x: 159, endPoint y: 111, distance: 53.8
drag, startPoint x: 106, startPoint y: 145, endPoint x: 91, endPoint y: 116, distance: 32.6
drag, startPoint x: 102, startPoint y: 121, endPoint x: 123, endPoint y: 159, distance: 43.4
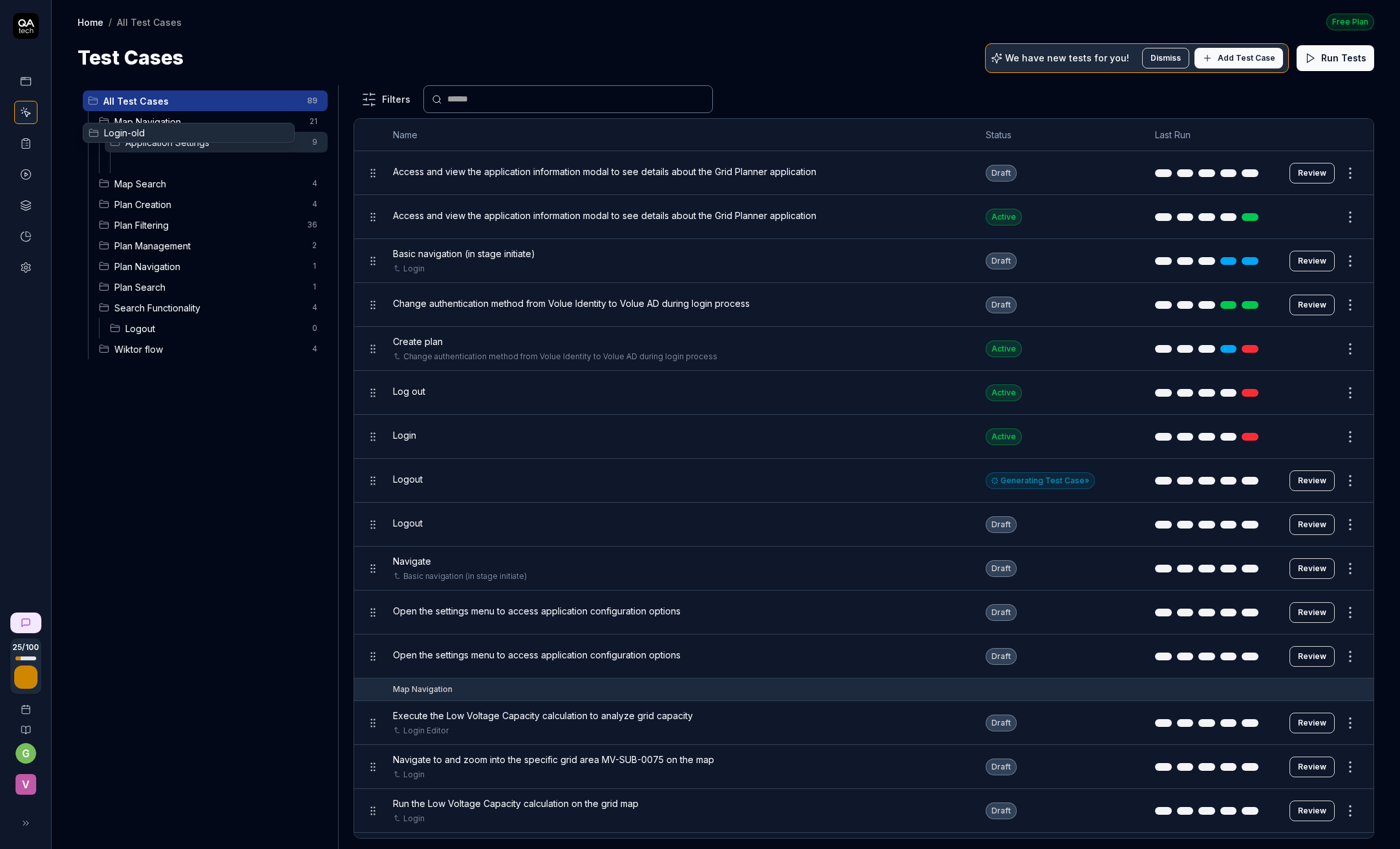
drag, startPoint x: 126, startPoint y: 168, endPoint x: 93, endPoint y: 138, distance: 44.6
click at [93, 138] on body "25 / 100 g v Home / All Test Cases Free Plan Home / All Test Cases Free Plan Te…" at bounding box center [700, 424] width 1400 height 849
drag, startPoint x: 126, startPoint y: 163, endPoint x: 100, endPoint y: 102, distance: 66.3
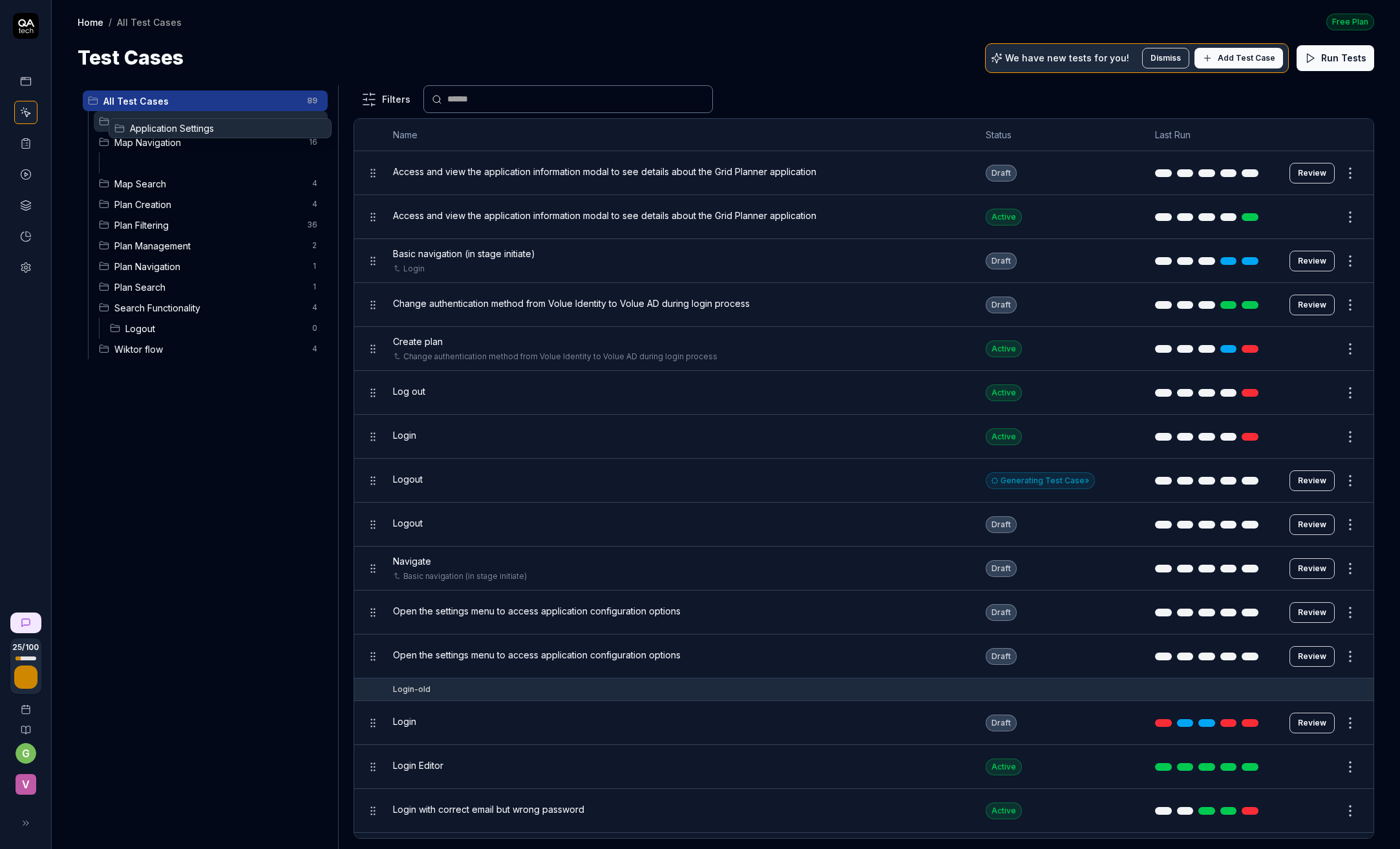
drag, startPoint x: 118, startPoint y: 163, endPoint x: 122, endPoint y: 128, distance: 35.2
click at [142, 144] on span "Application Settings" at bounding box center [215, 143] width 179 height 14
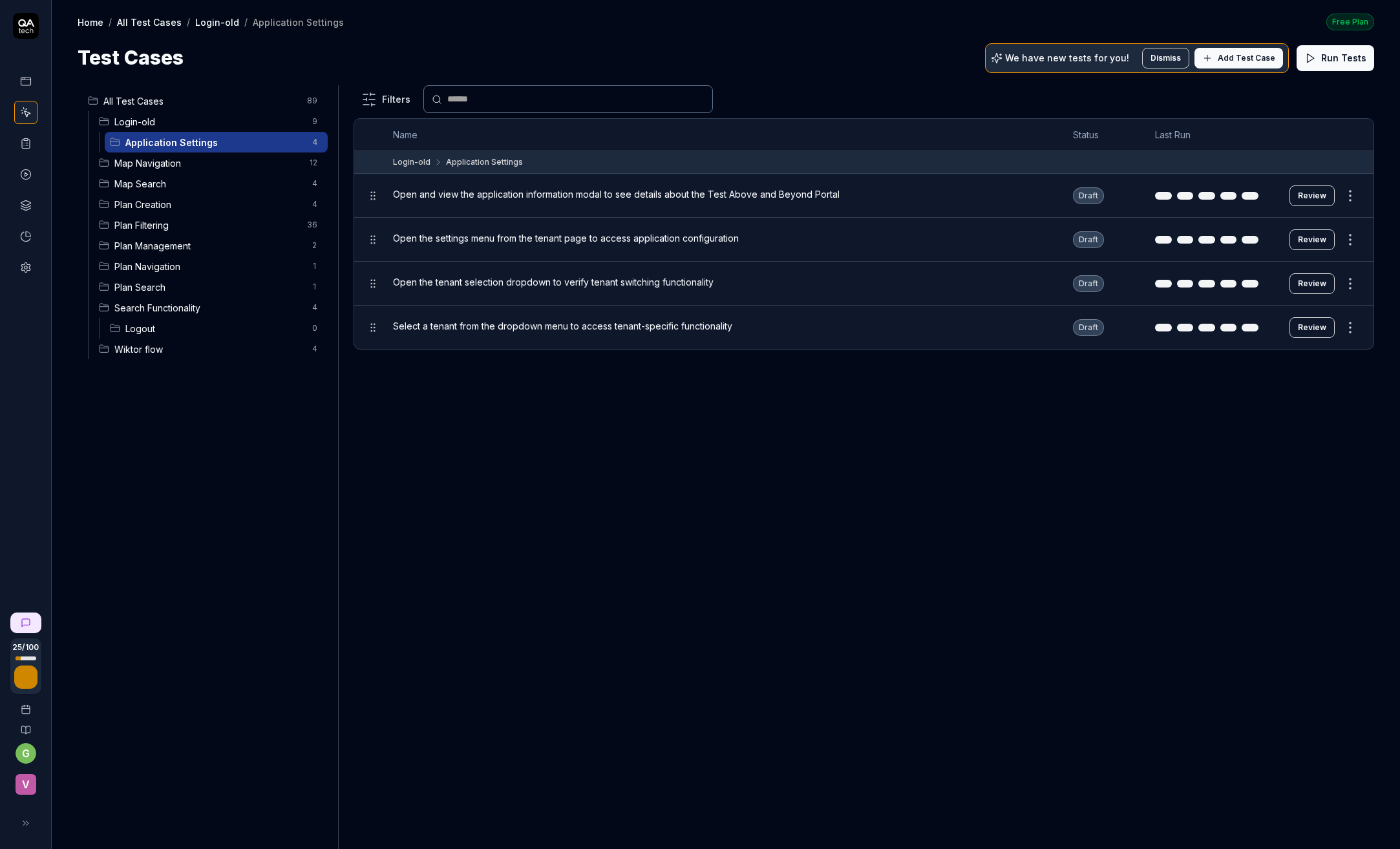
click at [1311, 193] on button "Review" at bounding box center [1311, 196] width 45 height 21
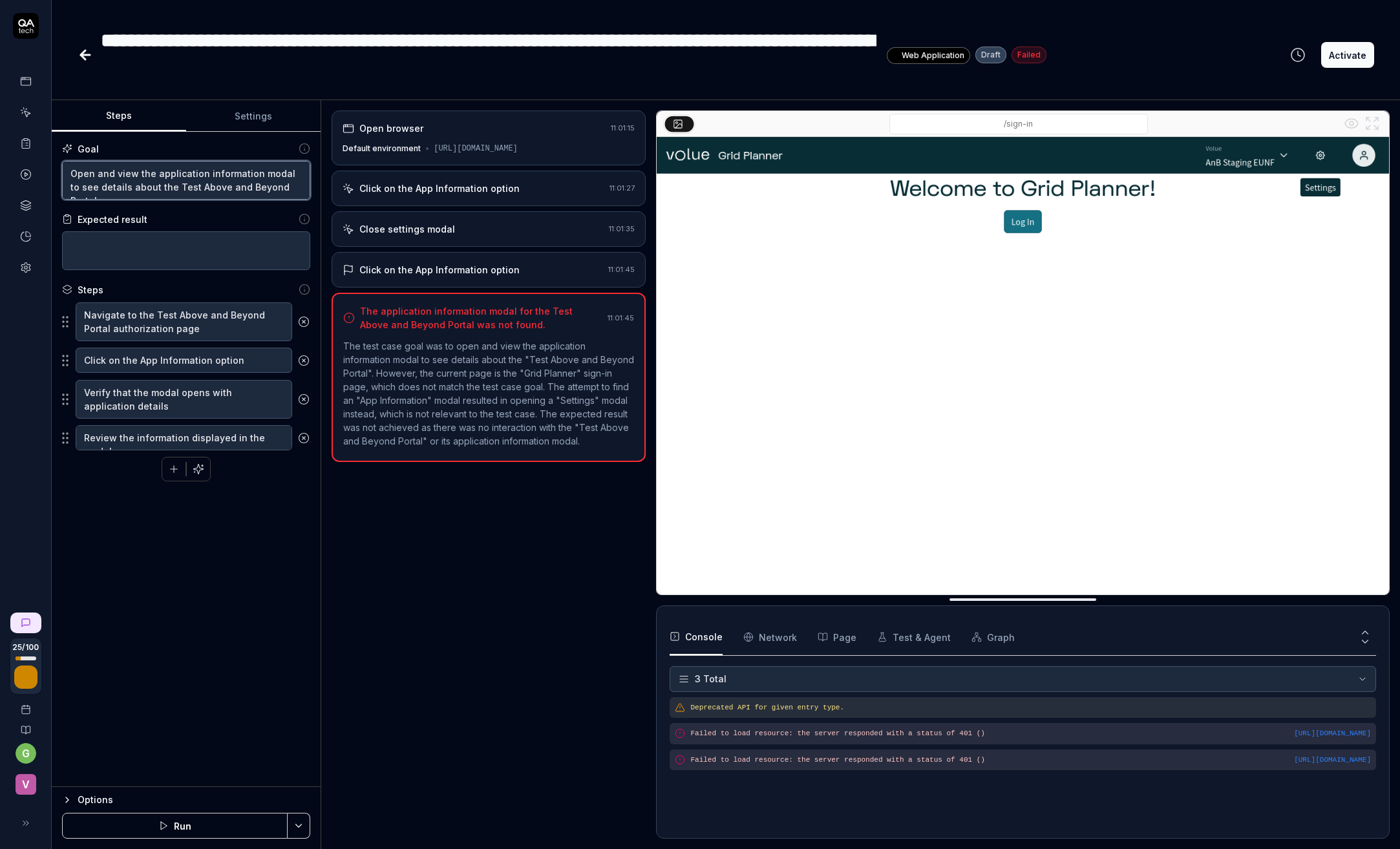
click at [183, 170] on textarea "Open and view the application information modal to see details about the Test A…" at bounding box center [186, 180] width 248 height 39
click at [274, 170] on textarea "Open and view the application information modal to see details about the Test A…" at bounding box center [186, 180] width 248 height 39
click at [255, 244] on textarea at bounding box center [186, 250] width 248 height 39
click at [202, 317] on textarea "Navigate to the Test Above and Beyond Portal authorization page" at bounding box center [184, 321] width 217 height 39
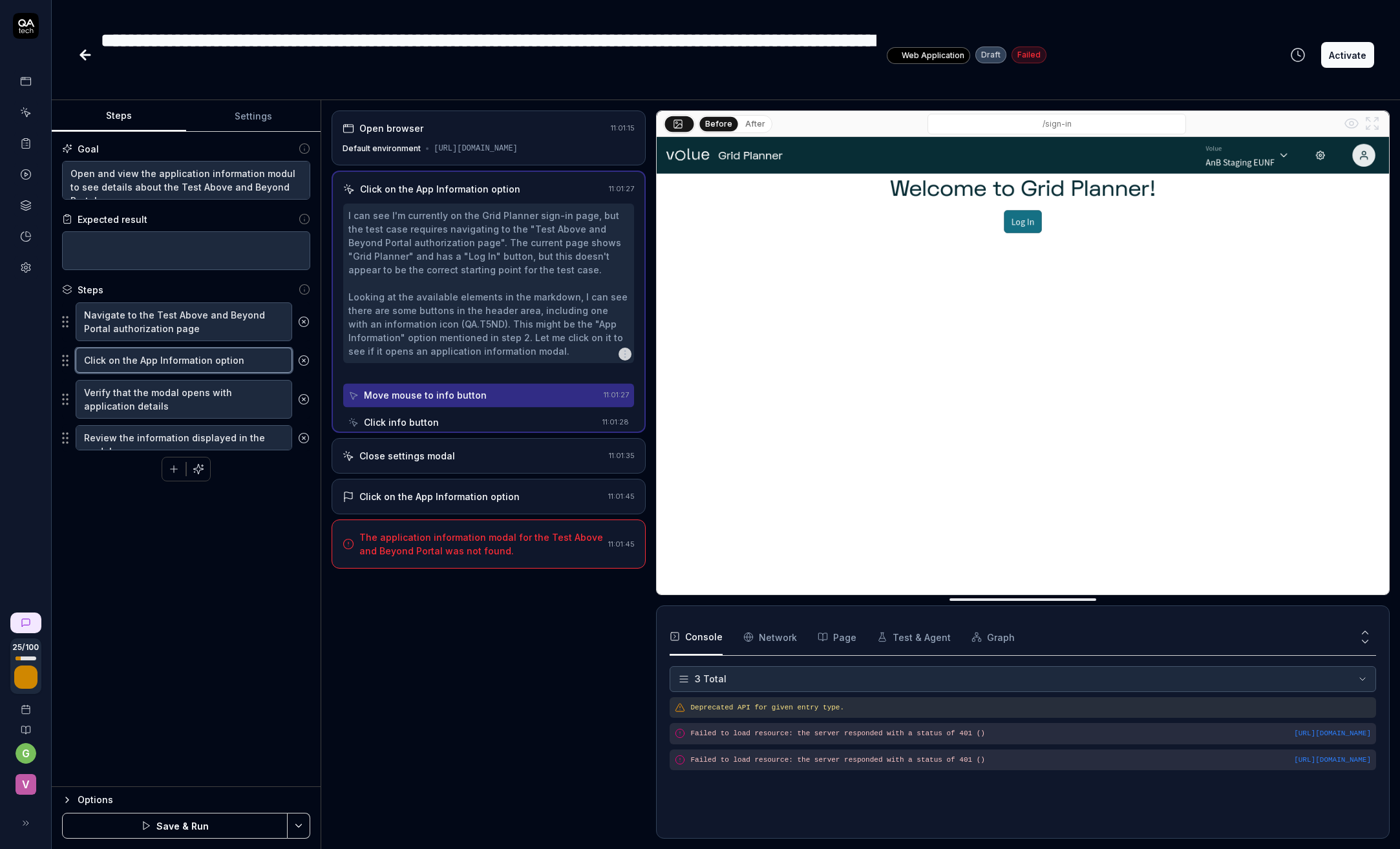
click at [165, 360] on textarea "Click on the App Information option" at bounding box center [184, 359] width 217 height 25
click at [171, 403] on textarea "Verify that the modal opens with application details" at bounding box center [184, 399] width 217 height 39
click at [165, 389] on textarea "Verify that the modal opens with application details" at bounding box center [184, 399] width 217 height 39
click at [231, 177] on textarea "Open and view the application information modul to see details about the Test A…" at bounding box center [186, 180] width 248 height 39
drag, startPoint x: 272, startPoint y: 170, endPoint x: 276, endPoint y: 176, distance: 7.2
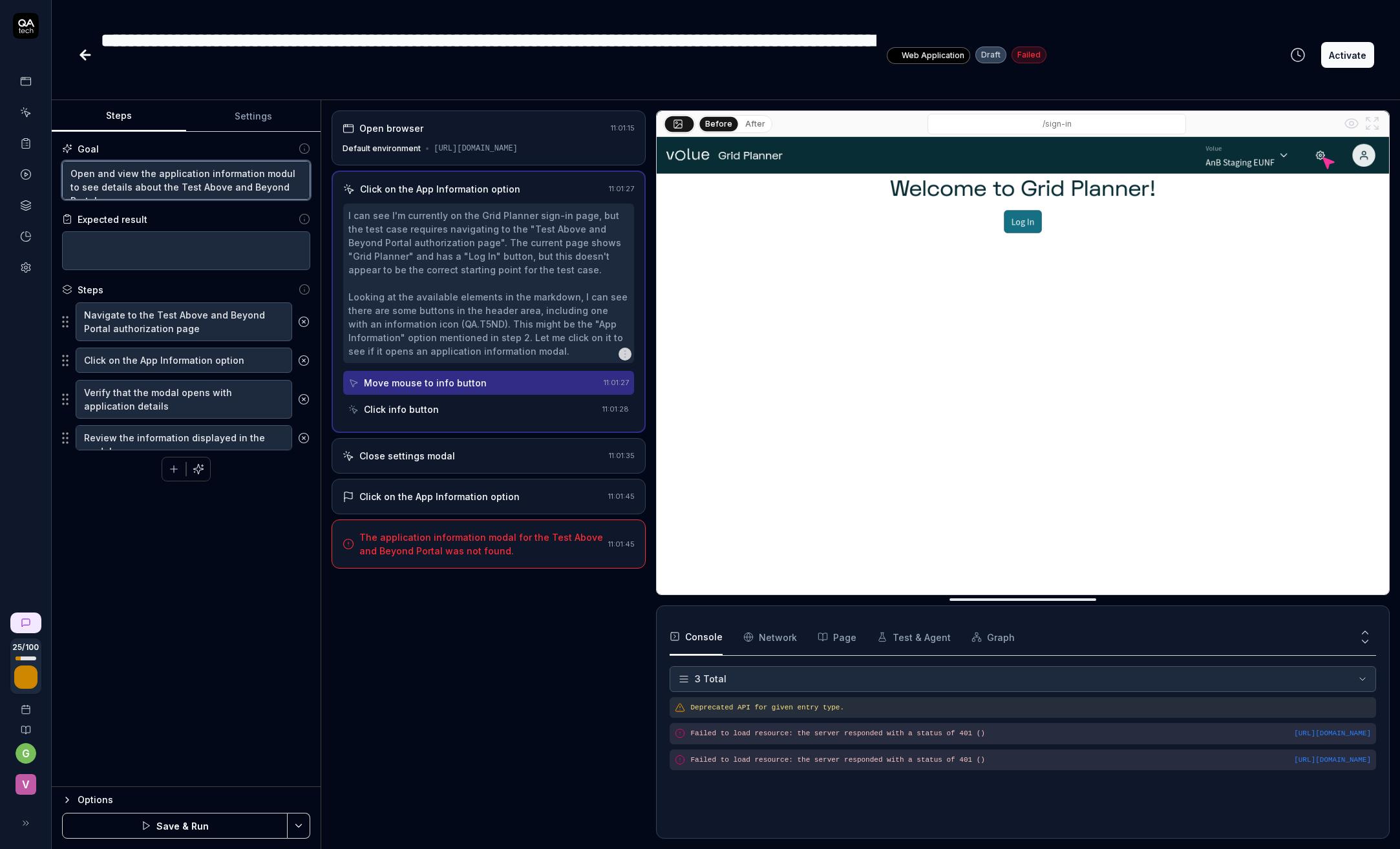
click at [272, 170] on textarea "Open and view the application information modul to see details about the Test A…" at bounding box center [186, 180] width 248 height 39
click at [139, 400] on textarea "Verify that the modal opens with application details" at bounding box center [184, 399] width 217 height 39
click at [264, 173] on textarea "Open and view the application information modal to see details about the Test A…" at bounding box center [186, 180] width 248 height 39
click at [264, 172] on textarea "Open and view the application information modal to see details about the Test A…" at bounding box center [186, 180] width 248 height 39
click at [155, 391] on textarea "Verify that the modal opens with application details" at bounding box center [184, 399] width 217 height 39
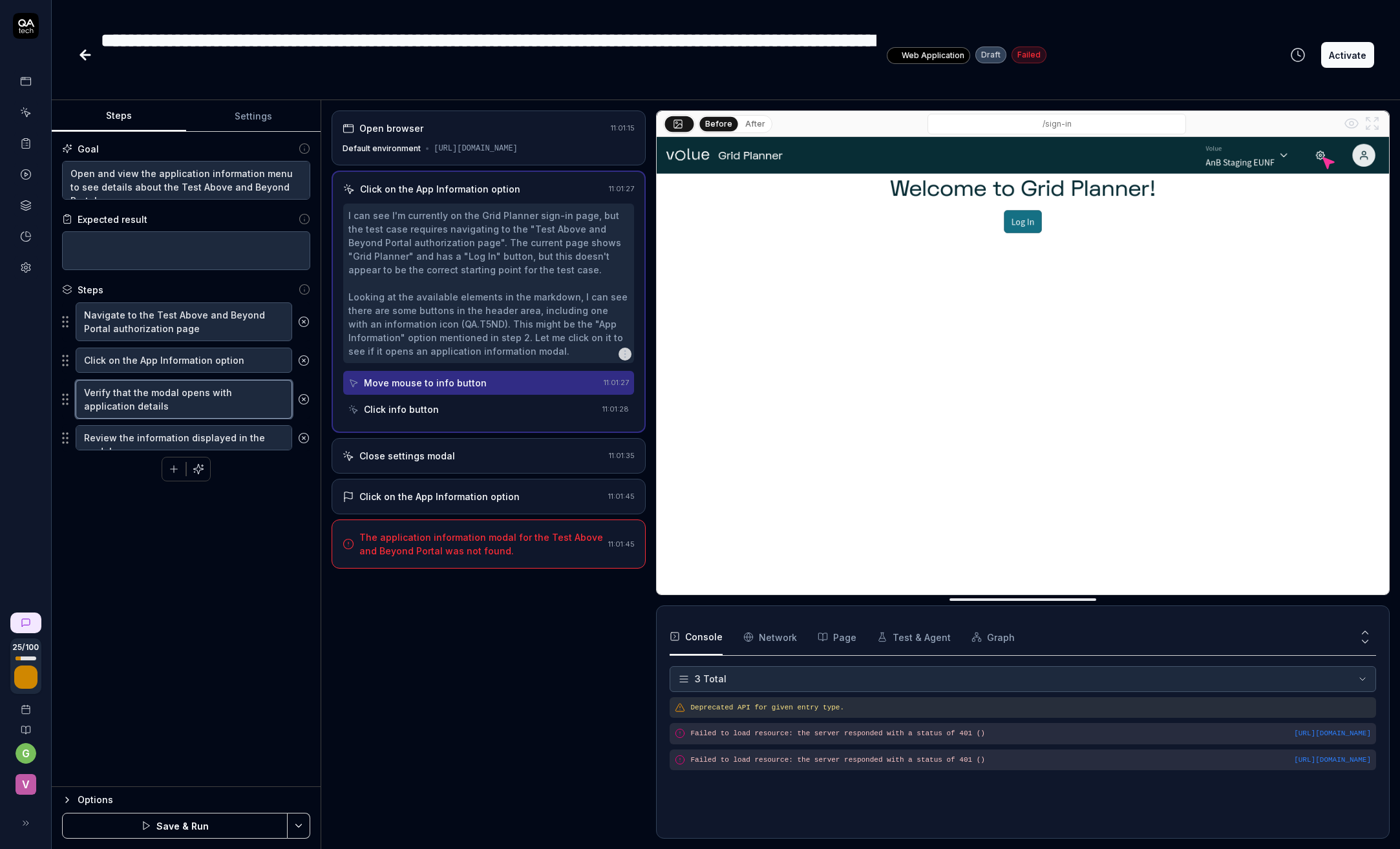
click at [155, 391] on textarea "Verify that the modal opens with application details" at bounding box center [184, 399] width 217 height 39
click at [128, 435] on textarea "Review the information displayed in the modal" at bounding box center [184, 437] width 217 height 25
click at [163, 825] on button "Save & Run" at bounding box center [175, 826] width 226 height 26
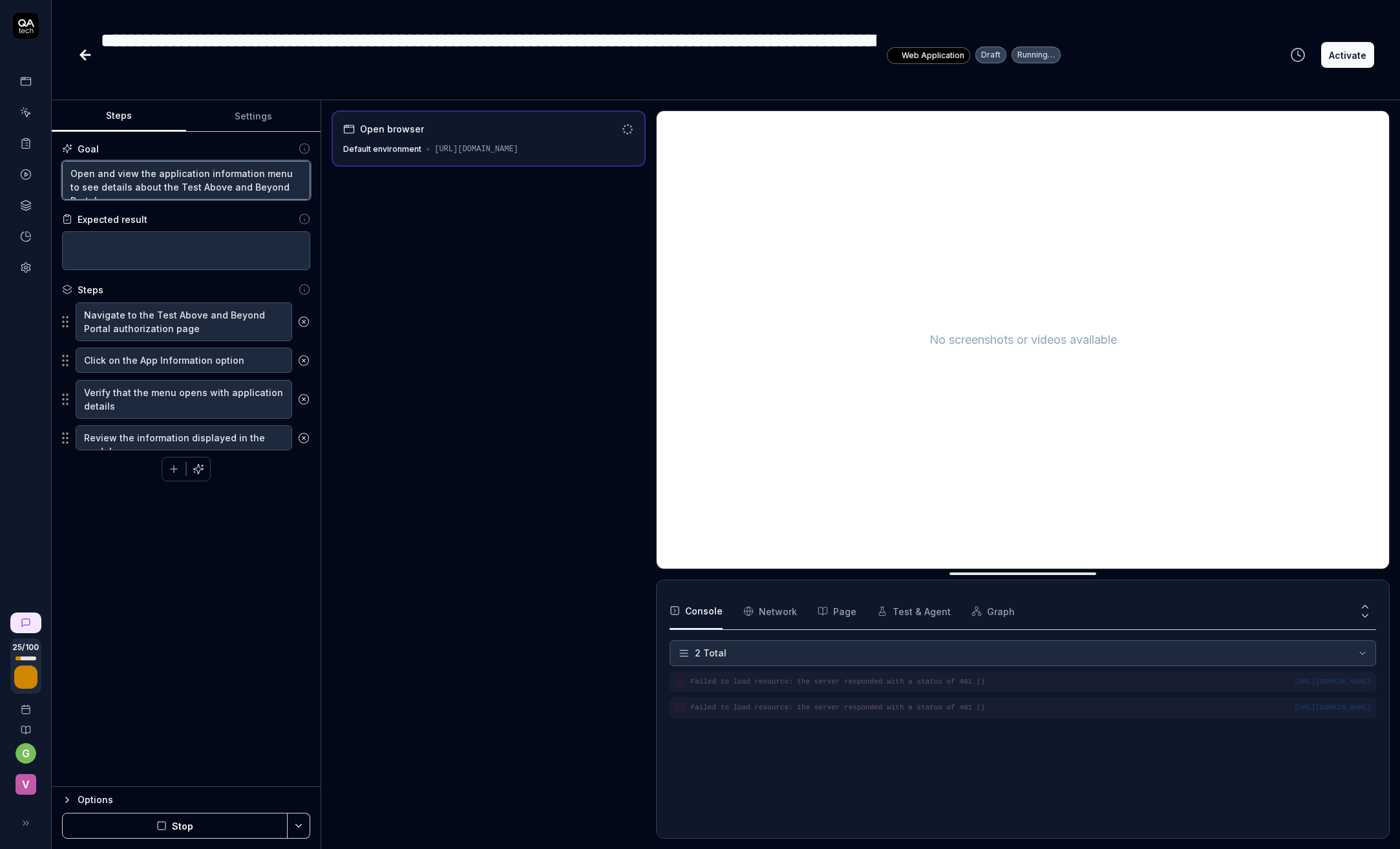
click at [119, 179] on textarea "Open and view the application information menu to see details about the Test Ab…" at bounding box center [186, 180] width 248 height 39
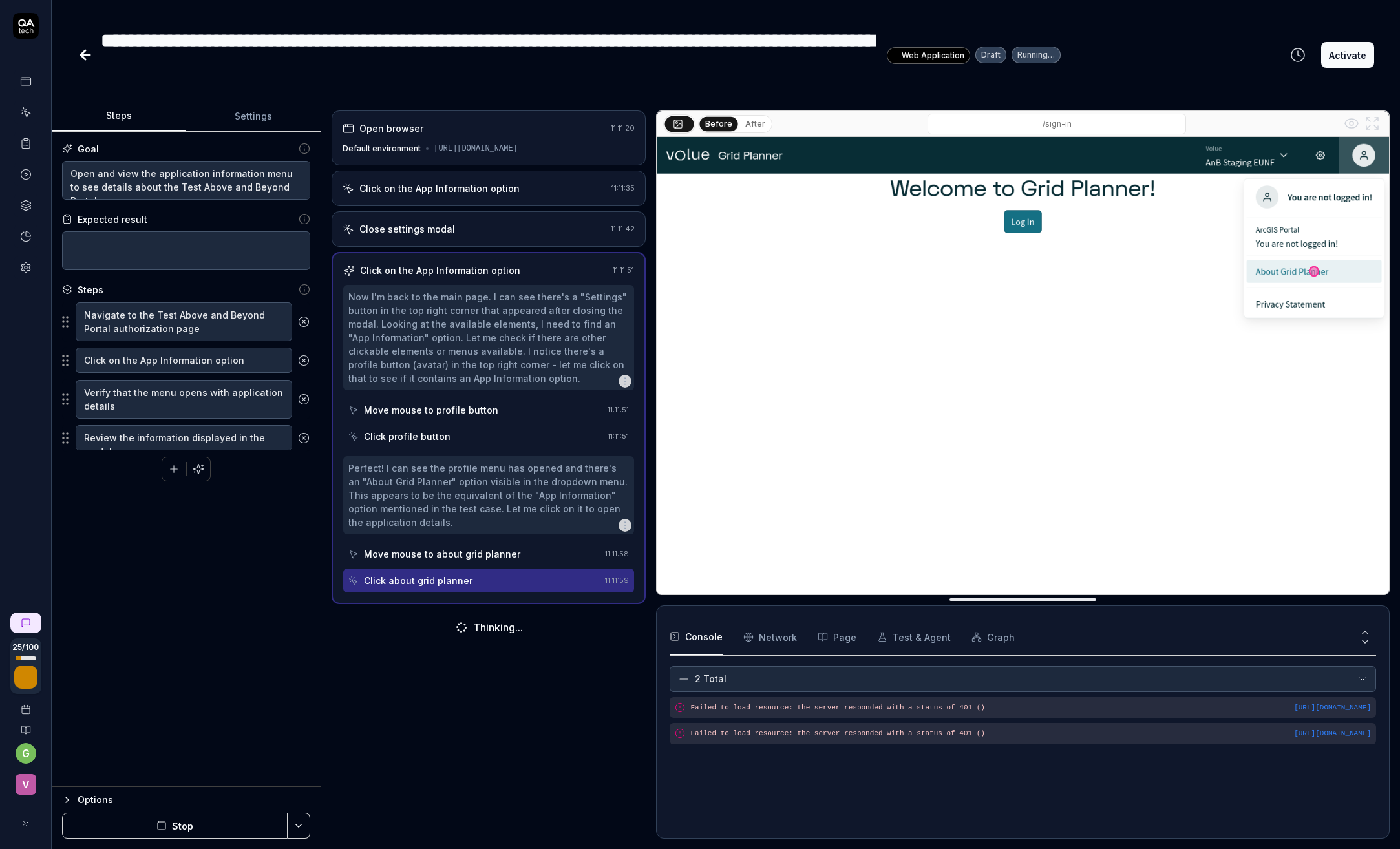
click at [402, 192] on div "Click on the App Information option 11:11:35" at bounding box center [488, 189] width 314 height 36
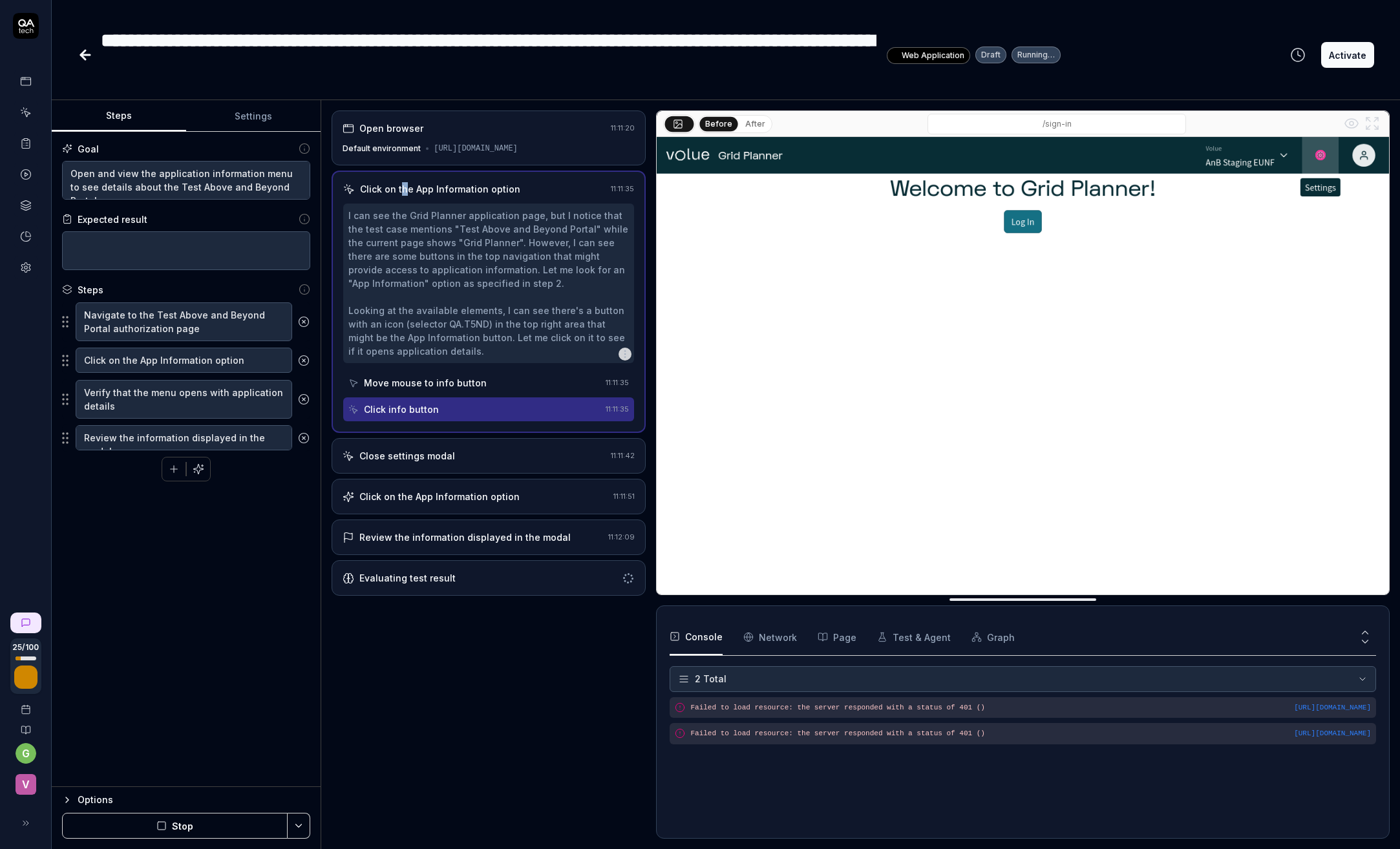
click at [394, 390] on div "Move mouse to info button" at bounding box center [425, 383] width 123 height 14
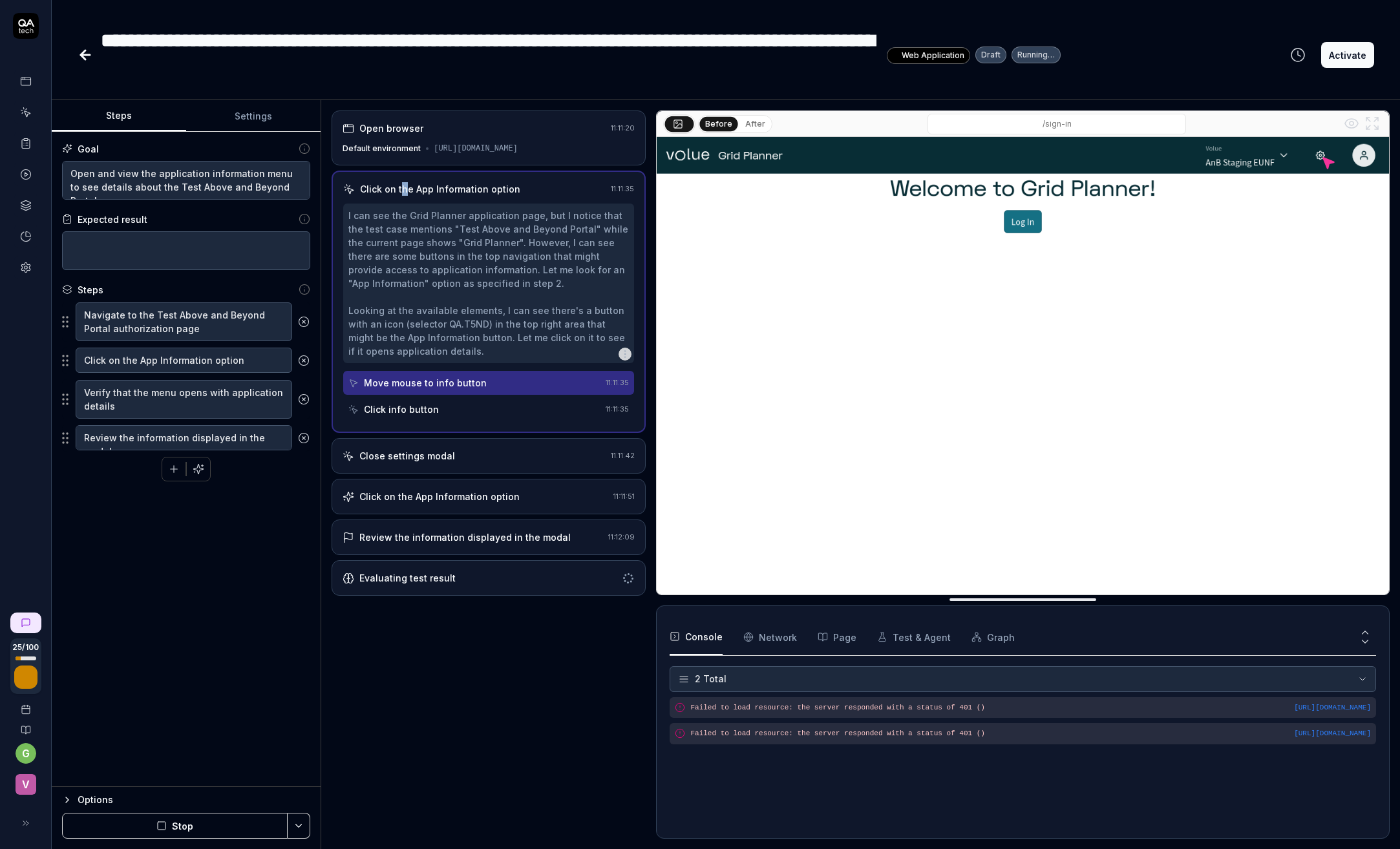
click at [389, 416] on div "Click info button" at bounding box center [401, 409] width 75 height 14
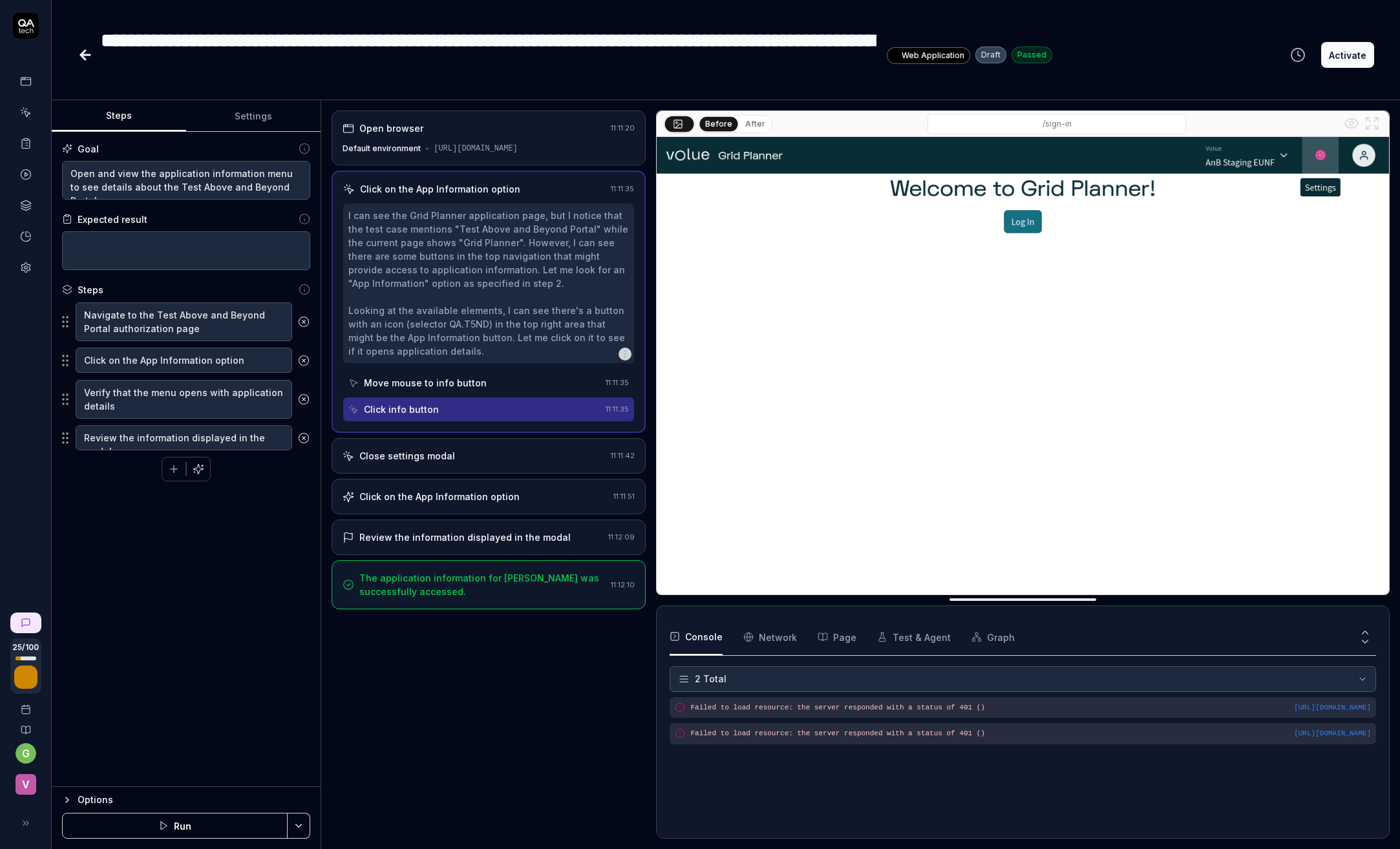
click at [377, 463] on div "Close settings modal" at bounding box center [407, 456] width 96 height 14
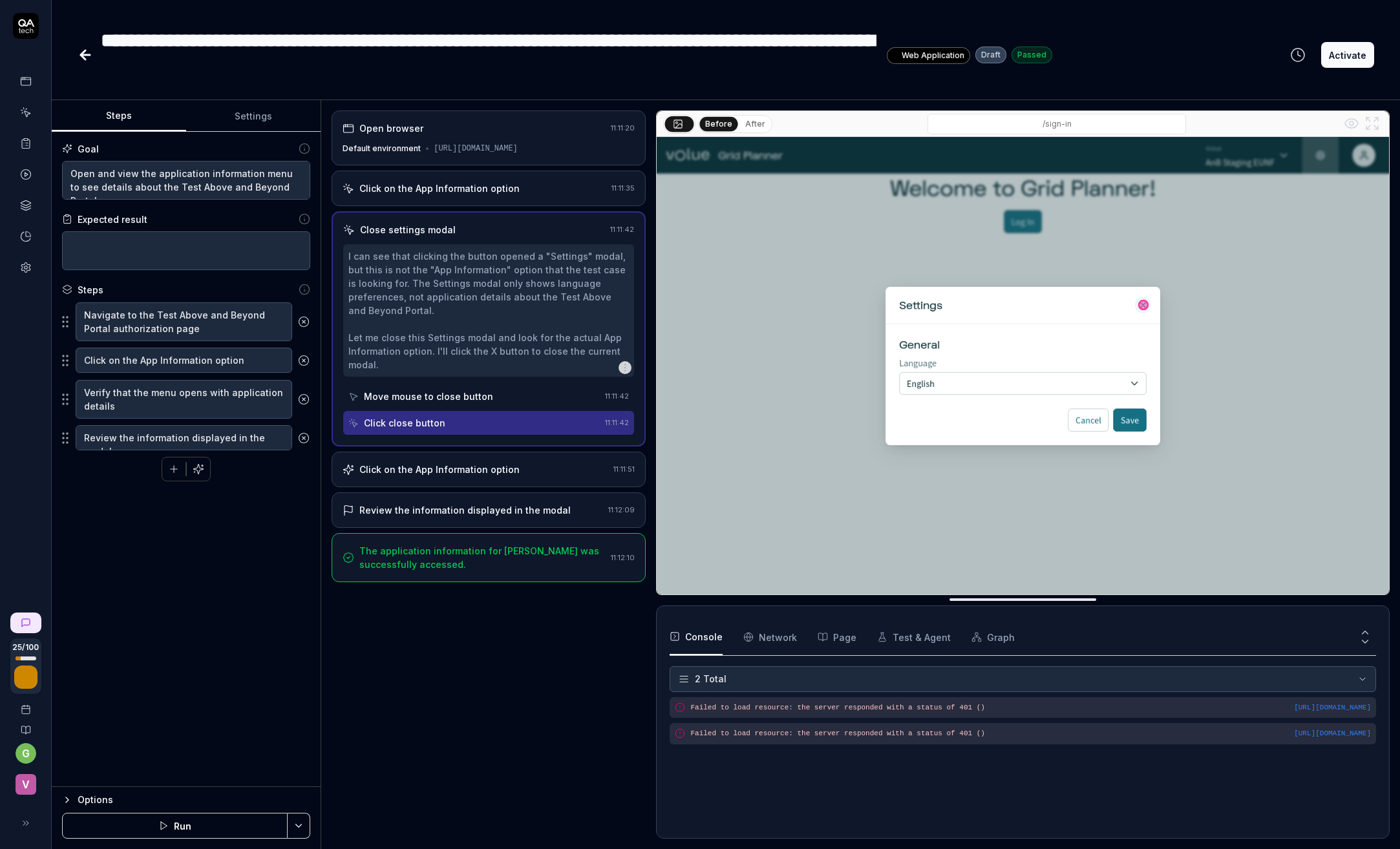
click at [428, 403] on div "Move mouse to close button" at bounding box center [429, 397] width 130 height 14
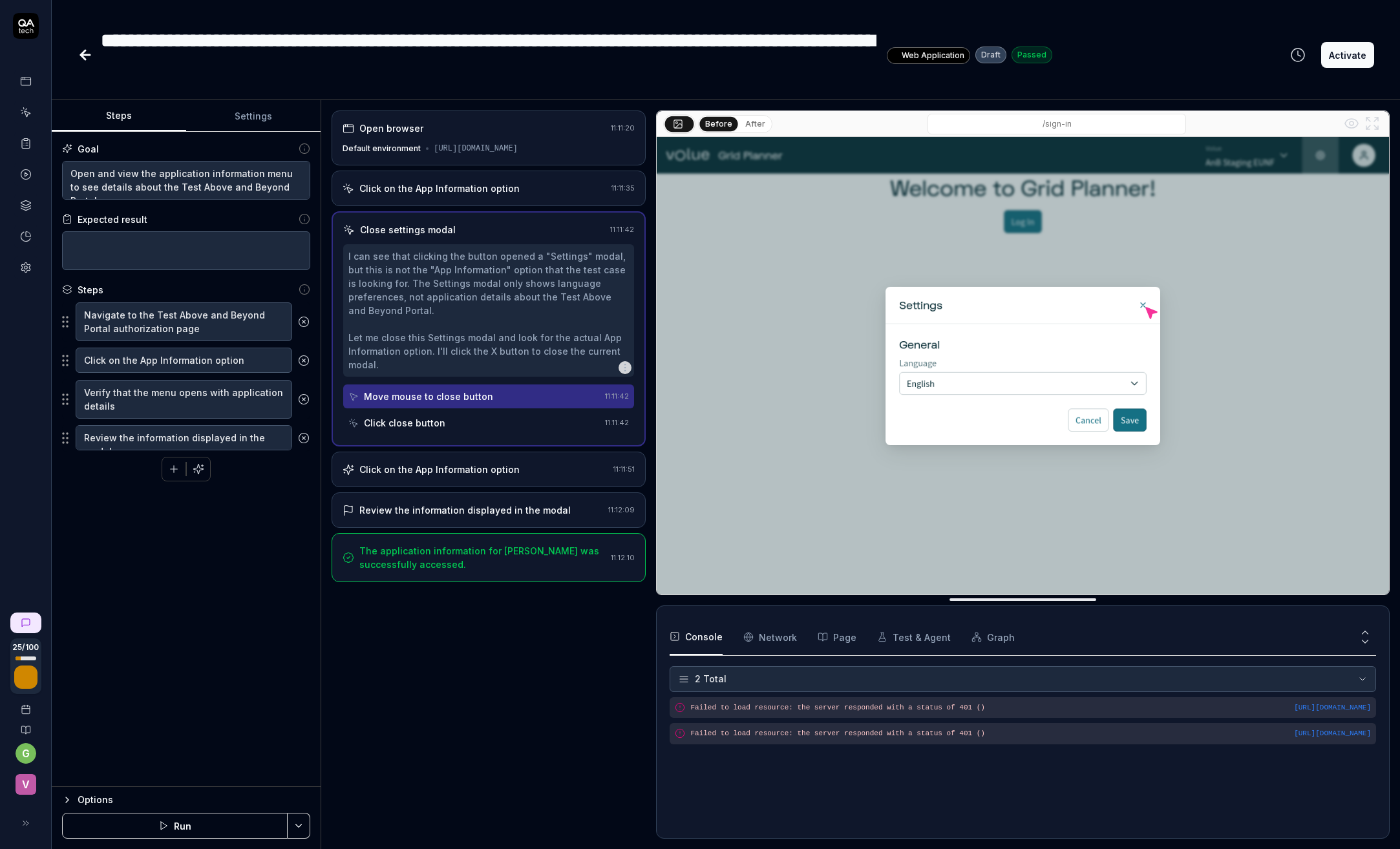
click at [426, 313] on div "I can see that clicking the button opened a "Settings" modal, but this is not t…" at bounding box center [488, 310] width 280 height 122
click at [625, 373] on icon "button" at bounding box center [625, 367] width 10 height 10
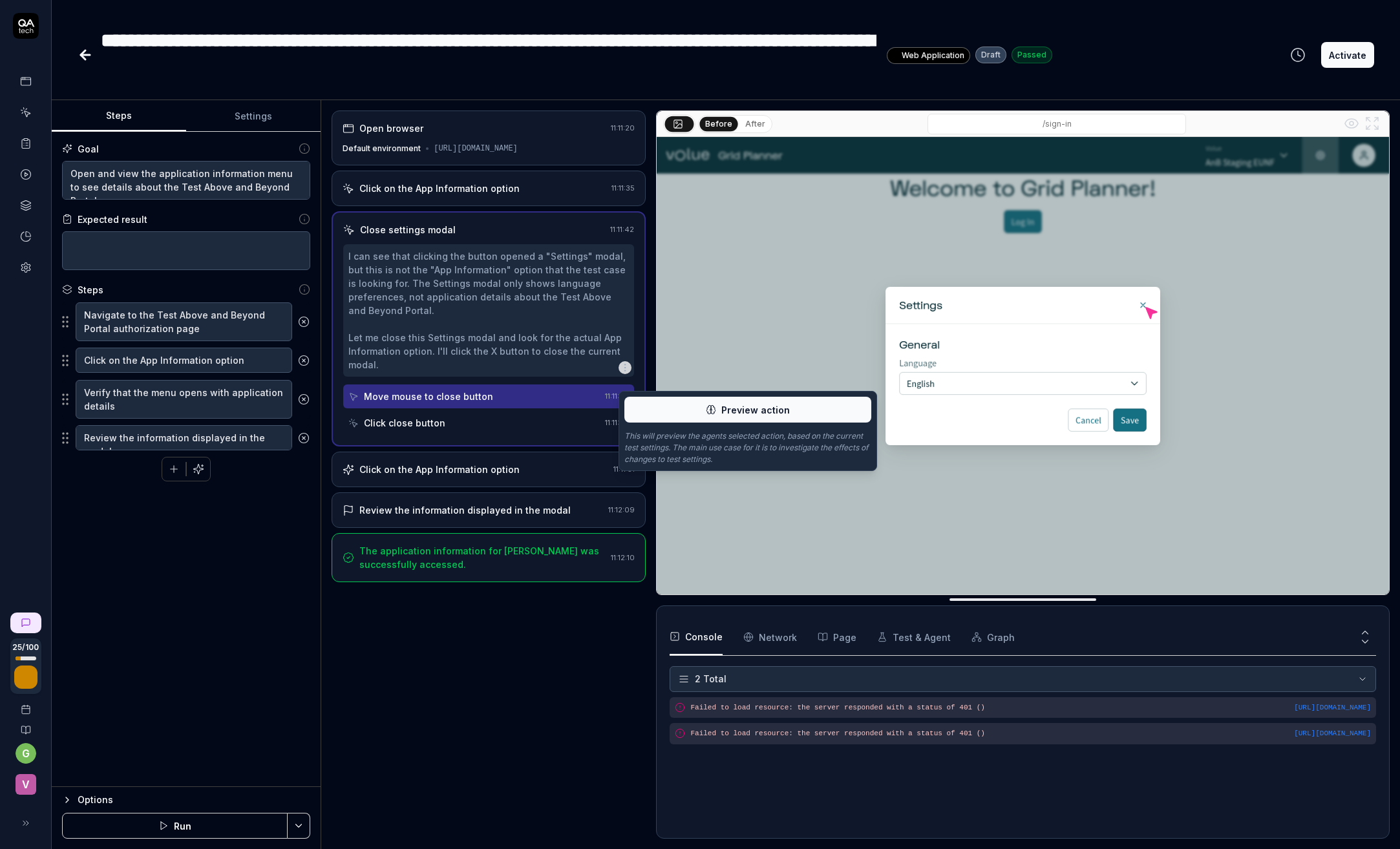
click at [684, 406] on button "Preview action" at bounding box center [747, 410] width 246 height 26
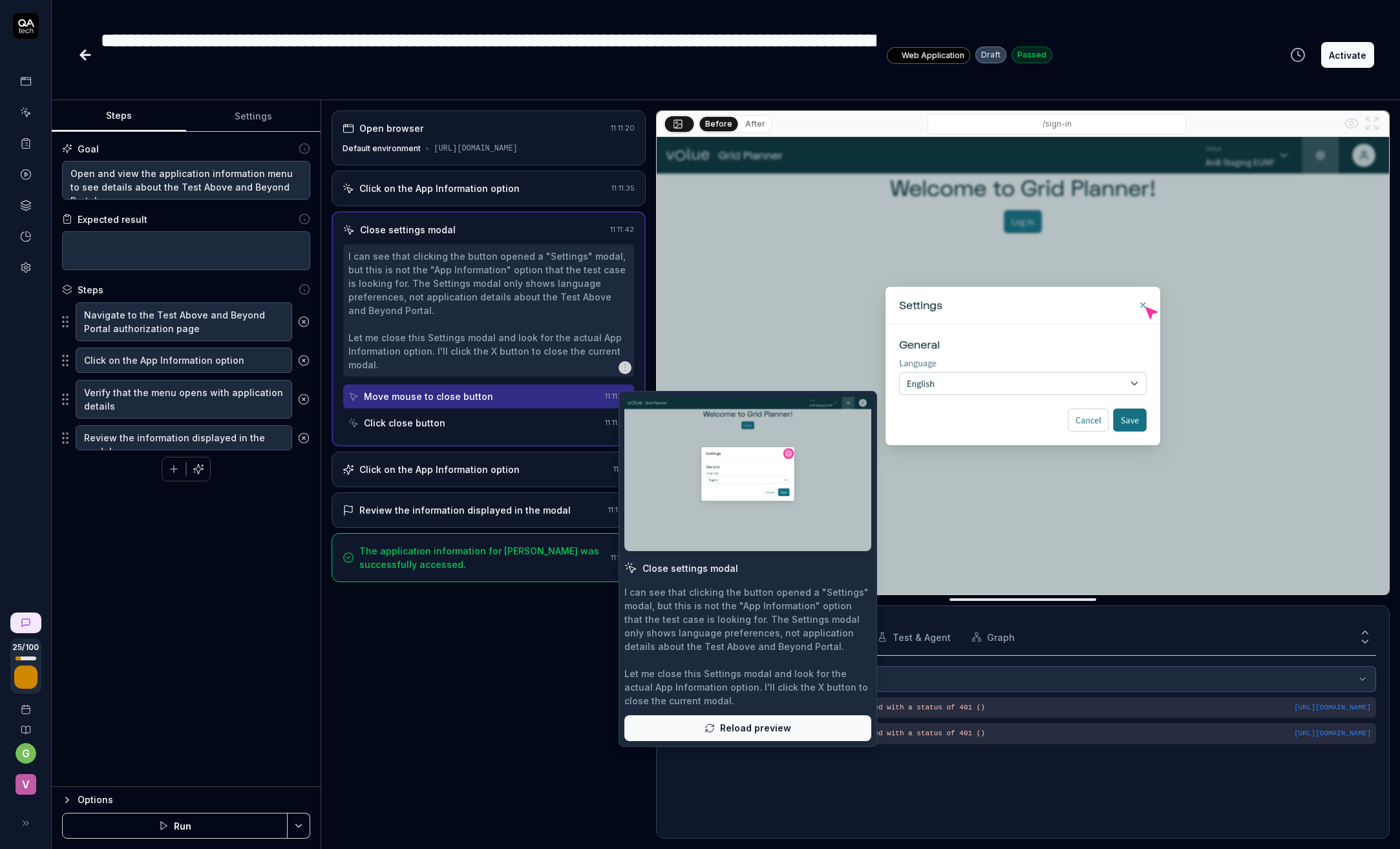
click at [748, 725] on span "Reload preview" at bounding box center [754, 728] width 71 height 14
click at [861, 401] on button at bounding box center [747, 474] width 246 height 155
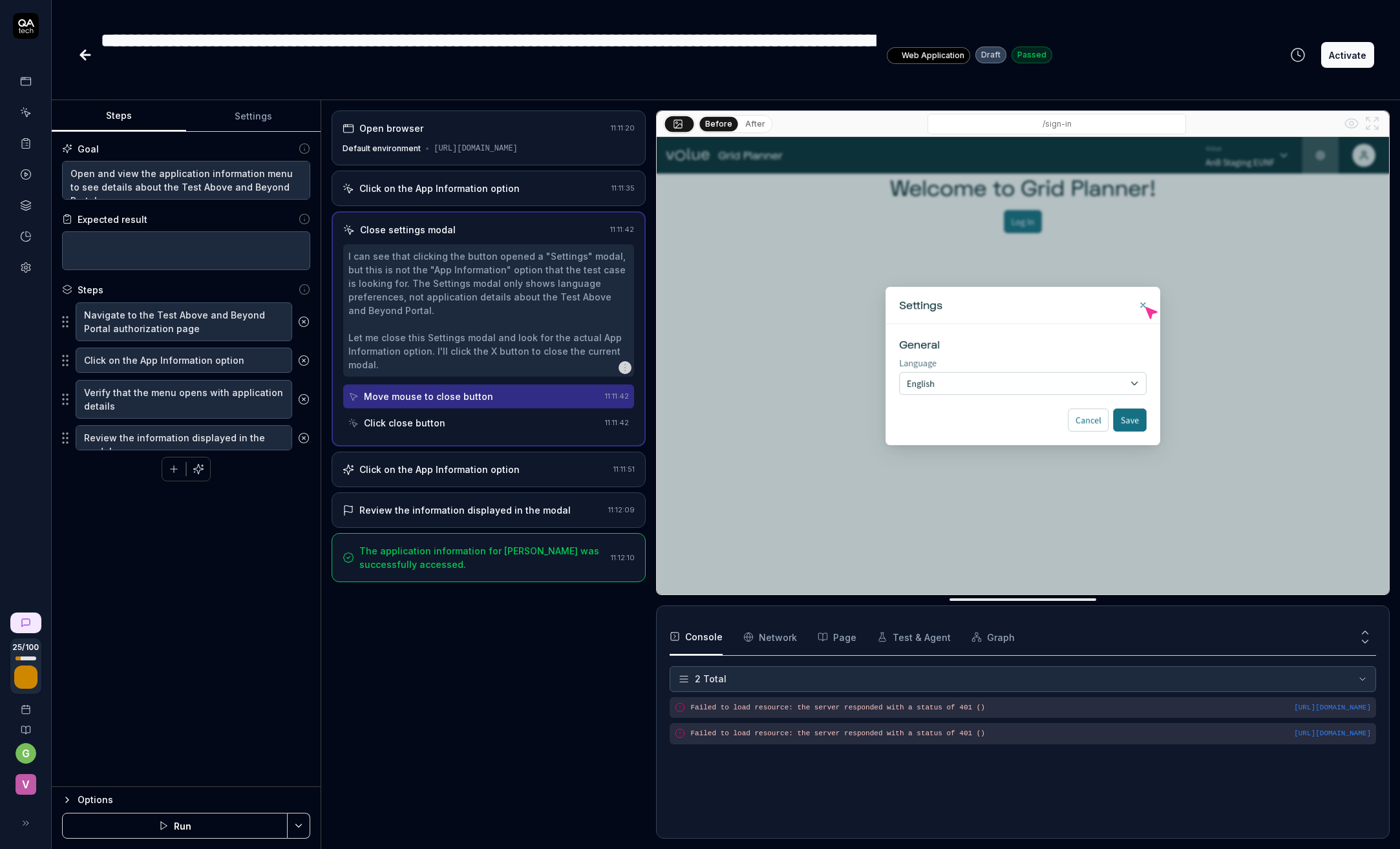
click at [181, 570] on div "Goal Open and view the application information menu to see details about the Te…" at bounding box center [186, 459] width 268 height 655
click at [168, 580] on div "Goal Open and view the application information menu to see details about the Te…" at bounding box center [186, 459] width 268 height 655
click at [168, 185] on textarea "Open and view the application information menu to see details about the Test Ab…" at bounding box center [186, 180] width 248 height 39
click at [160, 185] on textarea "Open and view the application information menu to see details about the Test Ab…" at bounding box center [186, 180] width 248 height 39
click at [278, 172] on textarea "Open and view the application information menu to see details about the Test Ab…" at bounding box center [186, 180] width 248 height 39
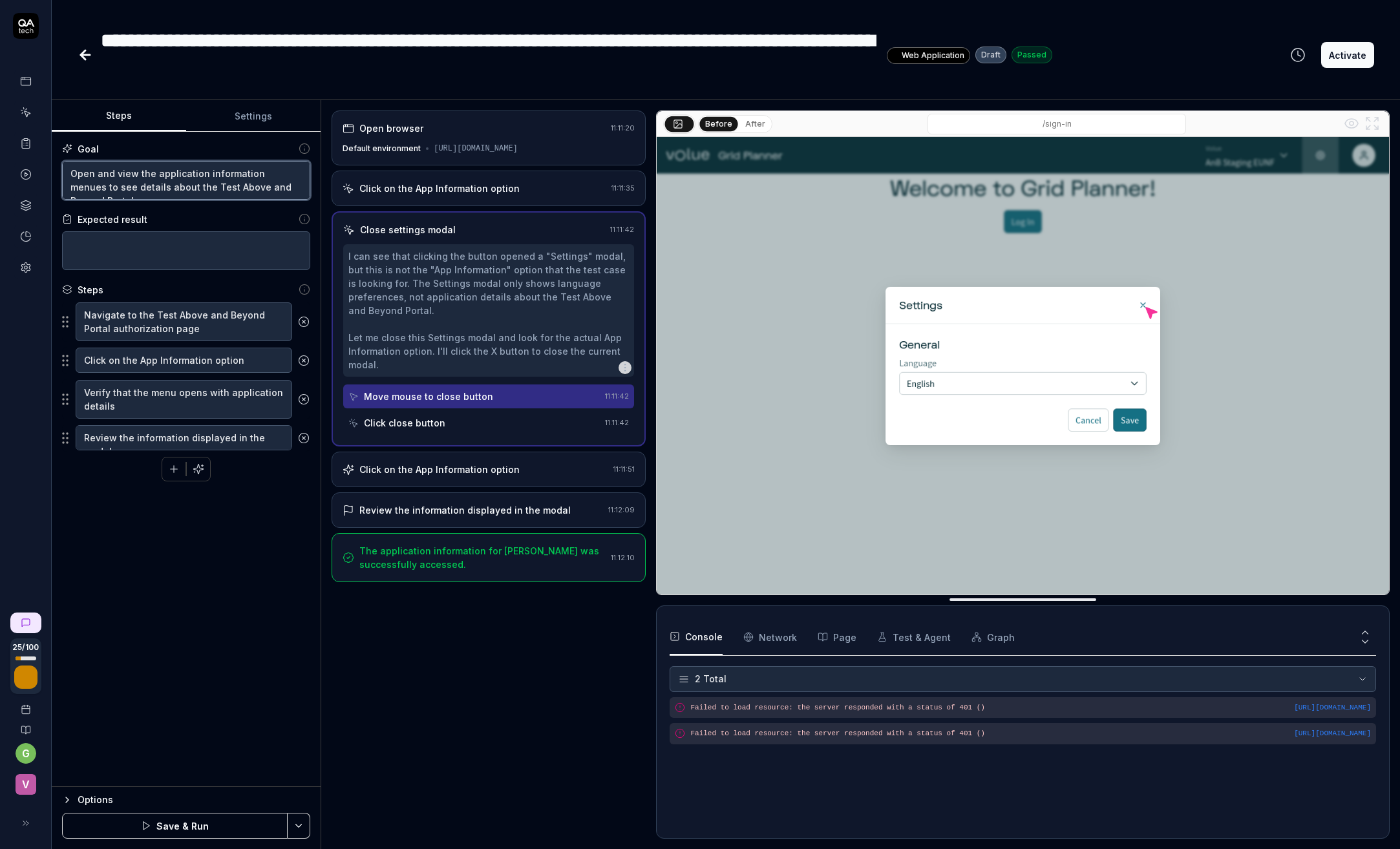
click at [89, 185] on textarea "Open and view the application information menues to see details about the Test …" at bounding box center [186, 180] width 248 height 39
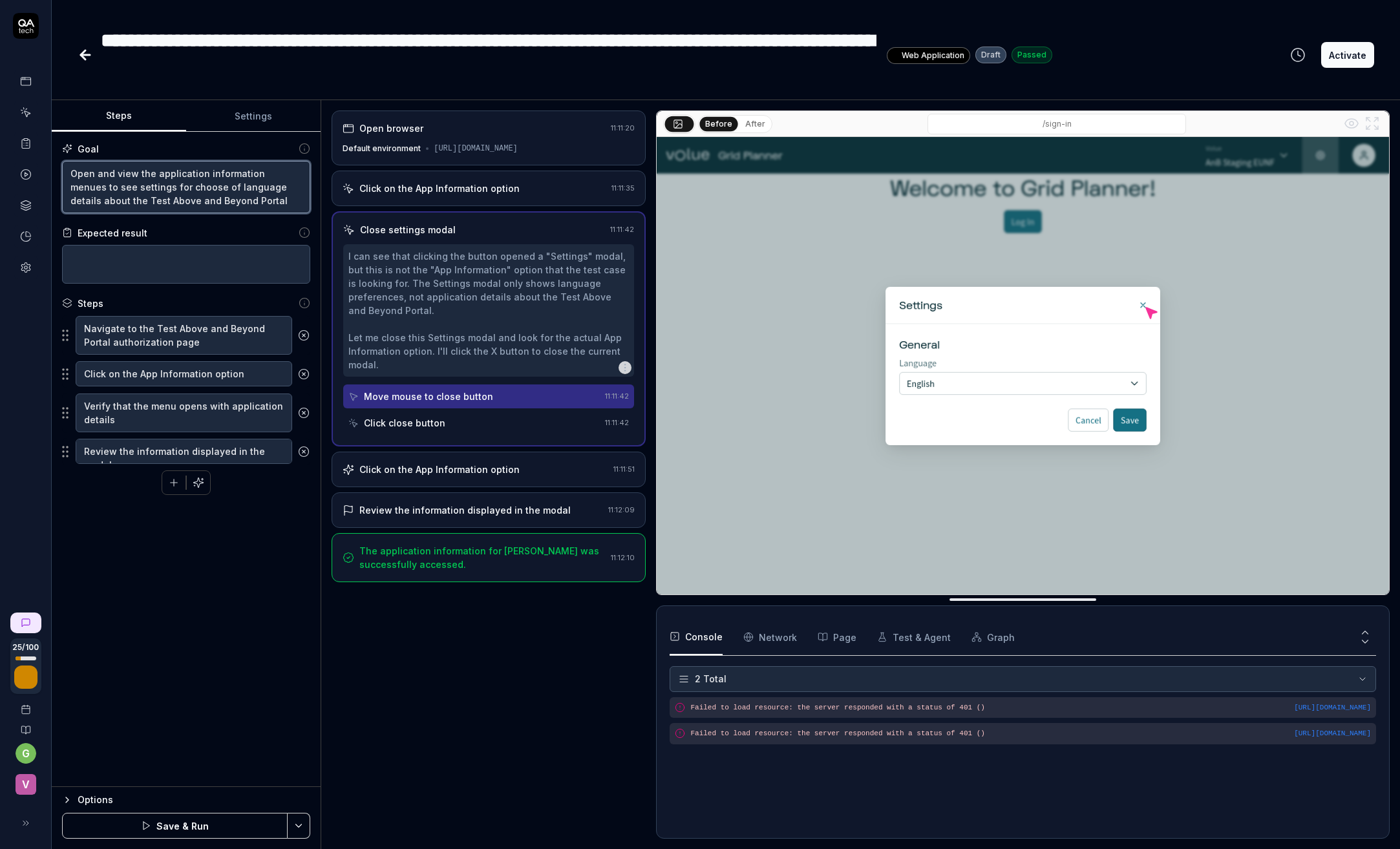
click at [227, 183] on textarea "Open and view the application information menues to see settings for choose of …" at bounding box center [186, 187] width 248 height 52
click at [83, 261] on textarea at bounding box center [186, 263] width 248 height 39
click at [183, 559] on div "Goal Open and view the application information menues to see settings for choos…" at bounding box center [186, 459] width 268 height 655
click at [153, 332] on textarea "Navigate to the Test Above and Beyond Portal authorization page" at bounding box center [184, 335] width 217 height 39
click at [129, 374] on textarea "Click on the App Information option" at bounding box center [184, 373] width 217 height 25
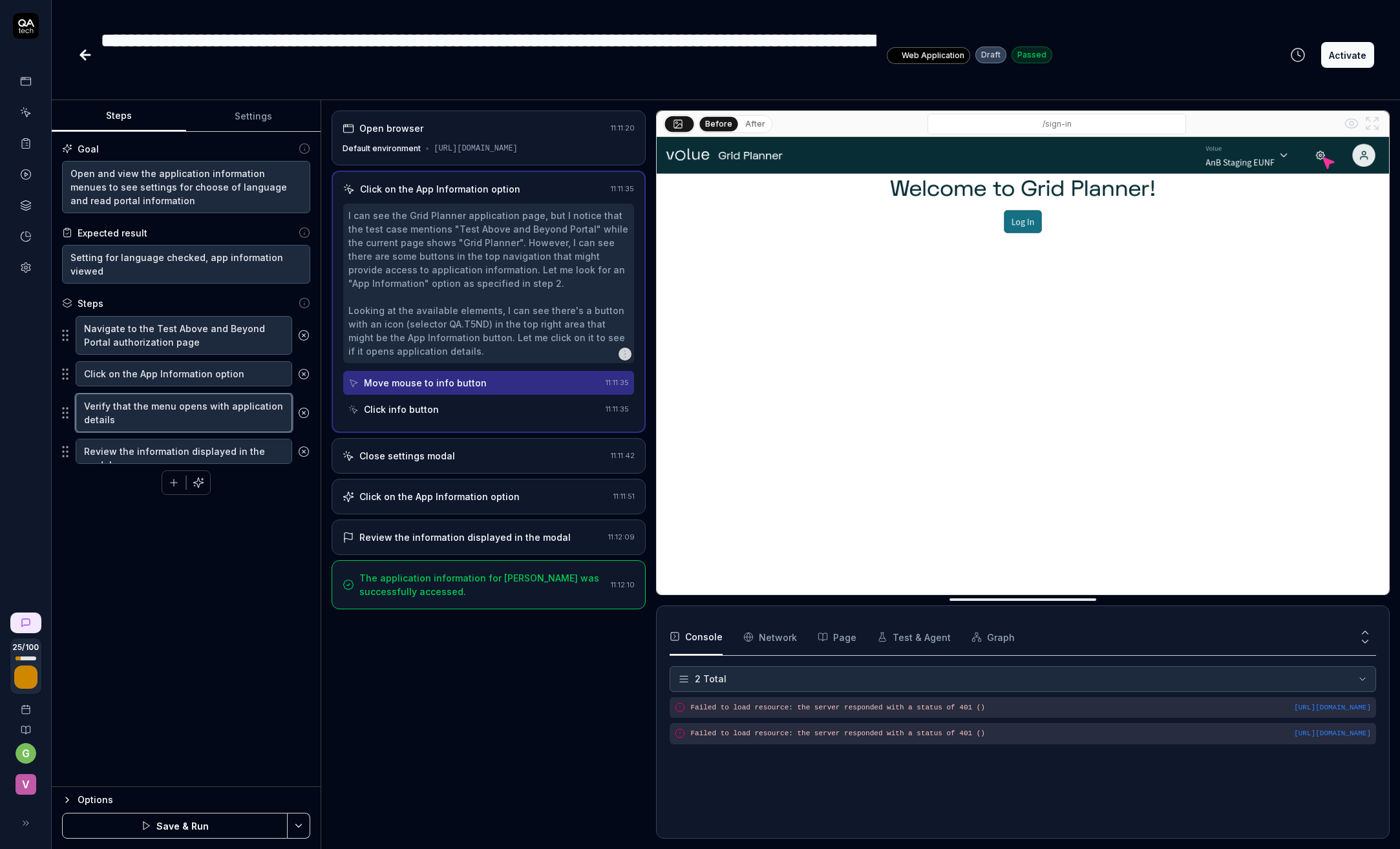
click at [125, 414] on textarea "Verify that the menu opens with application details" at bounding box center [184, 412] width 217 height 39
click at [166, 450] on textarea "Review the information displayed in the modal" at bounding box center [184, 451] width 217 height 25
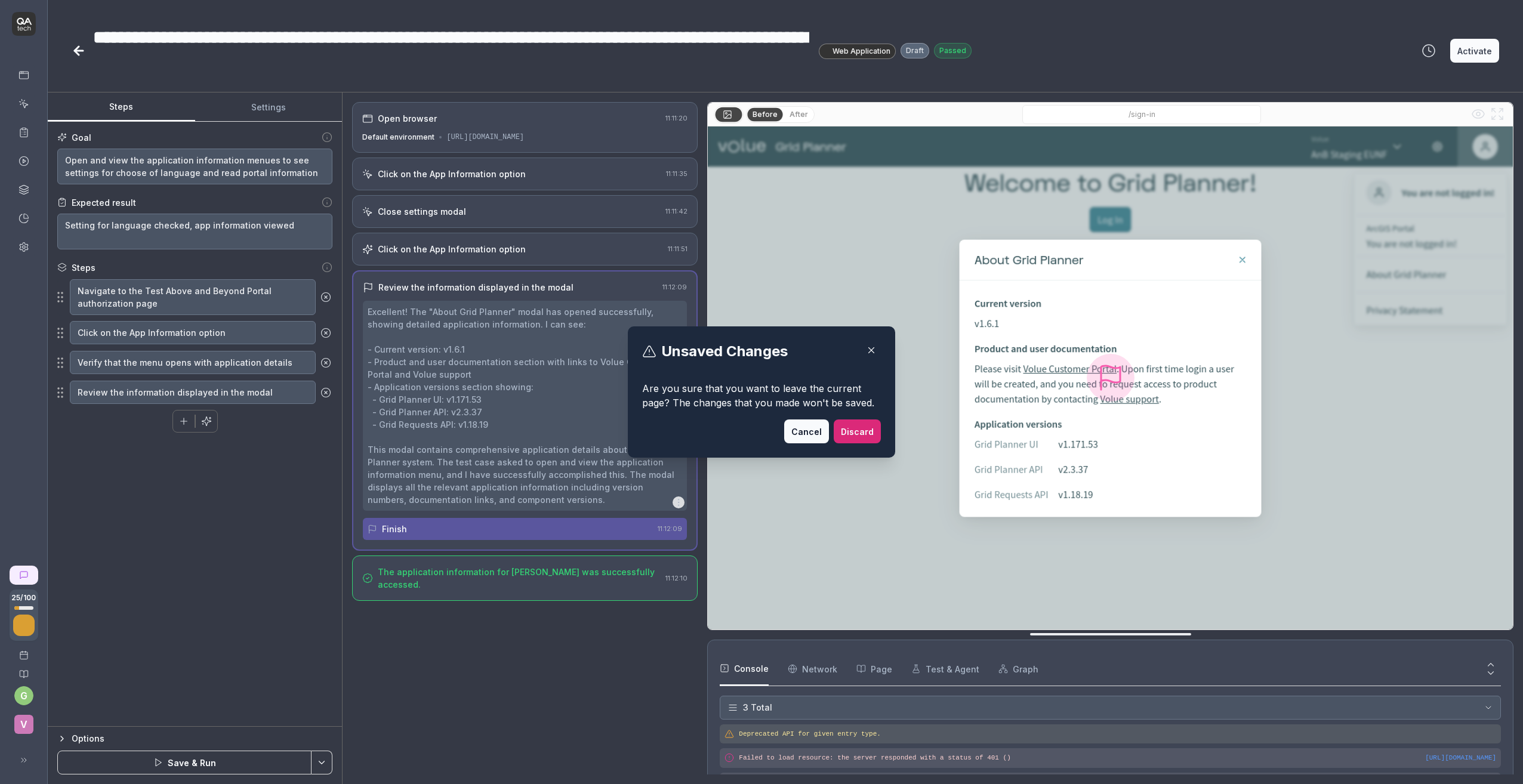
click at [798, 436] on button "Cancel" at bounding box center [806, 431] width 45 height 24
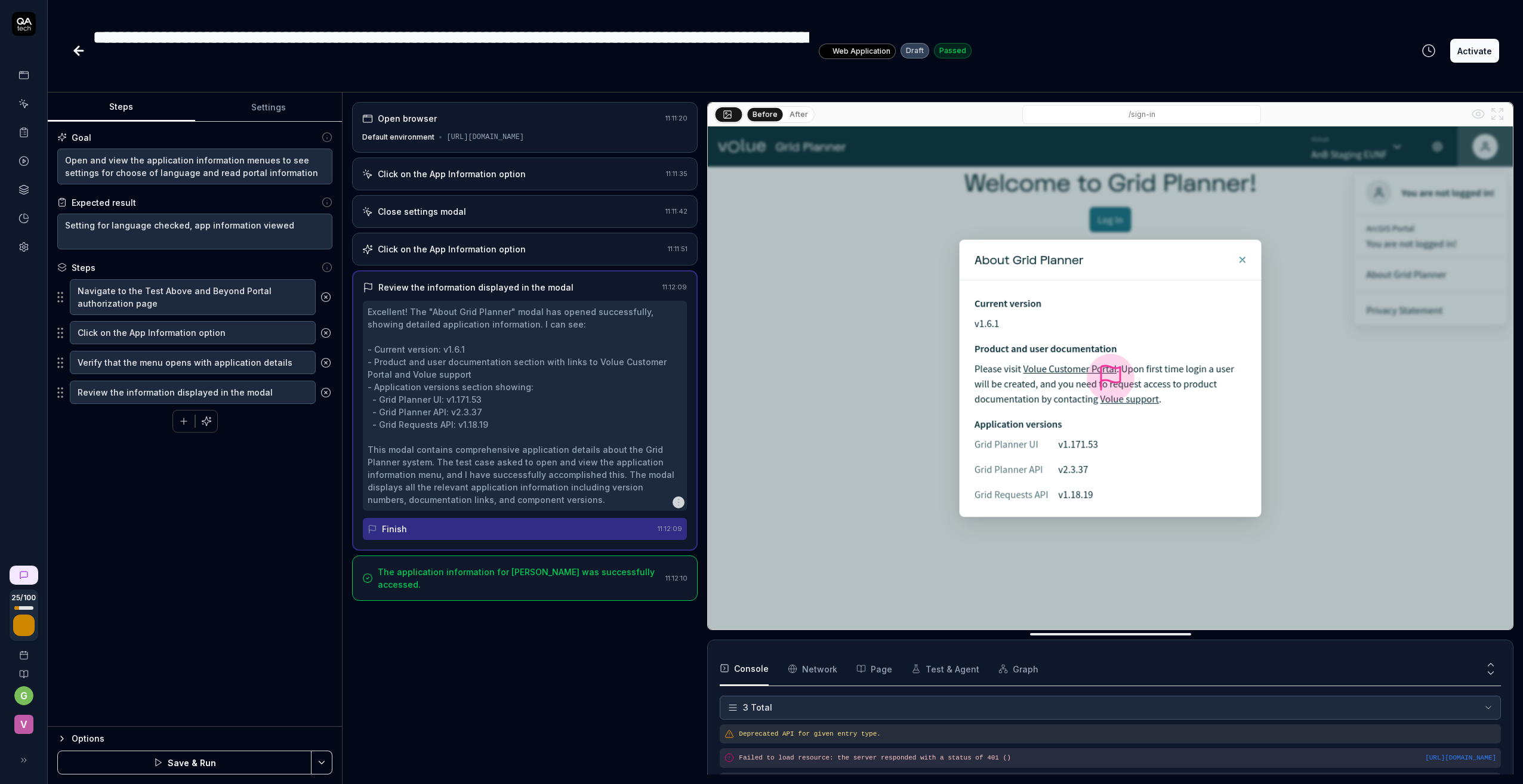
click at [254, 506] on div "Goal Open and view the application information menues to see settings for choos…" at bounding box center [194, 424] width 294 height 605
click at [1292, 52] on button "Activate" at bounding box center [1474, 51] width 49 height 24
click at [76, 50] on icon at bounding box center [76, 51] width 5 height 8
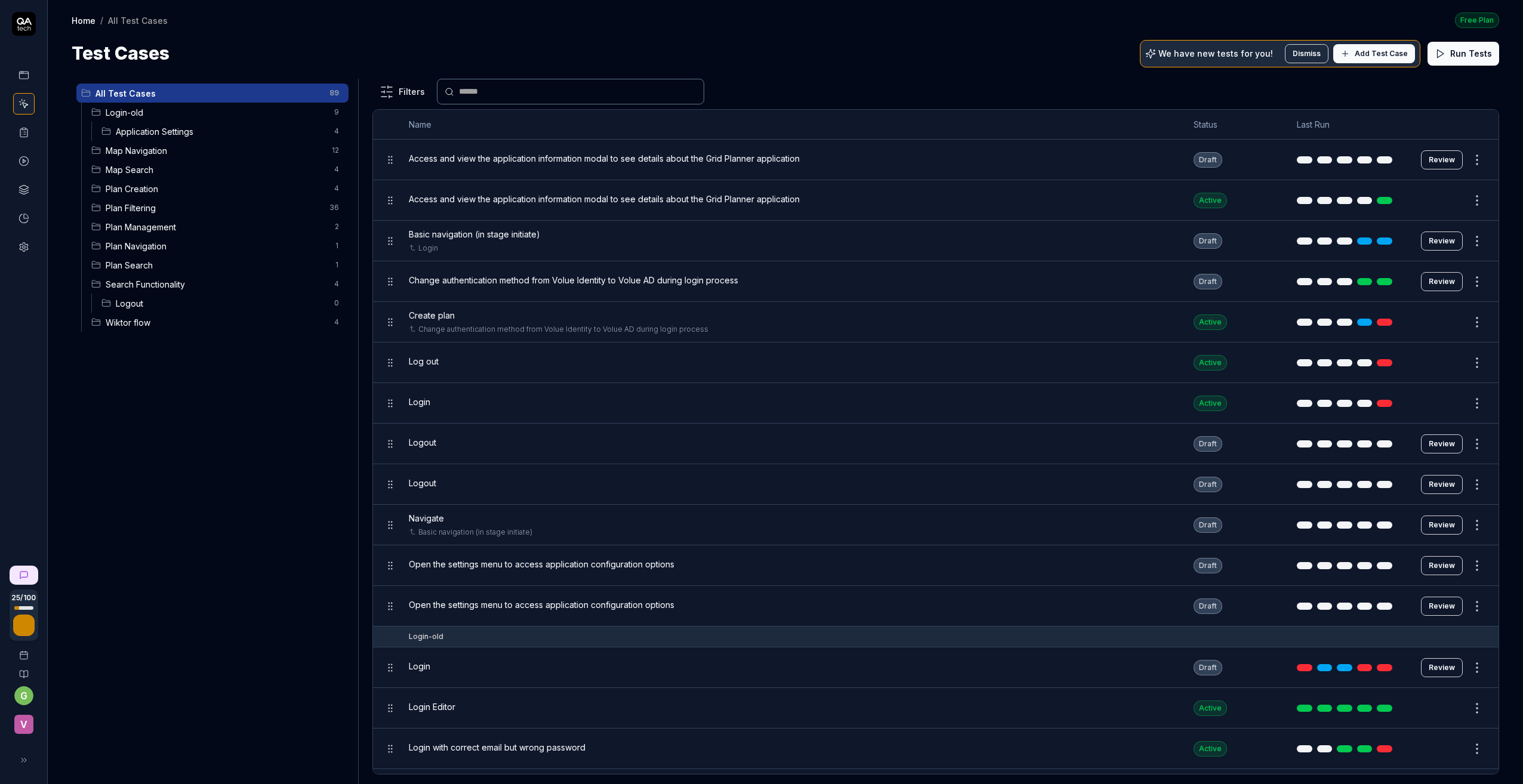
click at [139, 109] on span "Login-old" at bounding box center [217, 112] width 221 height 13
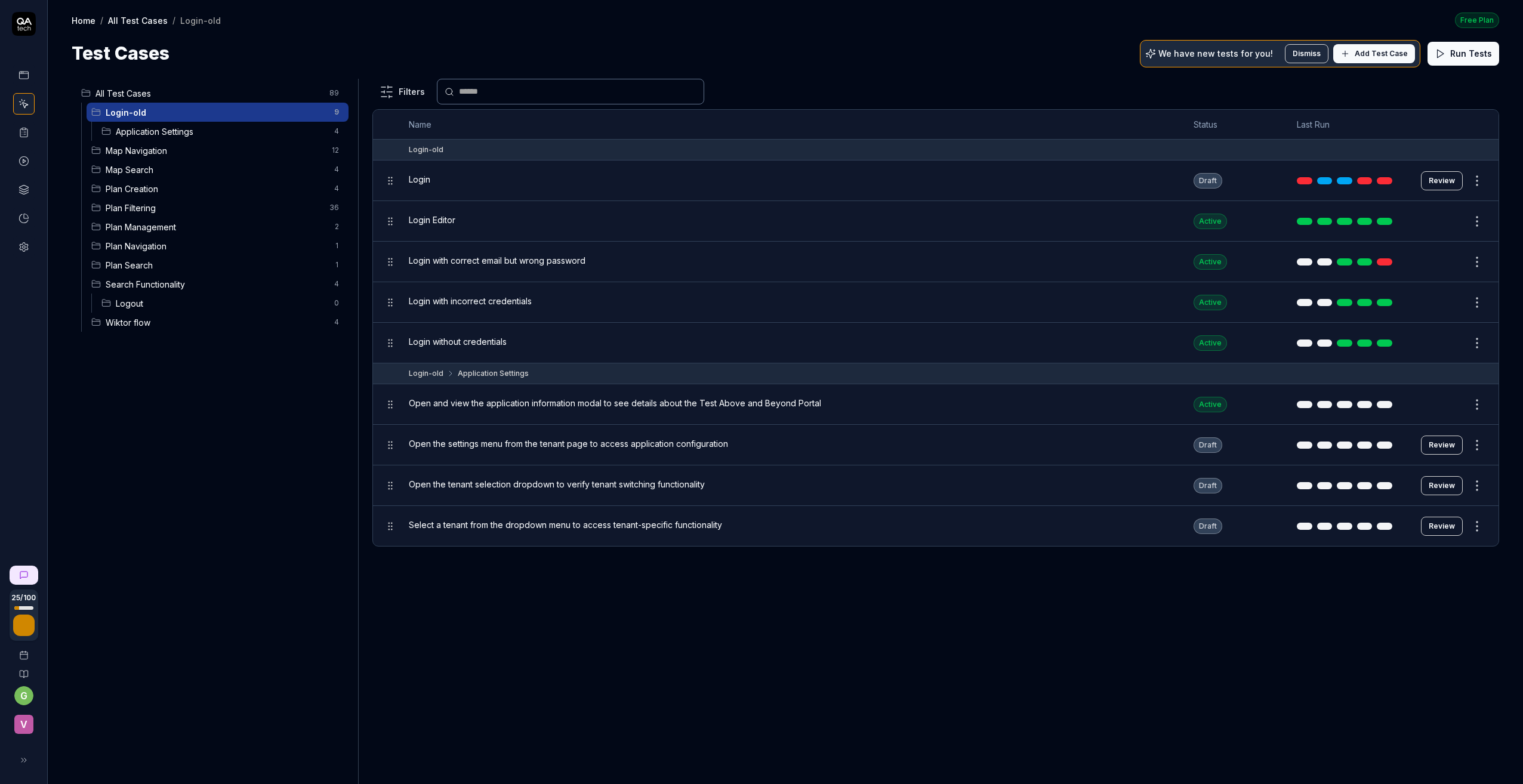
click at [132, 131] on span "Application Settings" at bounding box center [221, 132] width 211 height 13
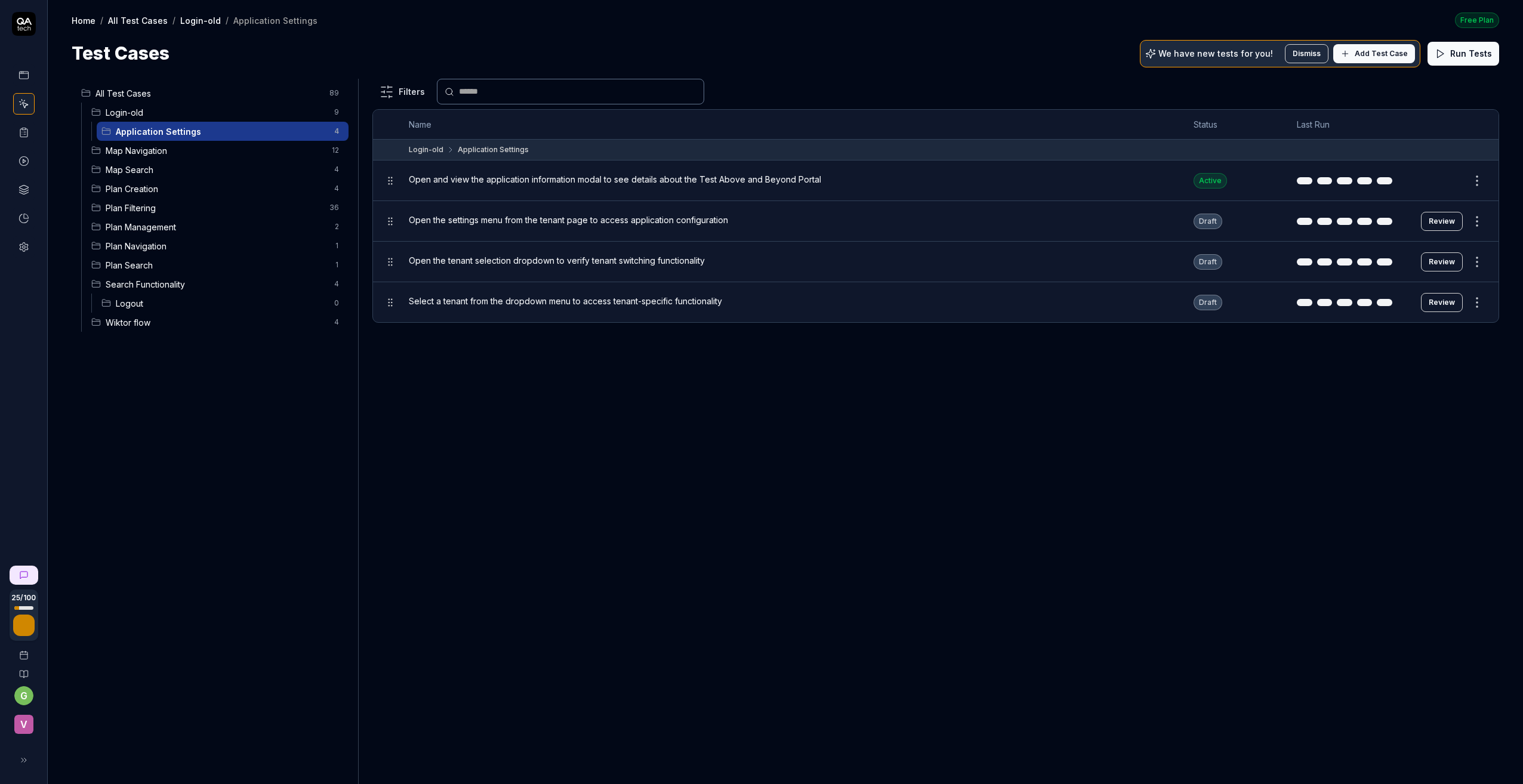
click at [1292, 220] on button "Review" at bounding box center [1441, 221] width 41 height 19
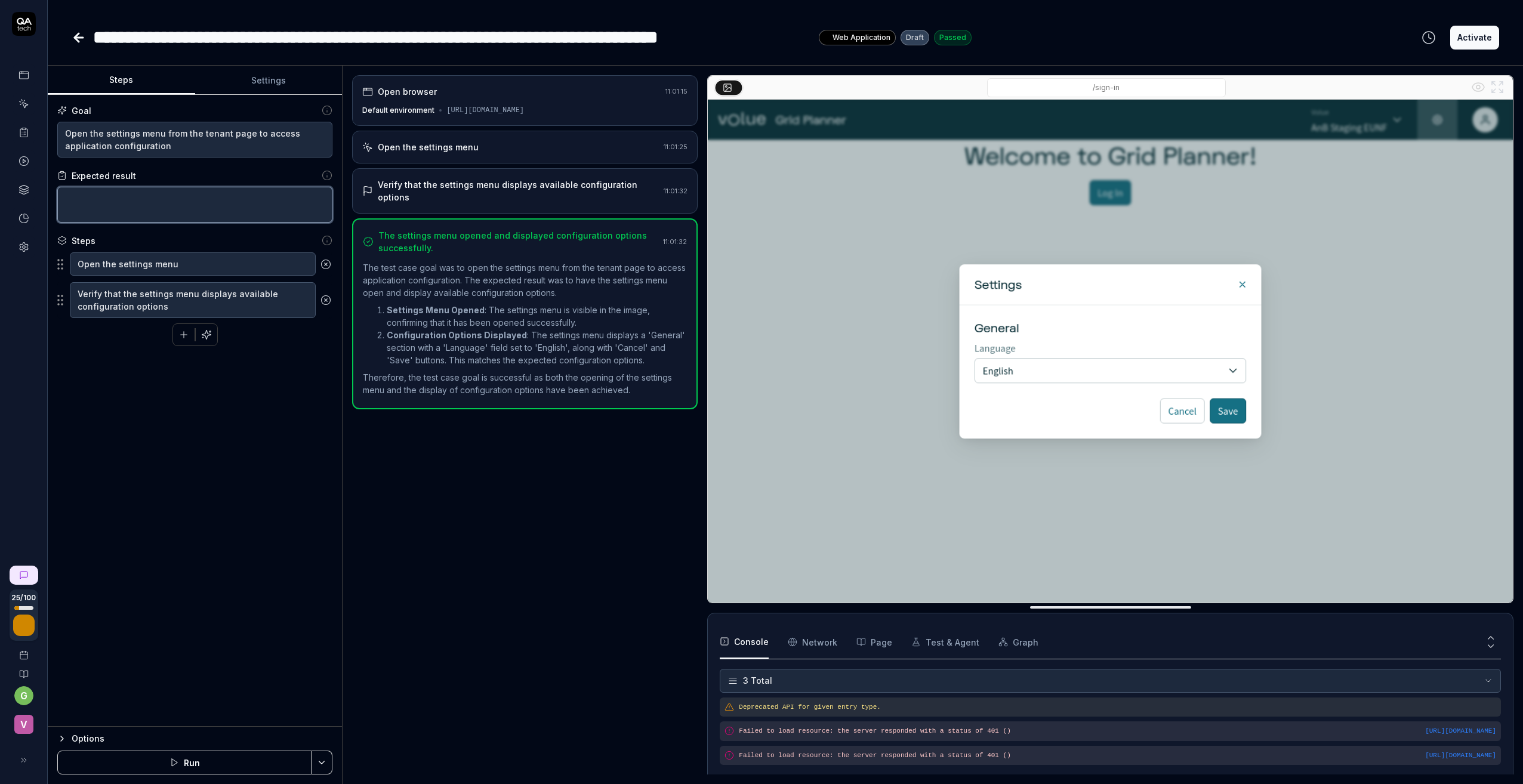
click at [108, 201] on textarea at bounding box center [194, 205] width 275 height 36
click at [198, 430] on div "Goal Open the settings menu from the tenant page to access application configur…" at bounding box center [194, 411] width 294 height 632
click at [216, 384] on div "Goal Open the settings menu from the tenant page to access application configur…" at bounding box center [194, 411] width 294 height 632
click at [1292, 40] on button "Activate" at bounding box center [1474, 38] width 49 height 24
click at [78, 40] on icon at bounding box center [76, 37] width 5 height 8
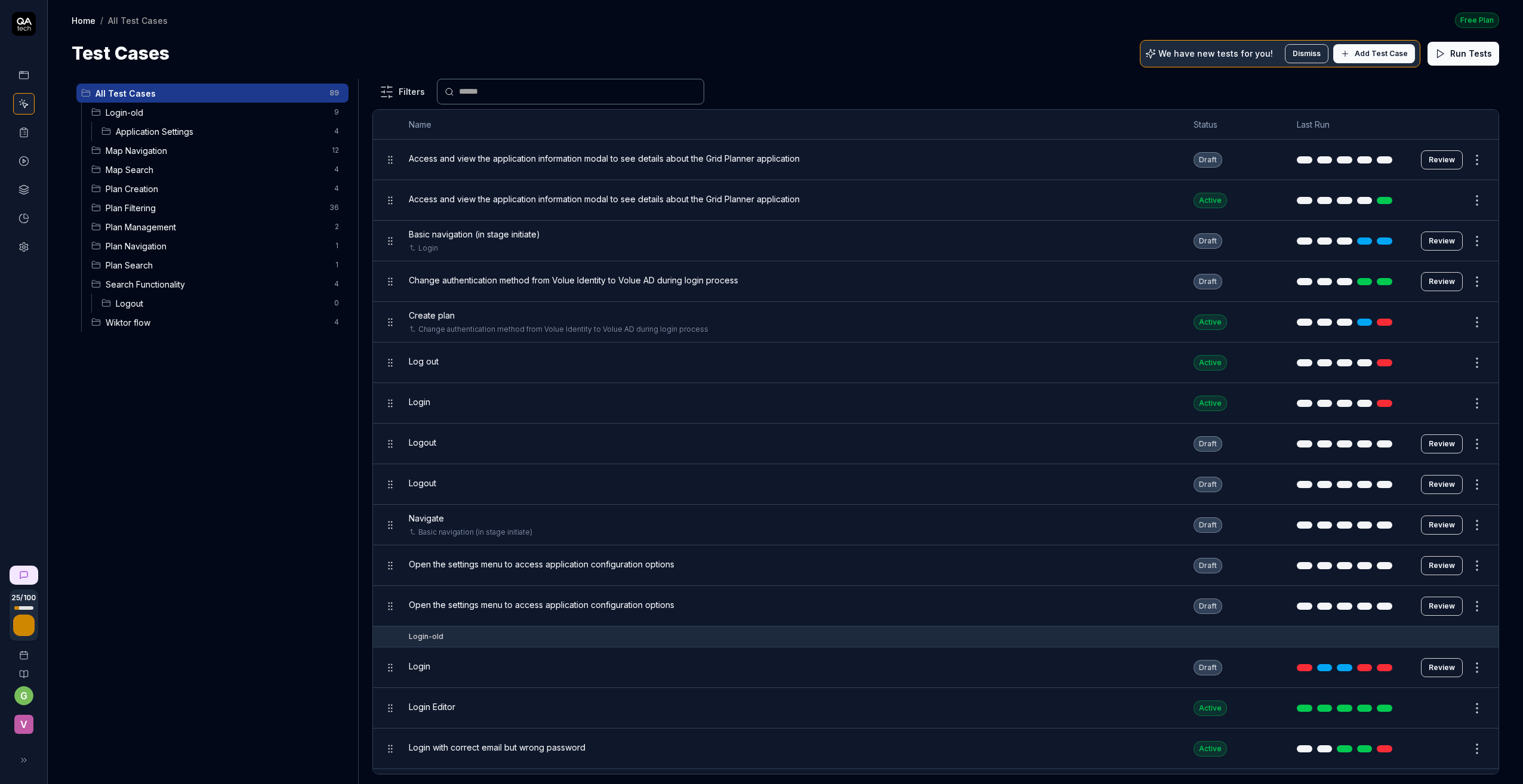
click at [133, 127] on span "Application Settings" at bounding box center [221, 132] width 211 height 13
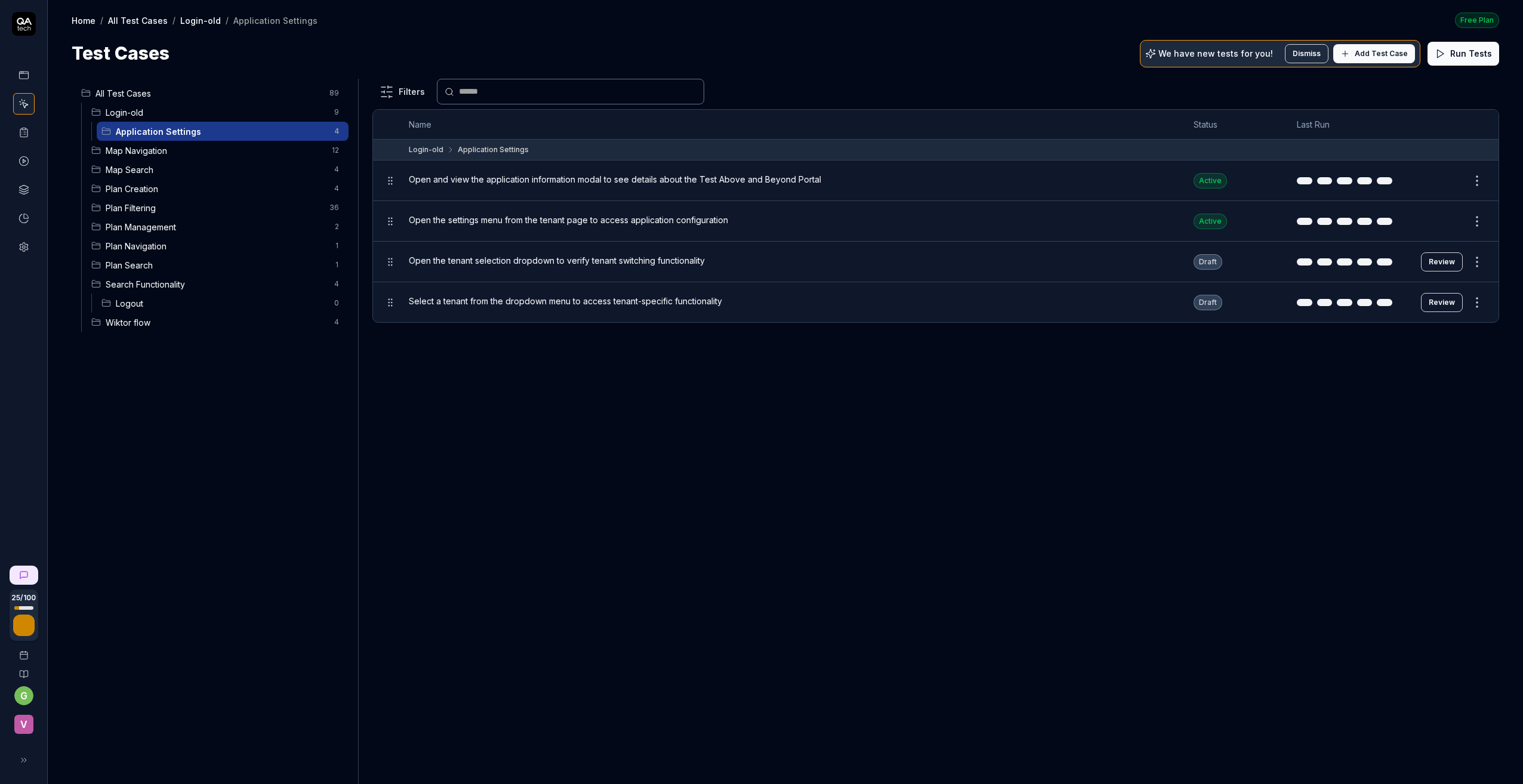
click at [1292, 258] on button "Review" at bounding box center [1441, 262] width 41 height 19
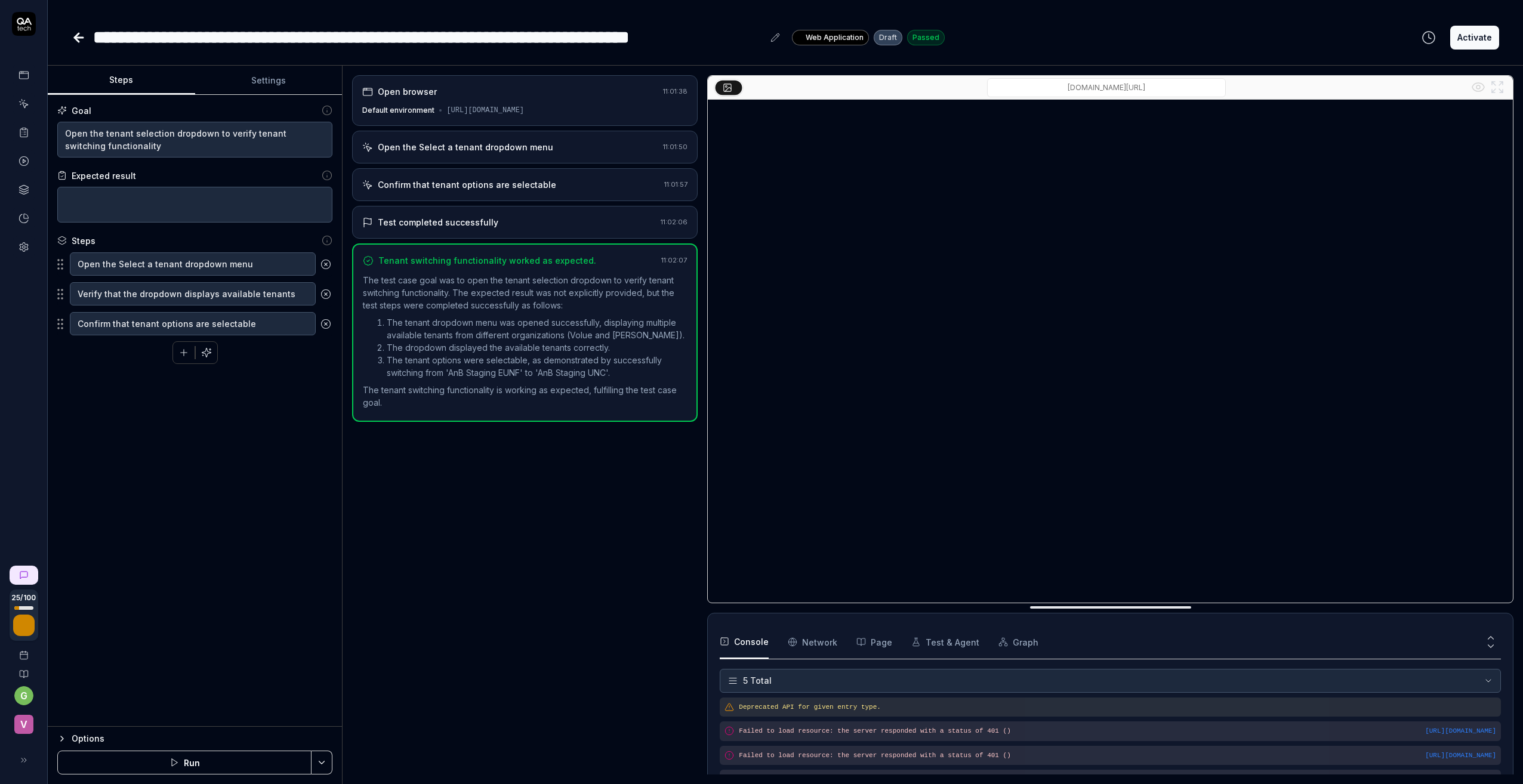
scroll to position [34, 0]
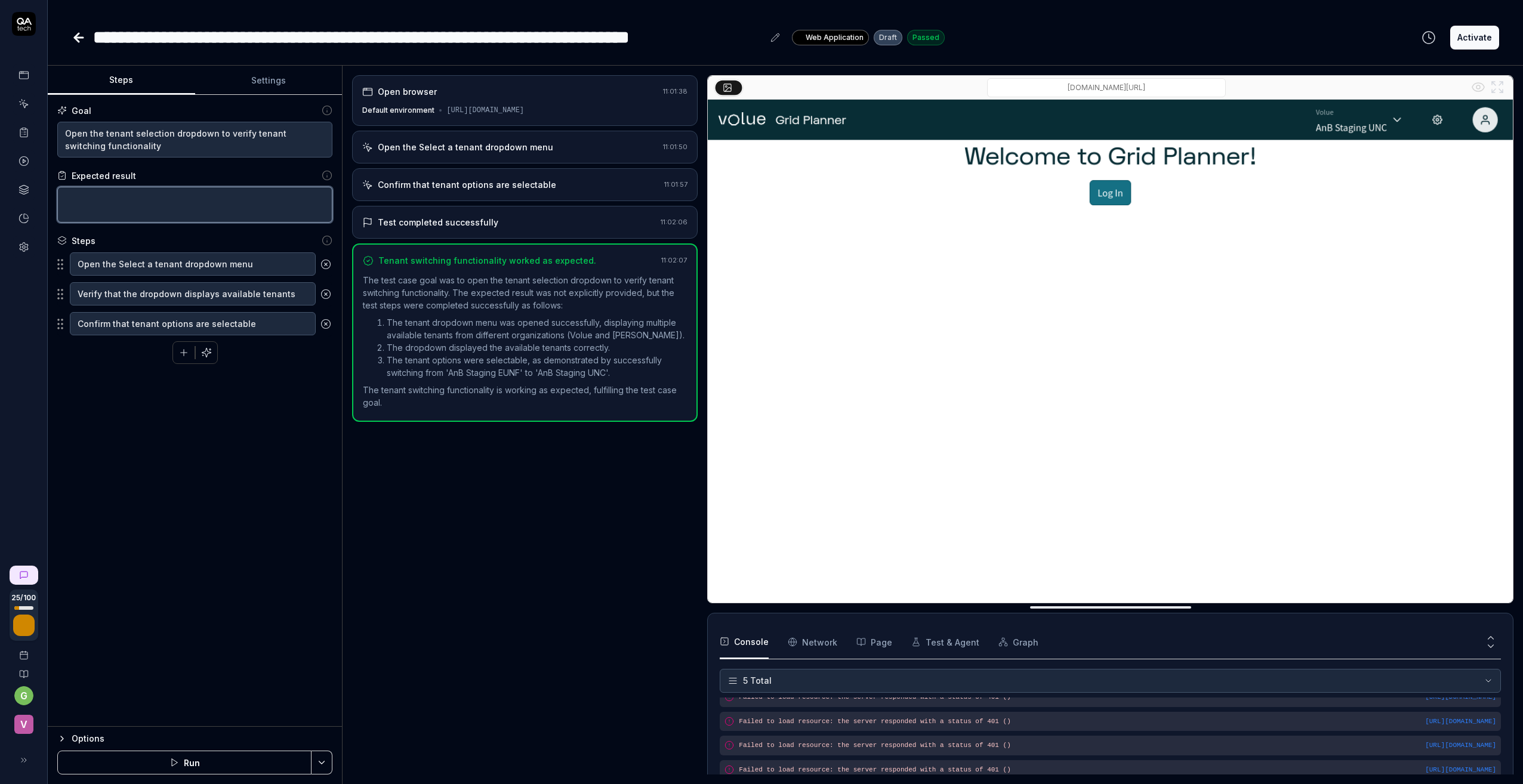
click at [70, 196] on textarea at bounding box center [194, 205] width 275 height 36
click at [281, 201] on textarea "Tenant drop down menu opened and confirmed" at bounding box center [194, 205] width 275 height 36
click at [226, 449] on div "Goal Open the tenant selection dropdown to verify tenant switching functionalit…" at bounding box center [194, 411] width 294 height 632
click at [1292, 36] on button "Activate" at bounding box center [1474, 38] width 49 height 24
click at [77, 38] on icon at bounding box center [78, 38] width 8 height 0
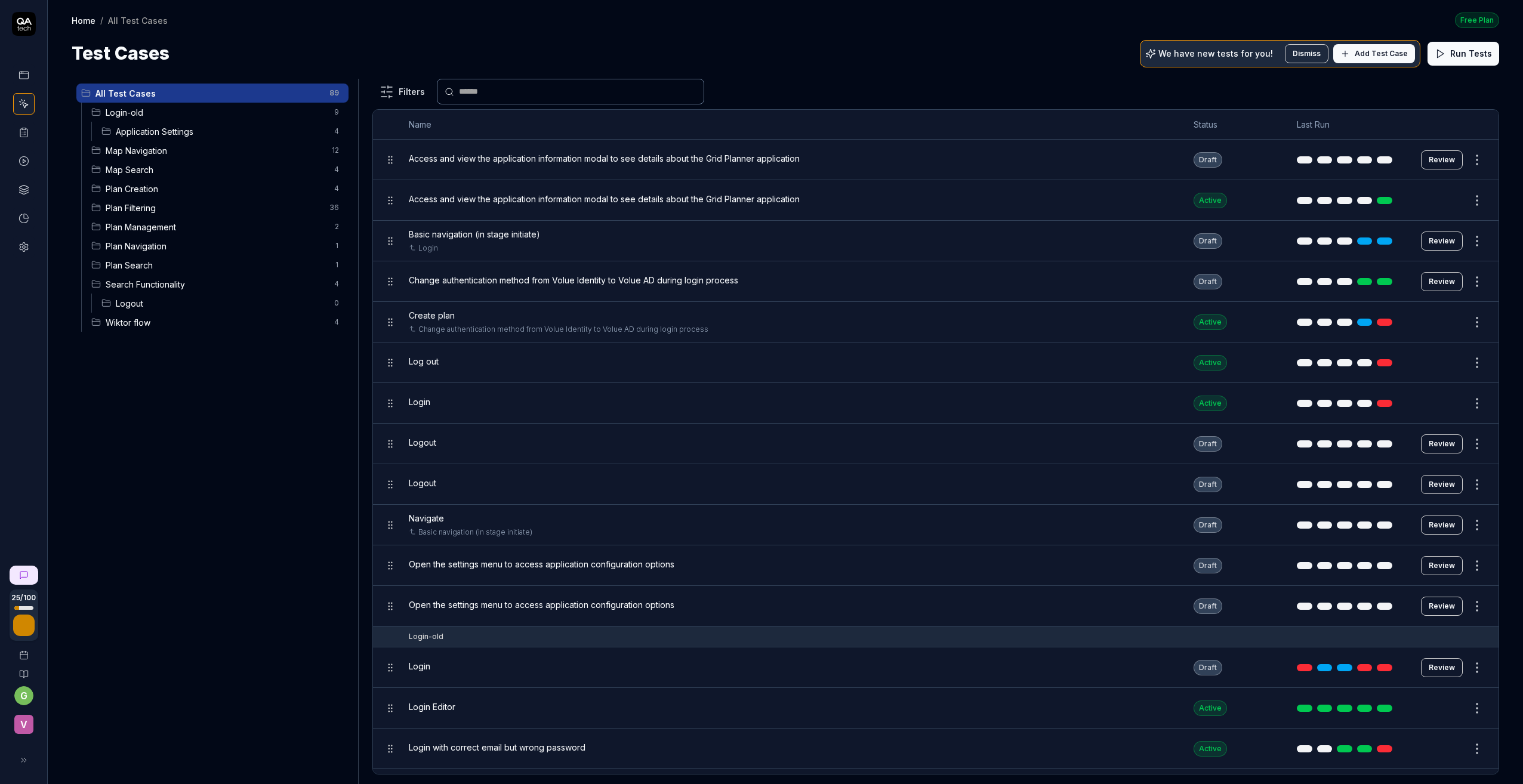
click at [136, 130] on span "Application Settings" at bounding box center [221, 132] width 211 height 13
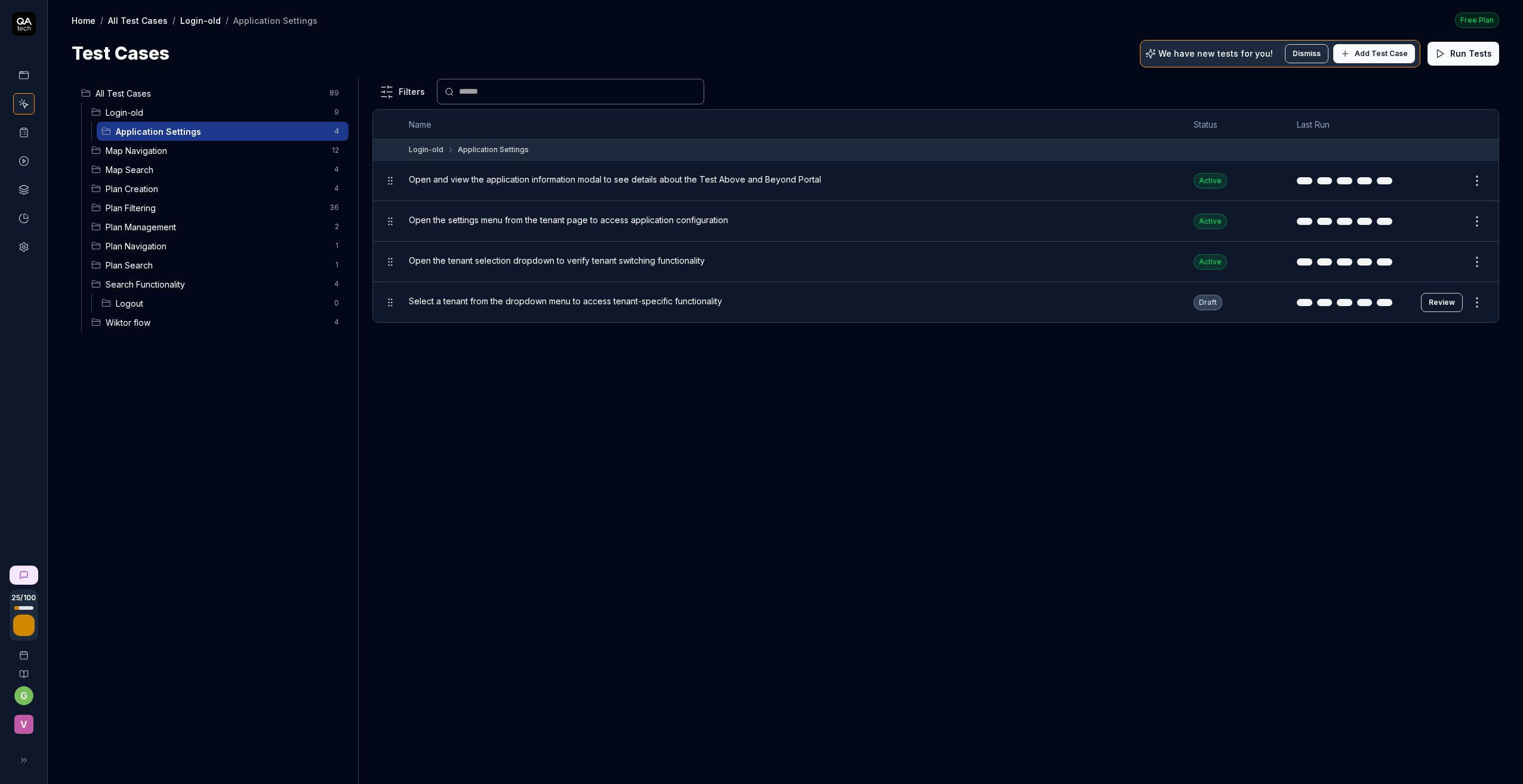
click at [1292, 301] on button "Review" at bounding box center [1441, 302] width 41 height 19
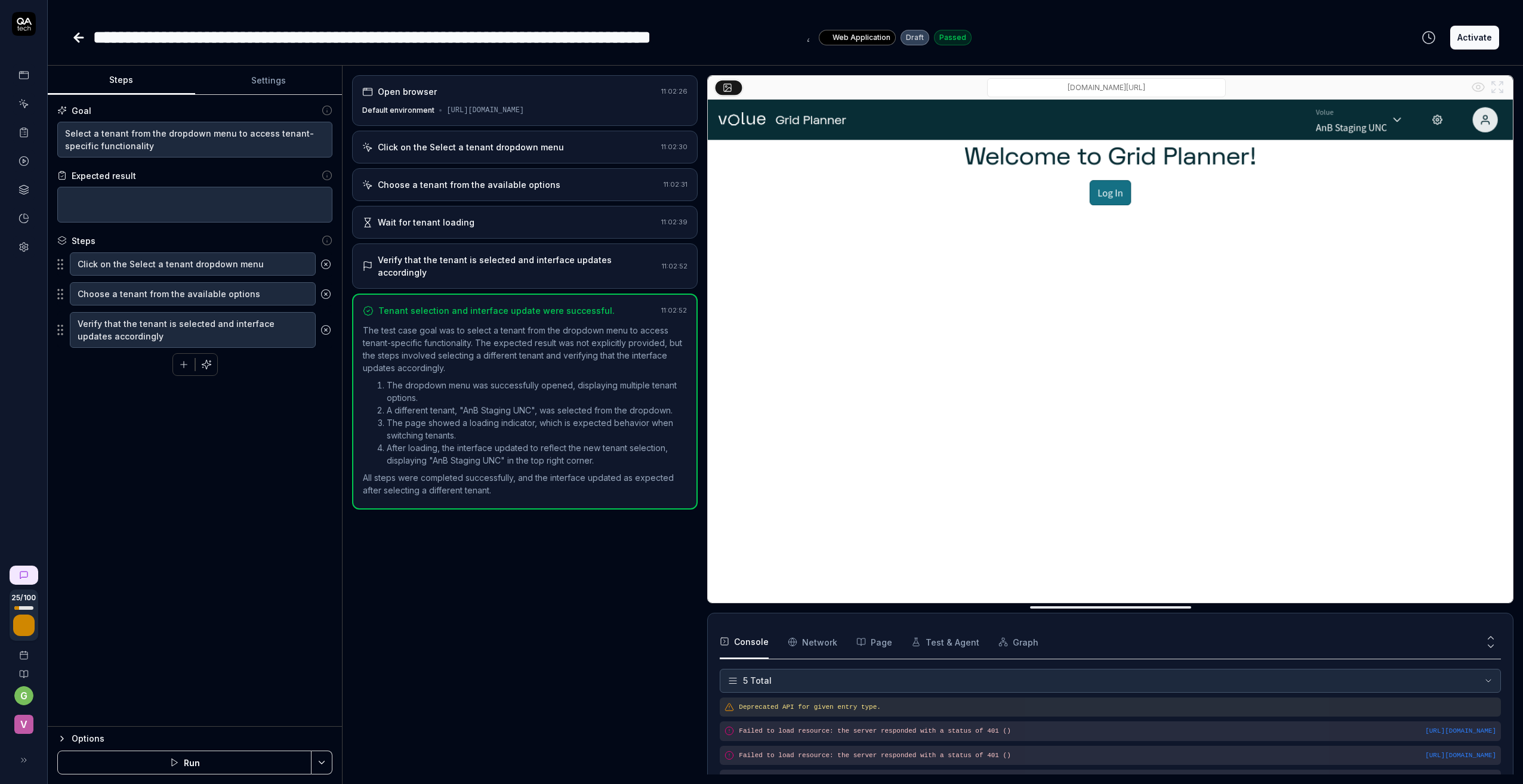
scroll to position [34, 0]
click at [96, 196] on textarea at bounding box center [194, 205] width 275 height 36
click at [104, 203] on textarea "Use of selected Tenant" at bounding box center [194, 205] width 275 height 36
click at [234, 199] on textarea "Use of different, optional Tenant" at bounding box center [194, 205] width 275 height 36
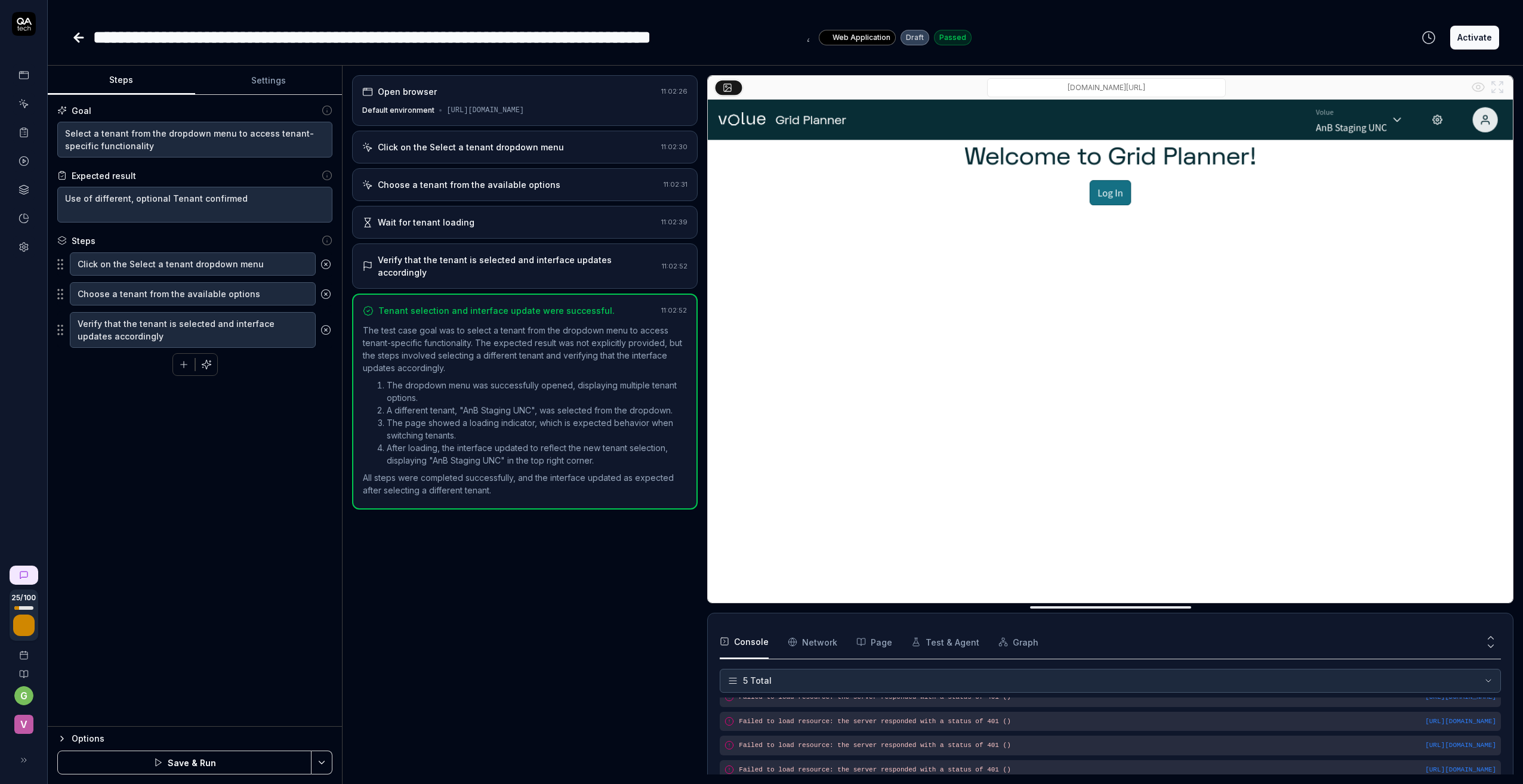
click at [206, 431] on div "Goal Select a tenant from the dropdown menu to access tenant-specific functiona…" at bounding box center [194, 411] width 294 height 632
click at [1292, 39] on button "Activate" at bounding box center [1474, 38] width 49 height 24
click at [78, 35] on icon at bounding box center [79, 38] width 15 height 15
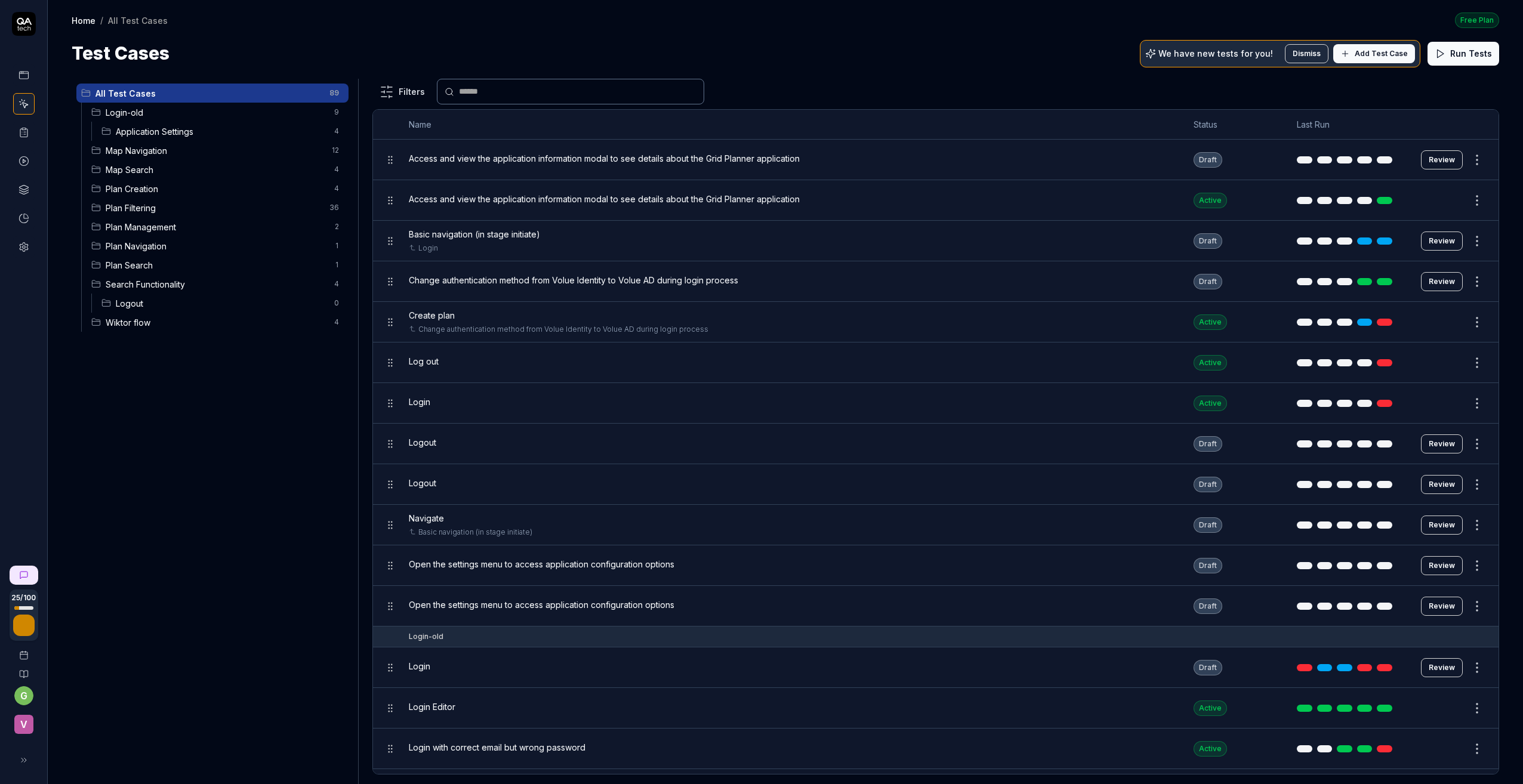
click at [175, 125] on span "Application Settings" at bounding box center [221, 132] width 211 height 13
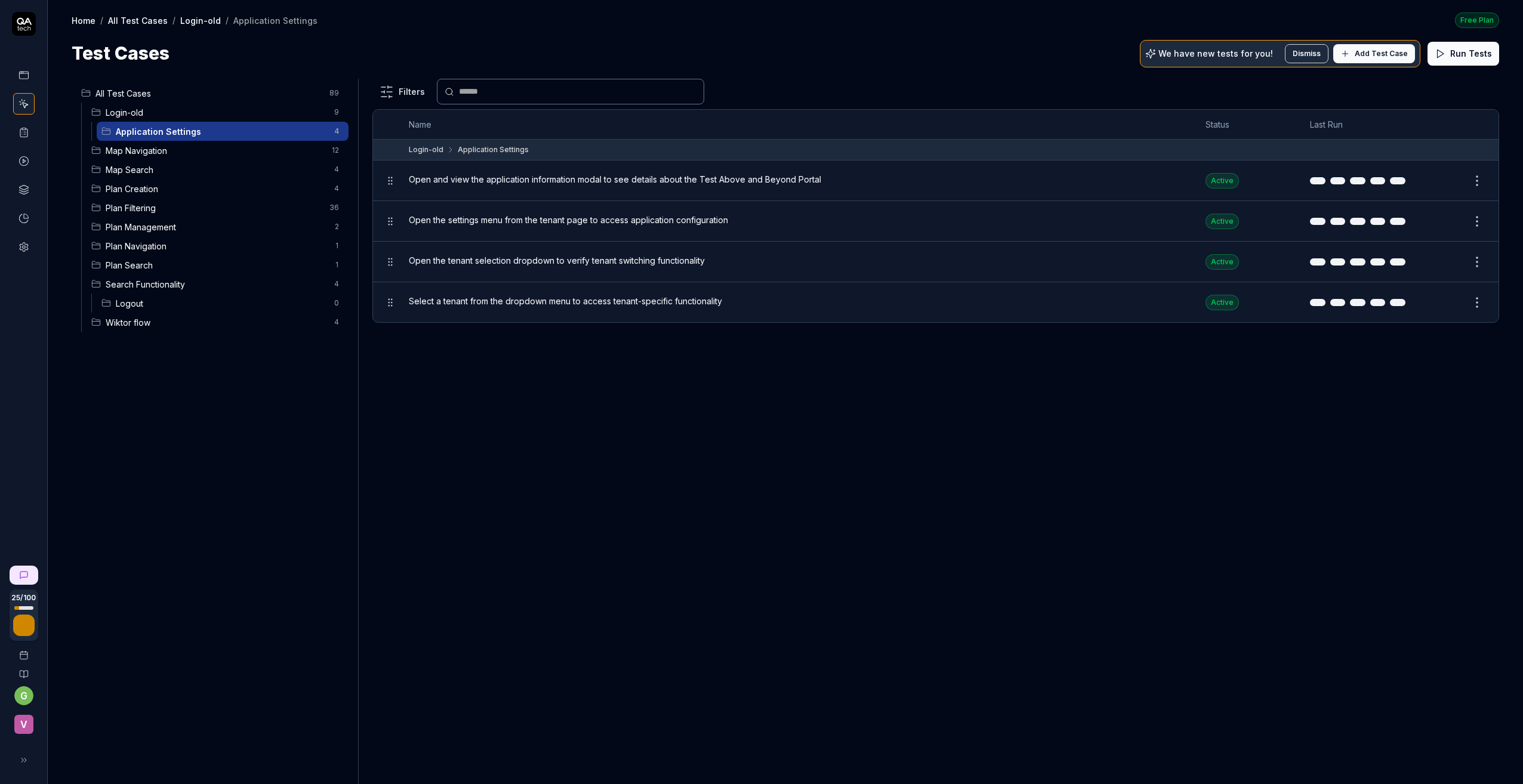
click at [524, 299] on span "Select a tenant from the dropdown menu to access tenant-specific functionality" at bounding box center [566, 301] width 313 height 13
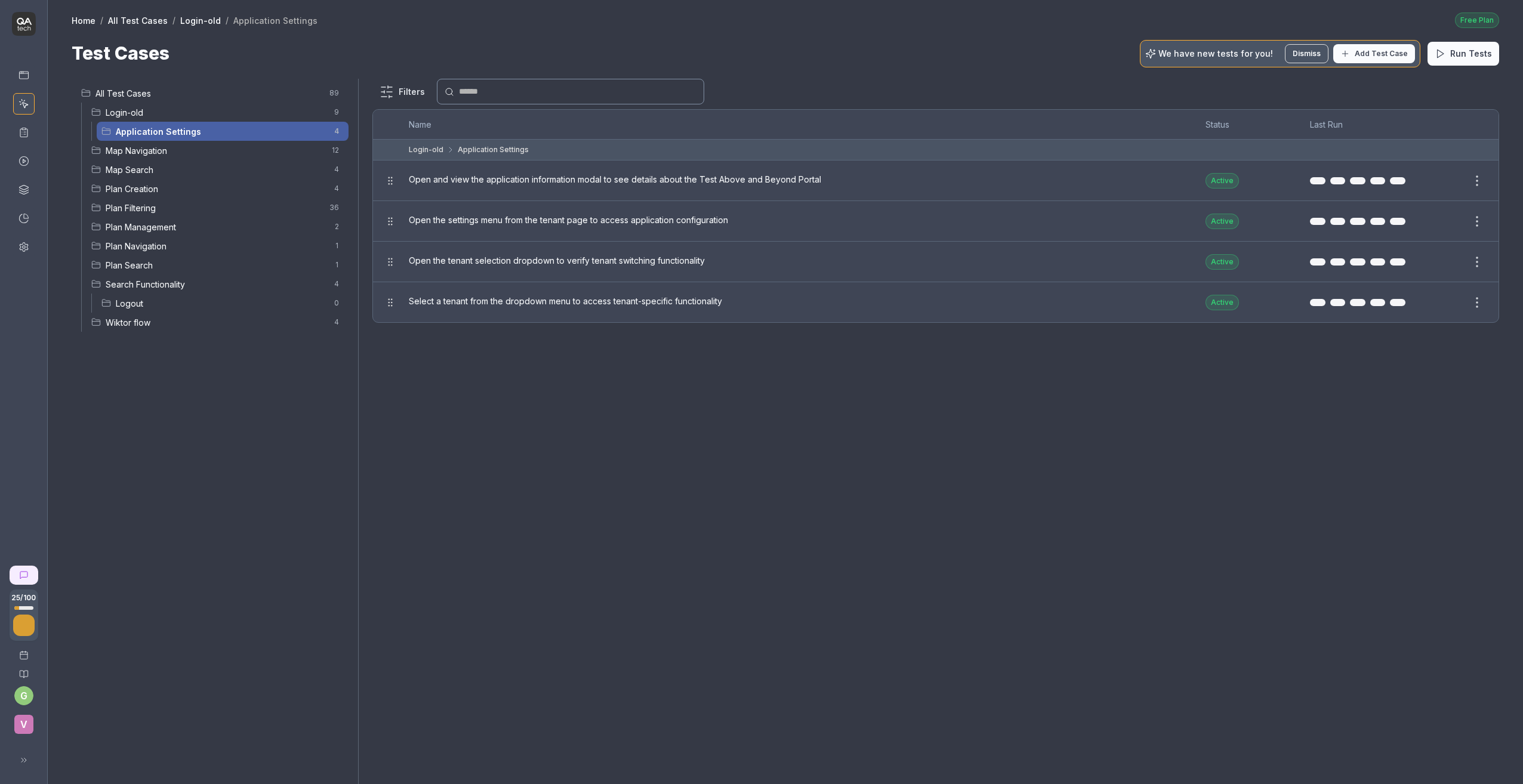
click at [517, 297] on div at bounding box center [761, 392] width 1523 height 784
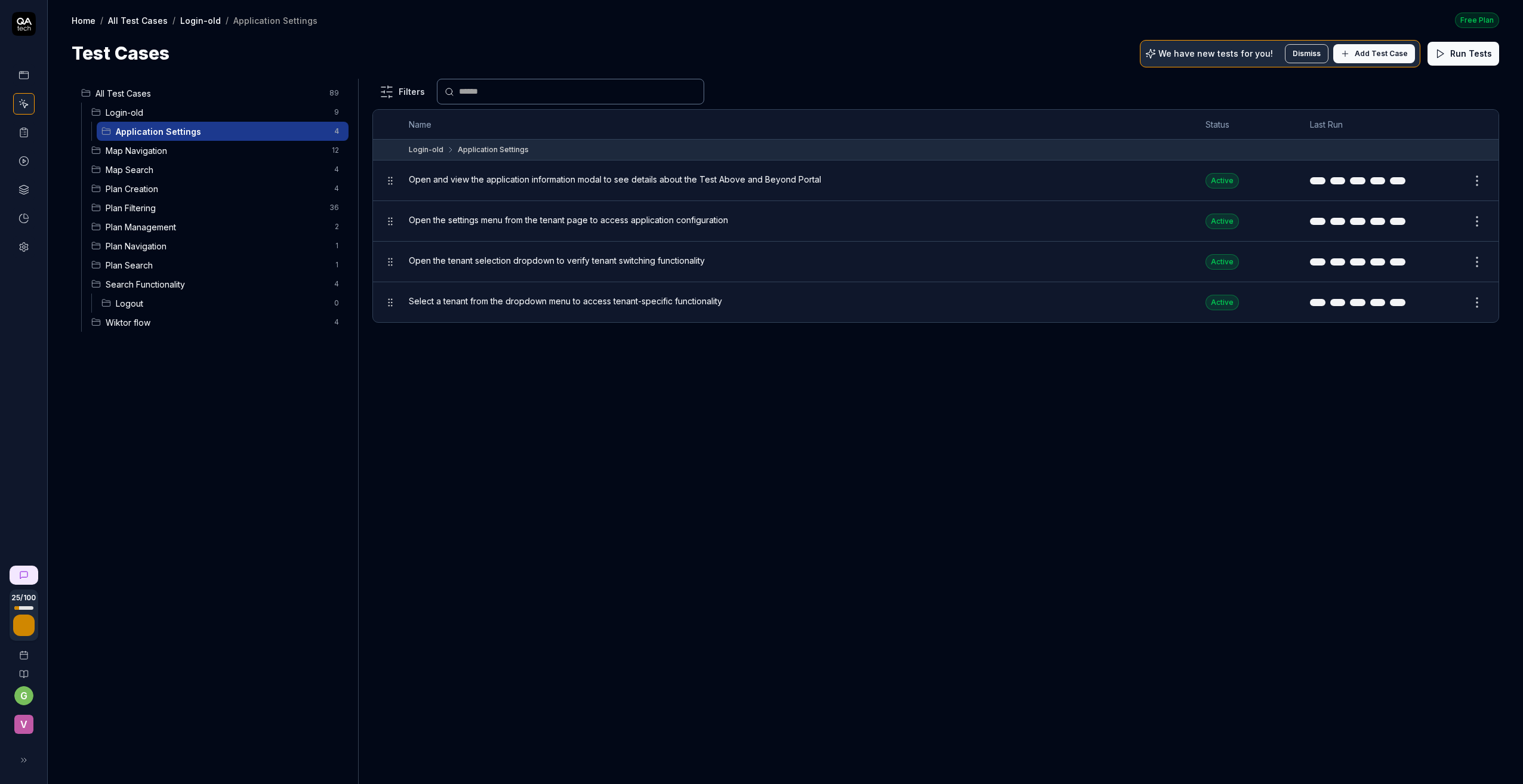
click at [1292, 300] on button "Edit" at bounding box center [1447, 302] width 29 height 19
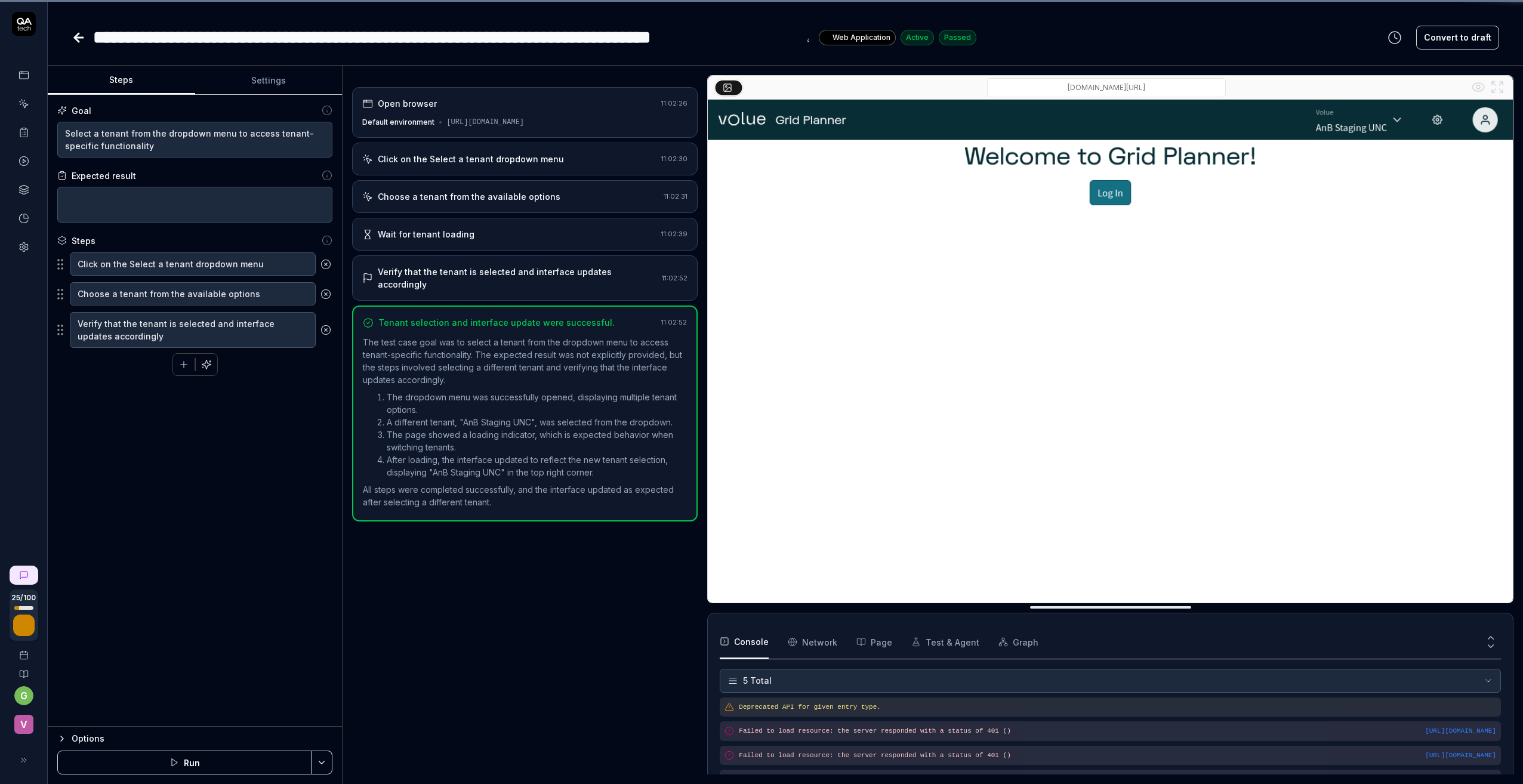
scroll to position [35, 0]
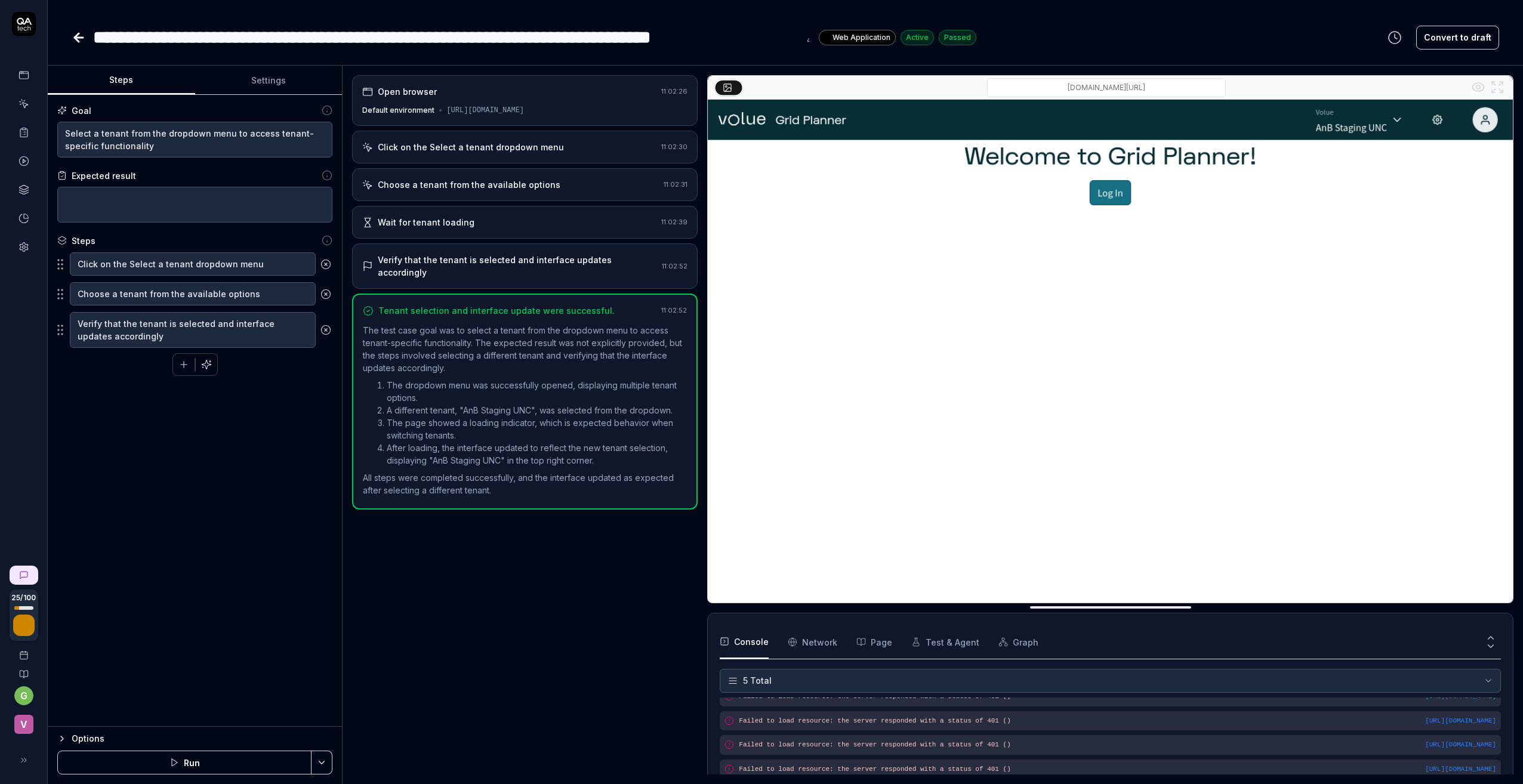
click at [458, 269] on div "Verify that the tenant is selected and interface updates accordingly" at bounding box center [517, 265] width 279 height 25
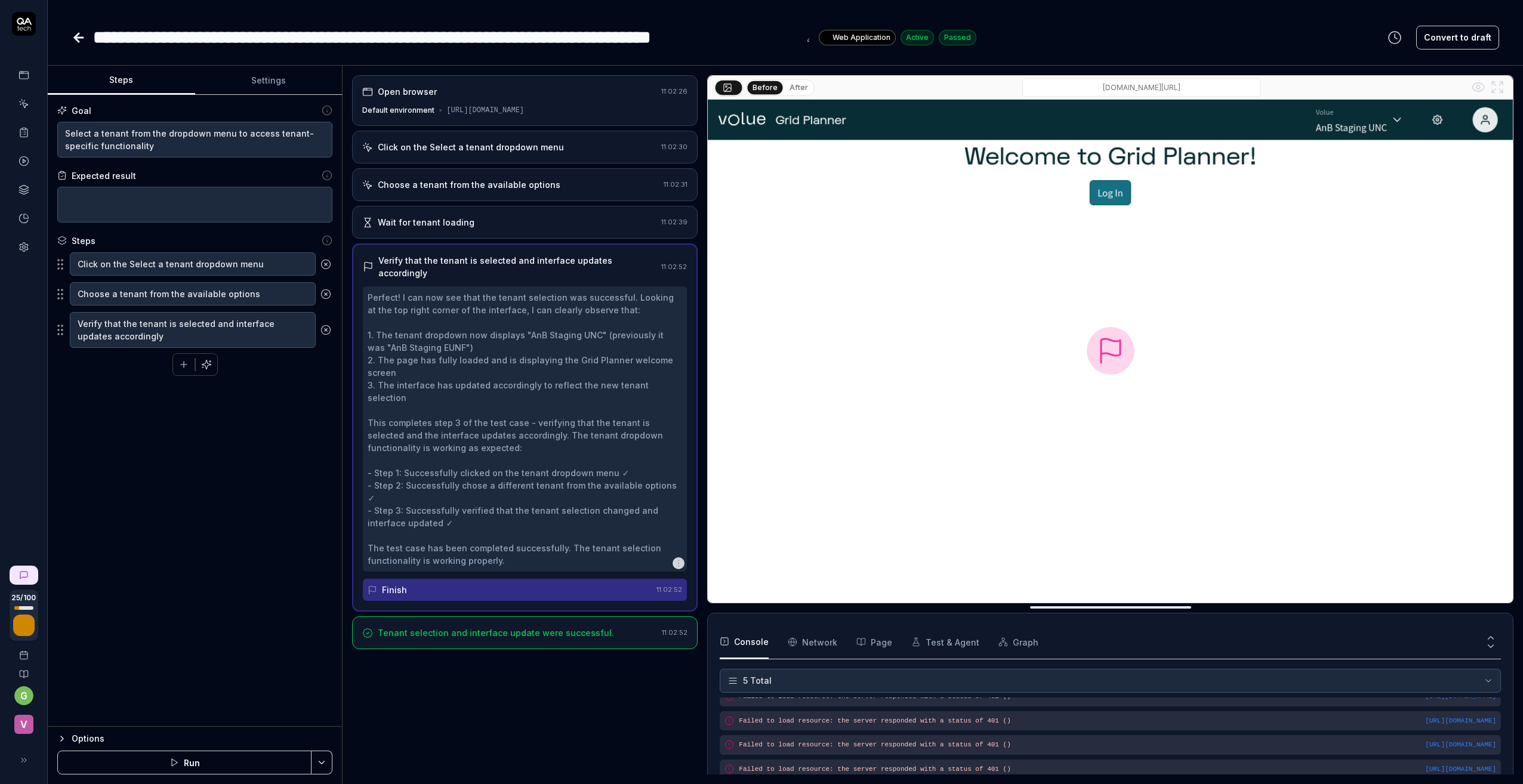
click at [535, 544] on div "Perfect! I can now see that the tenant selection was successful. Looking at the…" at bounding box center [525, 443] width 324 height 314
click at [680, 558] on icon "button" at bounding box center [678, 563] width 9 height 9
click at [617, 537] on div "Perfect! I can now see that the tenant selection was successful. Looking at the…" at bounding box center [524, 428] width 314 height 275
click at [399, 151] on div "Click on the Select a tenant dropdown menu" at bounding box center [471, 147] width 186 height 13
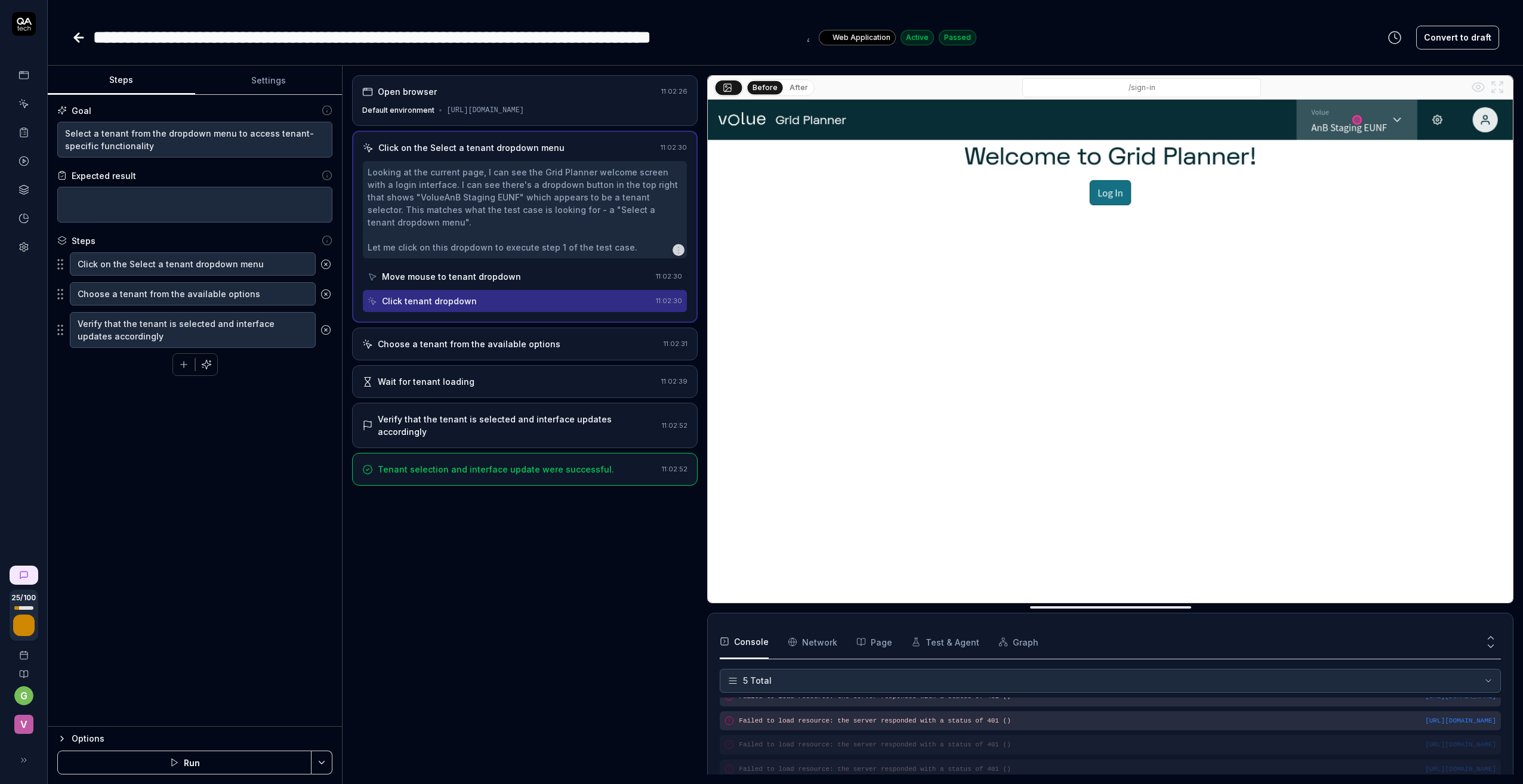
click at [416, 273] on div "Move mouse to tenant dropdown" at bounding box center [451, 276] width 139 height 13
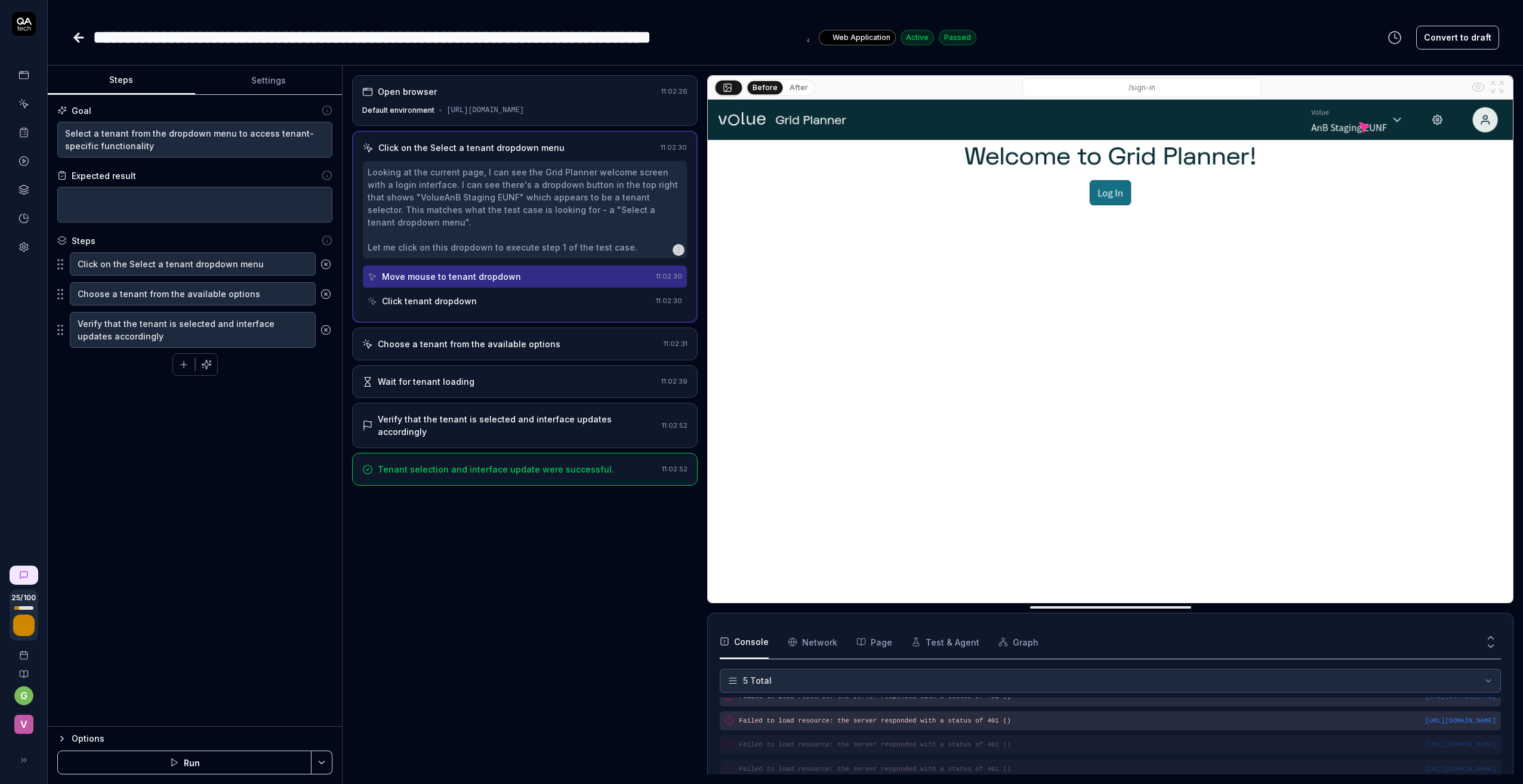
click at [417, 298] on div "Click tenant dropdown" at bounding box center [428, 301] width 95 height 13
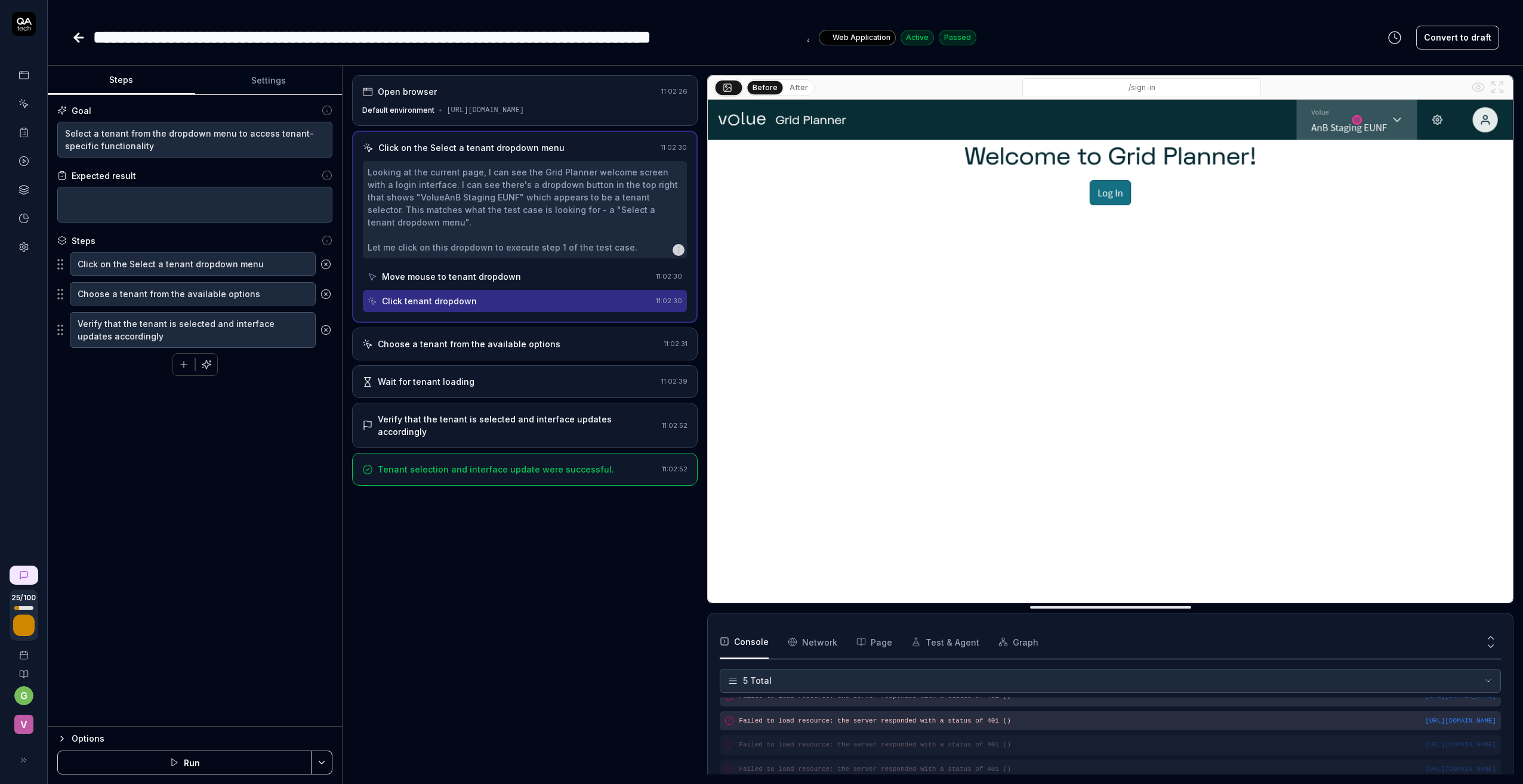
click at [421, 342] on div "Choose a tenant from the available options" at bounding box center [469, 345] width 182 height 13
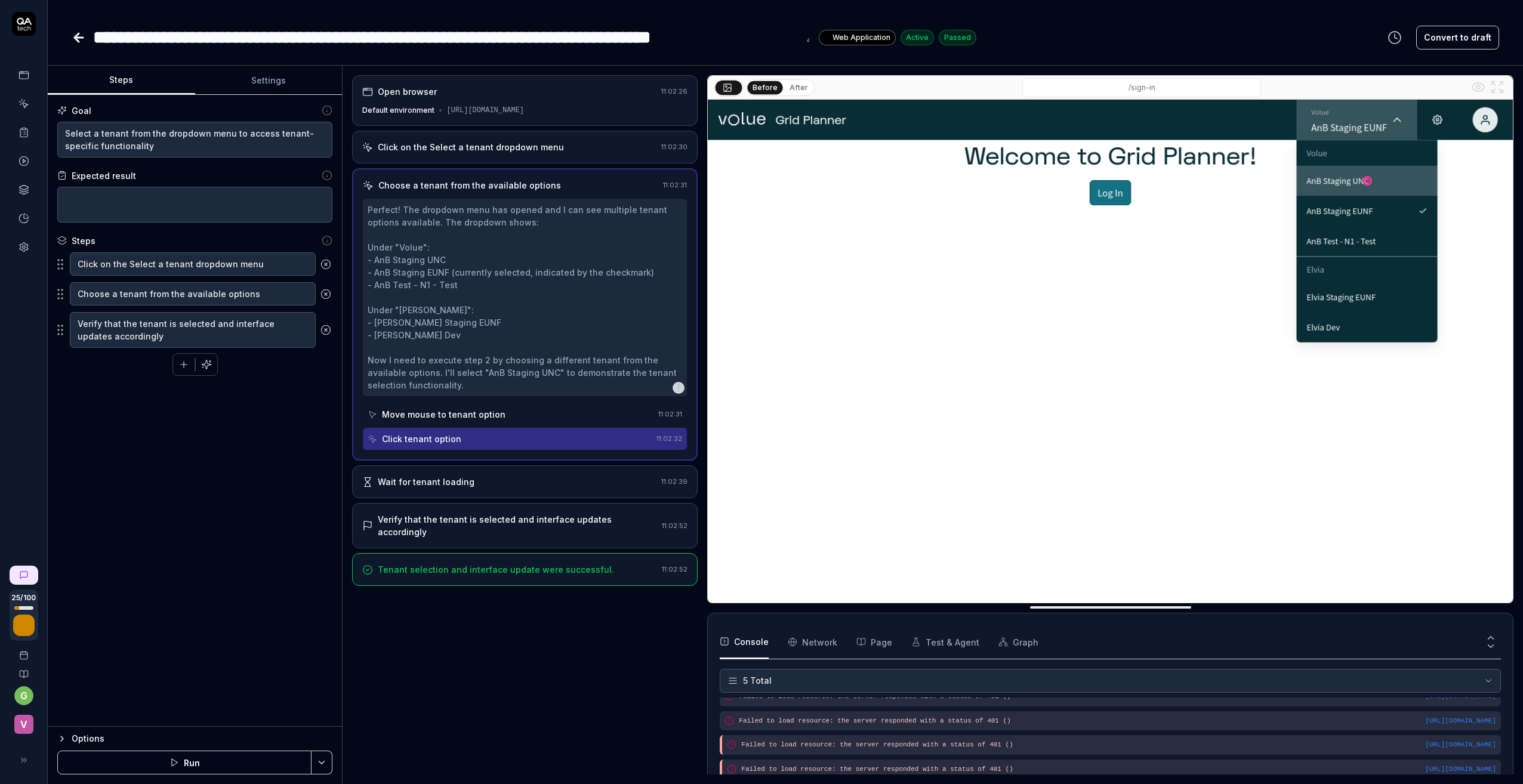
click at [439, 488] on div "Wait for tenant loading" at bounding box center [426, 482] width 97 height 13
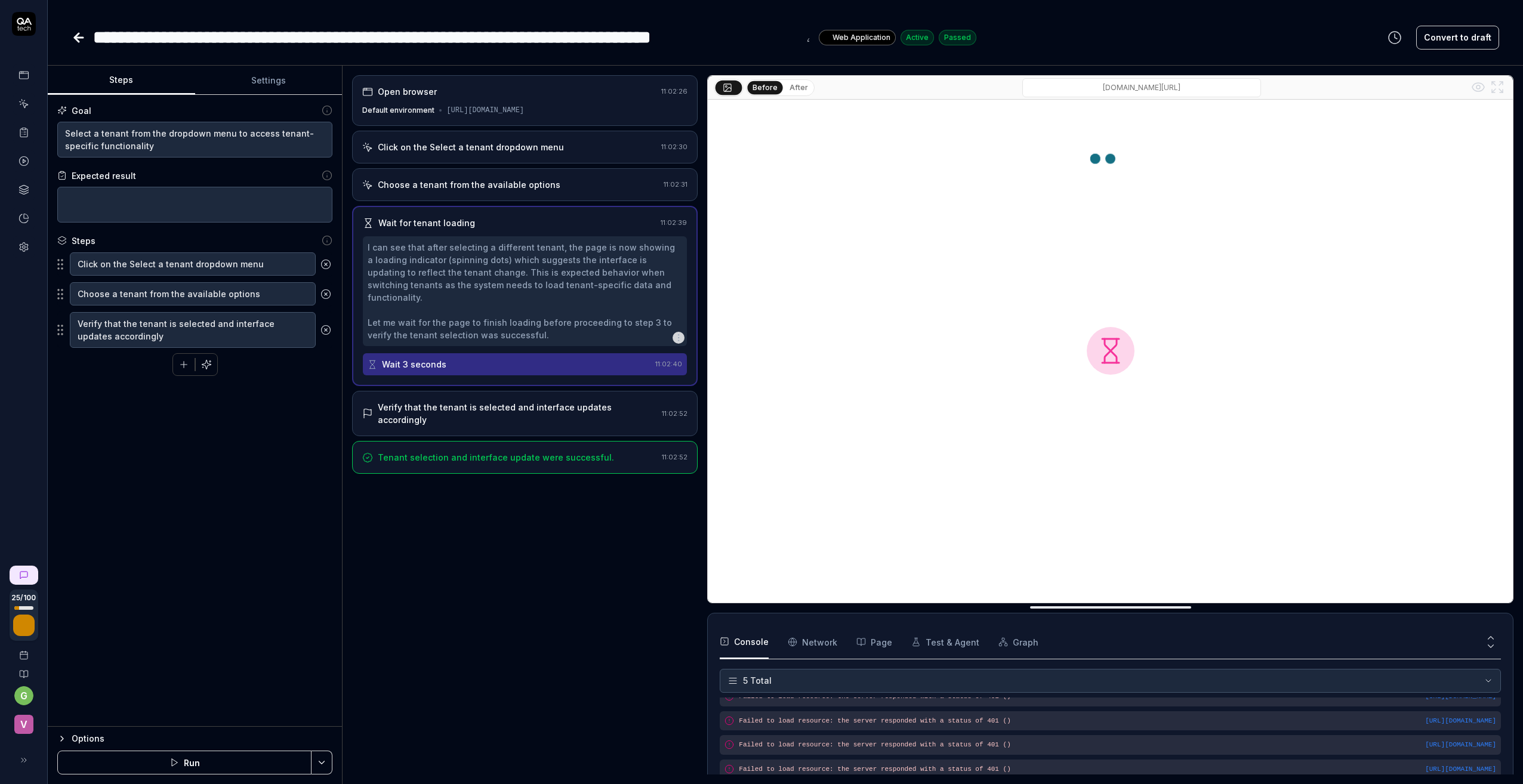
click at [460, 412] on div "Verify that the tenant is selected and interface updates accordingly 11:02:52" at bounding box center [524, 413] width 346 height 45
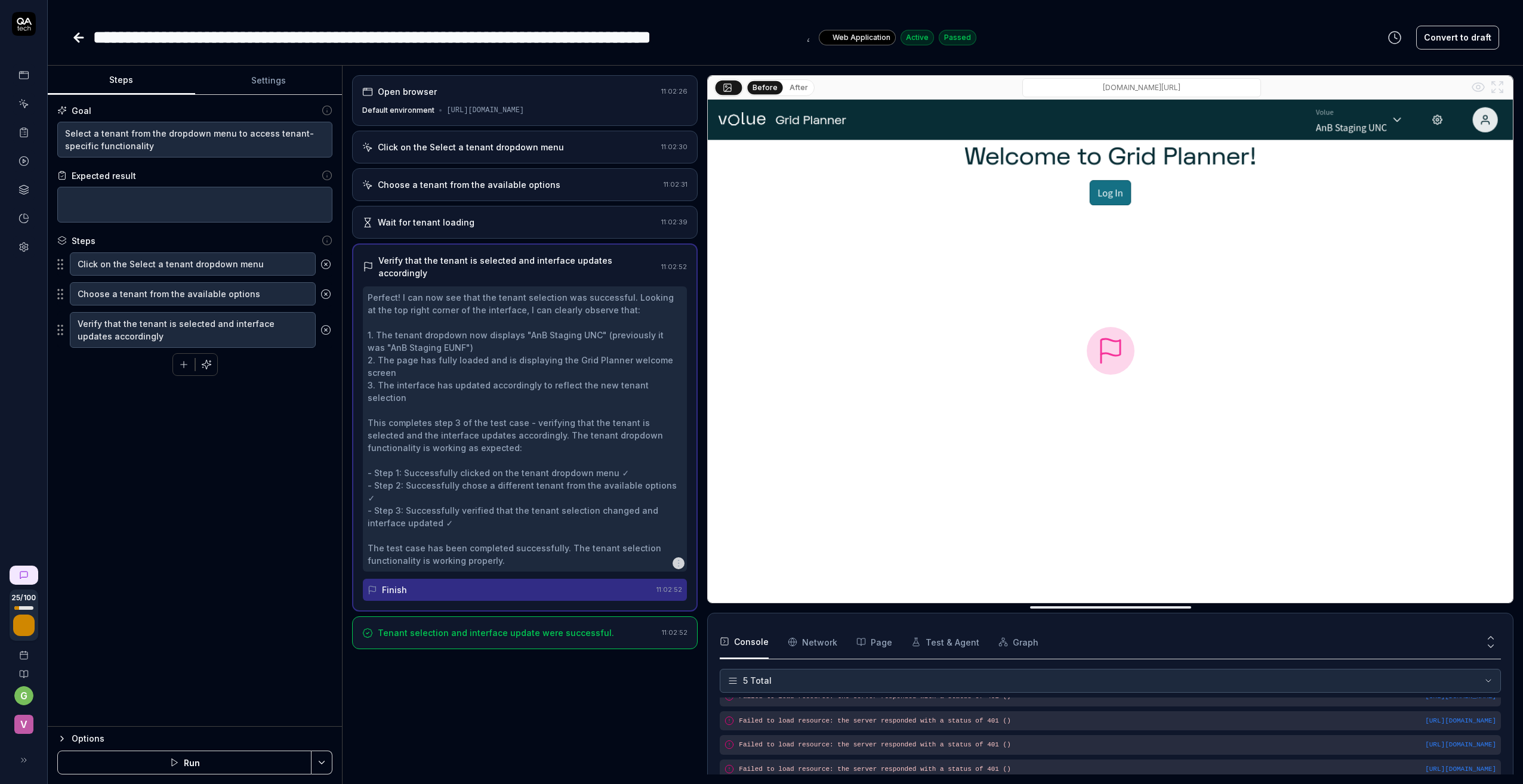
click at [933, 642] on button "Test & Agent" at bounding box center [945, 642] width 68 height 33
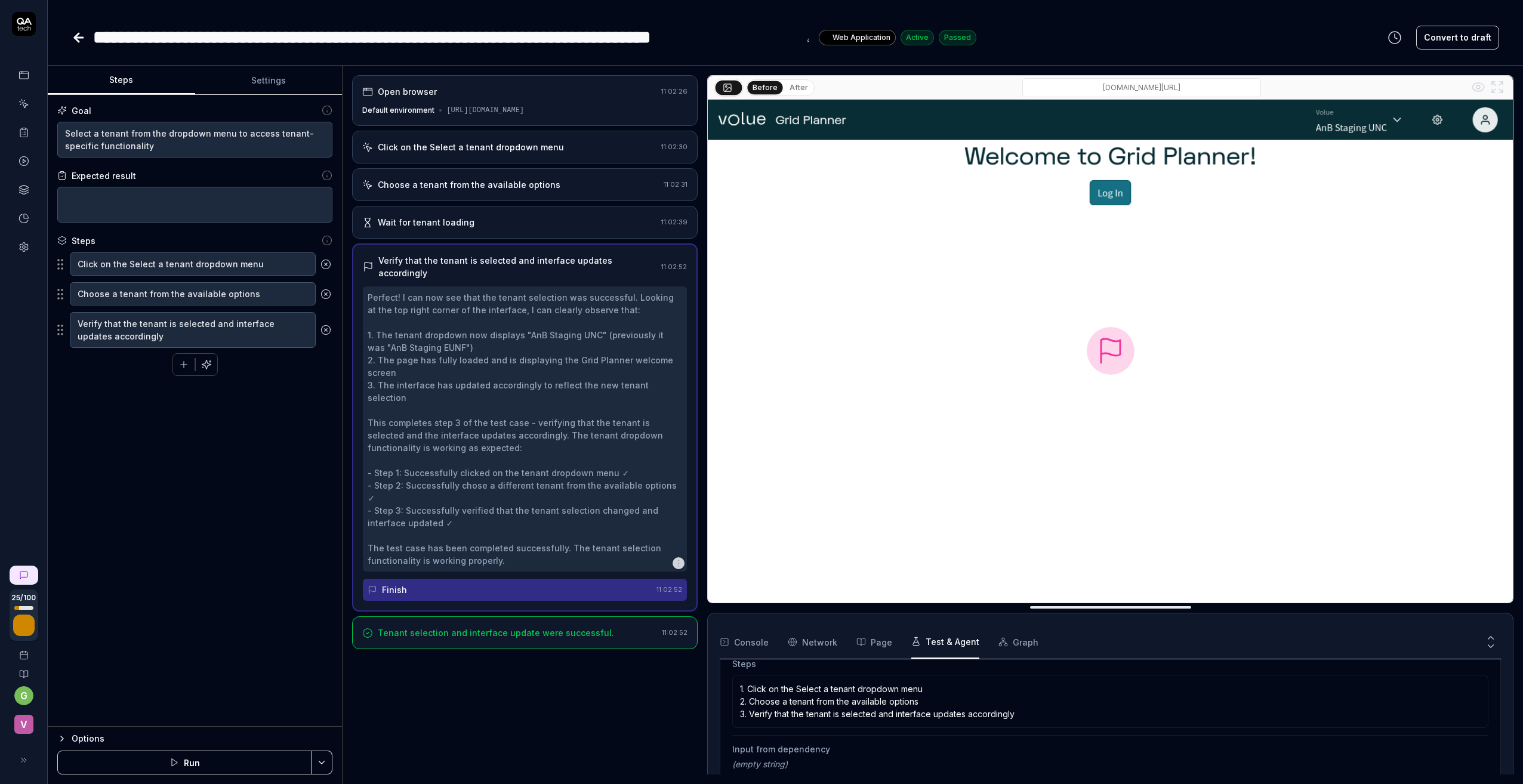
scroll to position [193, 0]
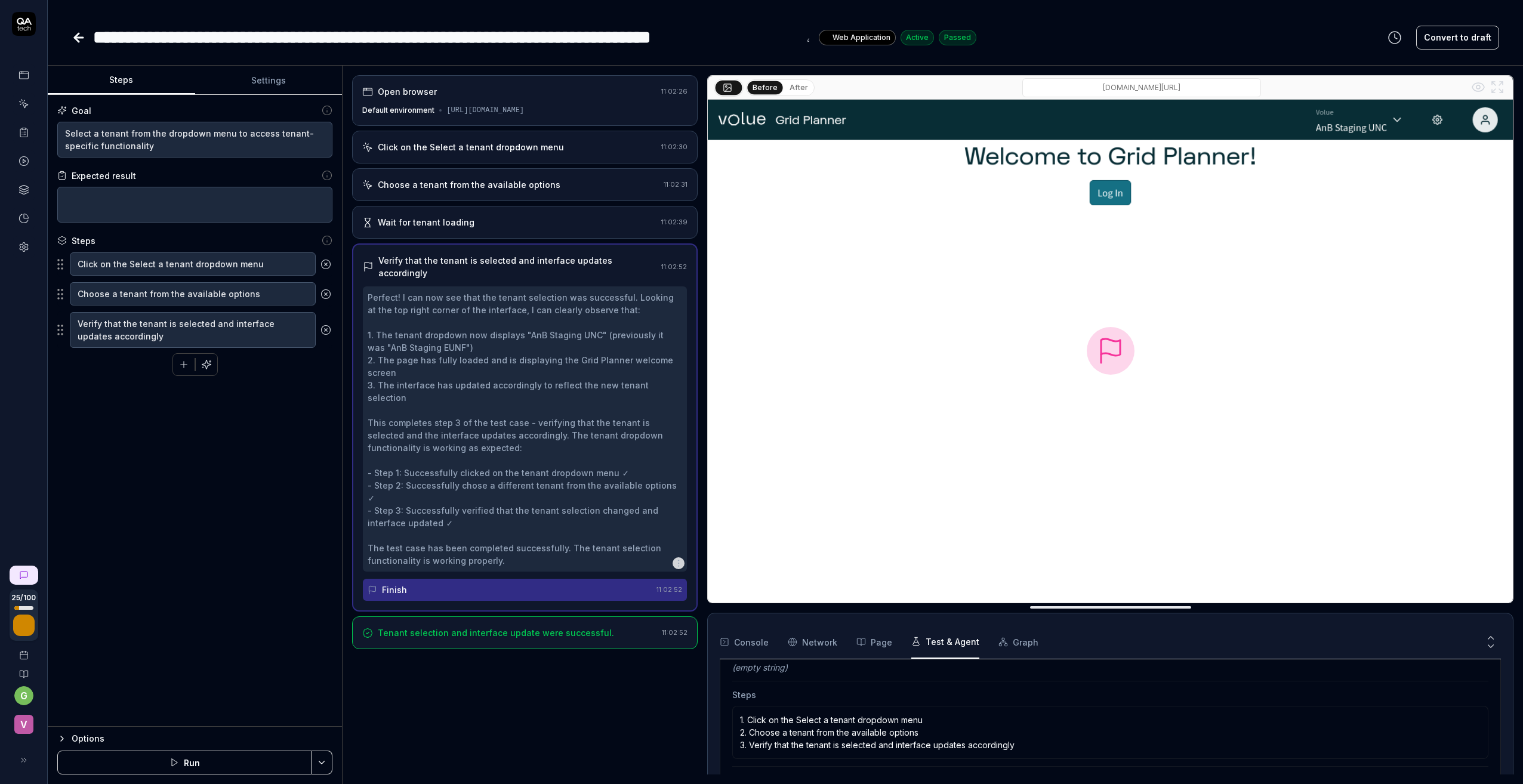
click at [1027, 749] on p "1. Click on the Select a tenant dropdown menu 2. Choose a tenant from the avail…" at bounding box center [1110, 732] width 741 height 38
click at [1017, 743] on p "1. Click on the Select a tenant dropdown menu 2. Choose a tenant from the avail…" at bounding box center [1110, 732] width 741 height 38
click at [1025, 746] on p "1. Click on the Select a tenant dropdown menu 2. Choose a tenant from the avail…" at bounding box center [1110, 732] width 741 height 38
click at [1024, 745] on p "1. Click on the Select a tenant dropdown menu 2. Choose a tenant from the avail…" at bounding box center [1110, 732] width 741 height 38
click at [1018, 744] on p "1. Click on the Select a tenant dropdown menu 2. Choose a tenant from the avail…" at bounding box center [1110, 732] width 741 height 38
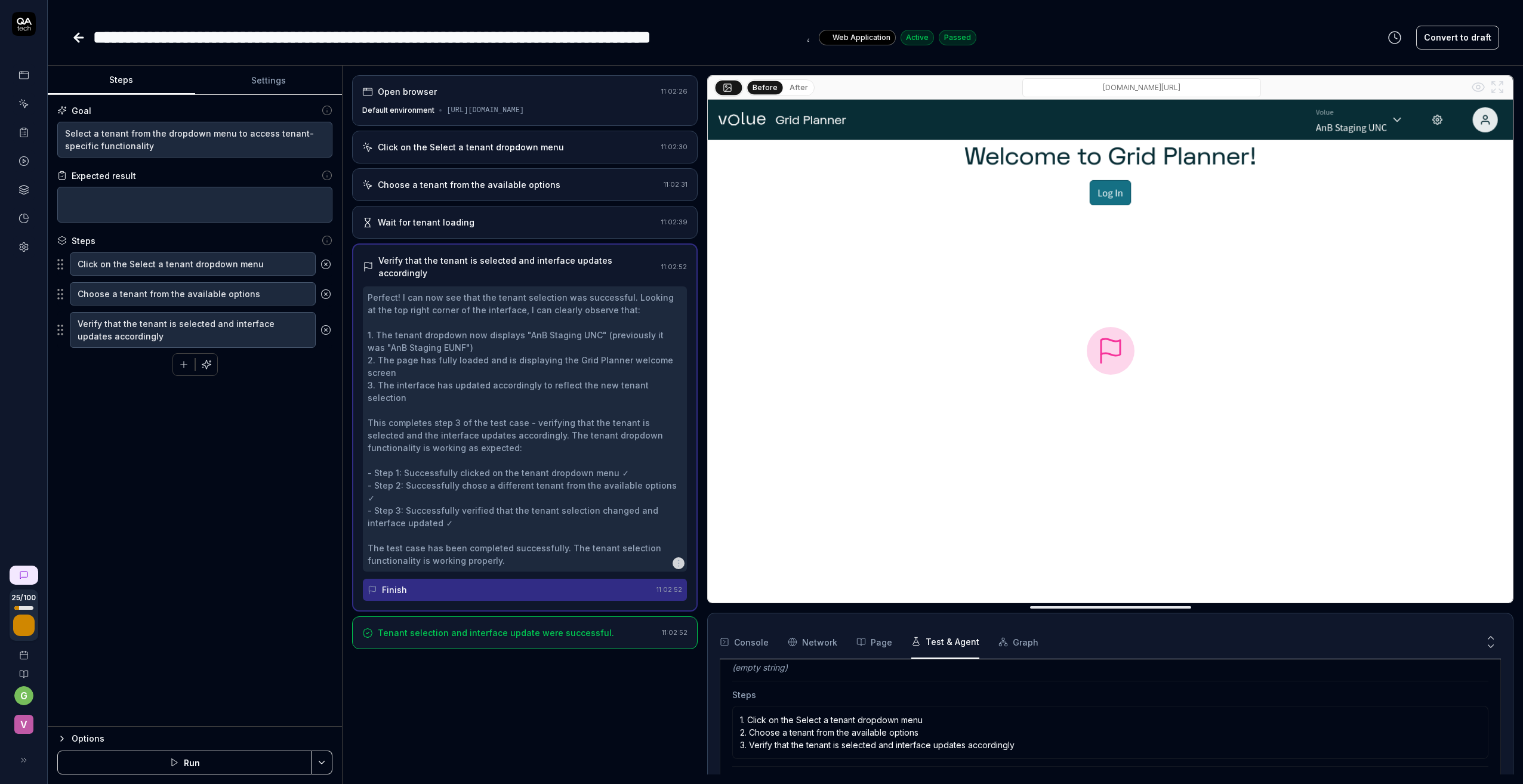
click at [878, 641] on button "Page" at bounding box center [873, 642] width 36 height 33
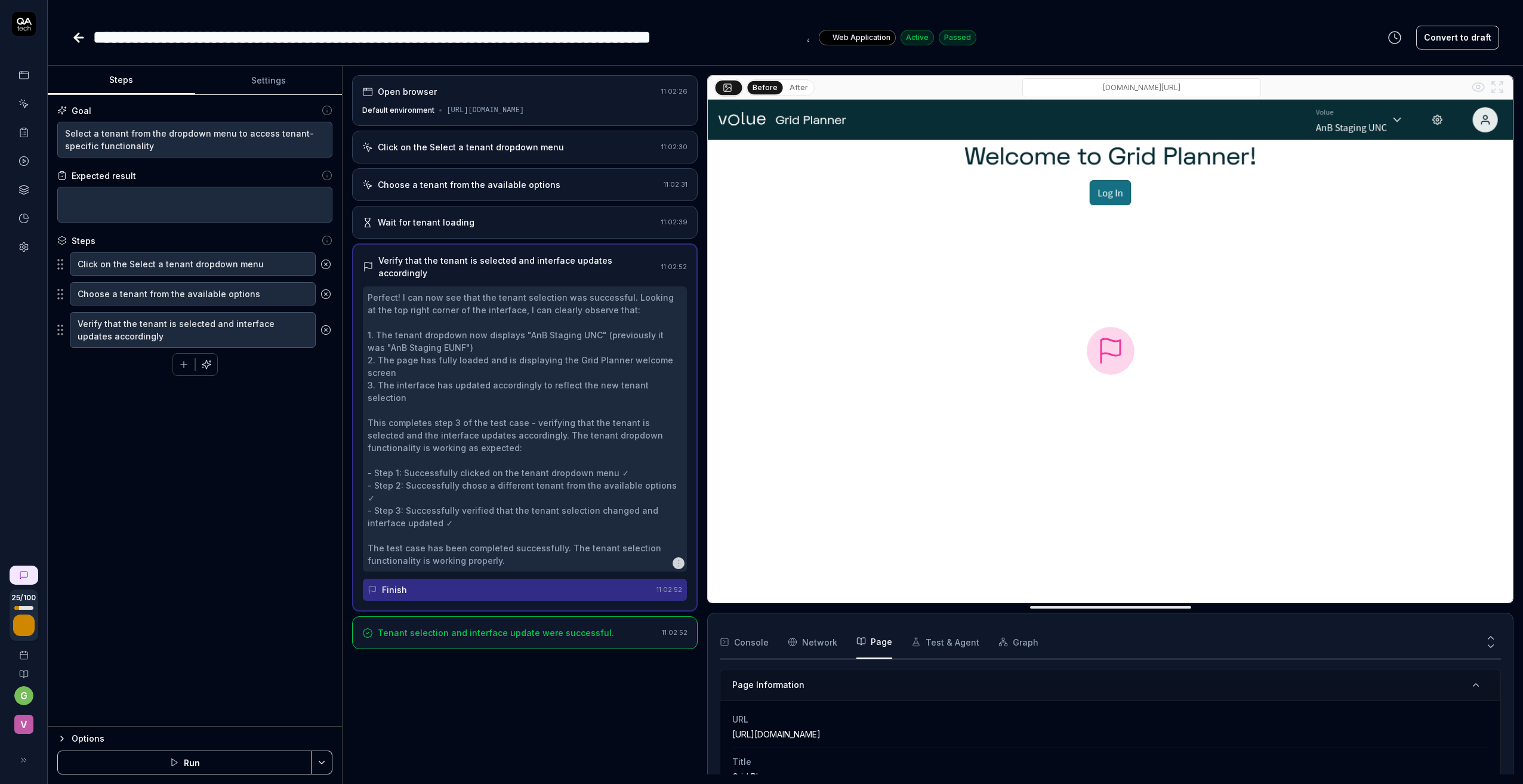
click at [814, 642] on Requests "Network" at bounding box center [813, 642] width 50 height 33
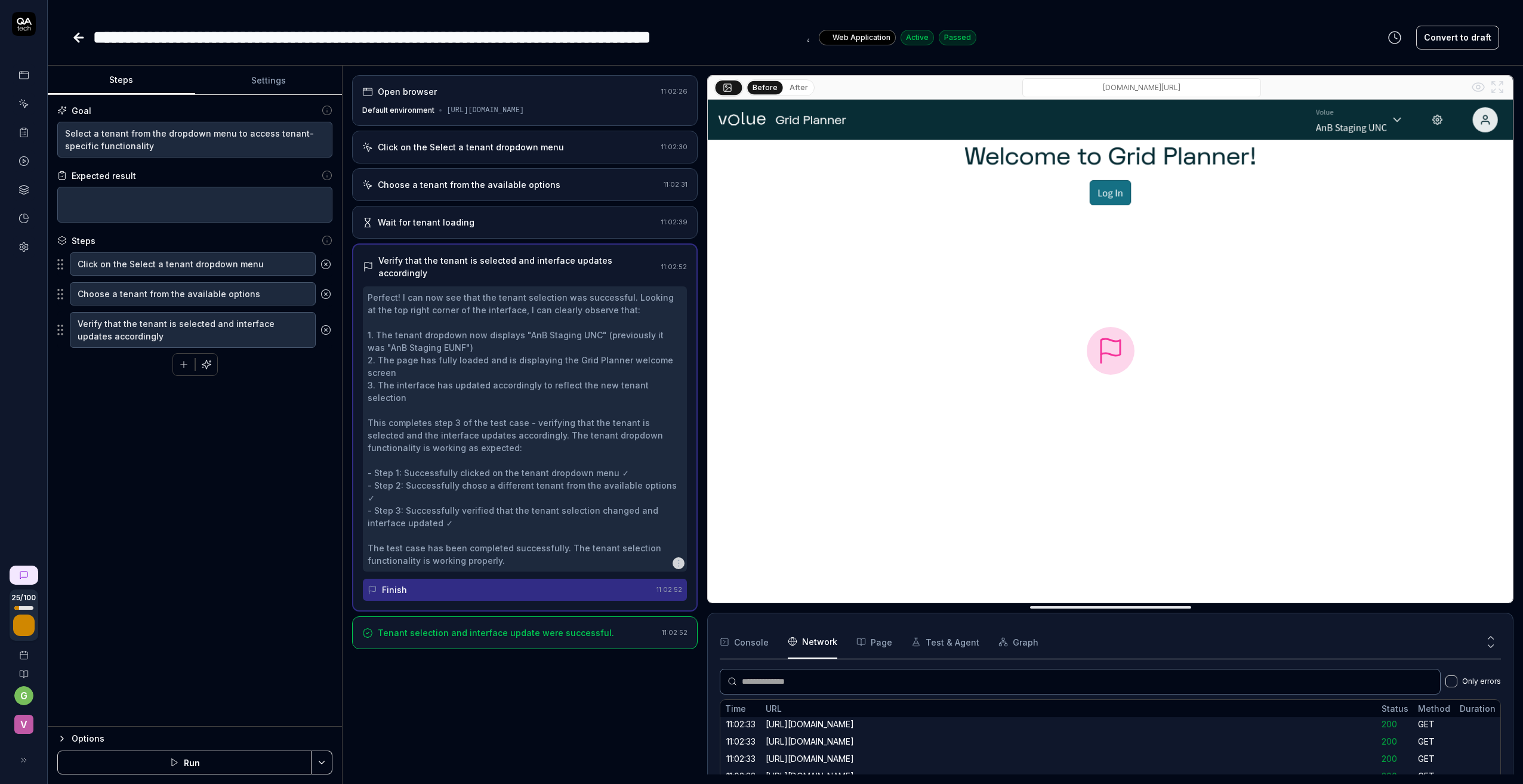
scroll to position [769, 0]
click at [759, 642] on button "Console" at bounding box center [744, 642] width 49 height 33
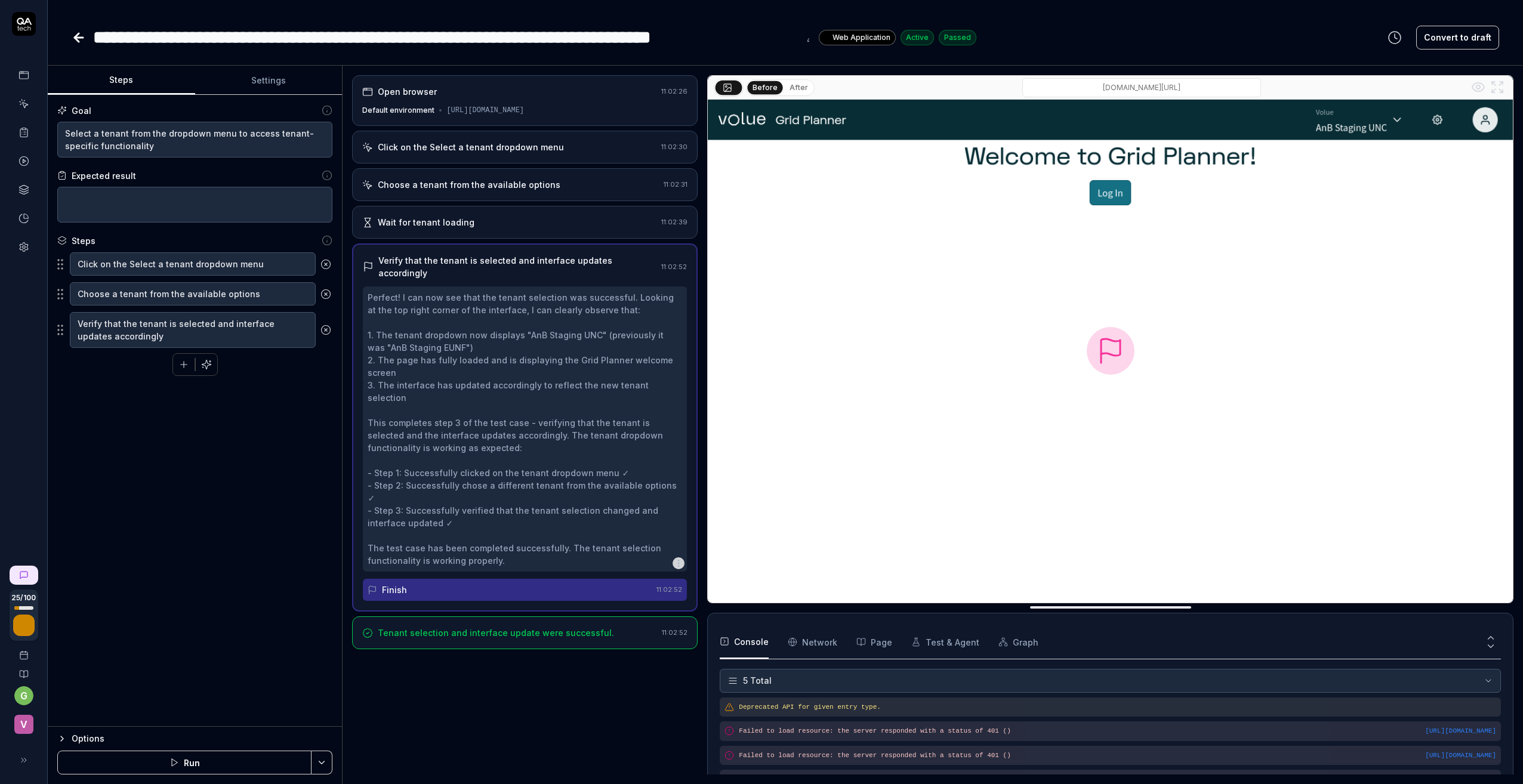
scroll to position [35, 0]
click at [527, 684] on div "Open browser 11:02:26 Default environment [URL][DOMAIN_NAME] Click on the Selec…" at bounding box center [524, 425] width 346 height 699
click at [1292, 36] on button "Convert to draft" at bounding box center [1458, 38] width 83 height 24
click at [19, 761] on icon at bounding box center [24, 760] width 9 height 9
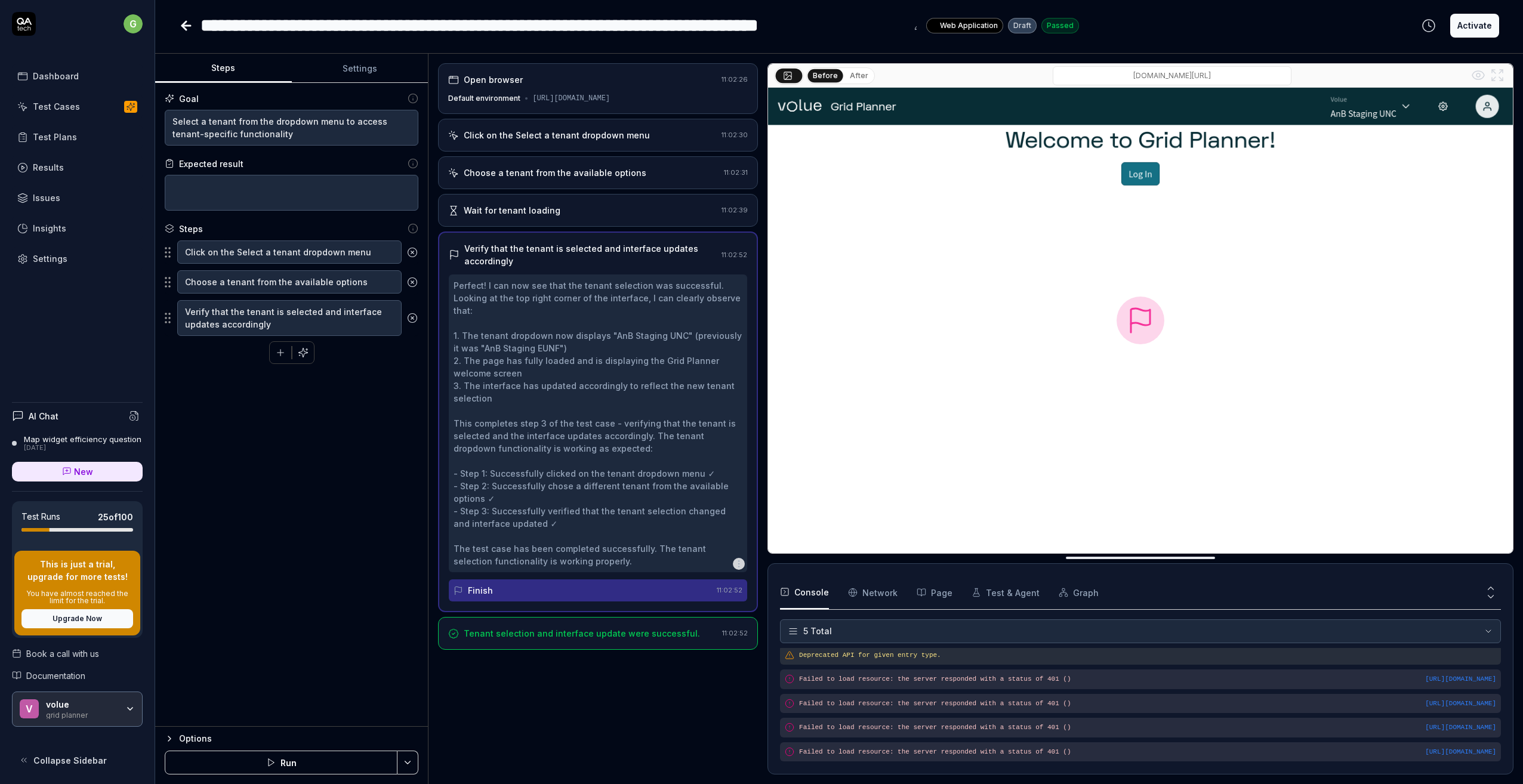
click at [135, 704] on div "v volue grid planner" at bounding box center [77, 709] width 131 height 36
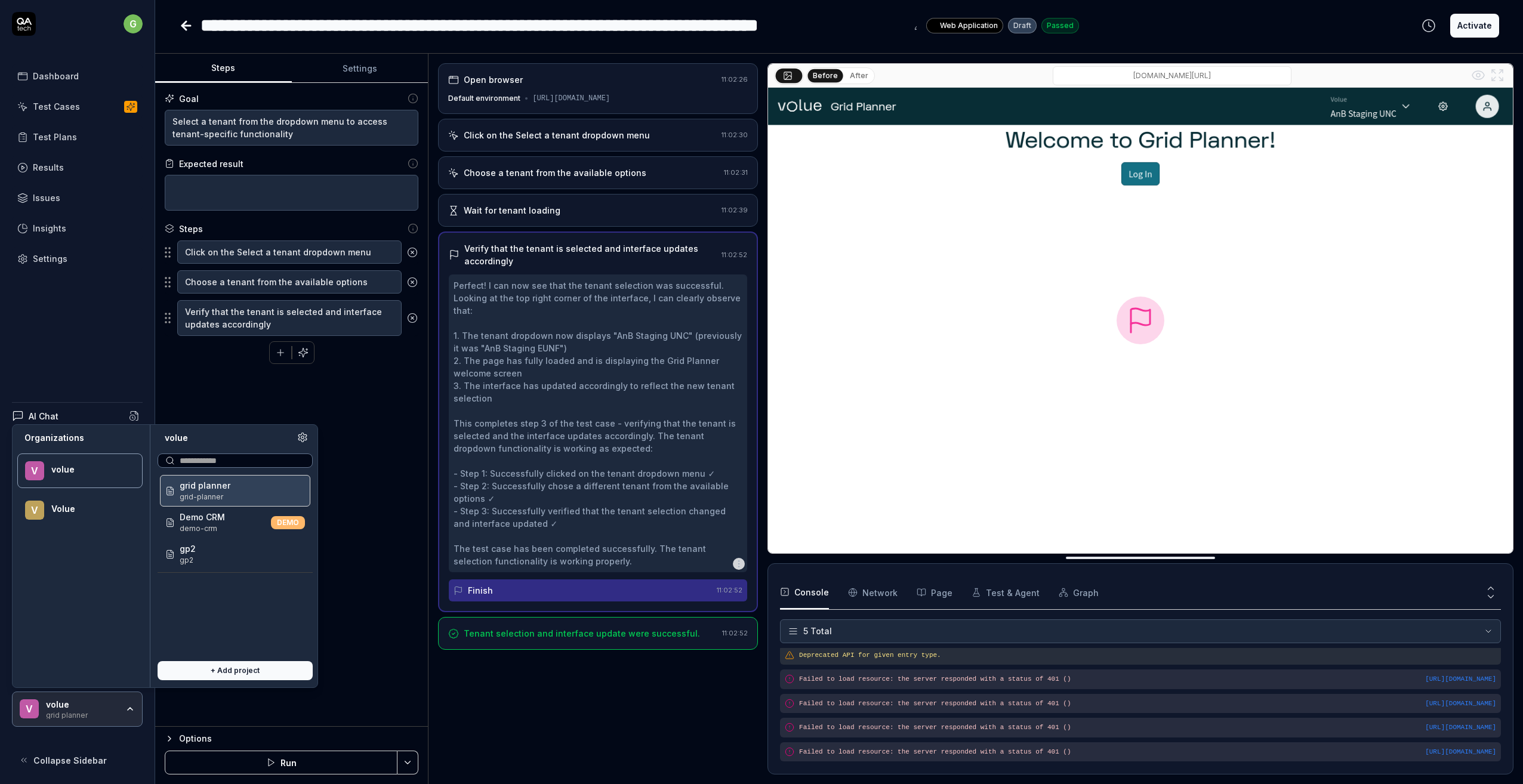
click at [223, 491] on span "grid planner" at bounding box center [205, 486] width 51 height 13
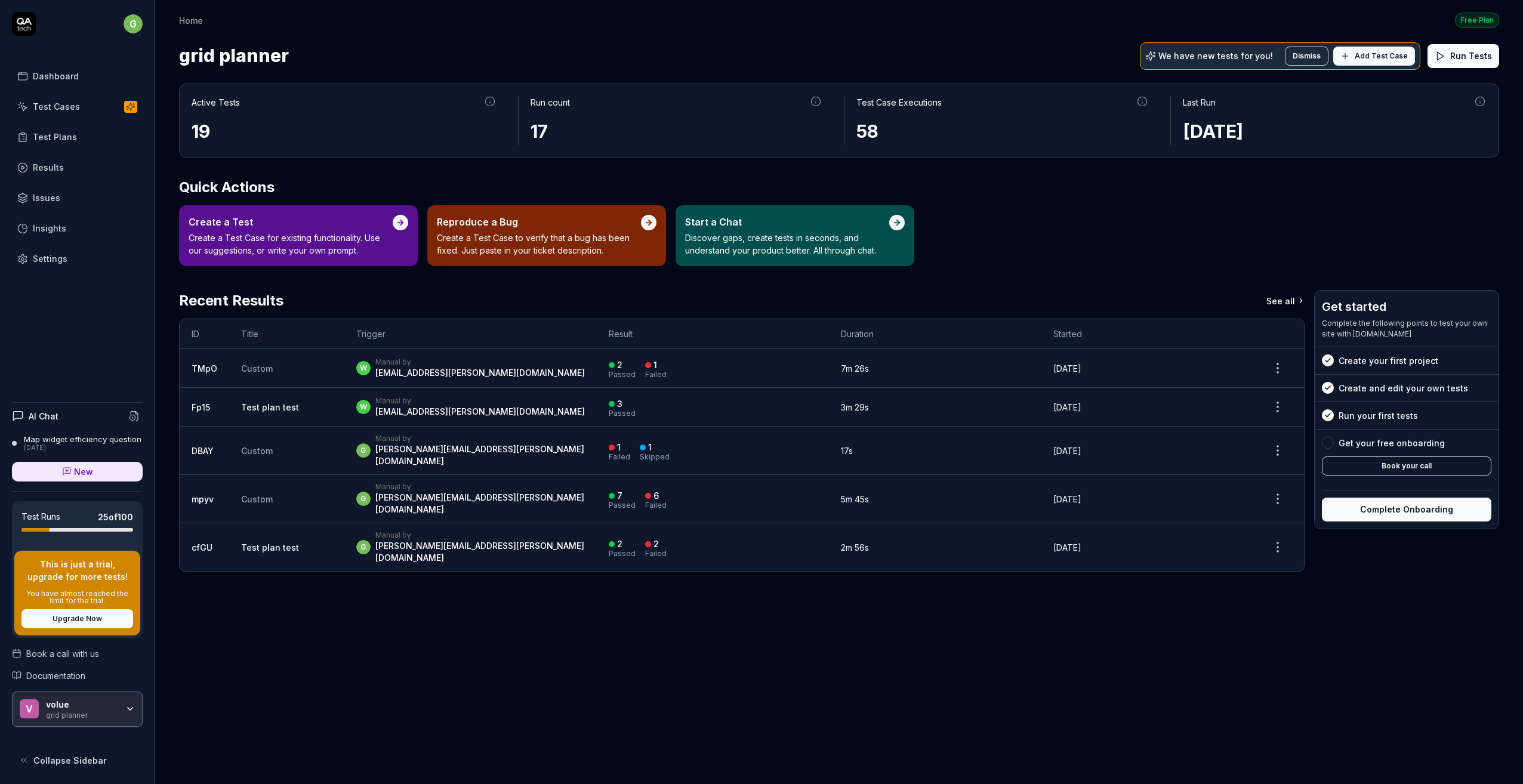
click at [47, 104] on div "Test Cases" at bounding box center [56, 107] width 47 height 13
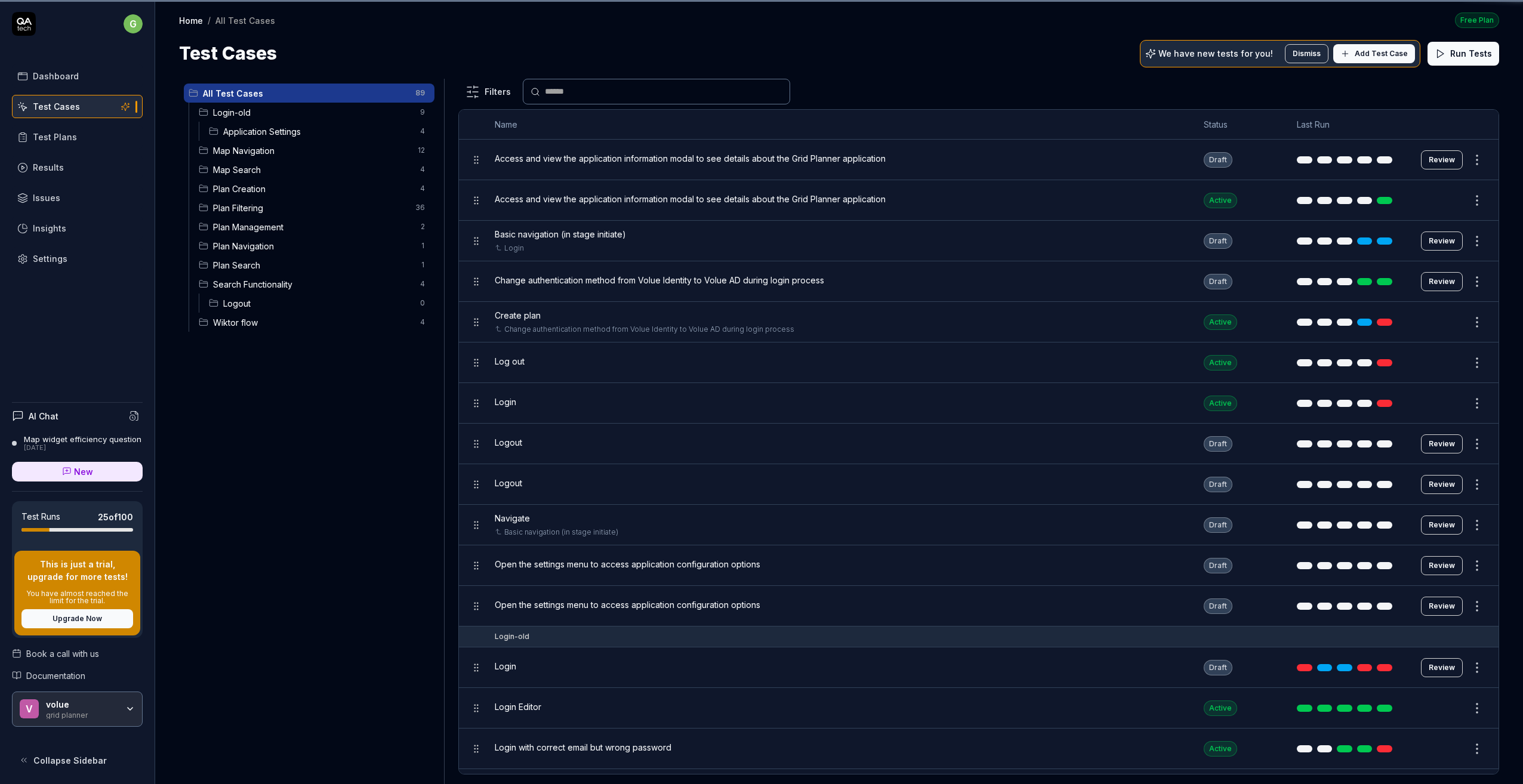
click at [29, 139] on link "Test Plans" at bounding box center [77, 136] width 131 height 23
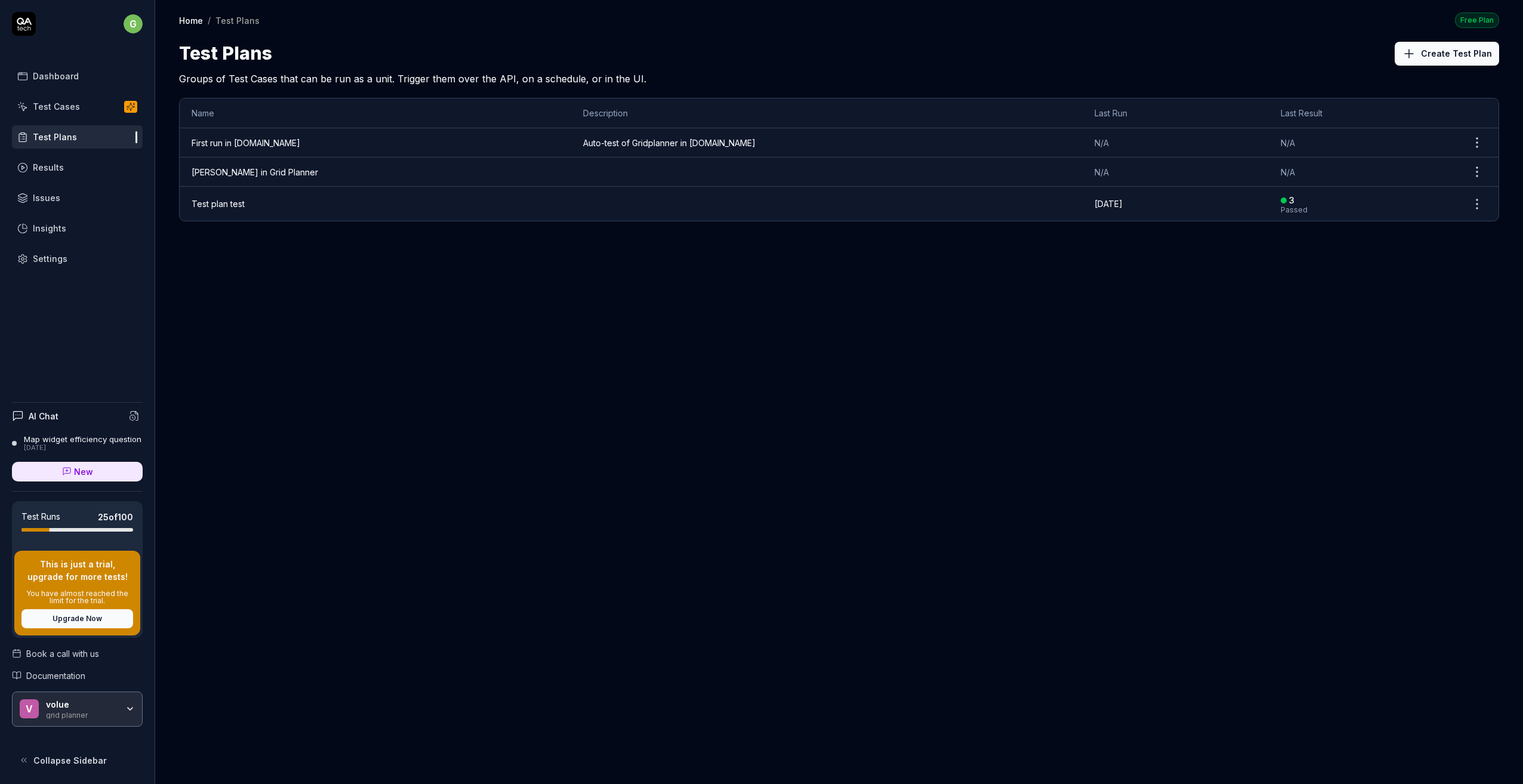
click at [33, 104] on div "Test Cases" at bounding box center [56, 107] width 47 height 13
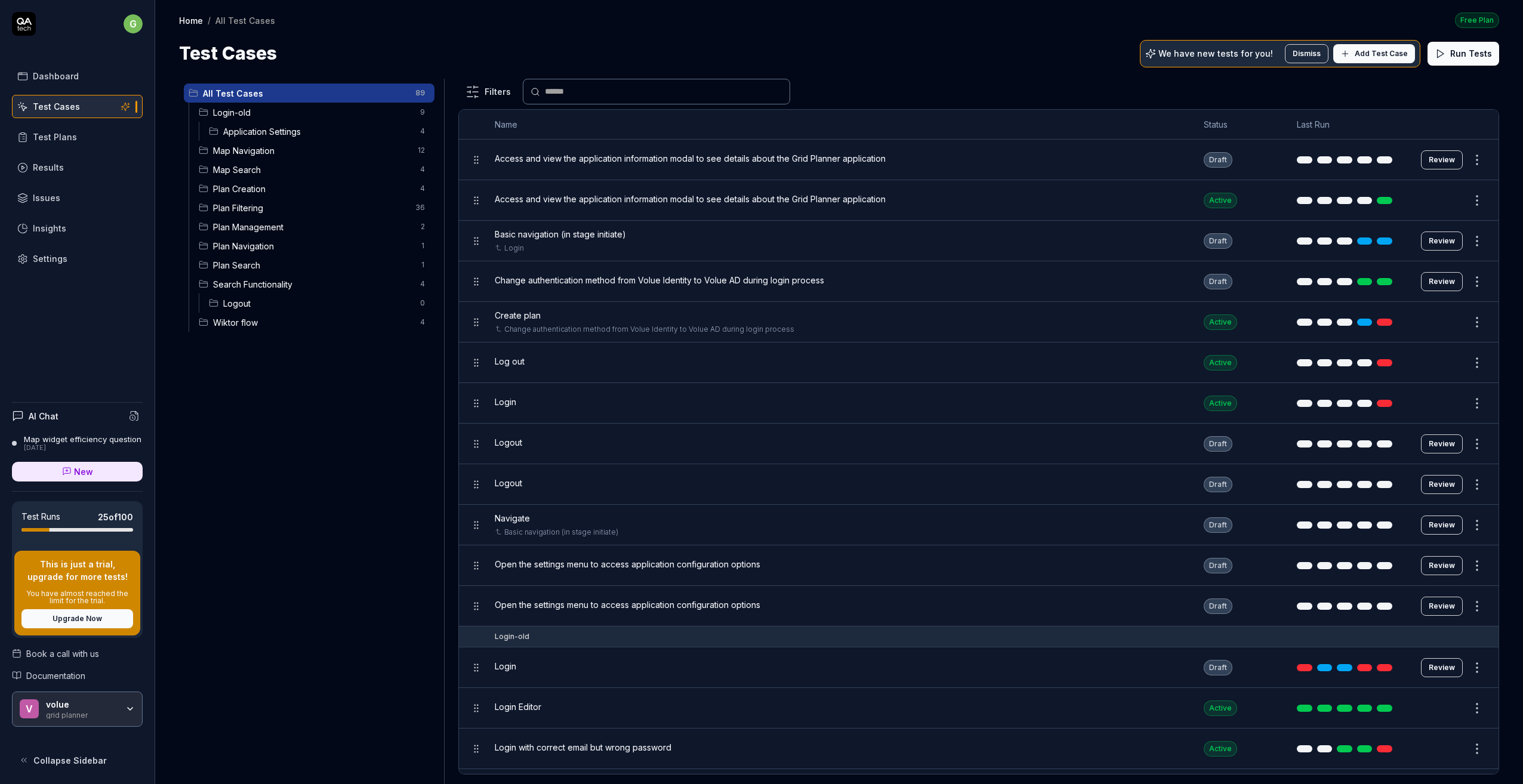
click at [51, 231] on div "Insights" at bounding box center [50, 228] width 33 height 13
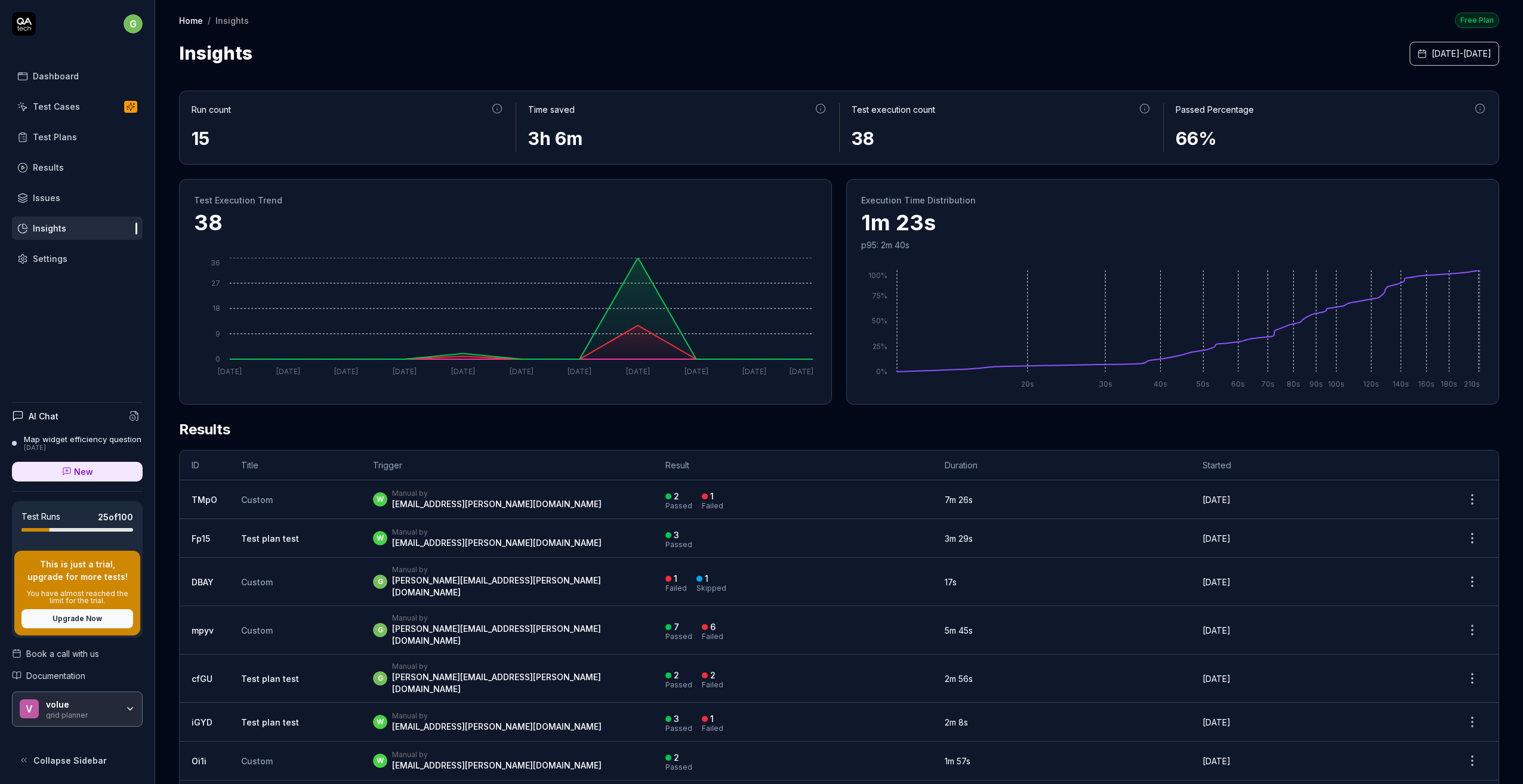
click at [43, 136] on div "Test Plans" at bounding box center [55, 137] width 44 height 13
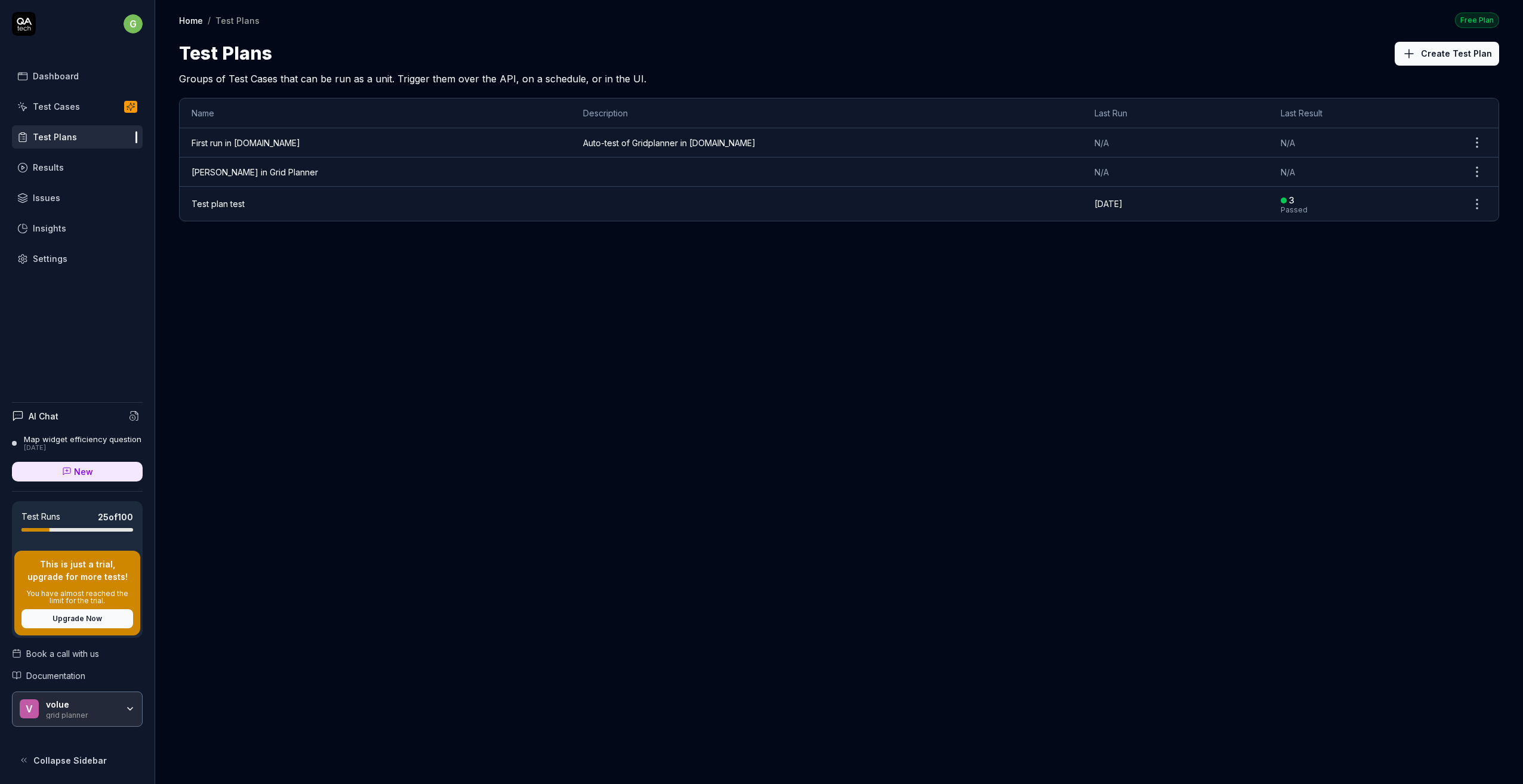
click at [45, 111] on div "Test Cases" at bounding box center [56, 107] width 47 height 13
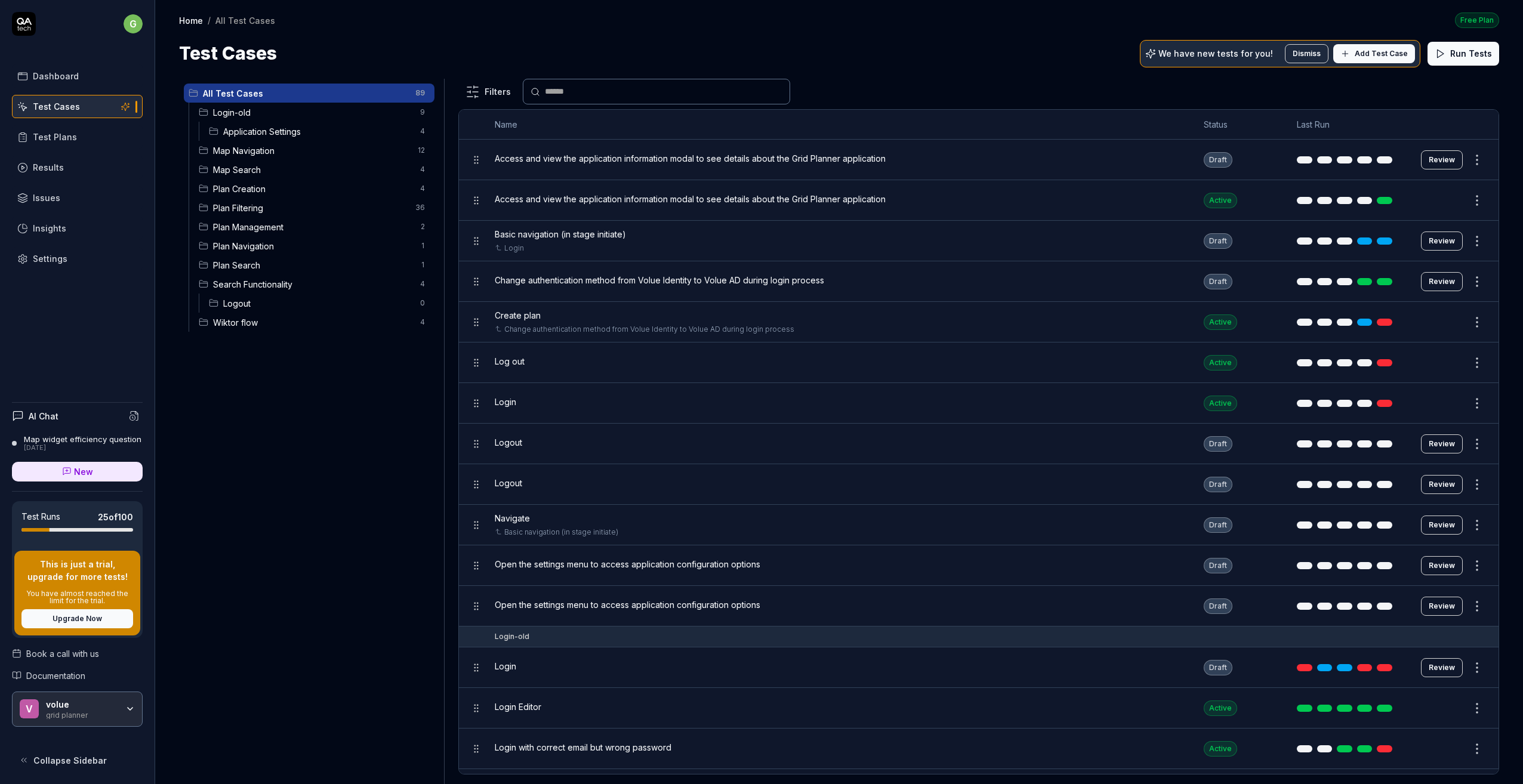
click at [1292, 57] on span "Add Test Case" at bounding box center [1381, 53] width 53 height 11
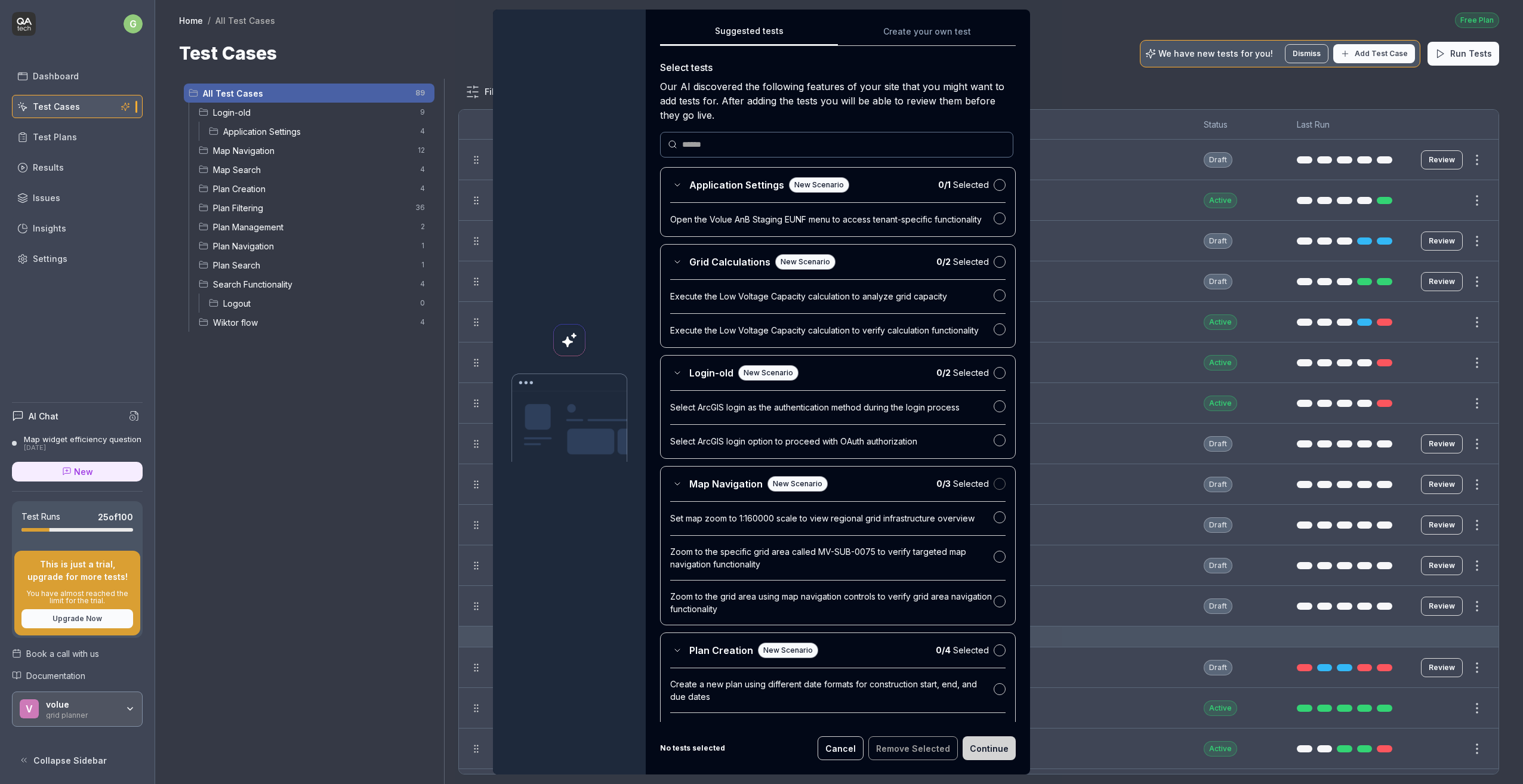
click at [993, 486] on button "button" at bounding box center [999, 484] width 12 height 12
click at [988, 744] on button "Continue" at bounding box center [990, 748] width 53 height 24
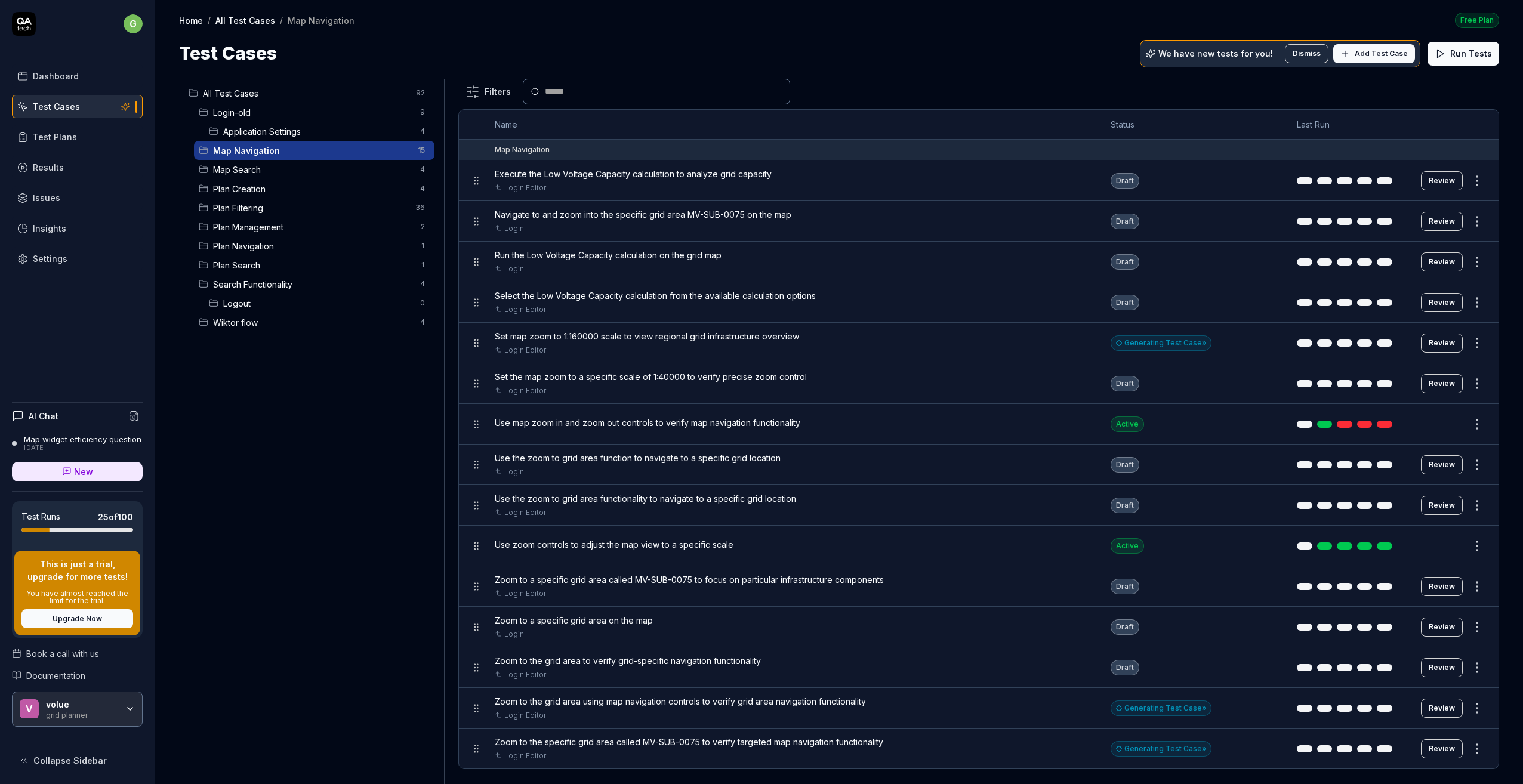
click at [1292, 219] on button "Review" at bounding box center [1441, 221] width 41 height 19
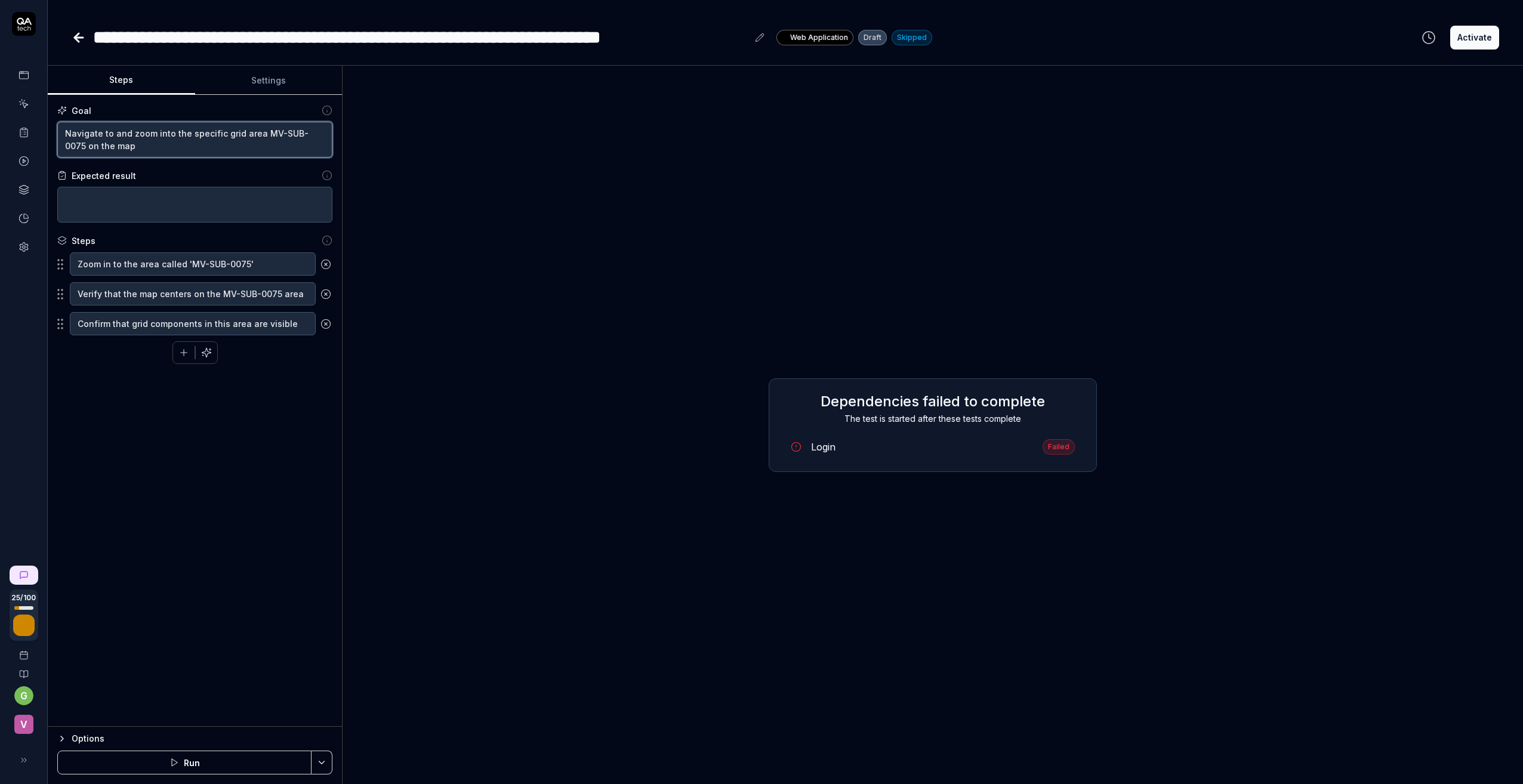
click at [137, 140] on textarea "Navigate to and zoom into the specific grid area MV-SUB-0075 on the map" at bounding box center [194, 139] width 275 height 36
click at [101, 193] on textarea at bounding box center [194, 205] width 275 height 36
click at [176, 266] on textarea "Zoom in to the area called 'MV-SUB-0075'" at bounding box center [193, 263] width 246 height 23
click at [190, 209] on textarea at bounding box center [194, 205] width 275 height 36
click at [206, 760] on button "Run" at bounding box center [184, 763] width 254 height 24
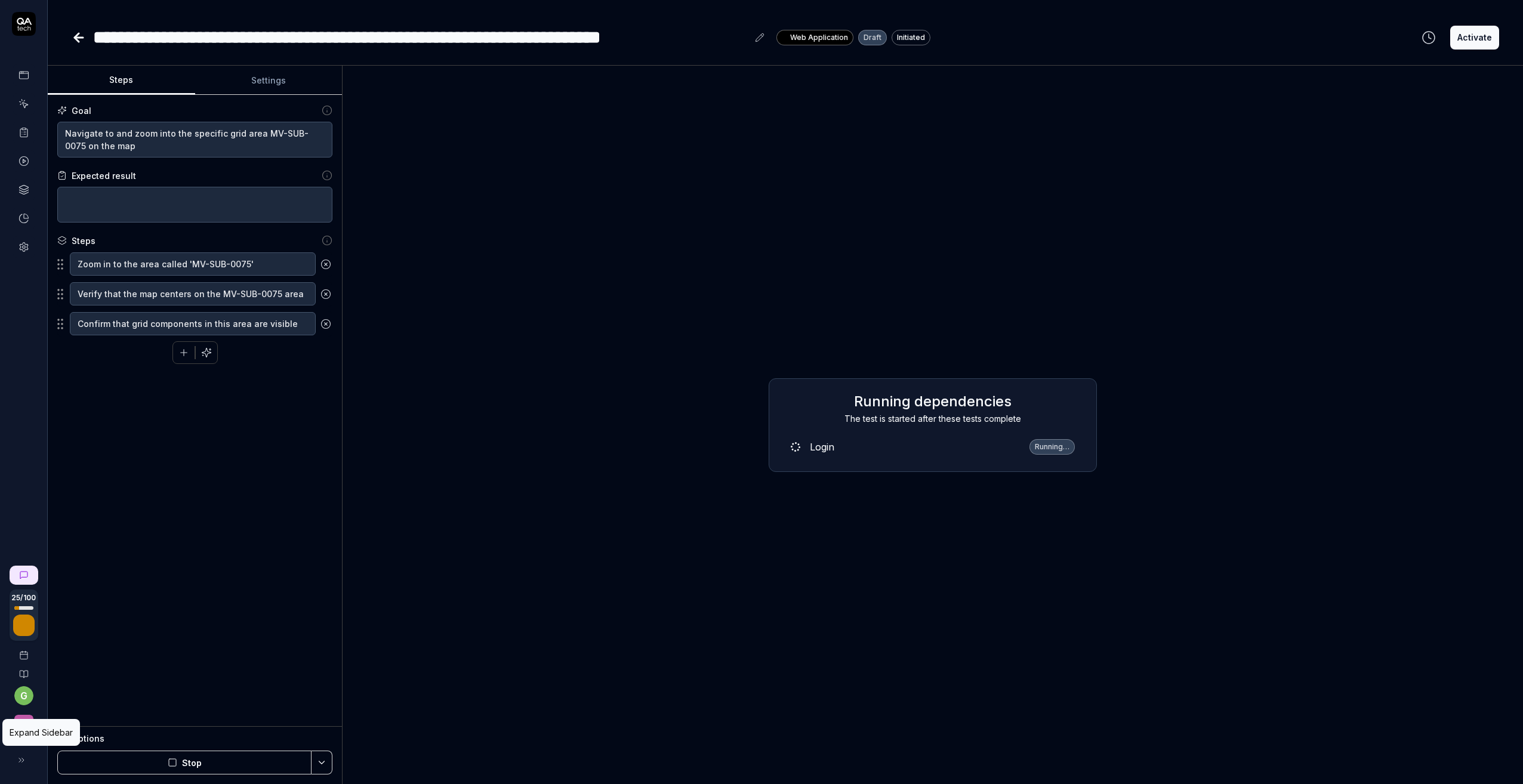
click at [25, 763] on icon at bounding box center [21, 760] width 9 height 9
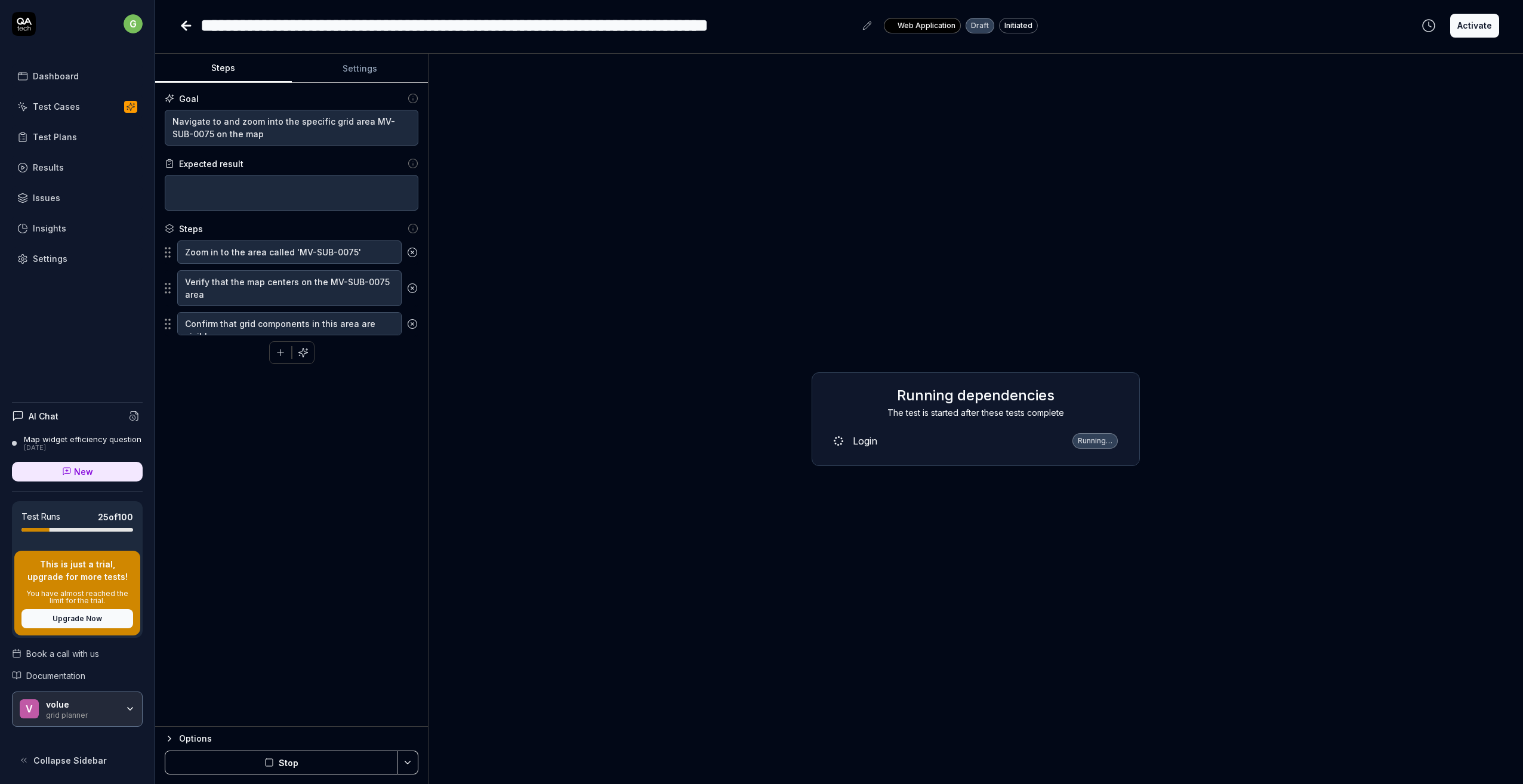
click at [79, 137] on link "Test Plans" at bounding box center [77, 136] width 131 height 23
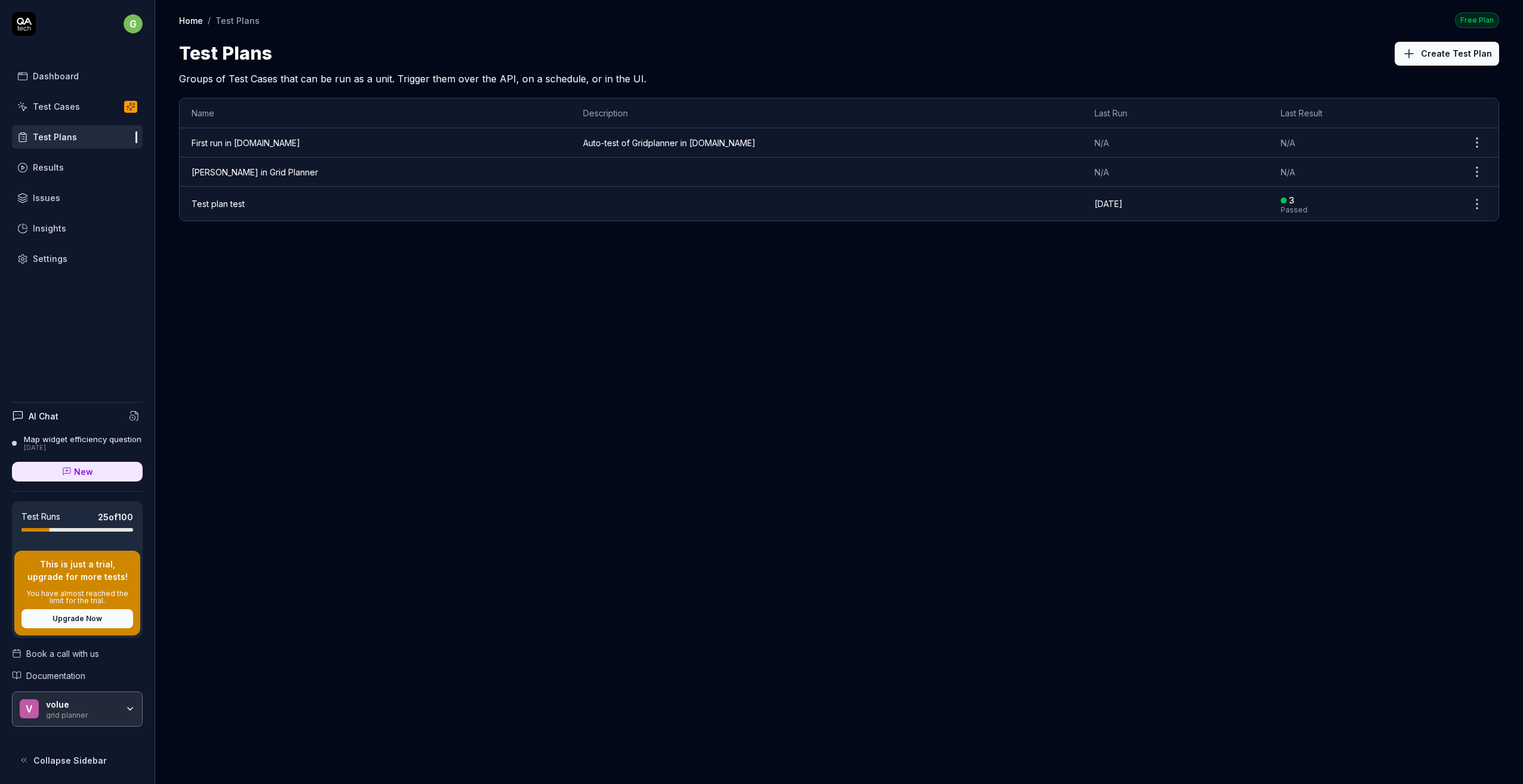
click at [70, 106] on div "Test Cases" at bounding box center [56, 107] width 47 height 13
